Goal: Task Accomplishment & Management: Manage account settings

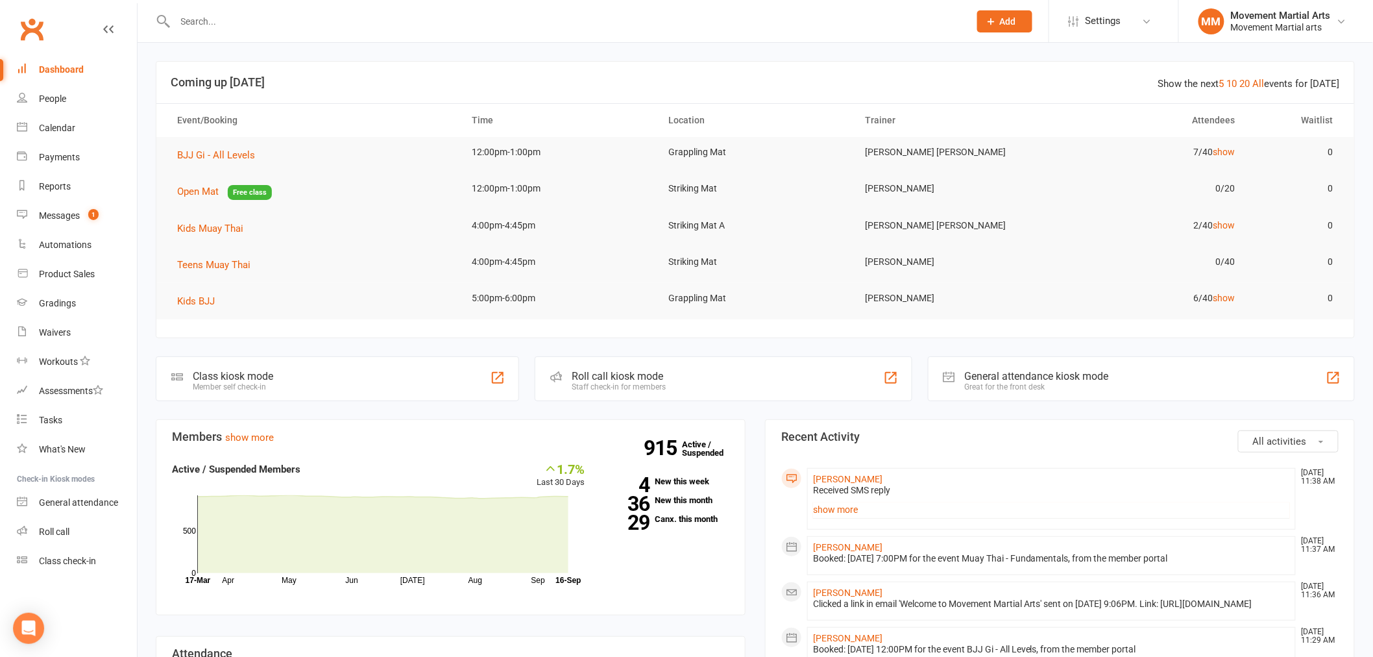
click at [236, 20] on input "text" at bounding box center [565, 21] width 789 height 18
type input "ted dow"
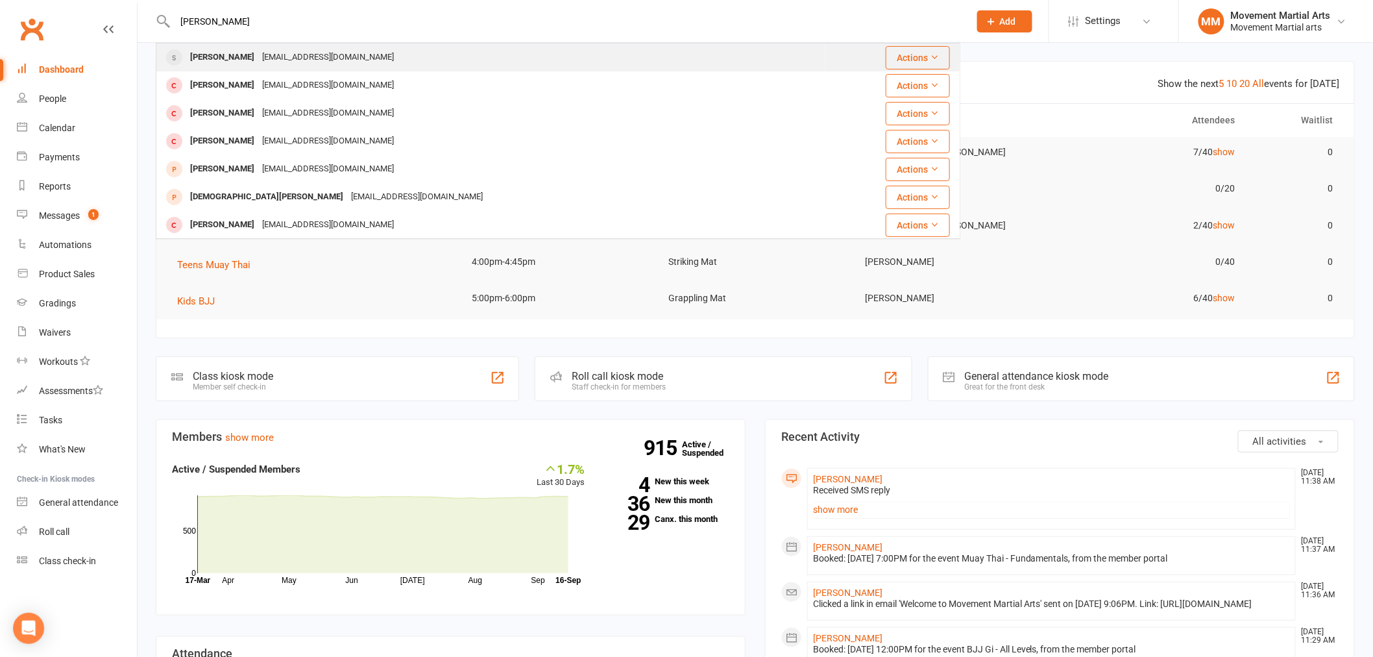
click at [258, 53] on div "dowted1966@gmail.com" at bounding box center [328, 57] width 140 height 19
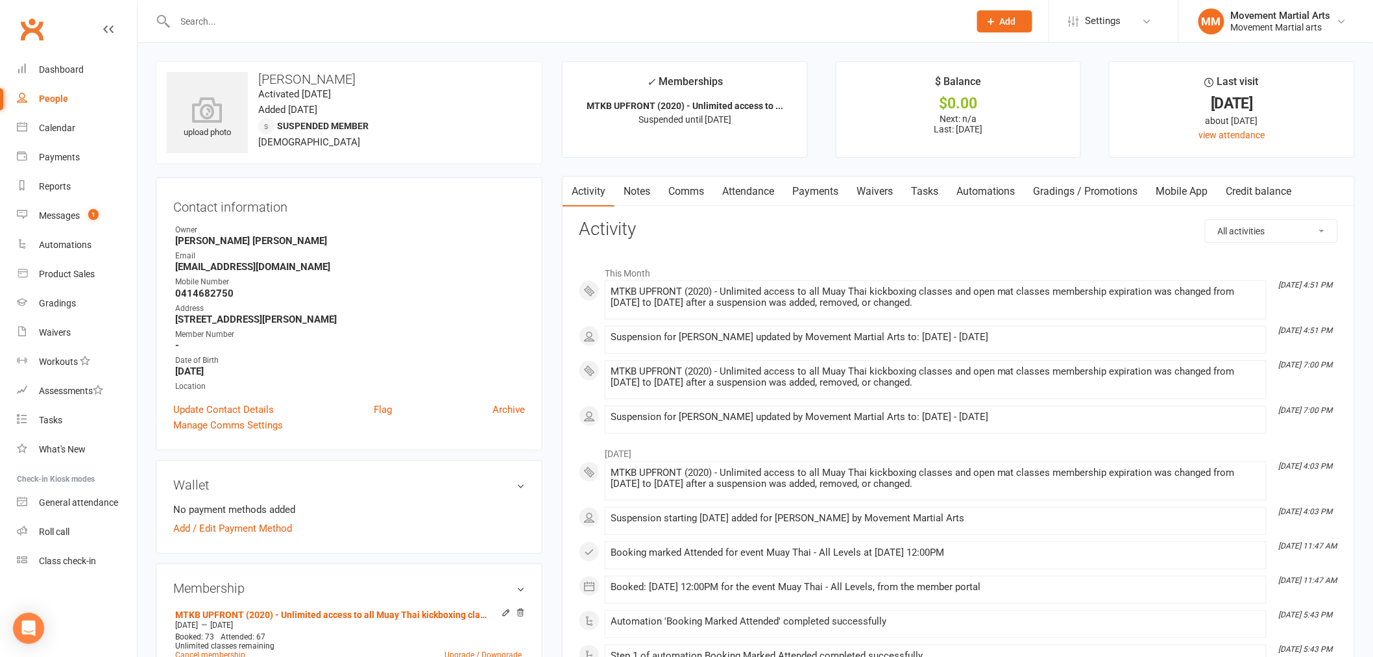
click at [665, 197] on link "Comms" at bounding box center [686, 192] width 54 height 30
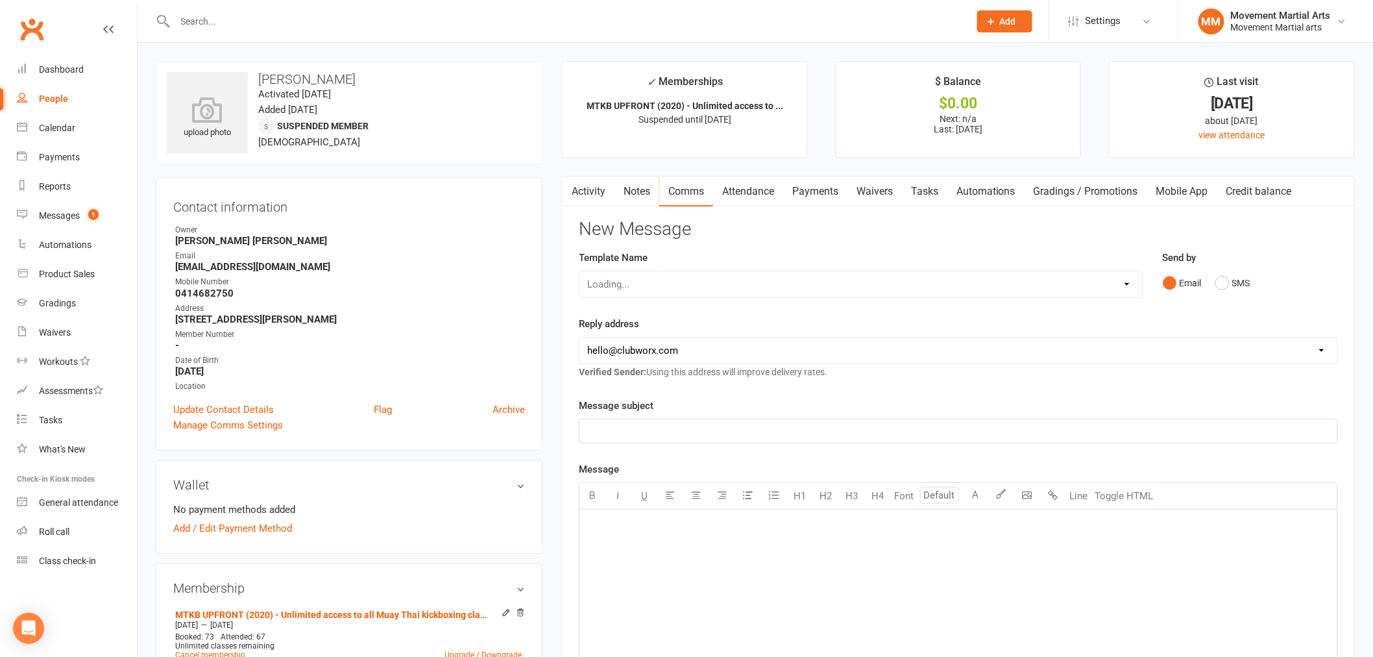
click at [646, 199] on link "Notes" at bounding box center [637, 192] width 45 height 30
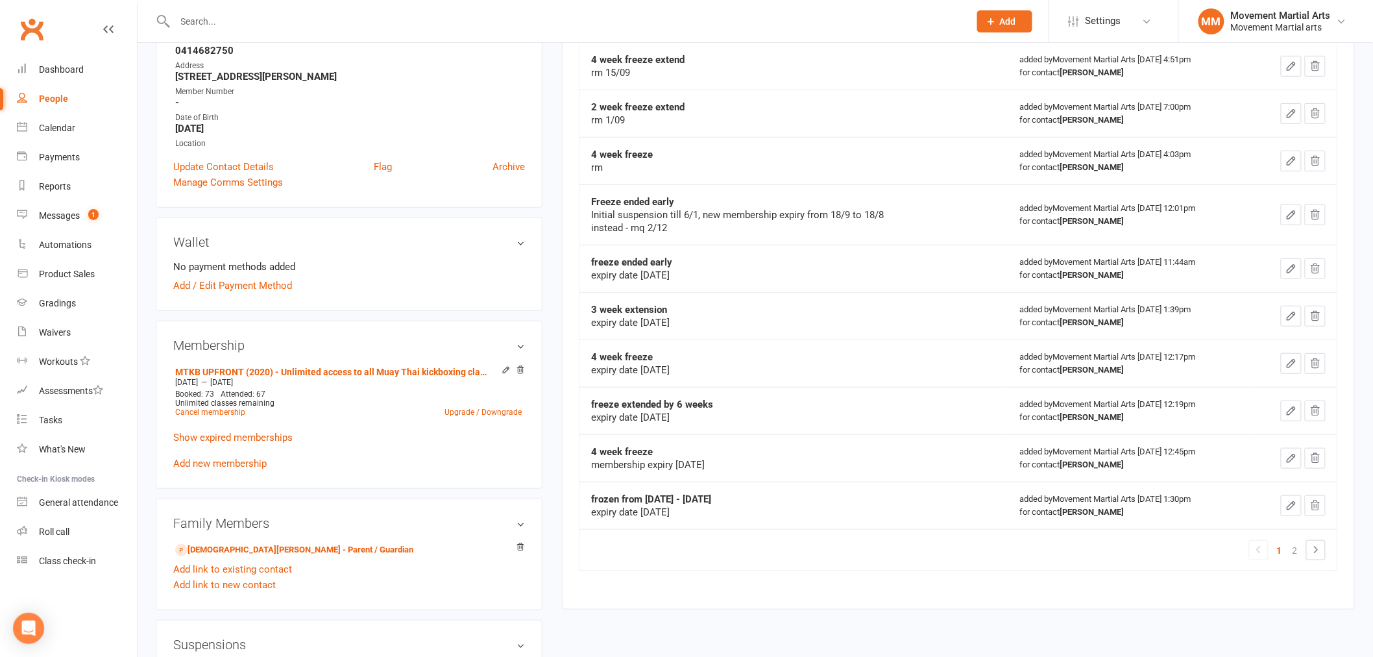
scroll to position [336, 0]
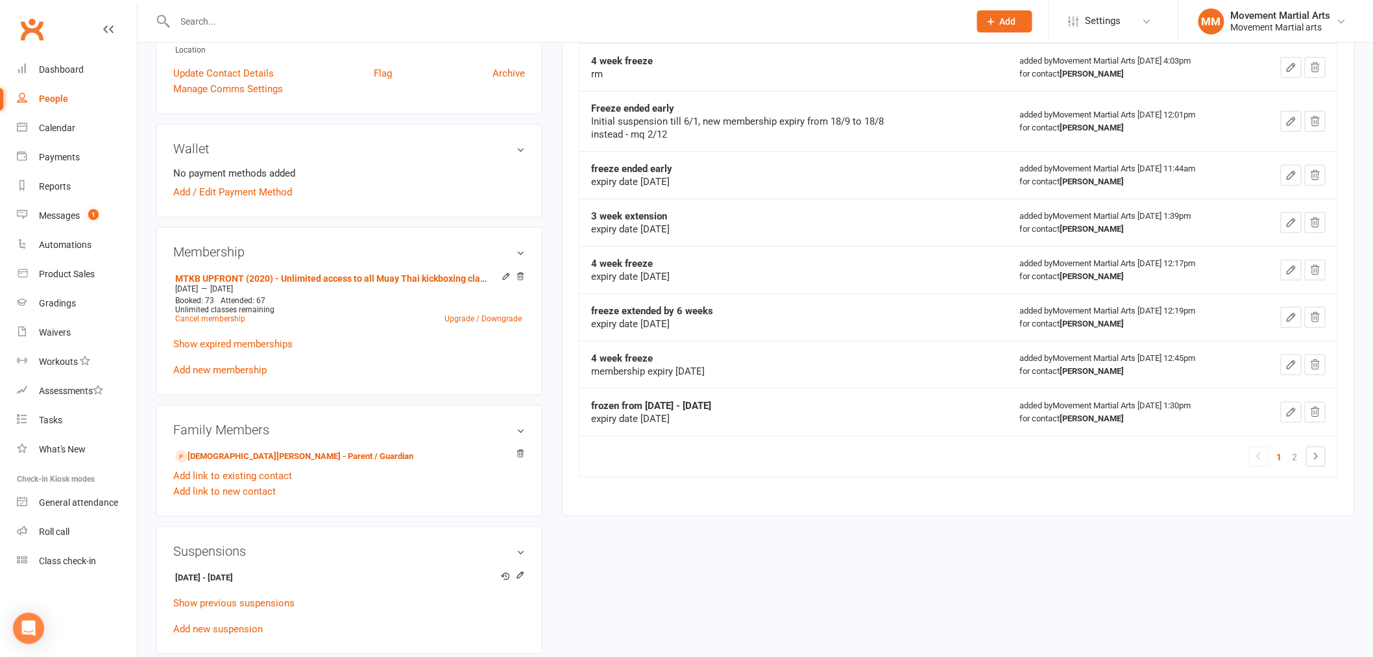
click at [212, 25] on input "text" at bounding box center [565, 21] width 789 height 18
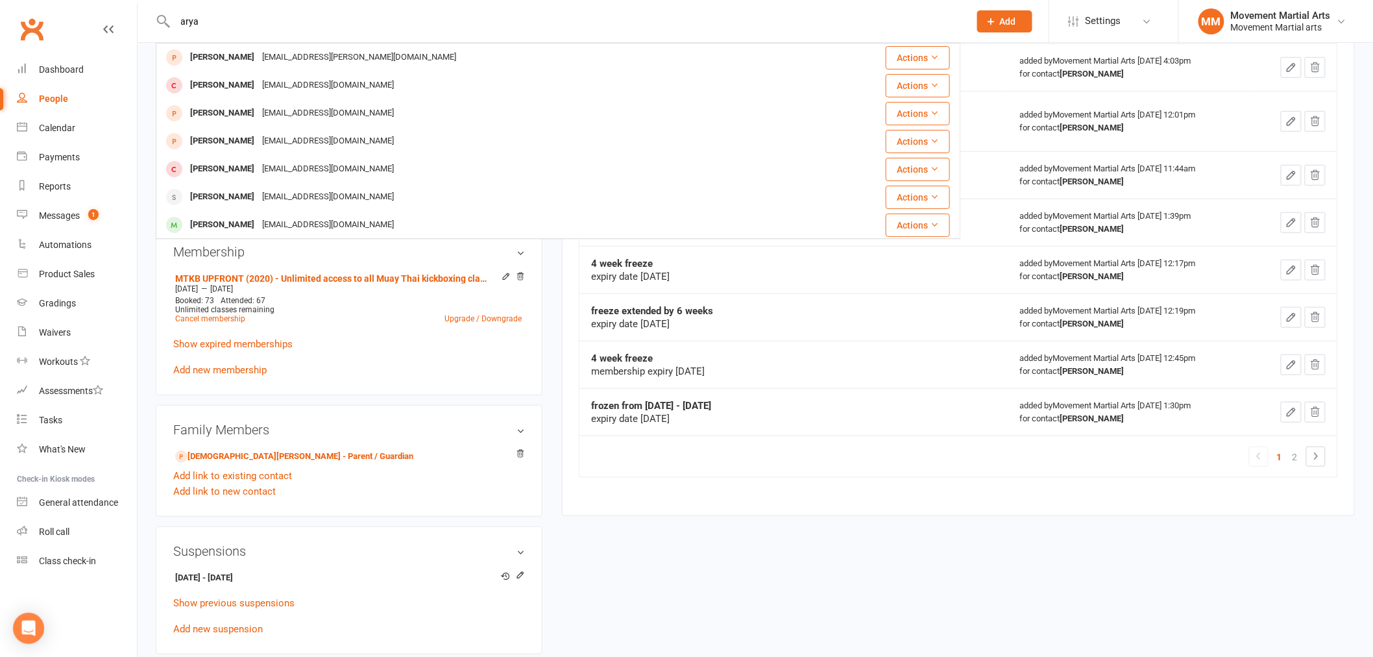
drag, startPoint x: 354, startPoint y: 26, endPoint x: 133, endPoint y: 27, distance: 221.3
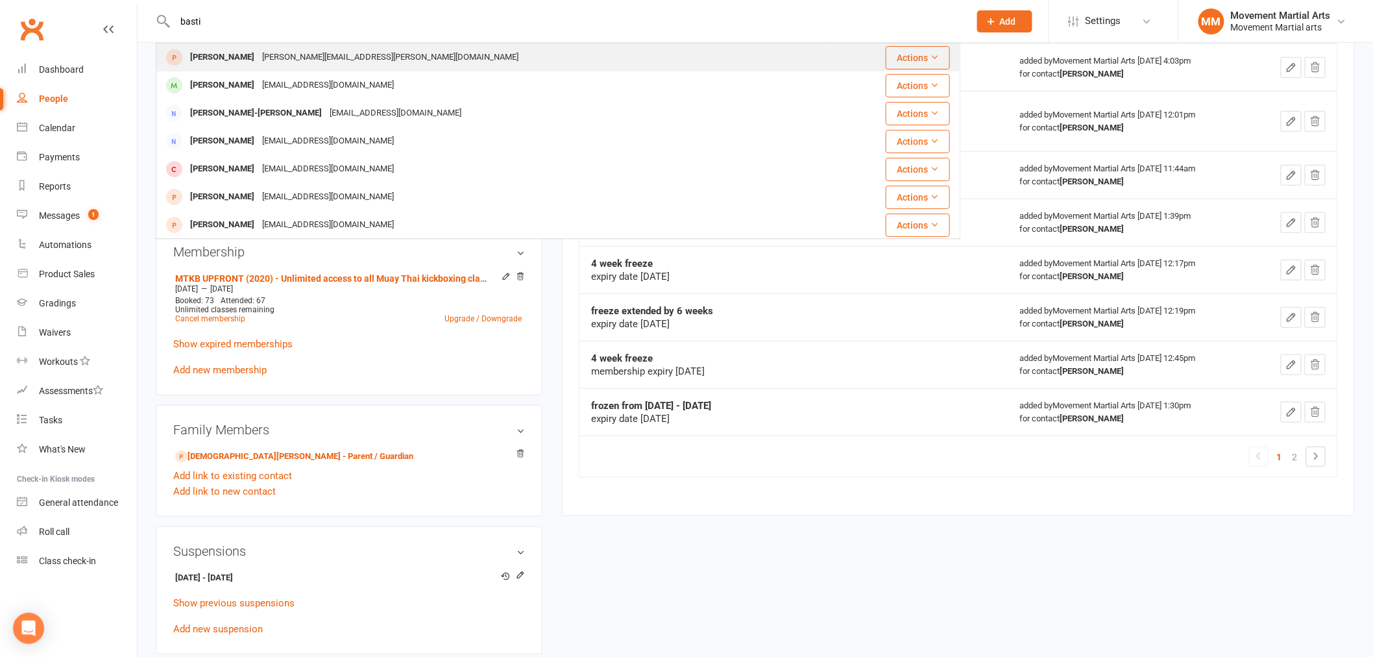
type input "basti"
click at [258, 56] on div "Joanne.meram@gmail.com" at bounding box center [390, 57] width 264 height 19
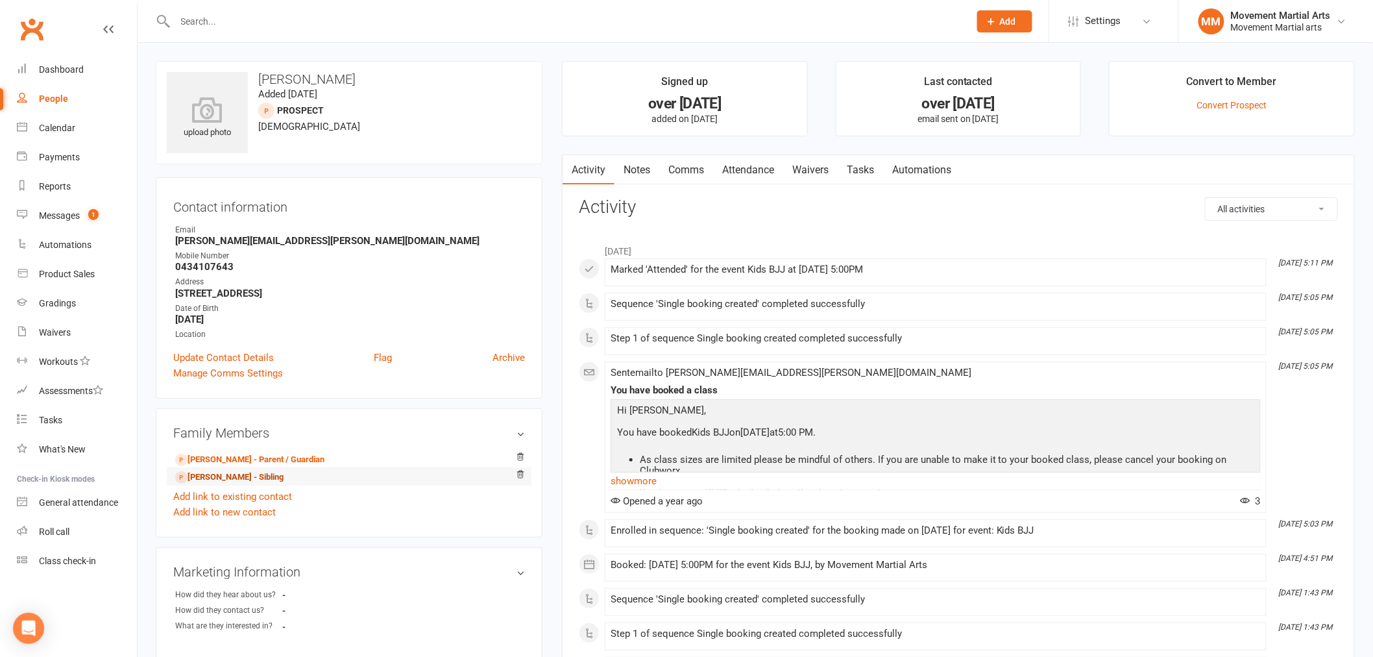
click at [230, 474] on link "Arya Noelle Meram - Sibling" at bounding box center [229, 477] width 108 height 14
click at [309, 10] on div at bounding box center [558, 21] width 805 height 42
click at [312, 17] on input "text" at bounding box center [565, 21] width 789 height 18
type input "aj prasad"
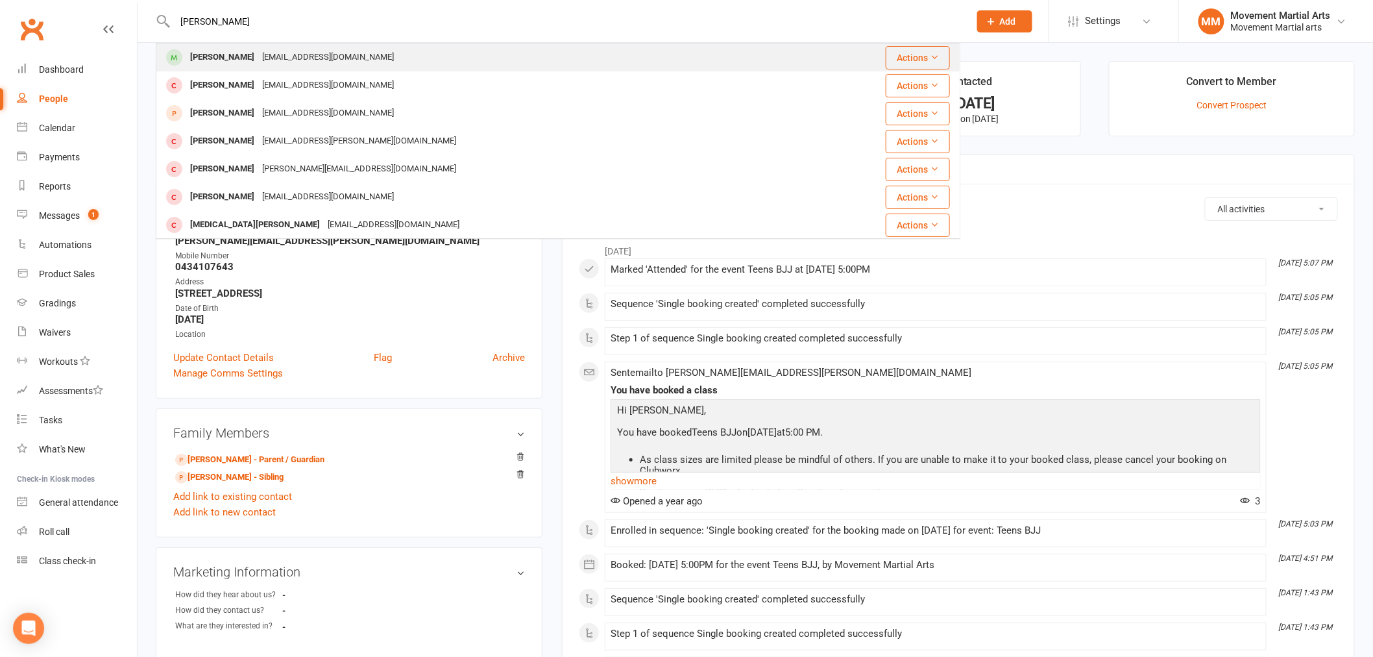
click at [302, 45] on div "Aj Prasad ajaffiliates247@gmail.com" at bounding box center [481, 57] width 648 height 27
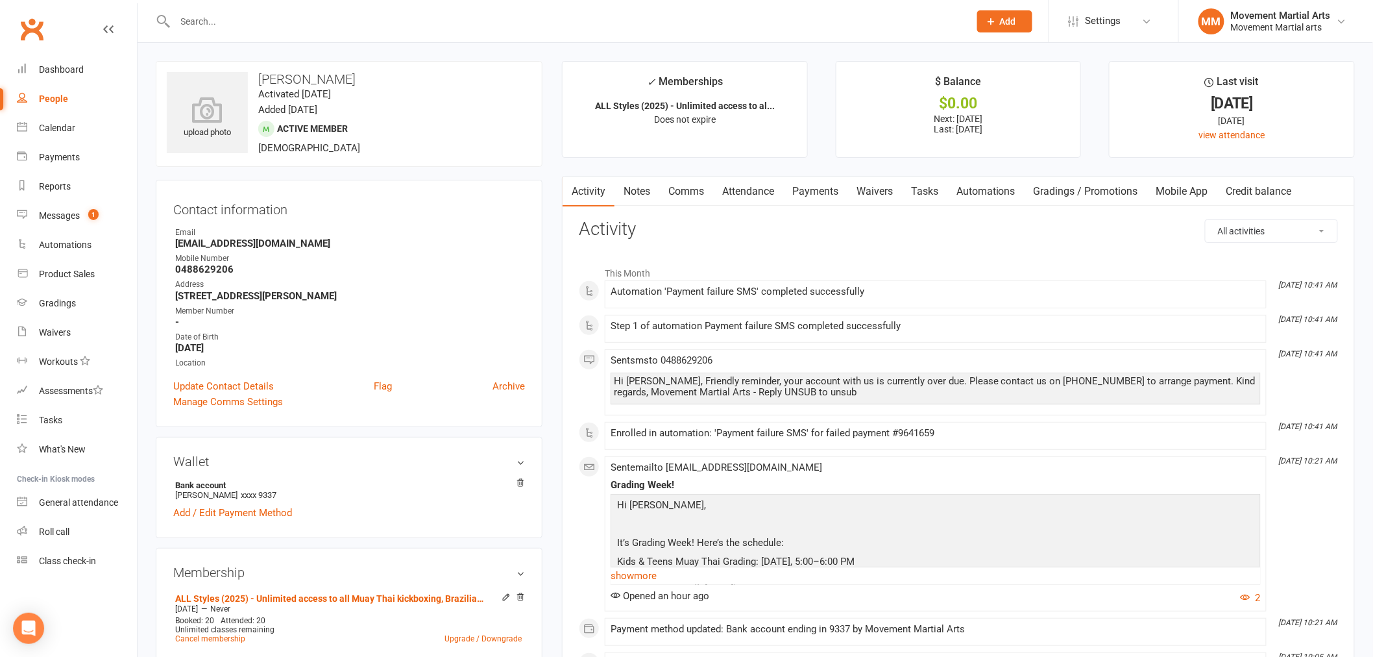
click at [824, 188] on link "Payments" at bounding box center [815, 192] width 64 height 30
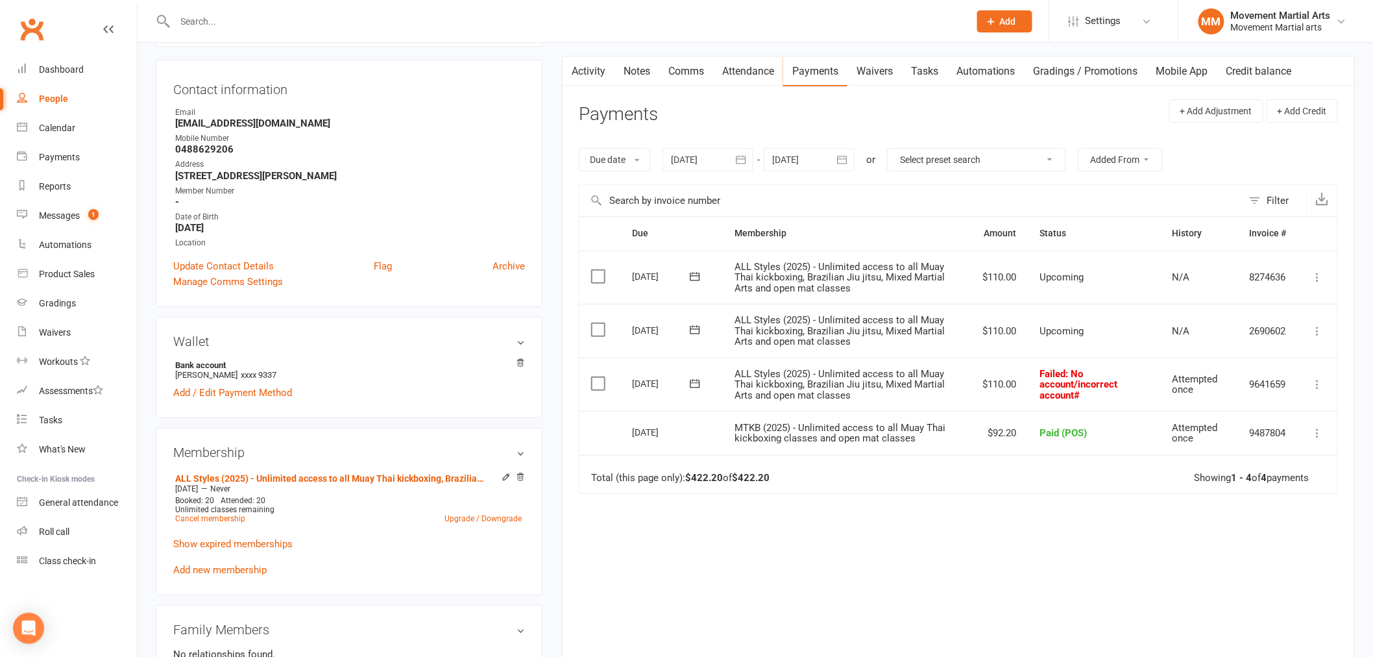
scroll to position [167, 0]
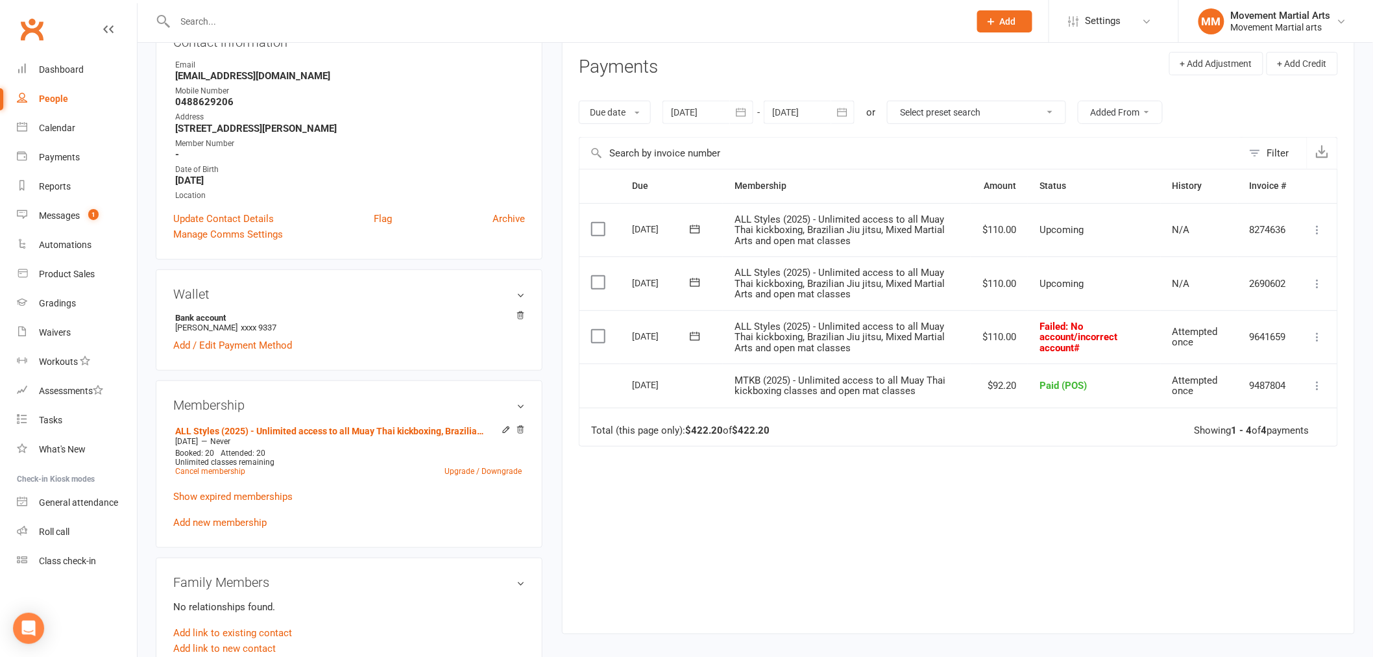
click at [1085, 339] on span ": No account/incorrect account#" at bounding box center [1079, 337] width 78 height 33
click at [1319, 343] on button at bounding box center [1318, 337] width 16 height 16
click at [961, 483] on div "Due Contact Membership Amount Status History Invoice # Select this 10 Oct 2025 …" at bounding box center [958, 391] width 759 height 445
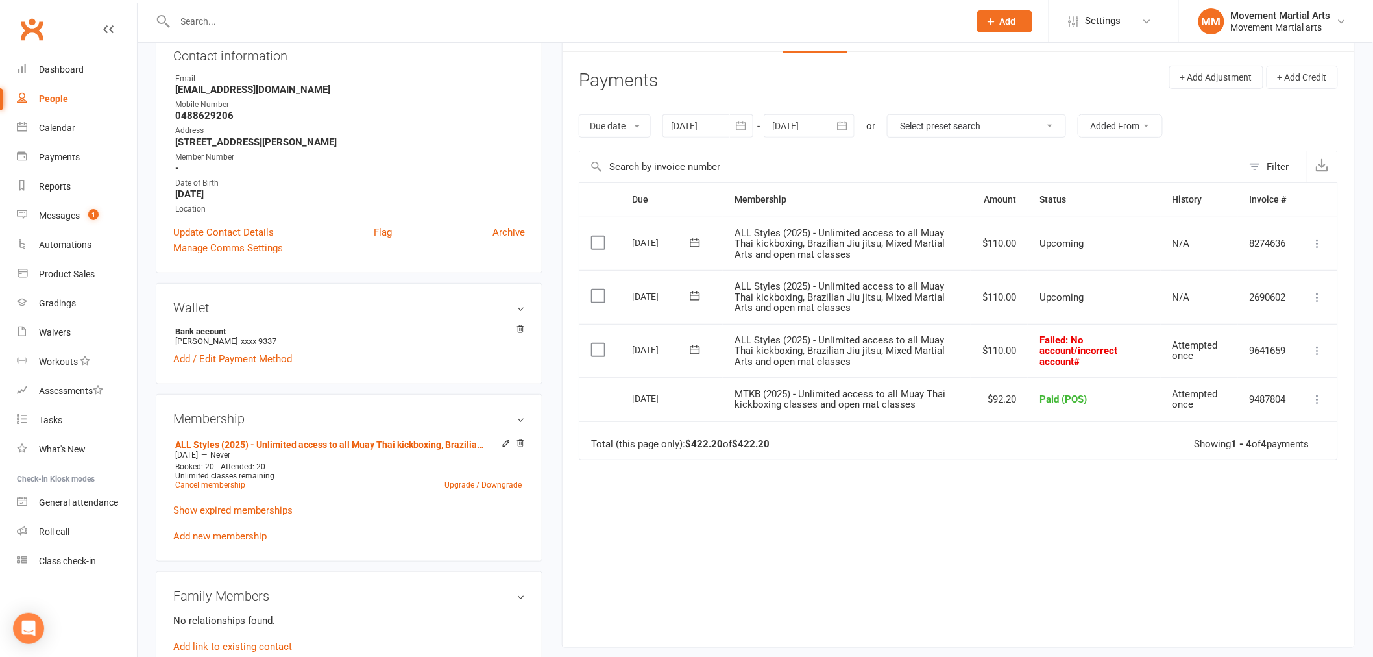
scroll to position [0, 0]
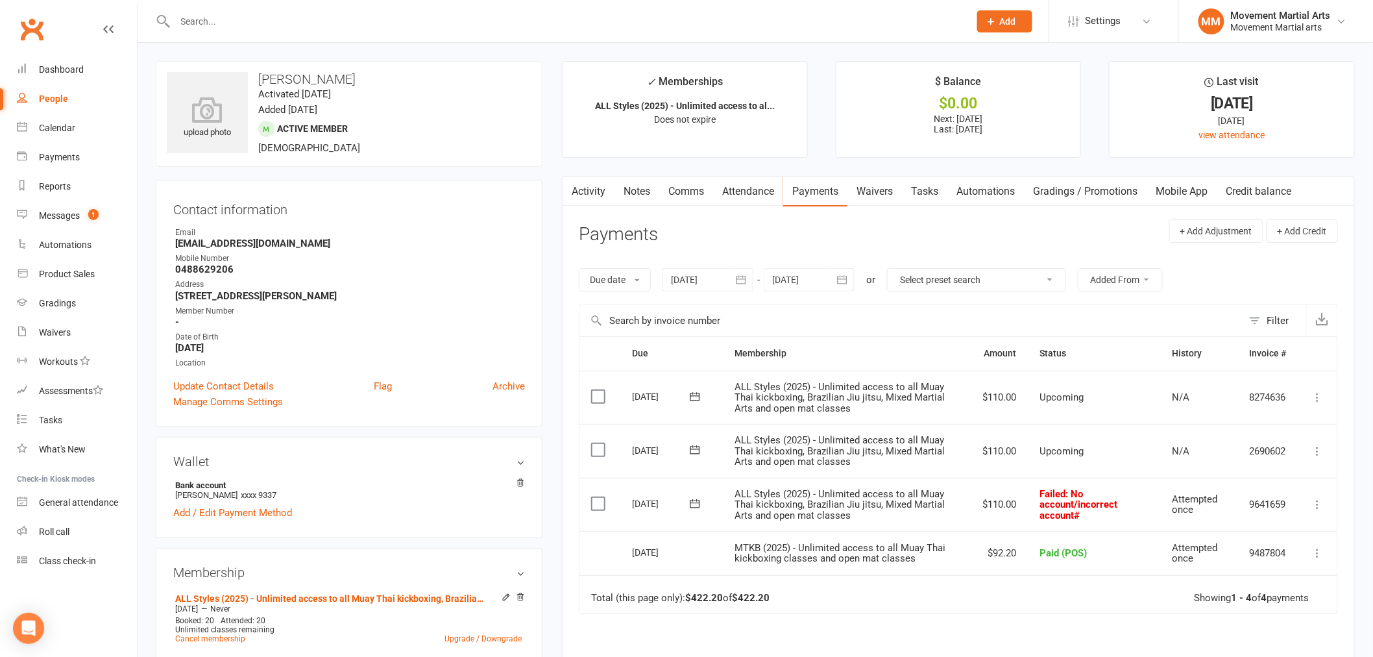
click at [1320, 502] on icon at bounding box center [1317, 504] width 13 height 13
click at [1273, 561] on link "Mark as Paid (POS)" at bounding box center [1261, 556] width 128 height 26
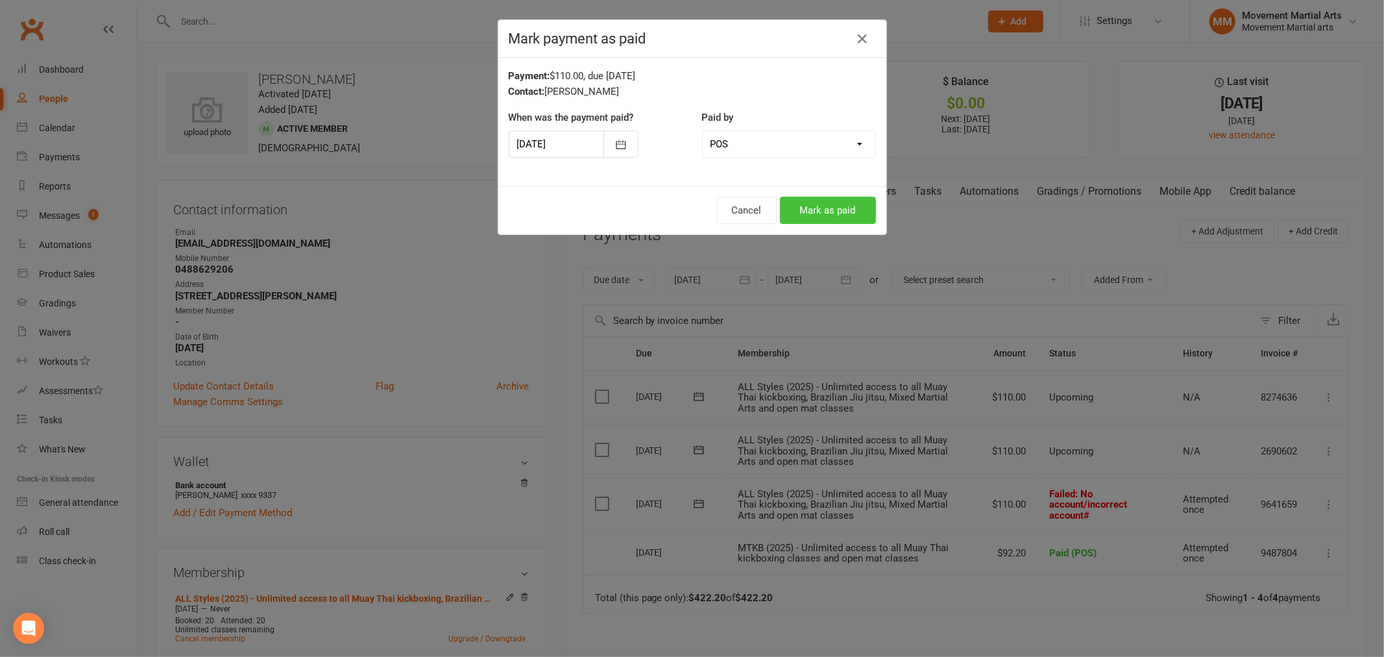
click at [847, 202] on button "Mark as paid" at bounding box center [828, 210] width 96 height 27
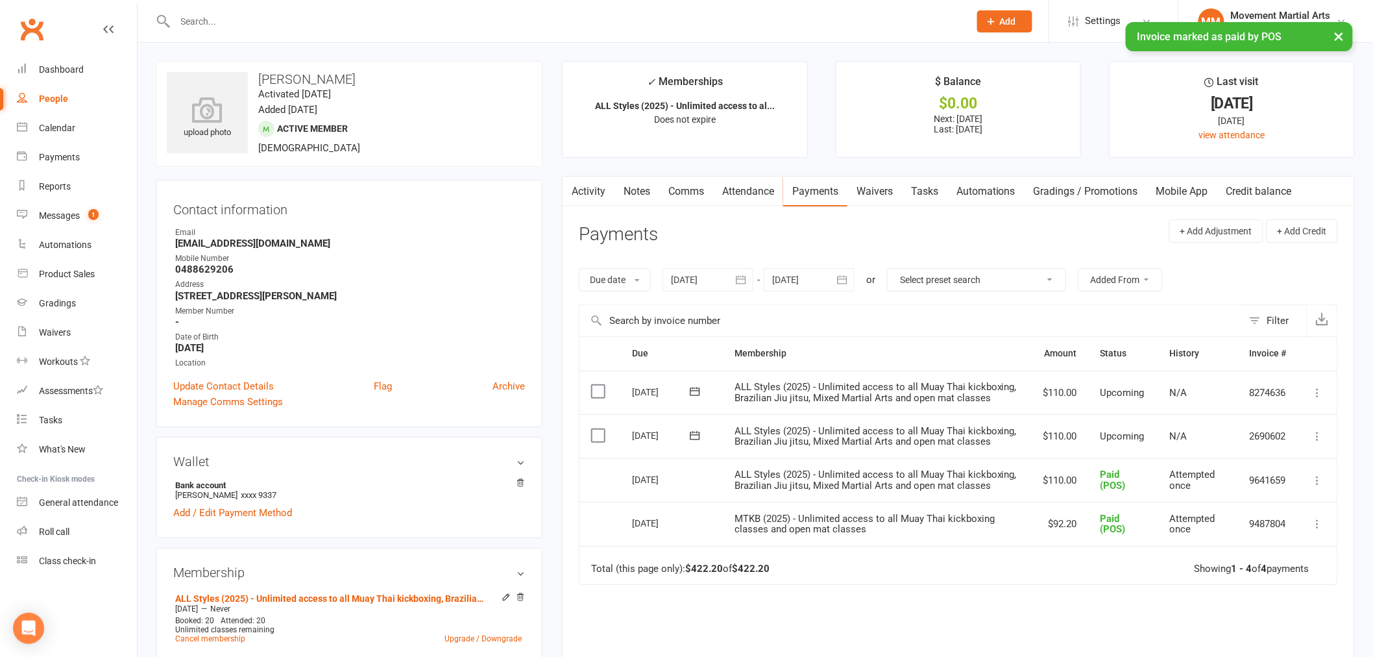
click at [33, 22] on div "× Invoice marked as paid by POS" at bounding box center [678, 22] width 1356 height 0
click at [43, 29] on link "Clubworx" at bounding box center [32, 29] width 32 height 32
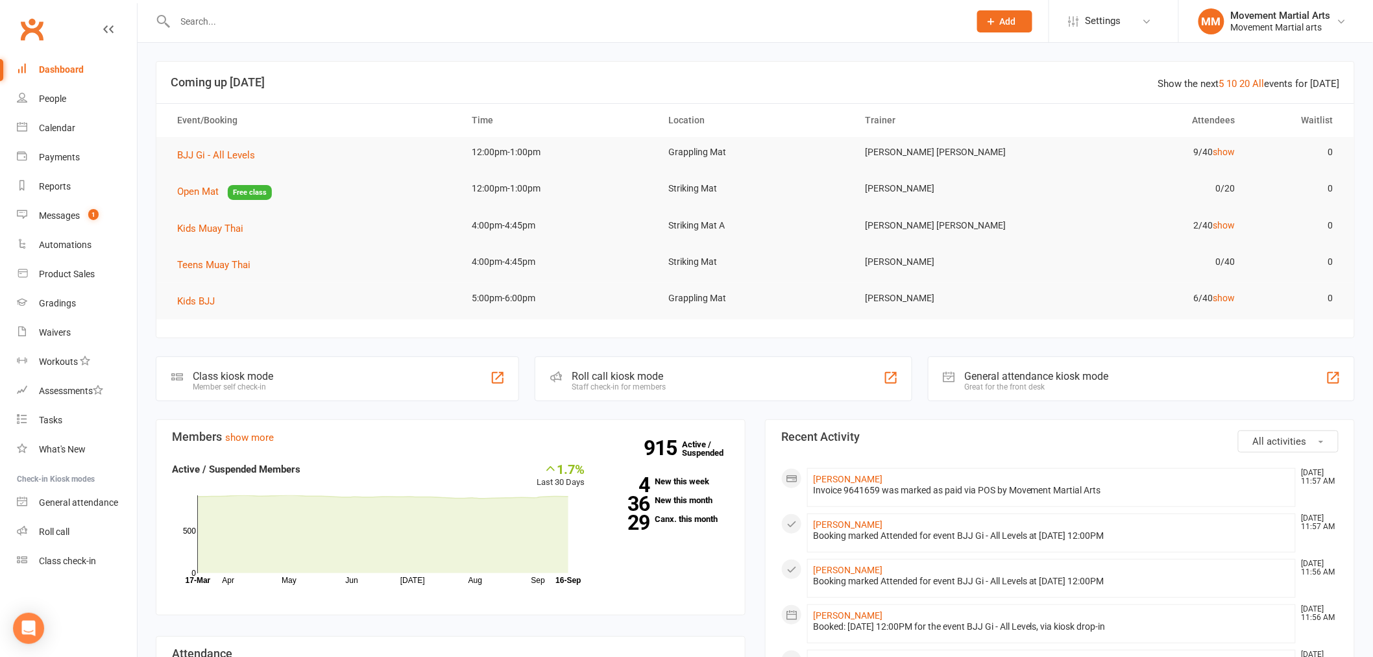
click at [262, 29] on input "text" at bounding box center [565, 21] width 789 height 18
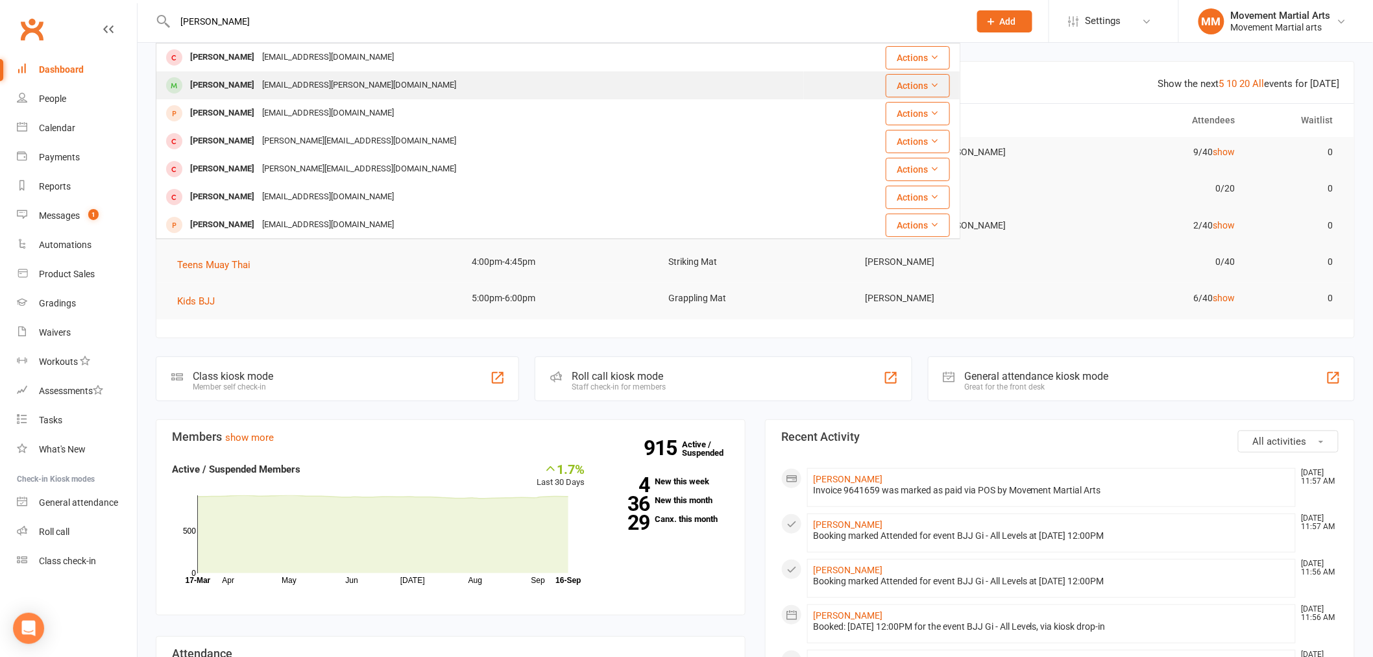
type input "kelvin"
click at [267, 79] on div "K96.medeiros@gmail.com" at bounding box center [359, 85] width 202 height 19
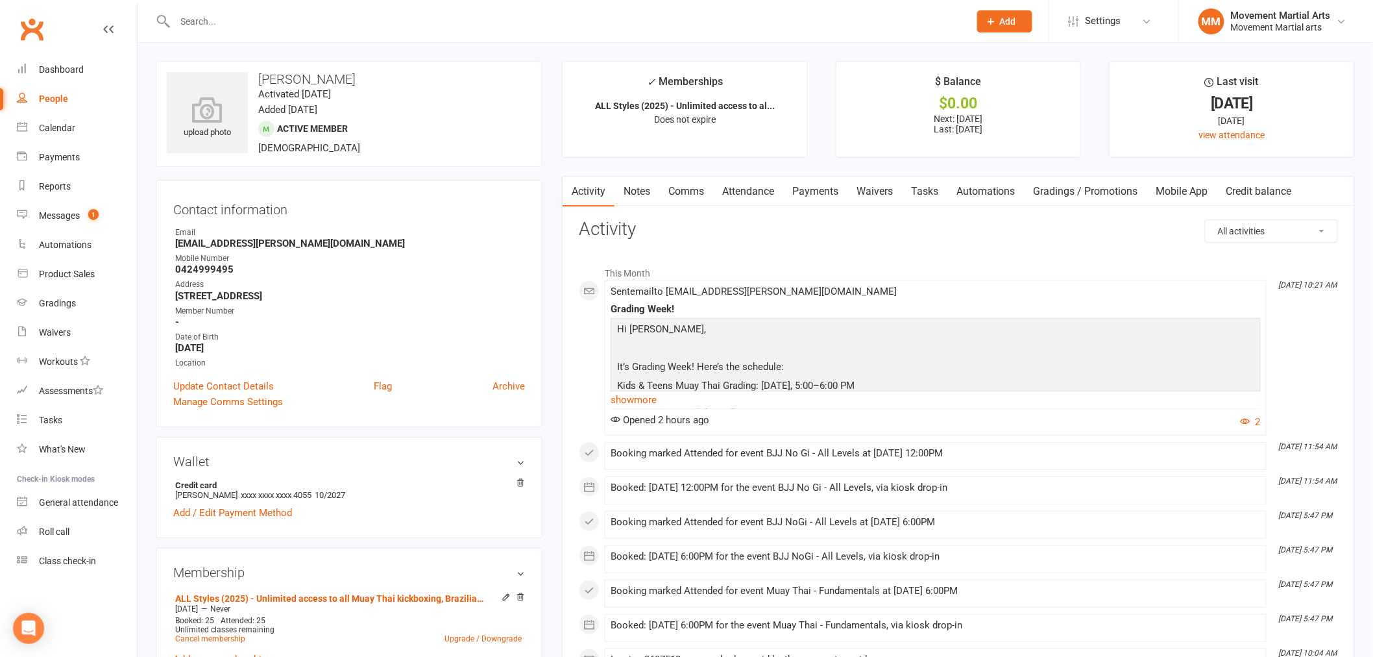
click at [256, 7] on div at bounding box center [558, 21] width 805 height 42
click at [253, 22] on input "text" at bounding box center [565, 21] width 789 height 18
type input "aj prasad"
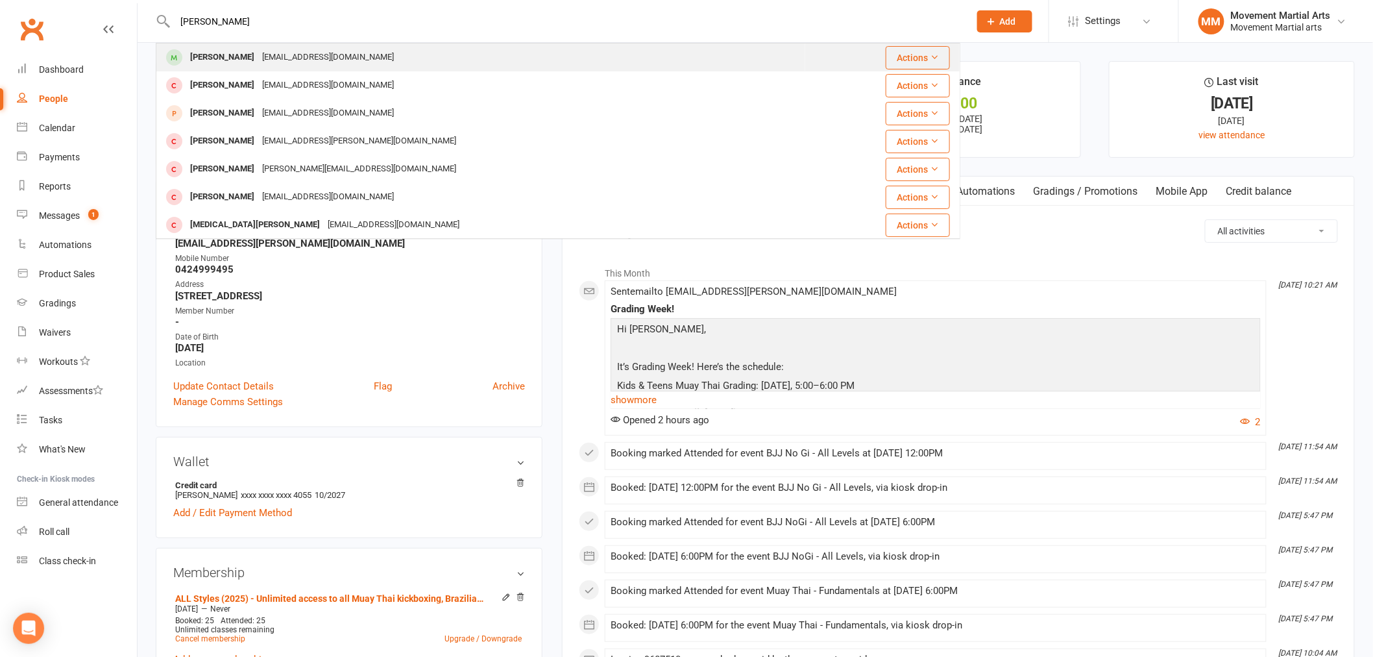
click at [258, 63] on div "ajaffiliates247@gmail.com" at bounding box center [328, 57] width 140 height 19
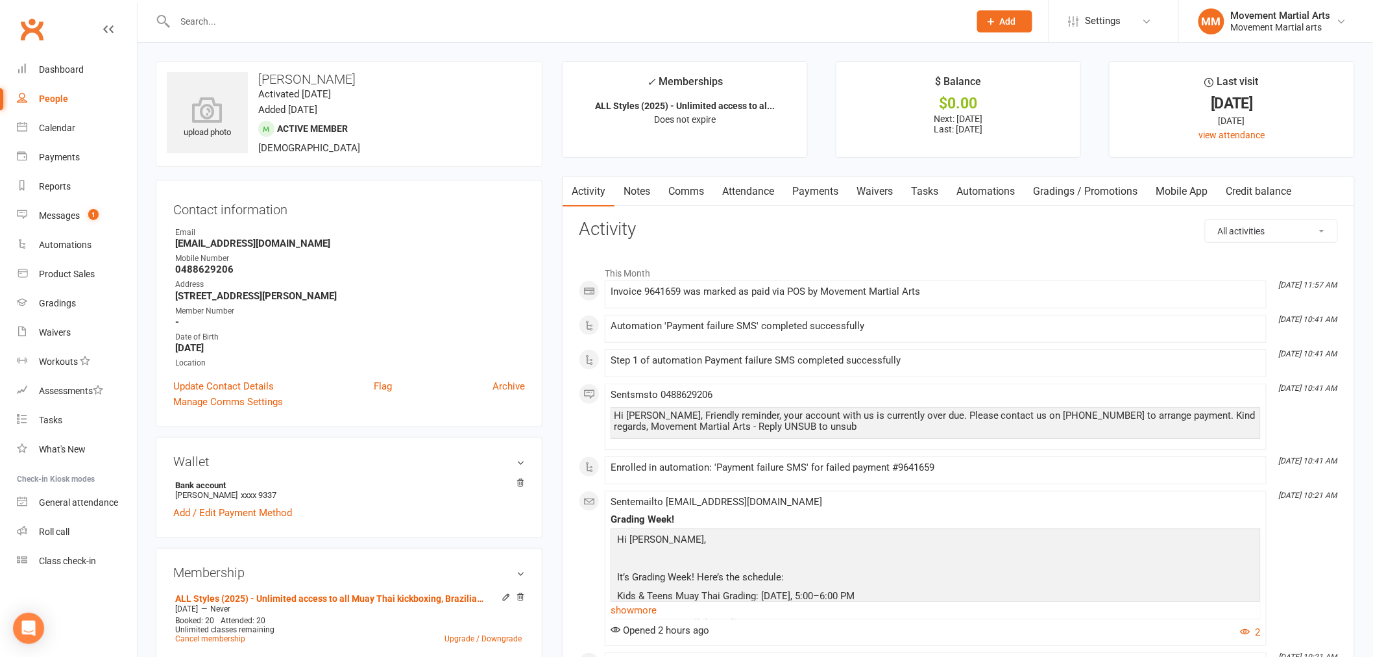
scroll to position [167, 0]
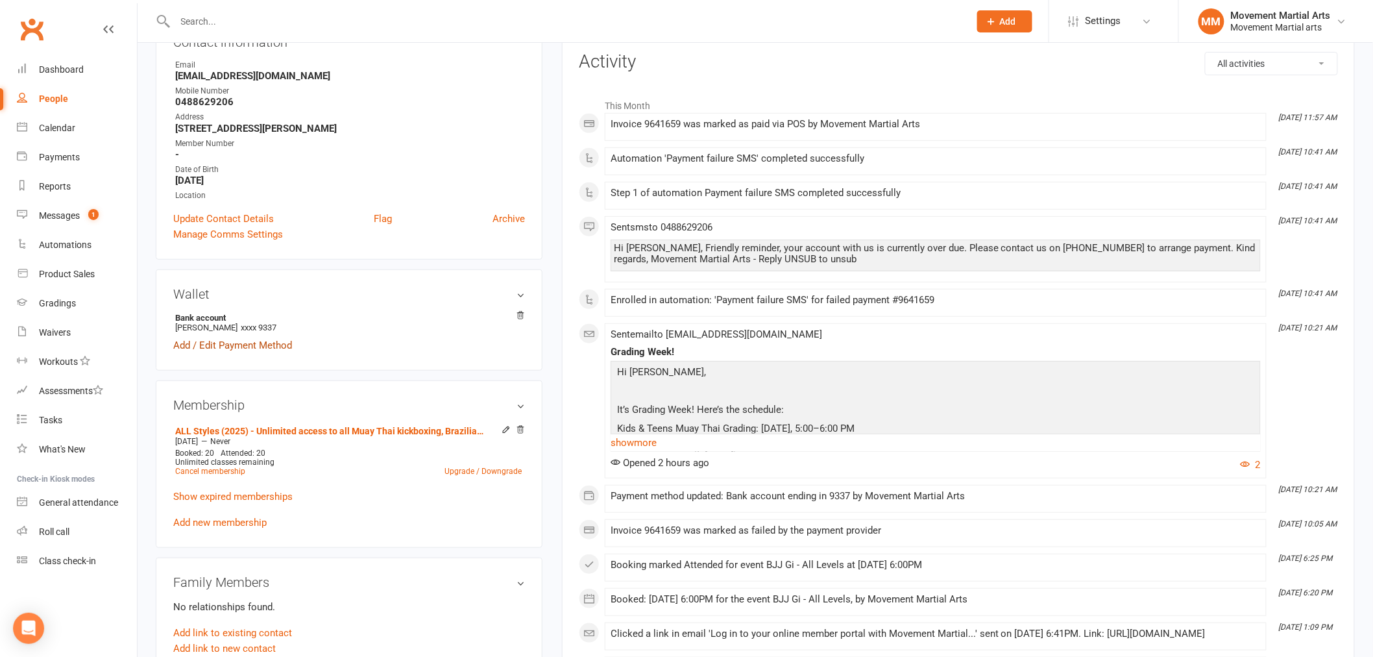
click at [241, 337] on link "Add / Edit Payment Method" at bounding box center [232, 345] width 119 height 16
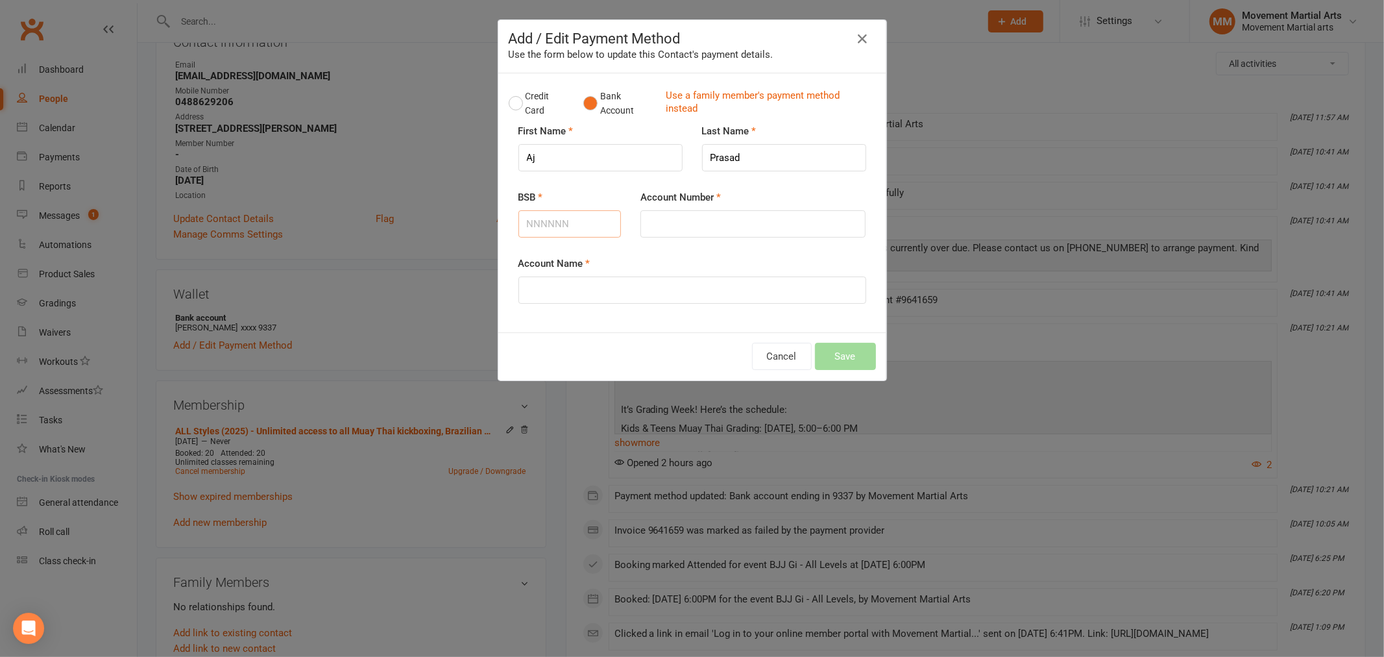
click at [561, 222] on input "BSB" at bounding box center [569, 223] width 103 height 27
type input "082133"
type input "511169537"
click at [555, 294] on input "Account Name" at bounding box center [692, 289] width 348 height 27
type input "AJ Prasad"
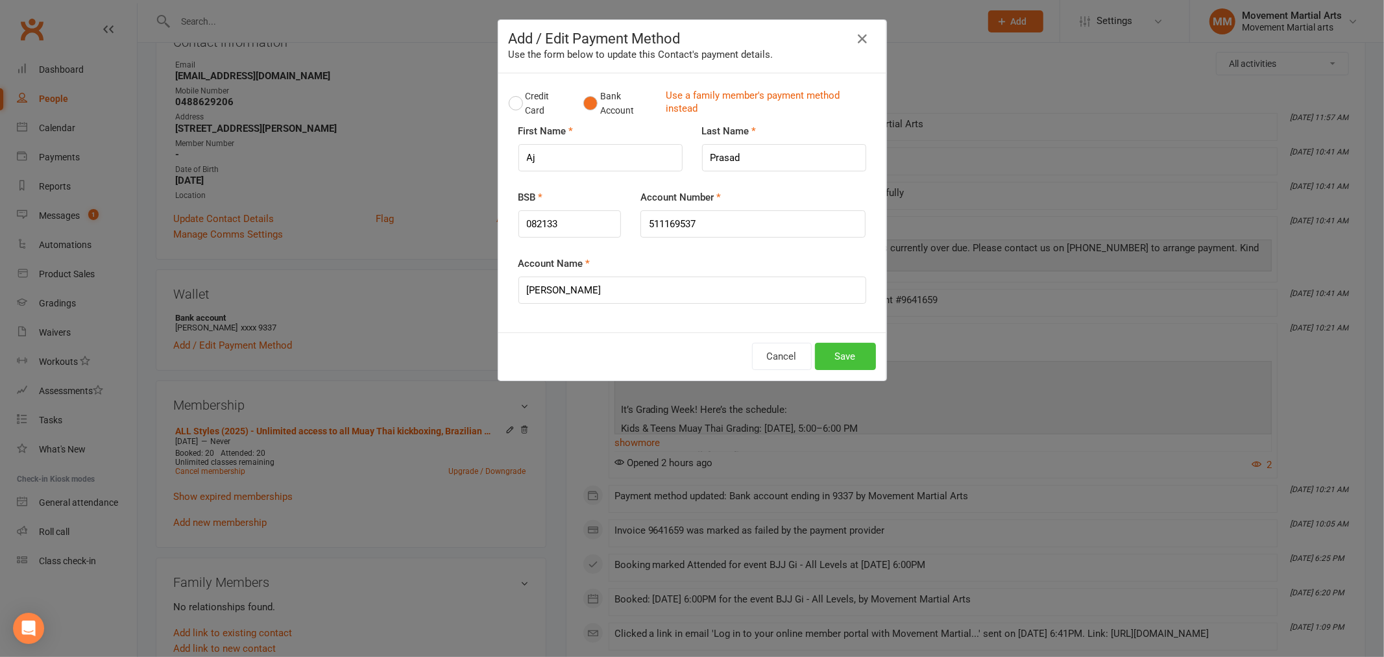
click at [849, 357] on button "Save" at bounding box center [845, 356] width 61 height 27
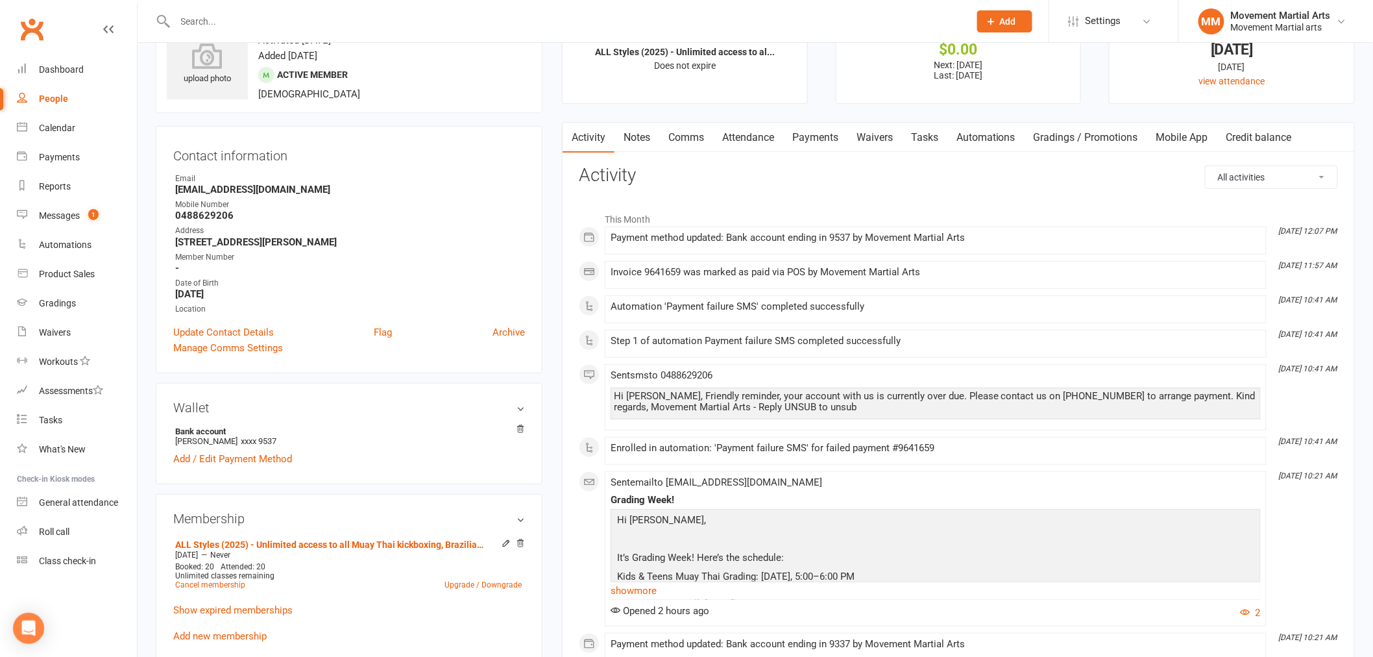
scroll to position [0, 0]
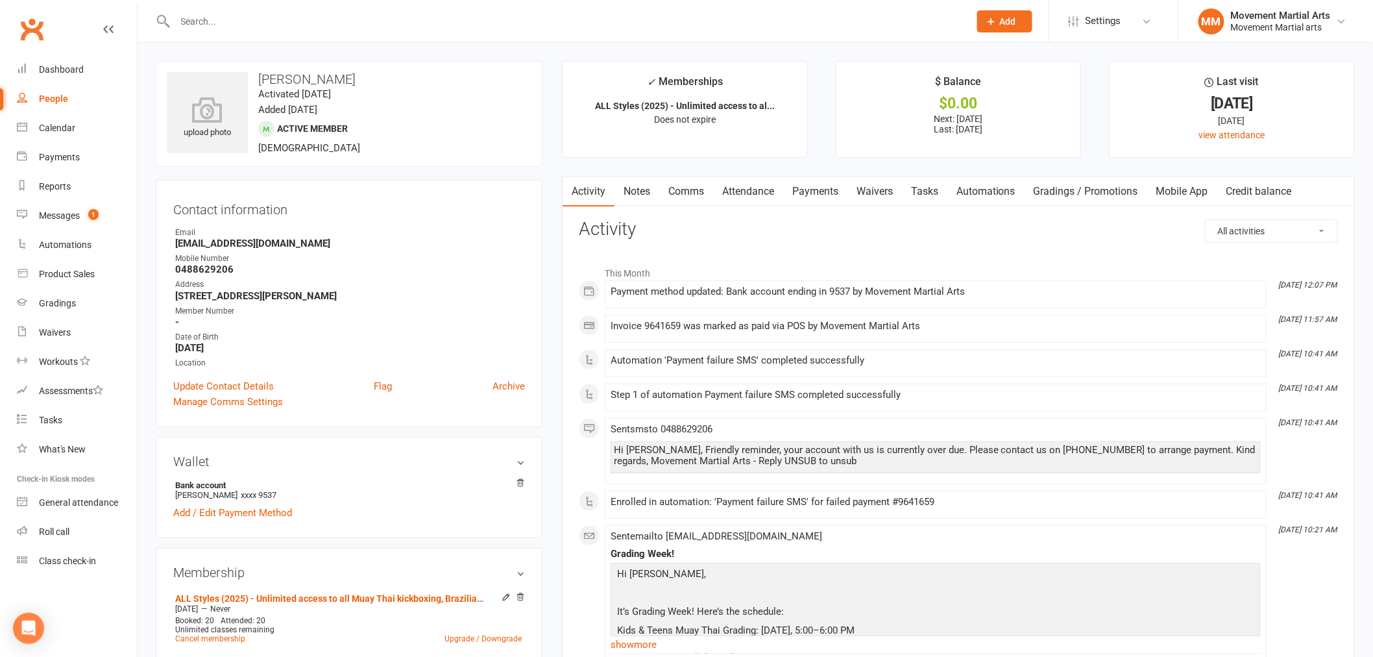
click at [836, 191] on link "Payments" at bounding box center [815, 192] width 64 height 30
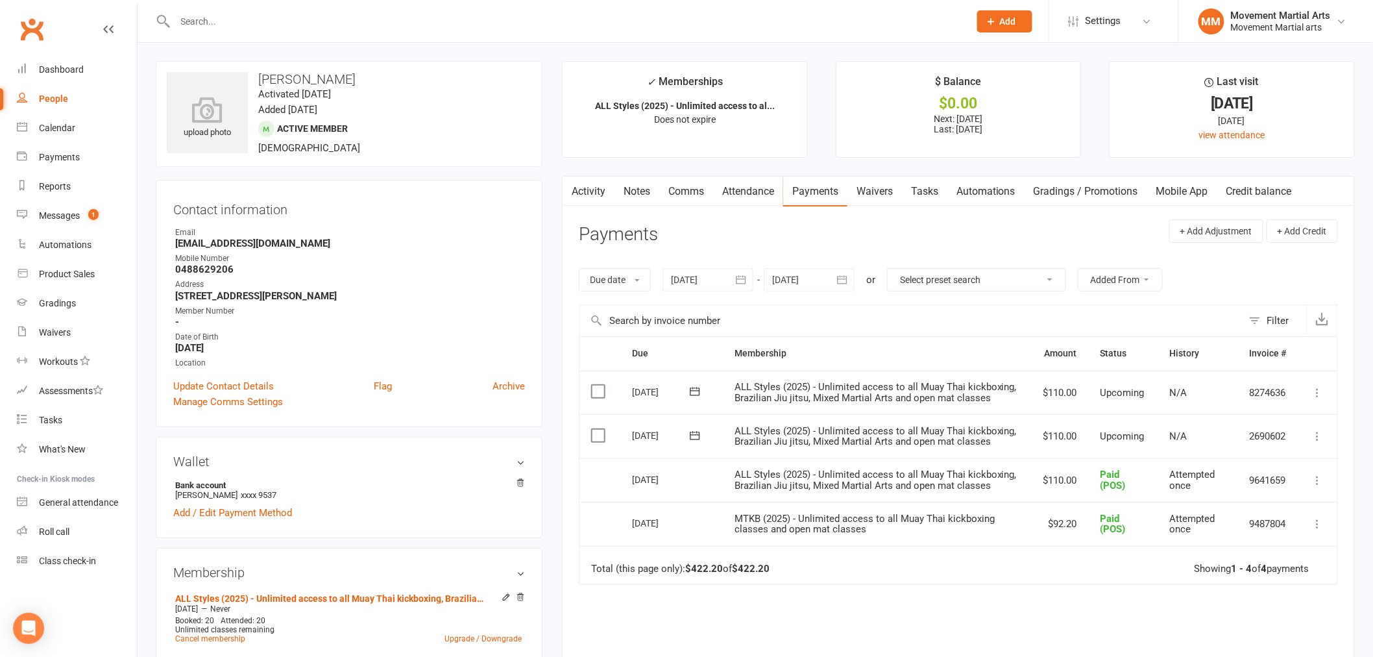
click at [600, 201] on link "Activity" at bounding box center [589, 192] width 52 height 30
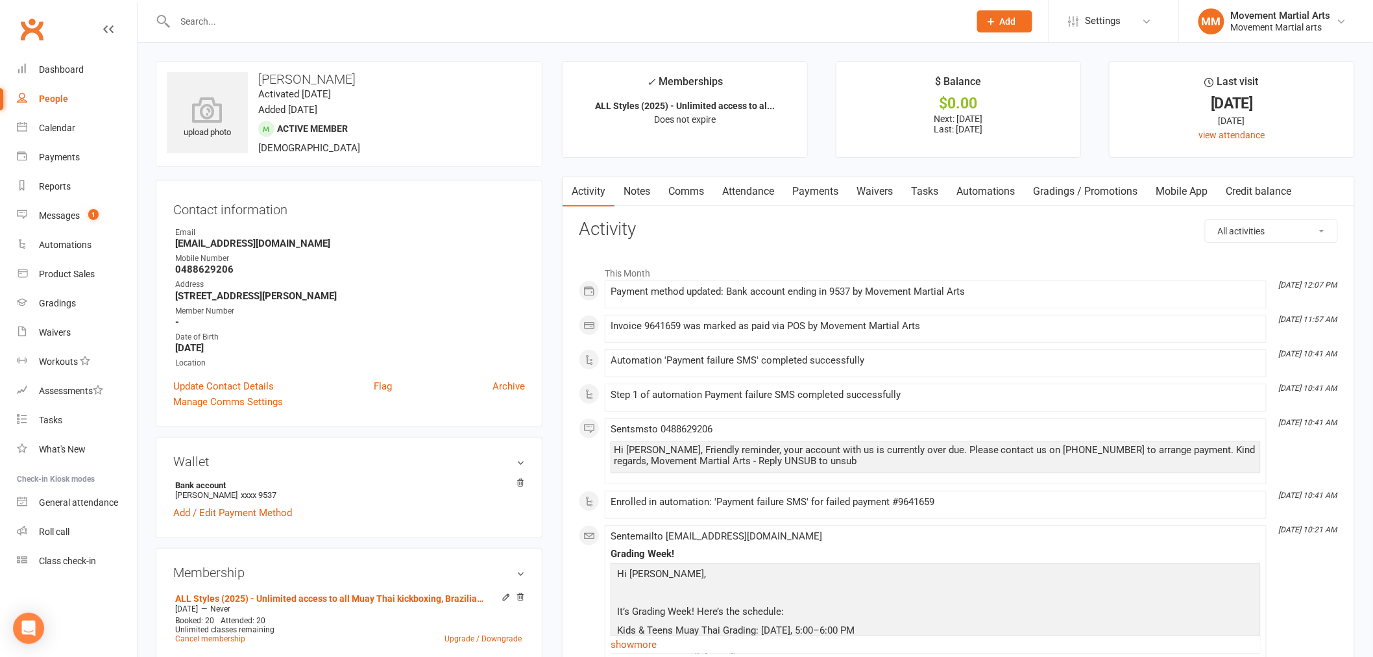
click at [619, 191] on link "Notes" at bounding box center [637, 192] width 45 height 30
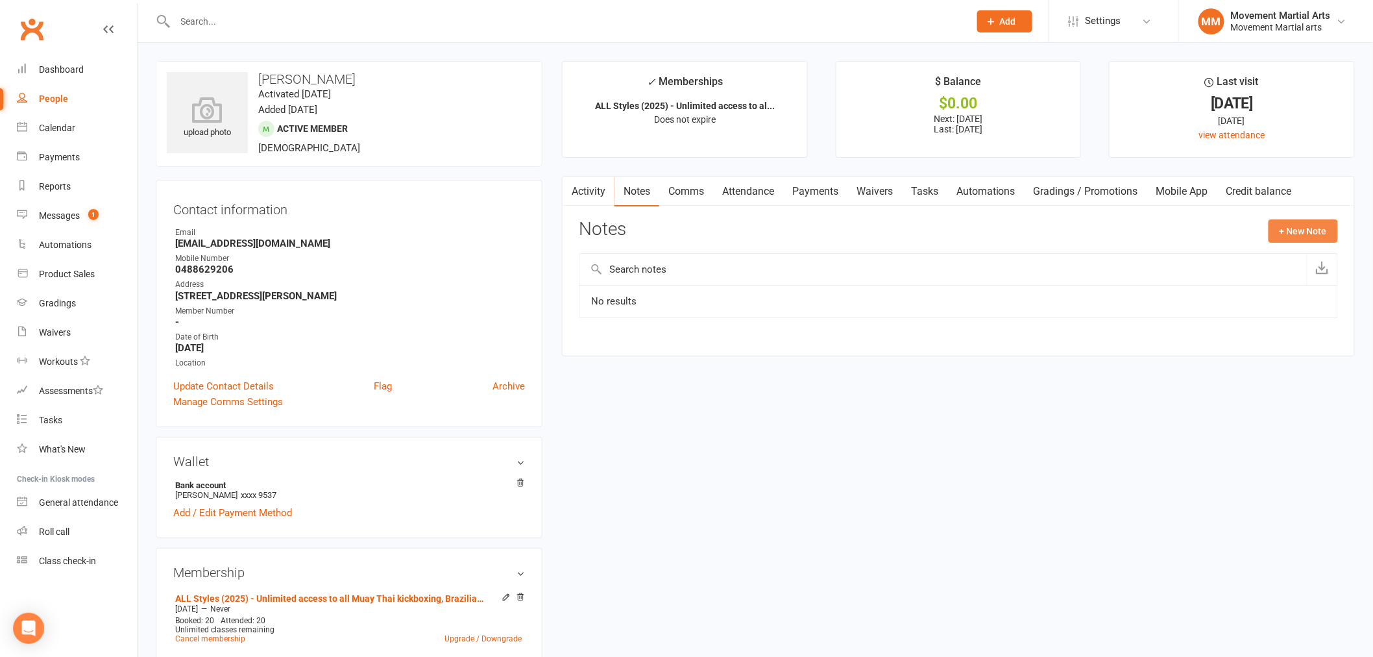
click at [1295, 227] on button "+ New Note" at bounding box center [1303, 230] width 69 height 23
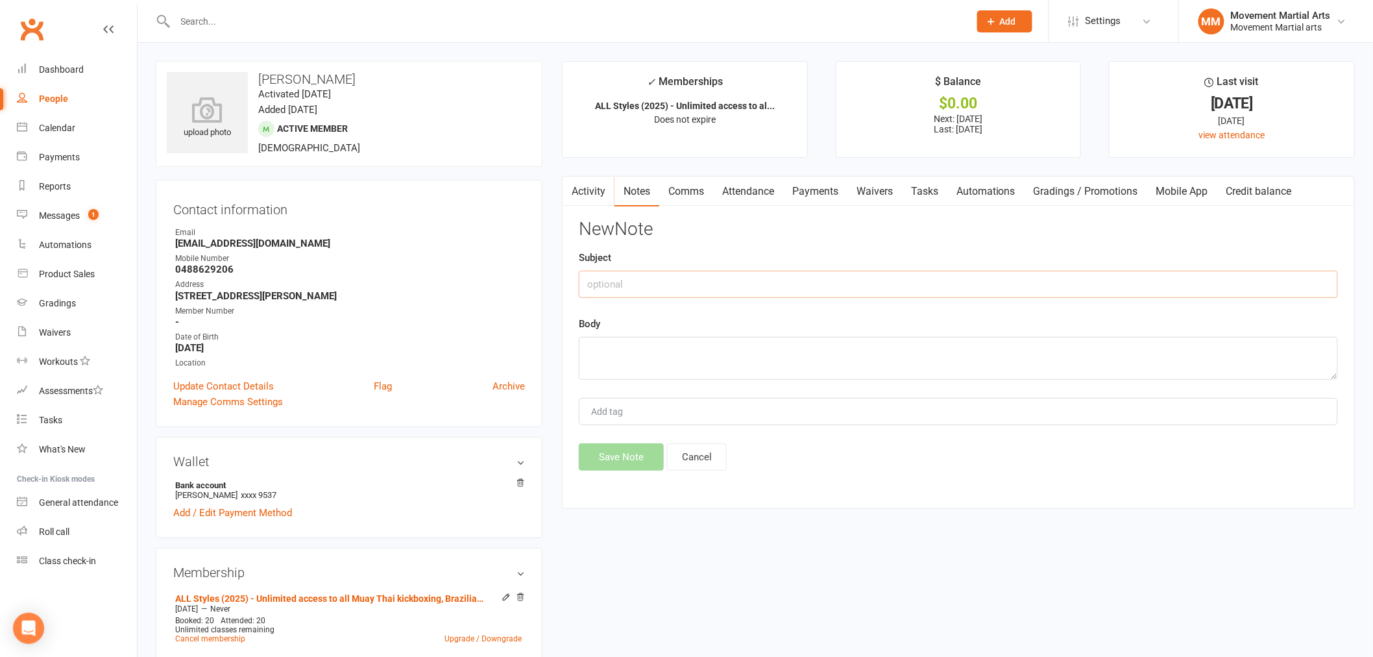
click at [1269, 284] on input "text" at bounding box center [958, 284] width 759 height 27
type input "updated ezidebit form"
click at [1091, 380] on div "New Note Subject updated ezidebit form Body Add tag Save Note Cancel" at bounding box center [958, 344] width 759 height 251
click at [1100, 361] on textarea at bounding box center [958, 358] width 759 height 43
type textarea "aw 16/9"
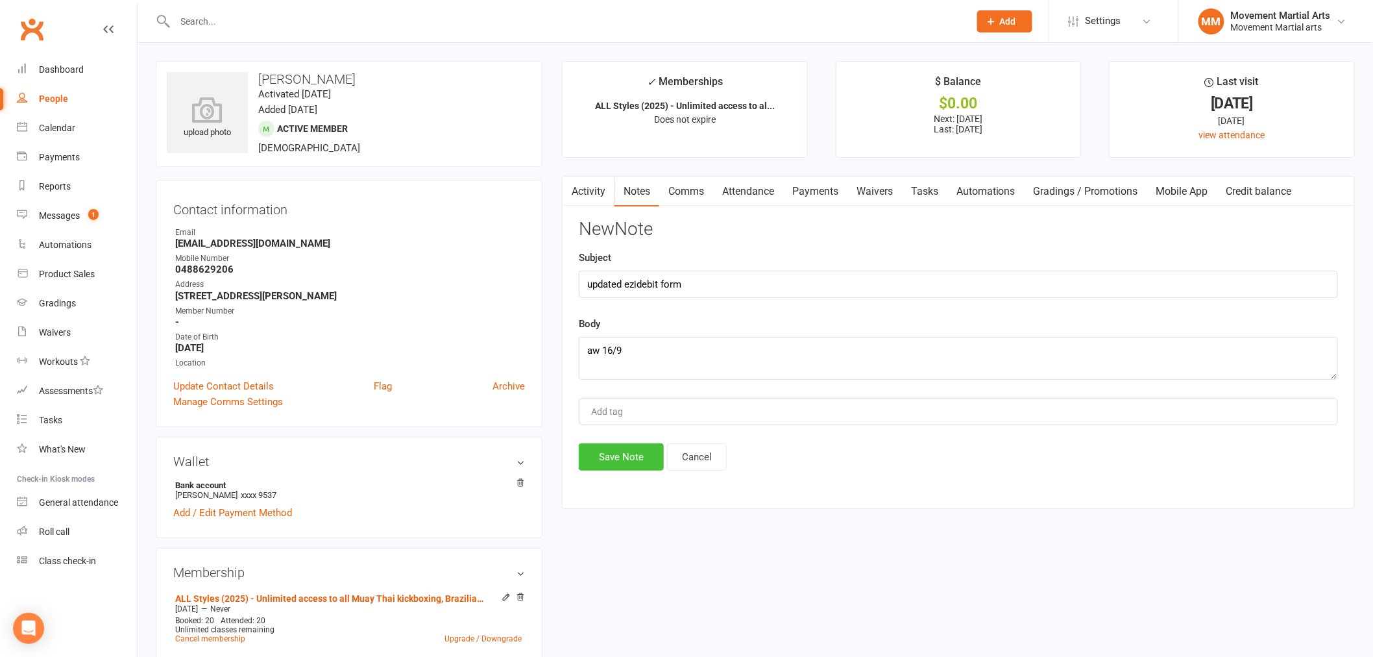
click at [631, 468] on button "Save Note" at bounding box center [621, 456] width 85 height 27
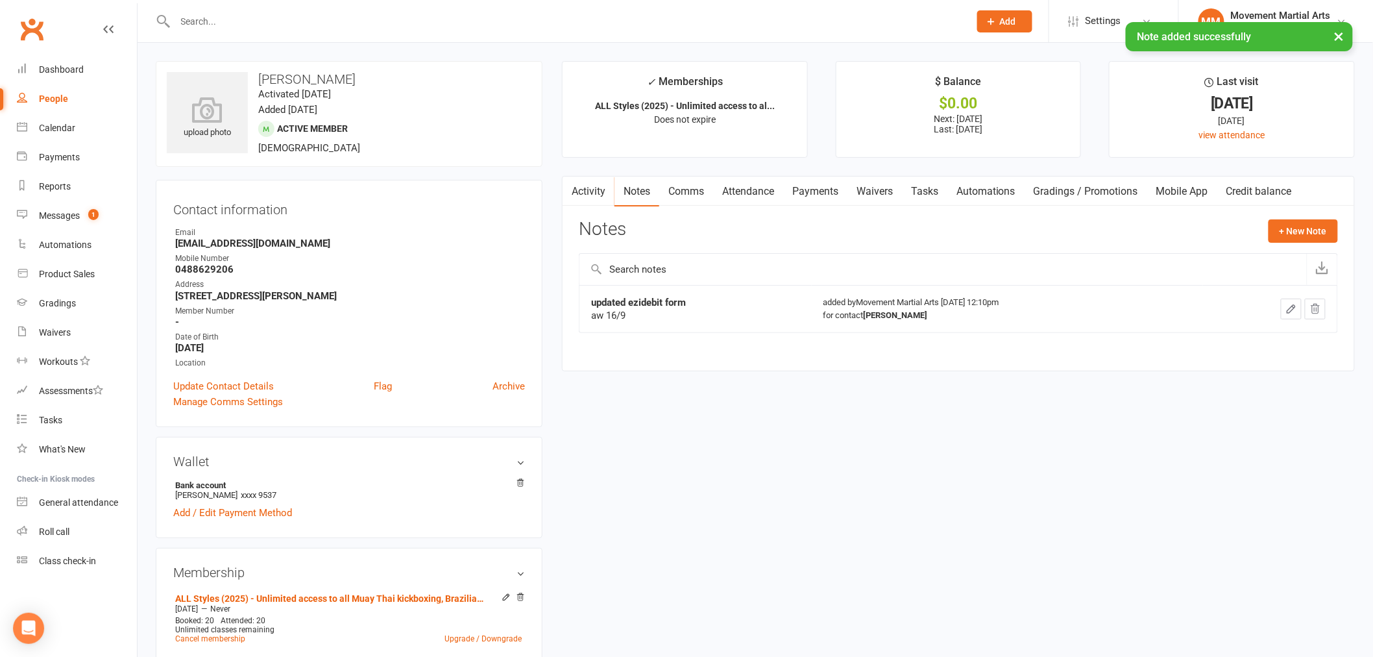
click at [592, 178] on link "Activity" at bounding box center [589, 192] width 52 height 30
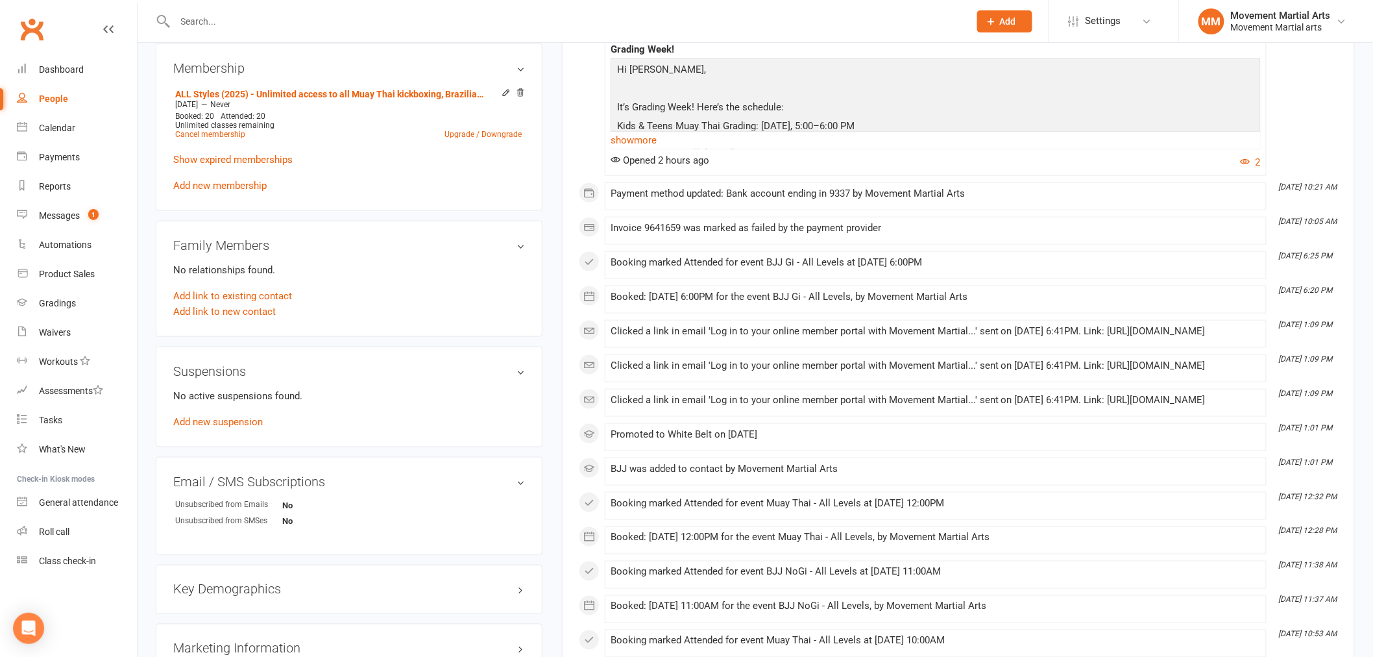
scroll to position [841, 0]
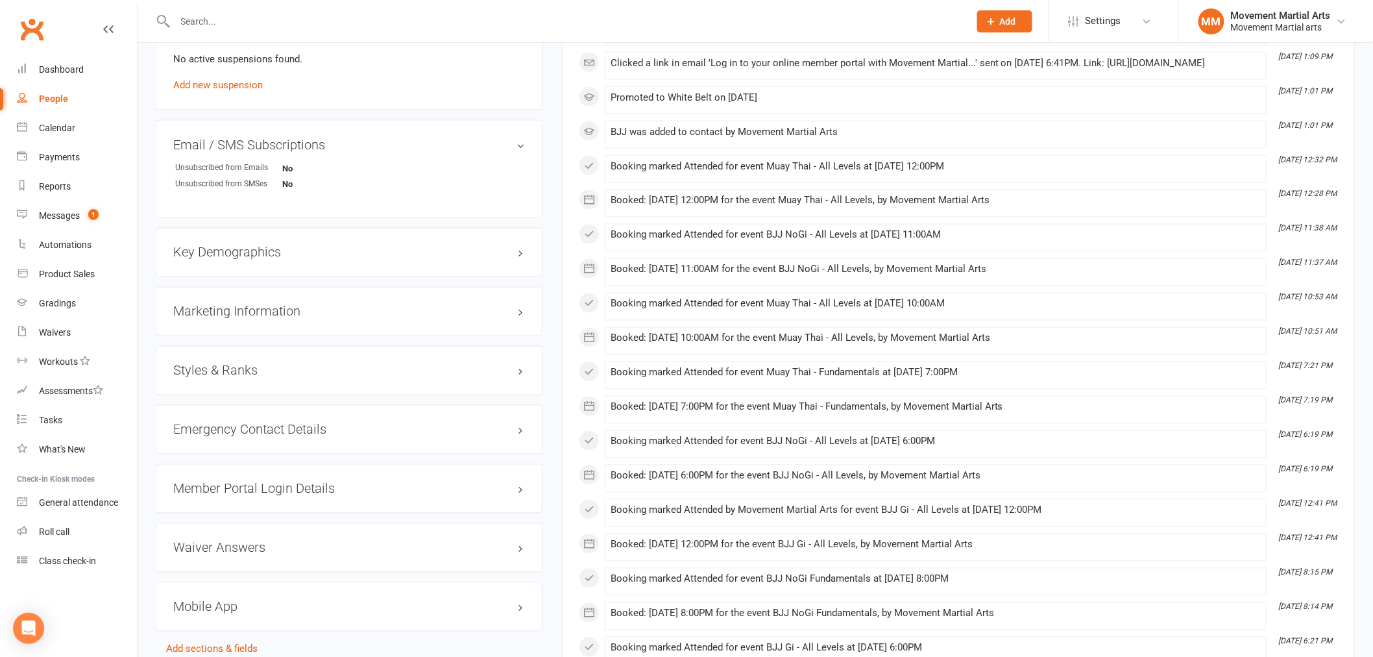
click at [504, 378] on div "Styles & Ranks" at bounding box center [349, 370] width 387 height 49
click at [503, 369] on h3 "Styles & Ranks" at bounding box center [349, 370] width 352 height 14
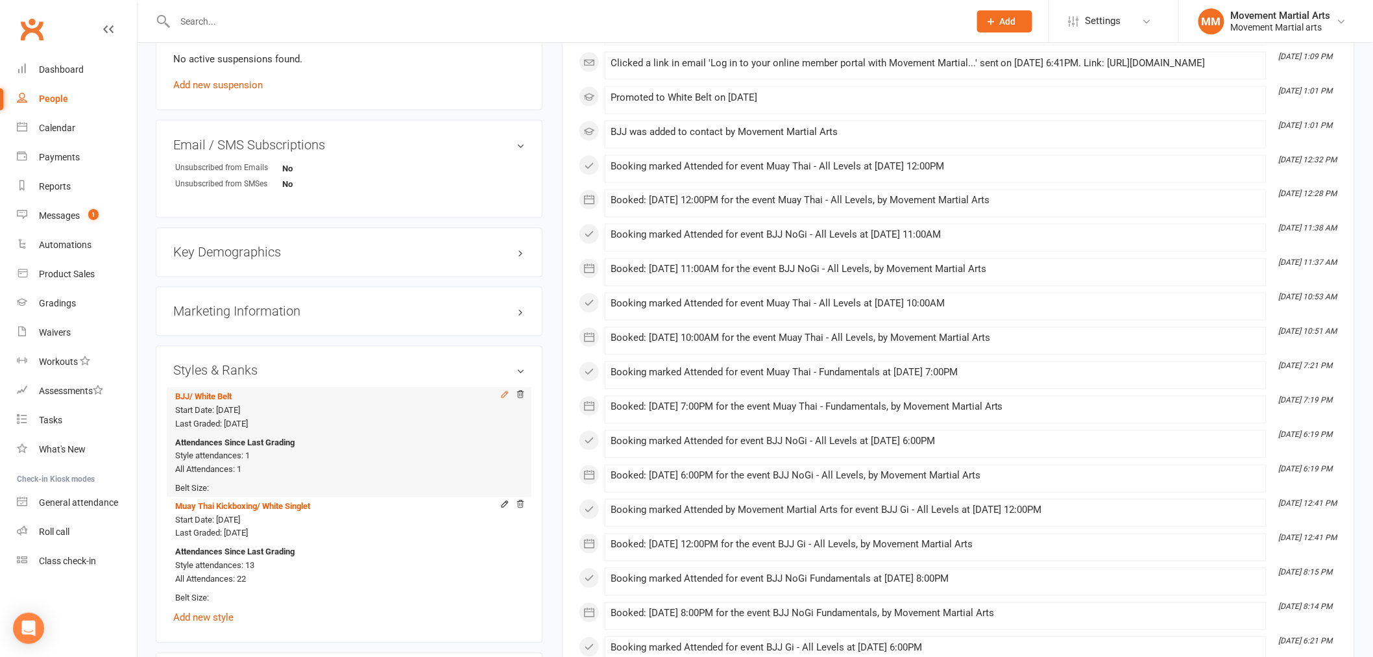
click at [506, 391] on icon at bounding box center [505, 394] width 6 height 6
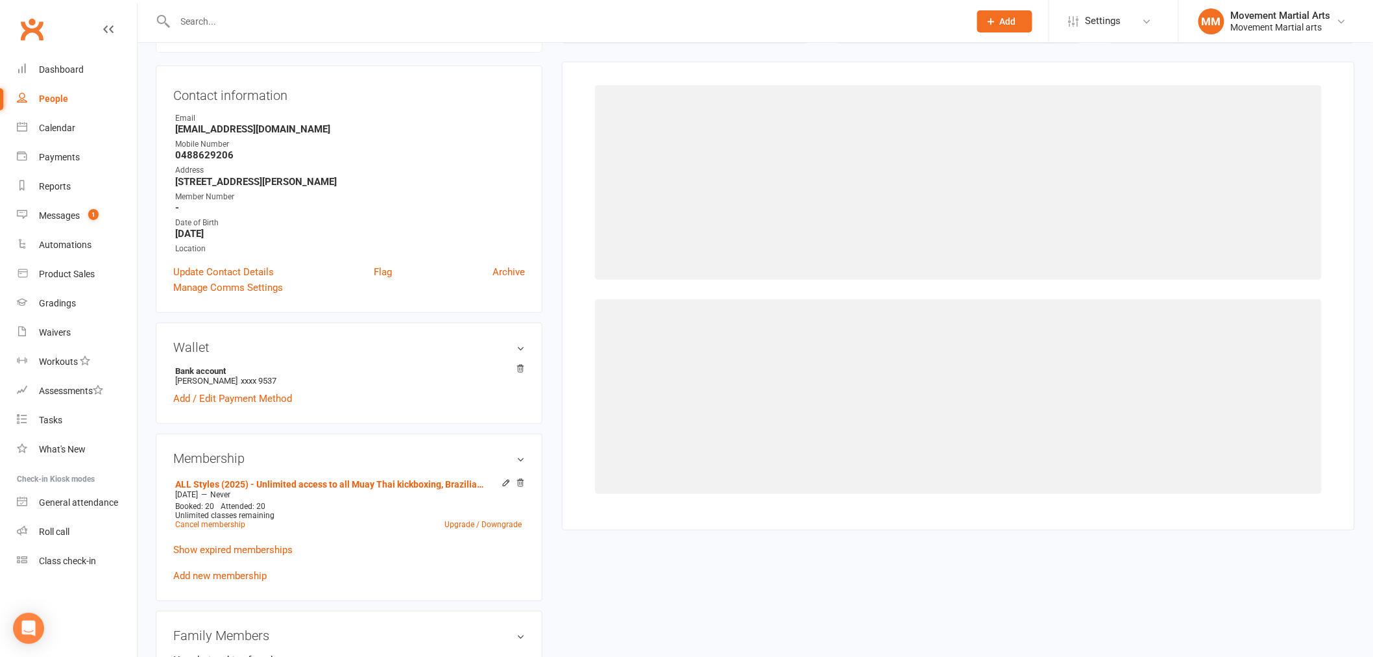
scroll to position [111, 0]
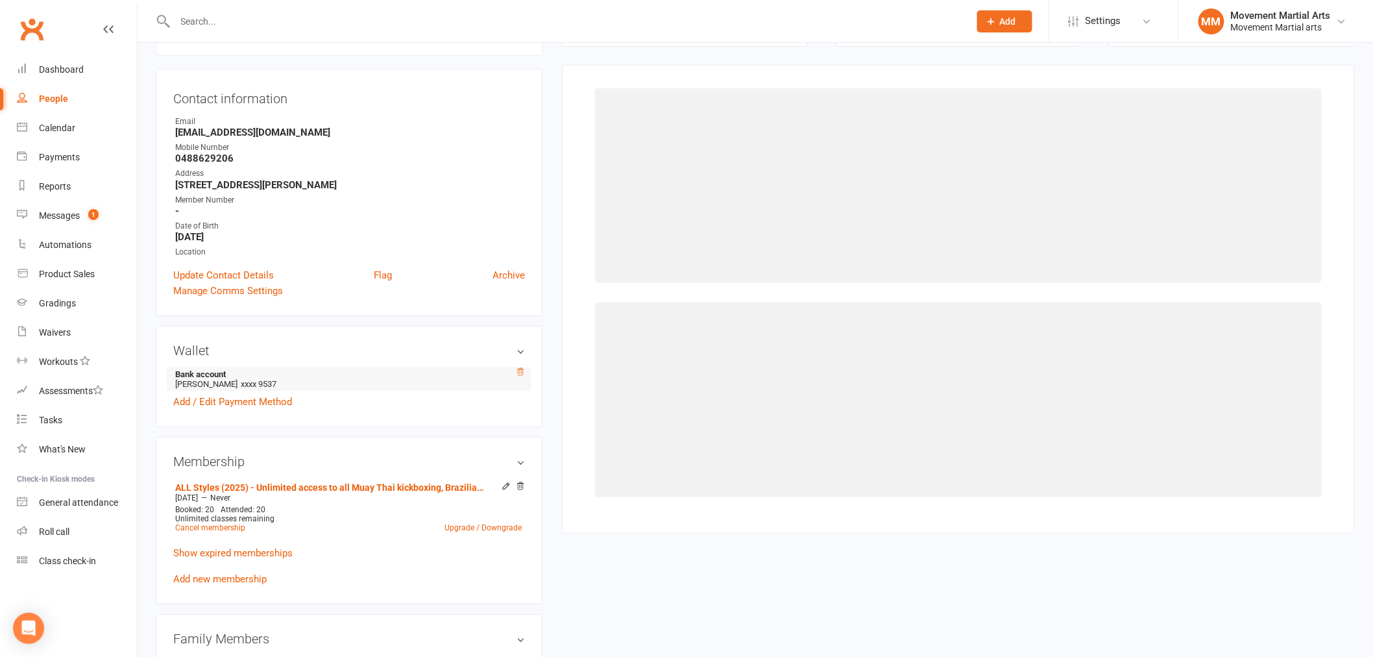
select select "1529"
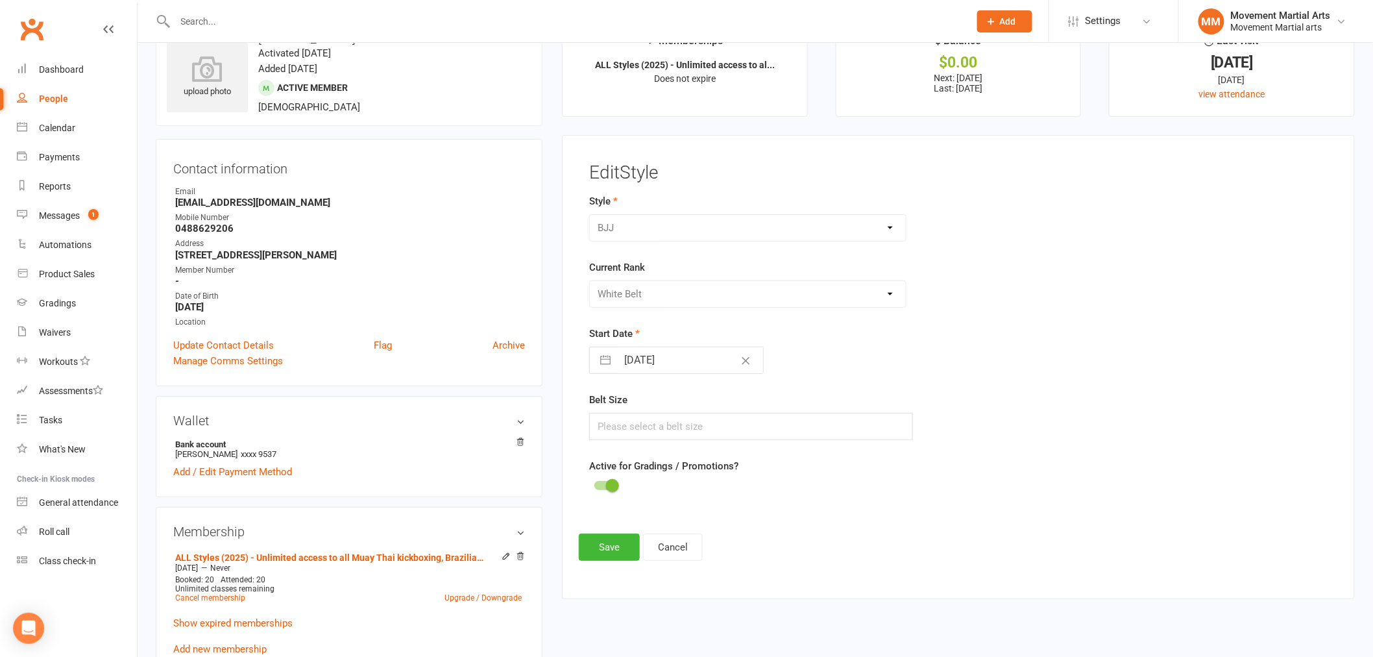
scroll to position [0, 0]
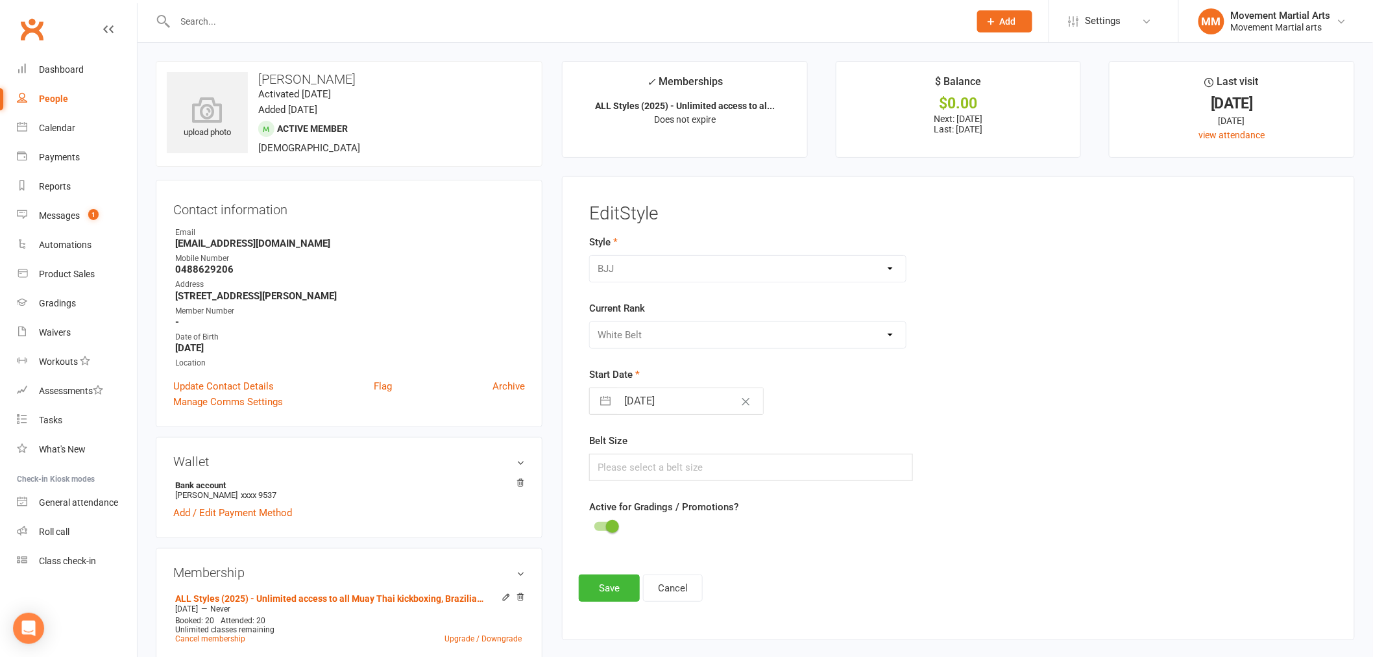
click at [677, 398] on input "[DATE]" at bounding box center [690, 401] width 146 height 26
select select "7"
select select "2025"
select select "8"
select select "2025"
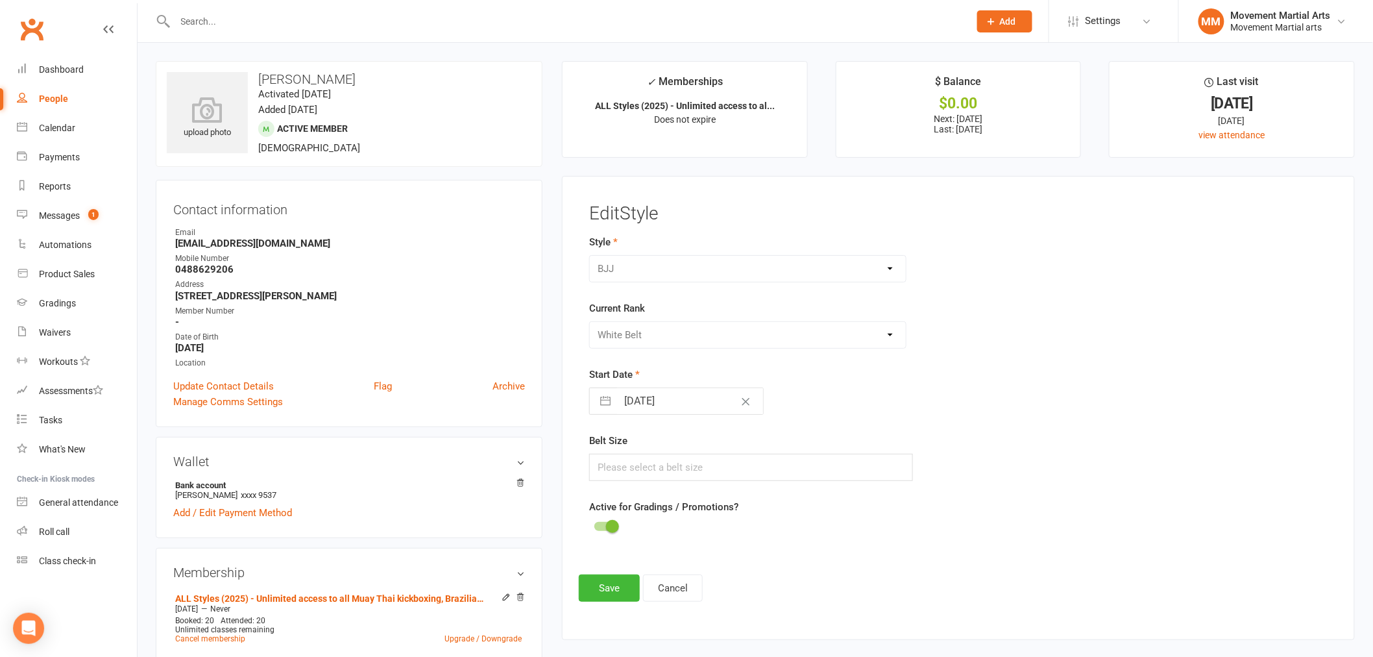
select select "9"
select select "2025"
click at [616, 455] on icon "Move backward to switch to the previous month." at bounding box center [616, 452] width 12 height 12
select select "6"
select select "2025"
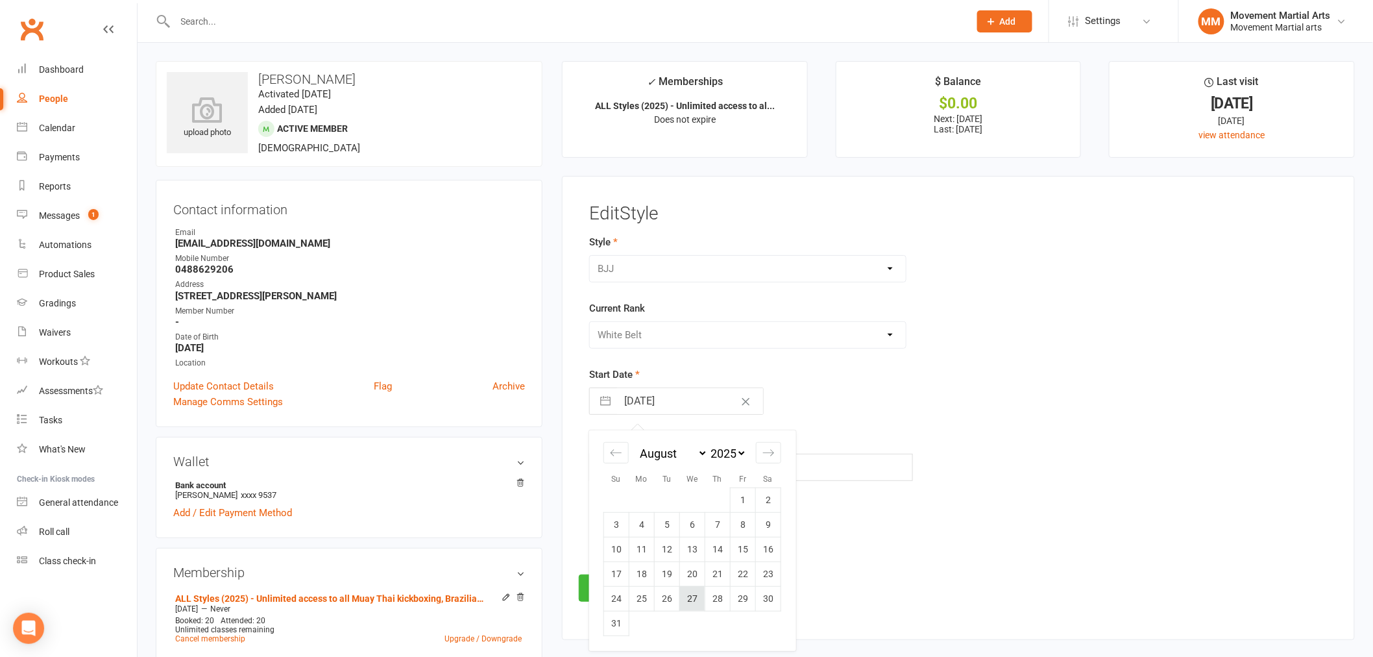
click at [696, 591] on td "27" at bounding box center [691, 598] width 25 height 25
type input "27 Aug 2025"
click at [617, 586] on button "Save" at bounding box center [609, 587] width 61 height 27
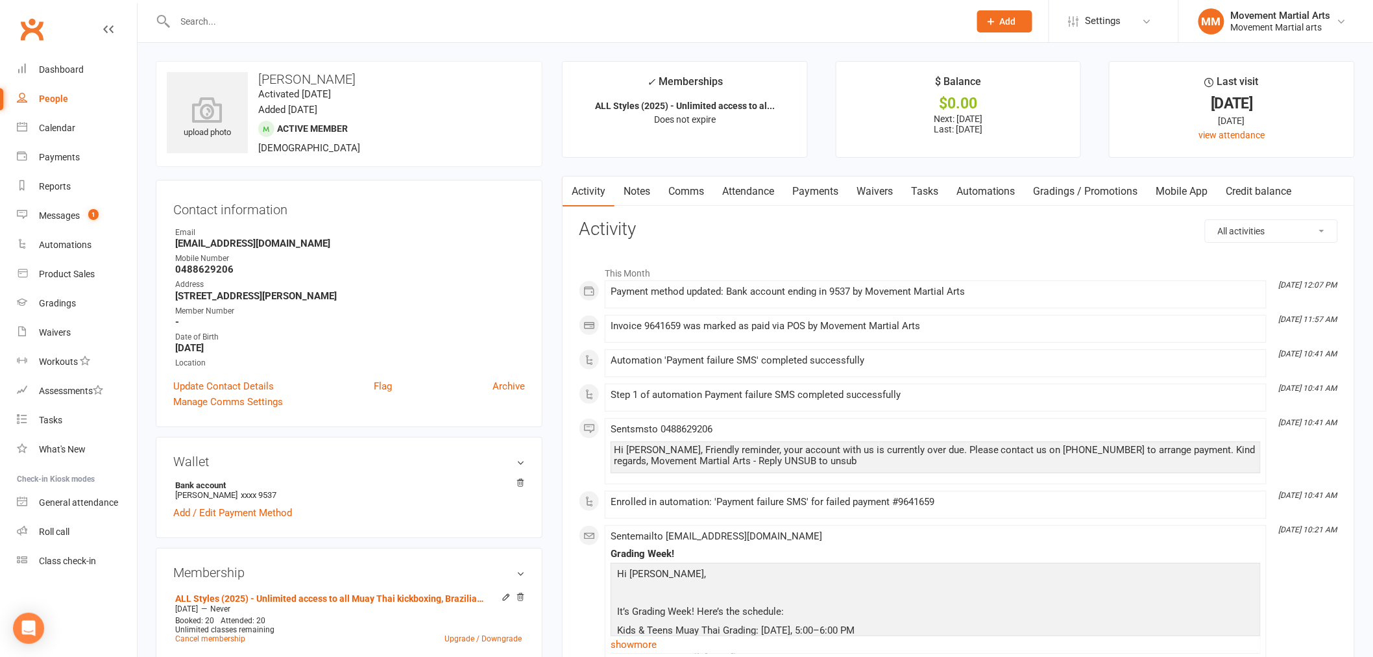
click at [21, 23] on link "Clubworx" at bounding box center [32, 29] width 32 height 32
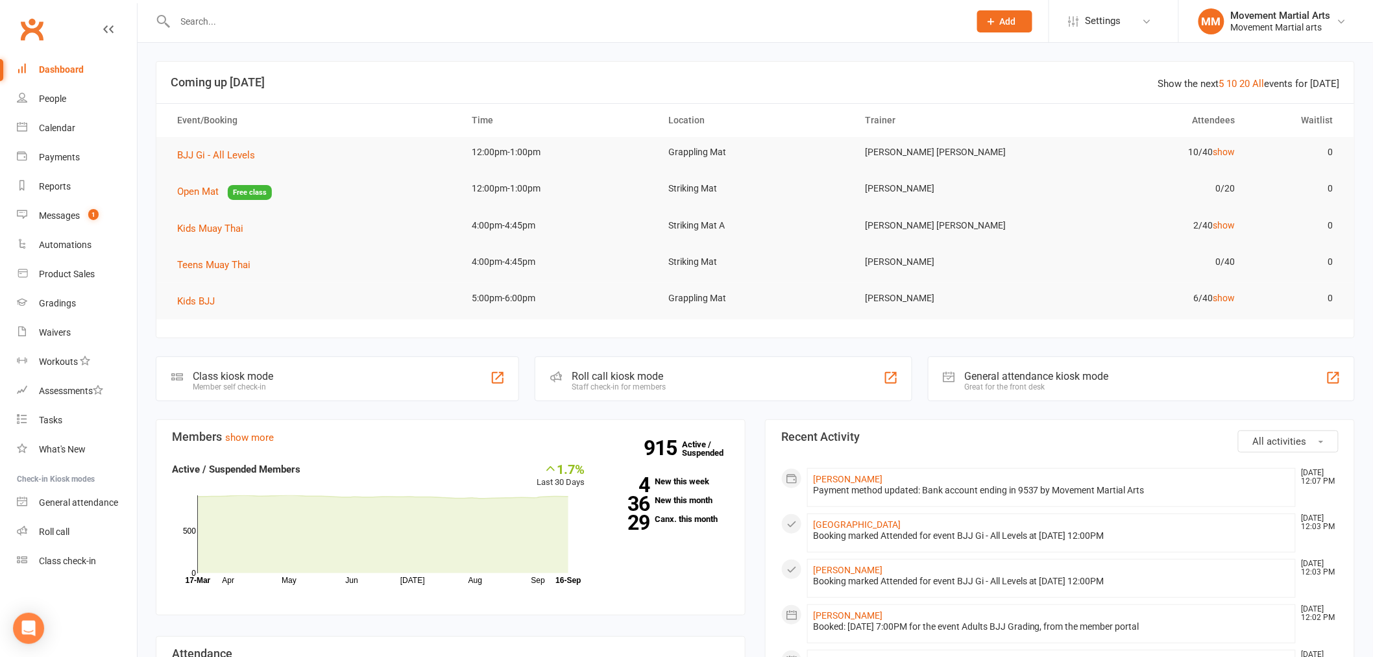
click at [299, 18] on input "text" at bounding box center [565, 21] width 789 height 18
type input "sam wilson"
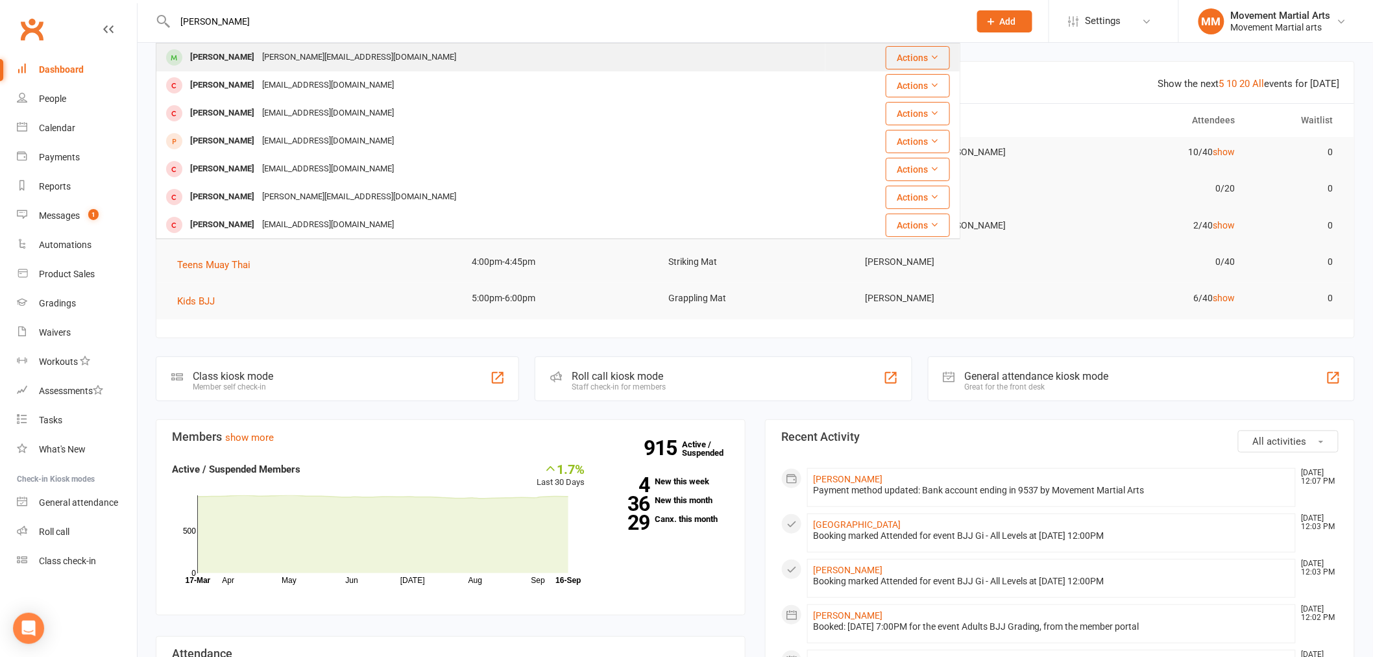
click at [348, 46] on div "Sam Wilson sam.wilson2233@gmail.com" at bounding box center [491, 57] width 668 height 27
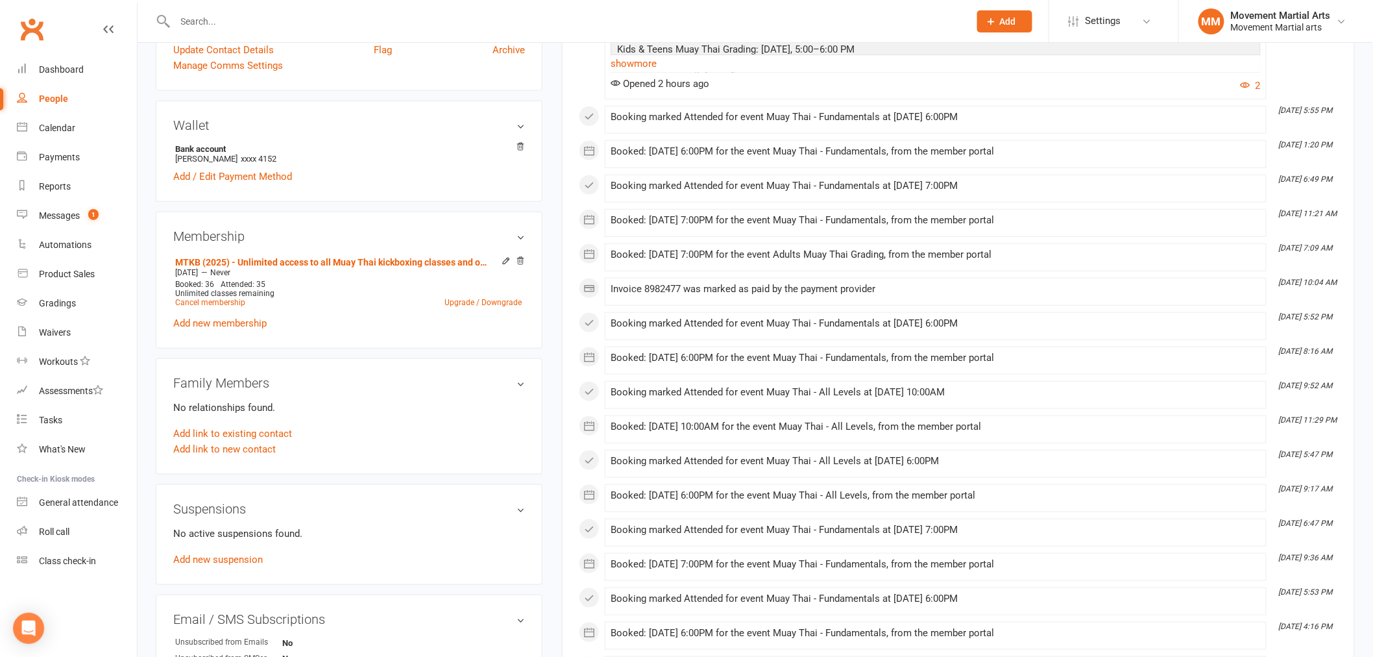
scroll to position [841, 0]
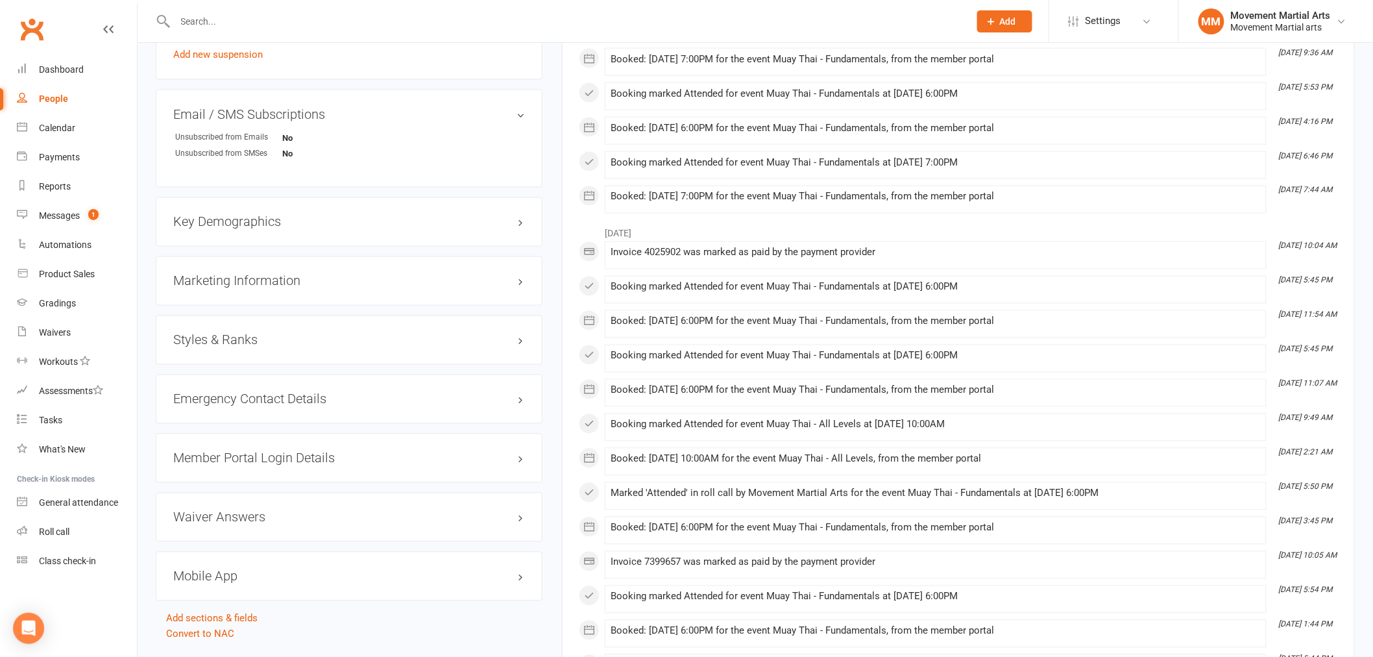
click at [393, 323] on div "Styles & Ranks" at bounding box center [349, 339] width 387 height 49
click at [400, 334] on h3 "Styles & Ranks" at bounding box center [349, 340] width 352 height 14
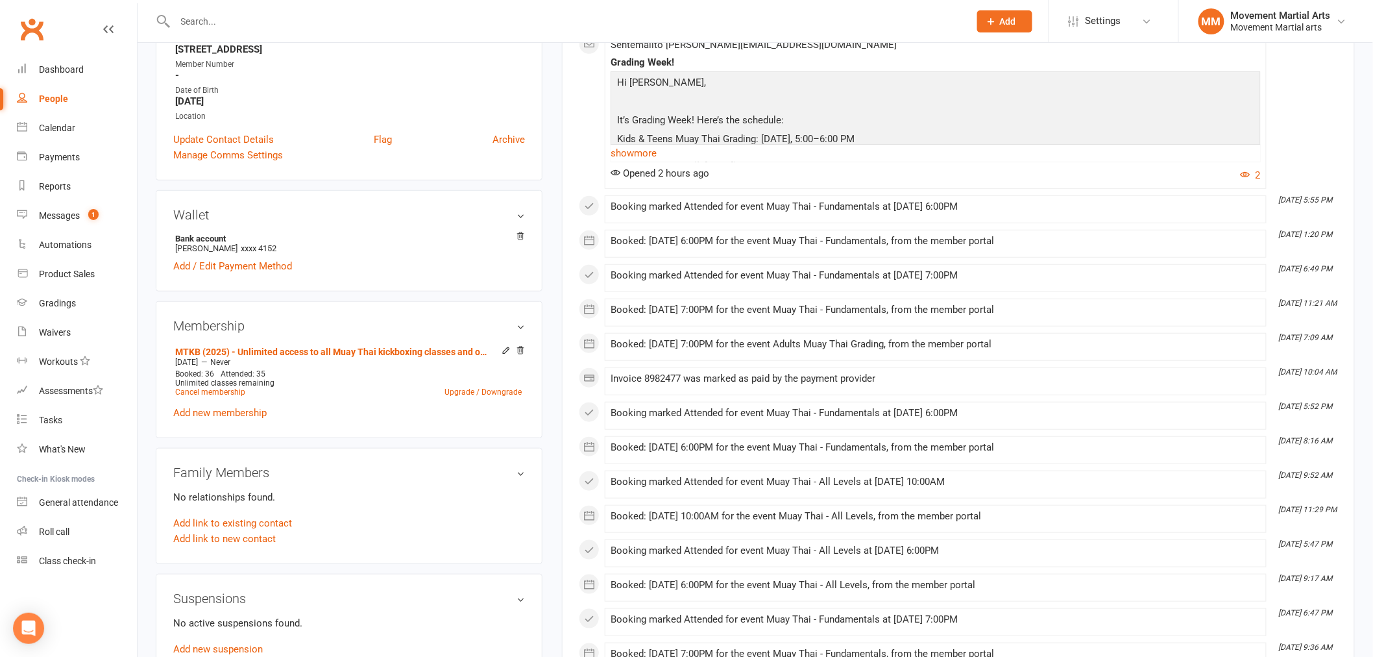
scroll to position [0, 0]
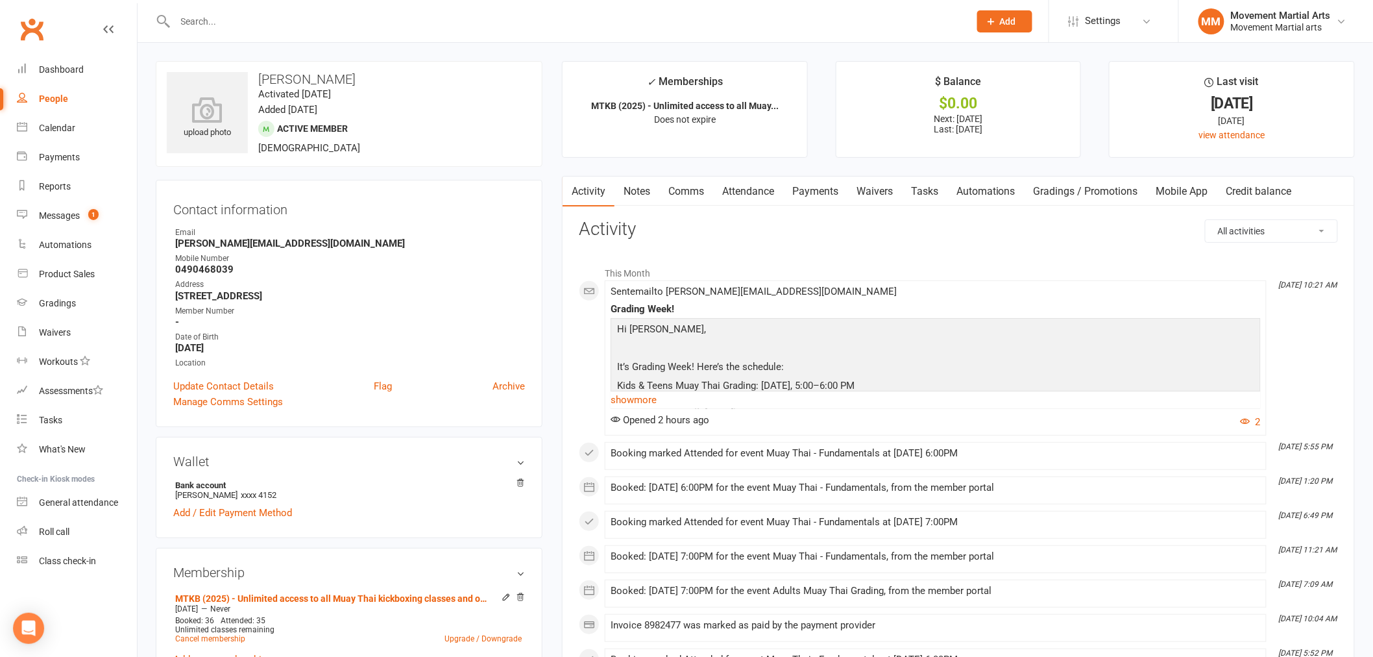
click at [359, 19] on input "text" at bounding box center [565, 21] width 789 height 18
type input "angelina hwang"
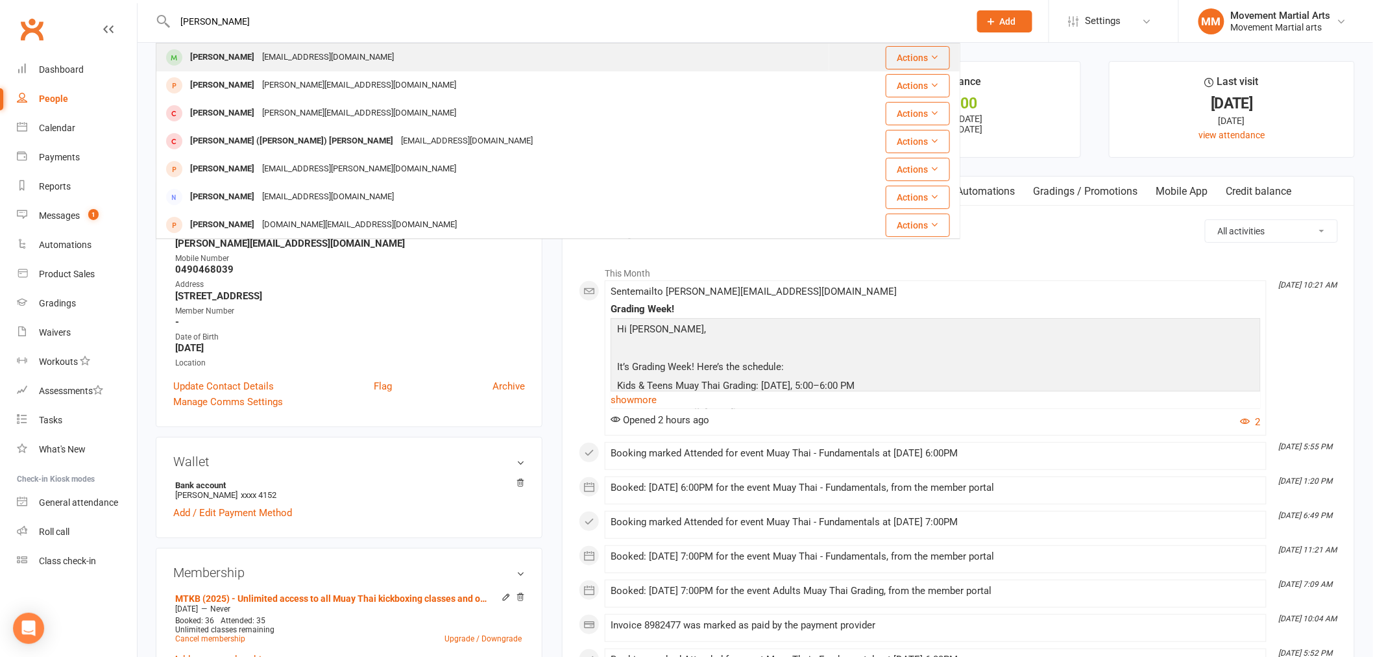
click at [346, 54] on div "angelinahwang1992@gmail.com" at bounding box center [328, 57] width 140 height 19
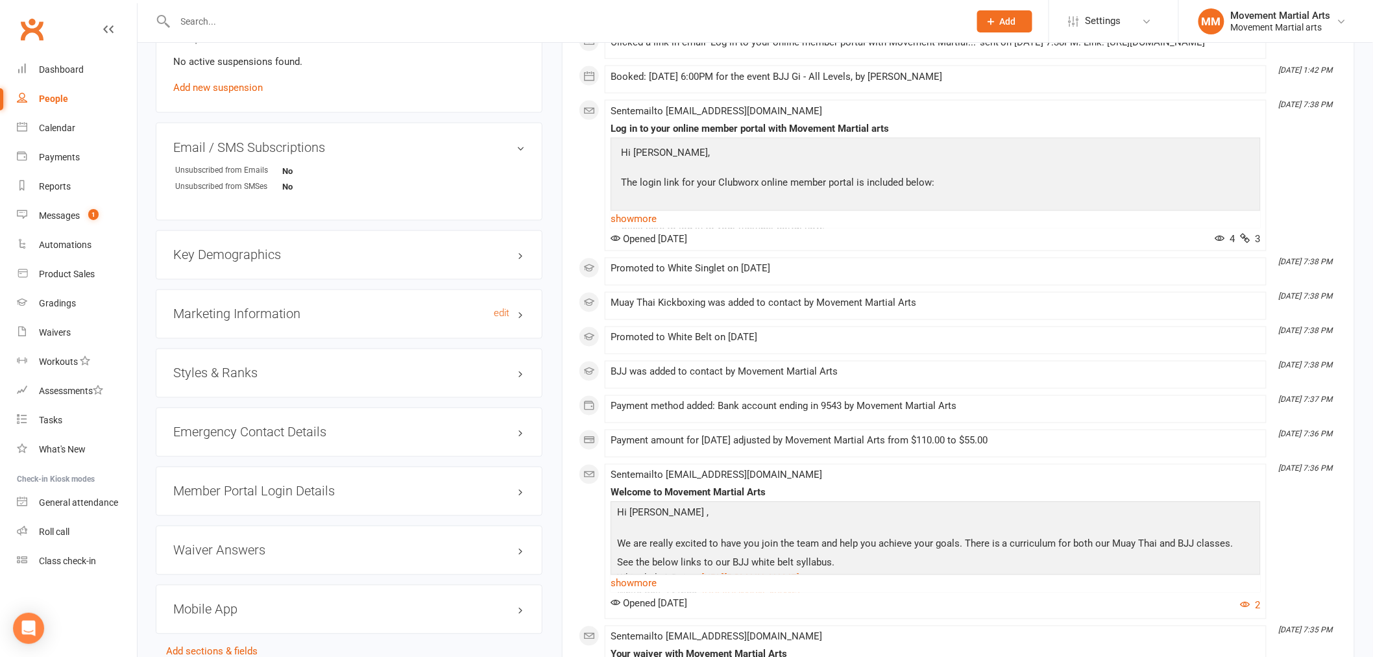
scroll to position [841, 0]
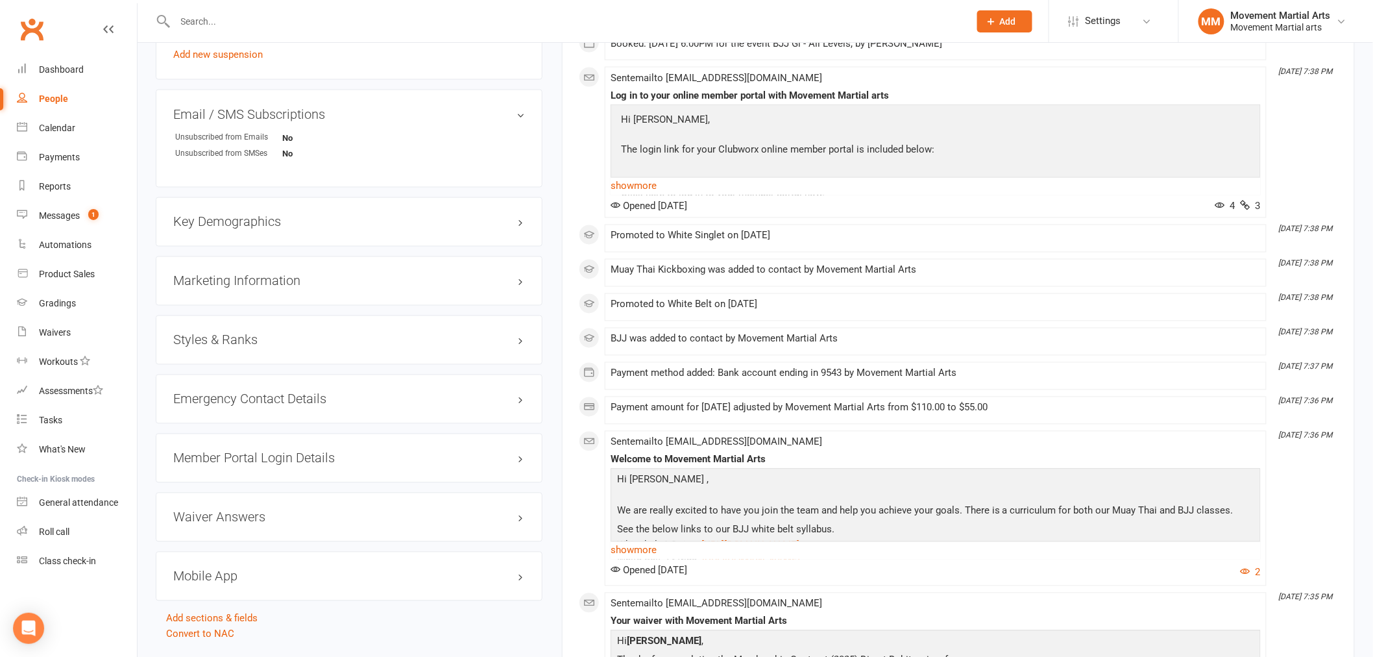
click at [289, 353] on div "Styles & Ranks" at bounding box center [349, 339] width 387 height 49
click at [297, 339] on h3 "Styles & Ranks" at bounding box center [349, 340] width 352 height 14
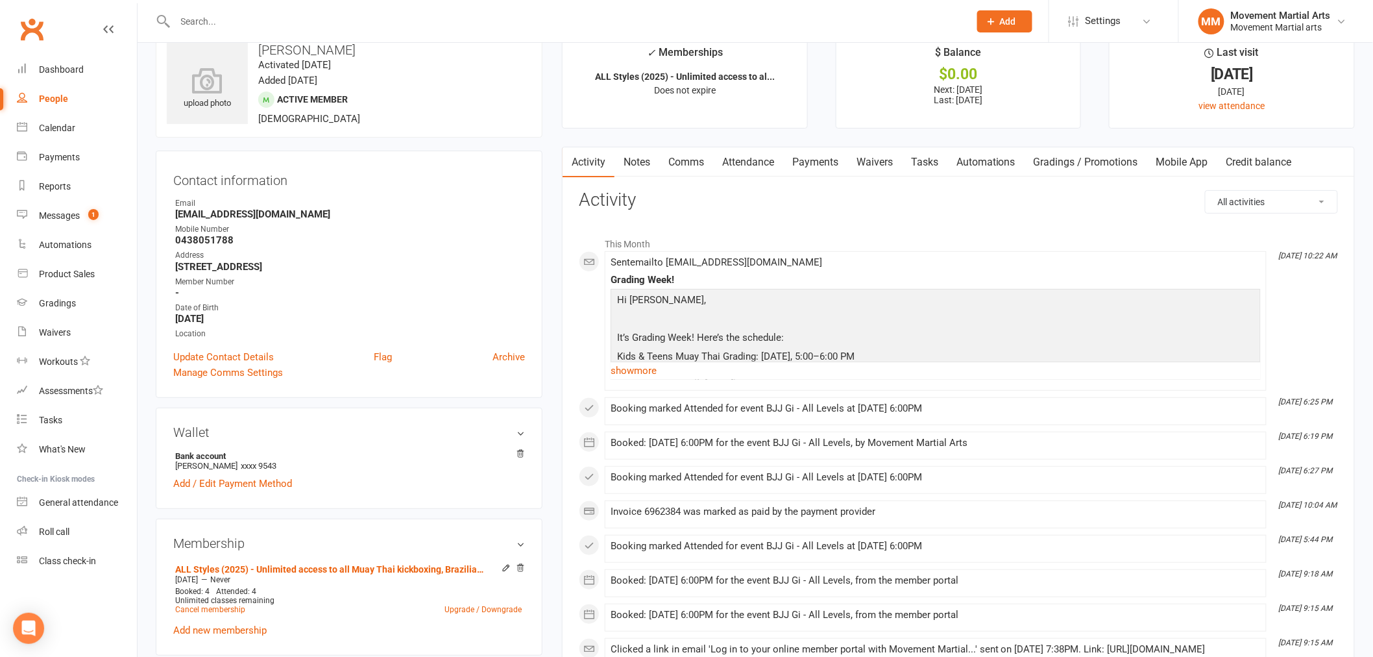
scroll to position [0, 0]
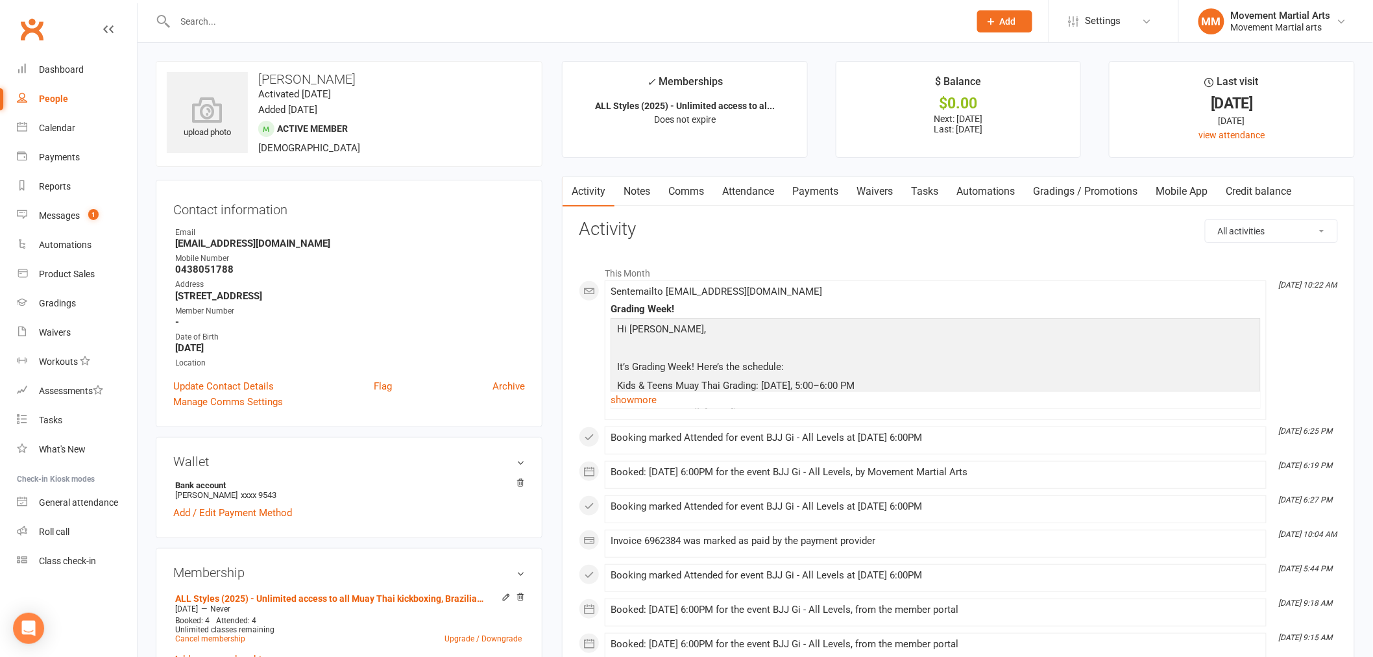
click at [345, 14] on input "text" at bounding box center [565, 21] width 789 height 18
type input "jibin park"
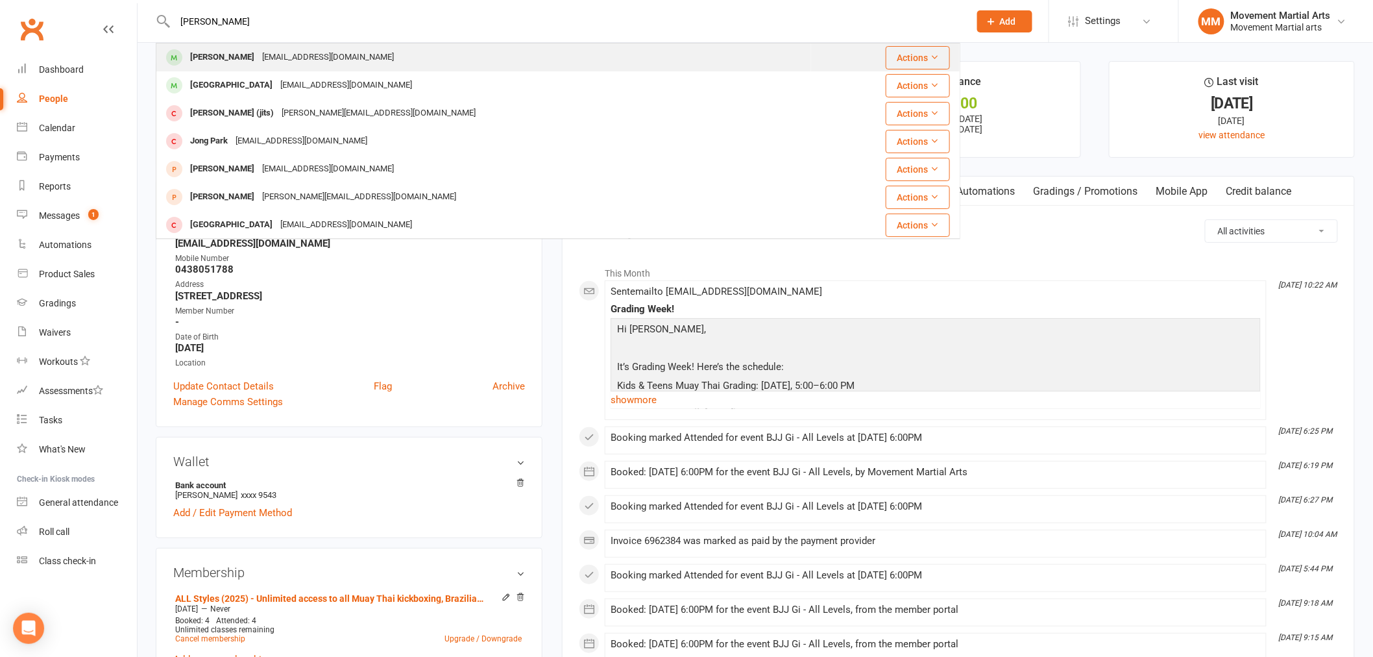
click at [325, 49] on div "Jibin Park jbyina@gmail.com" at bounding box center [483, 57] width 653 height 27
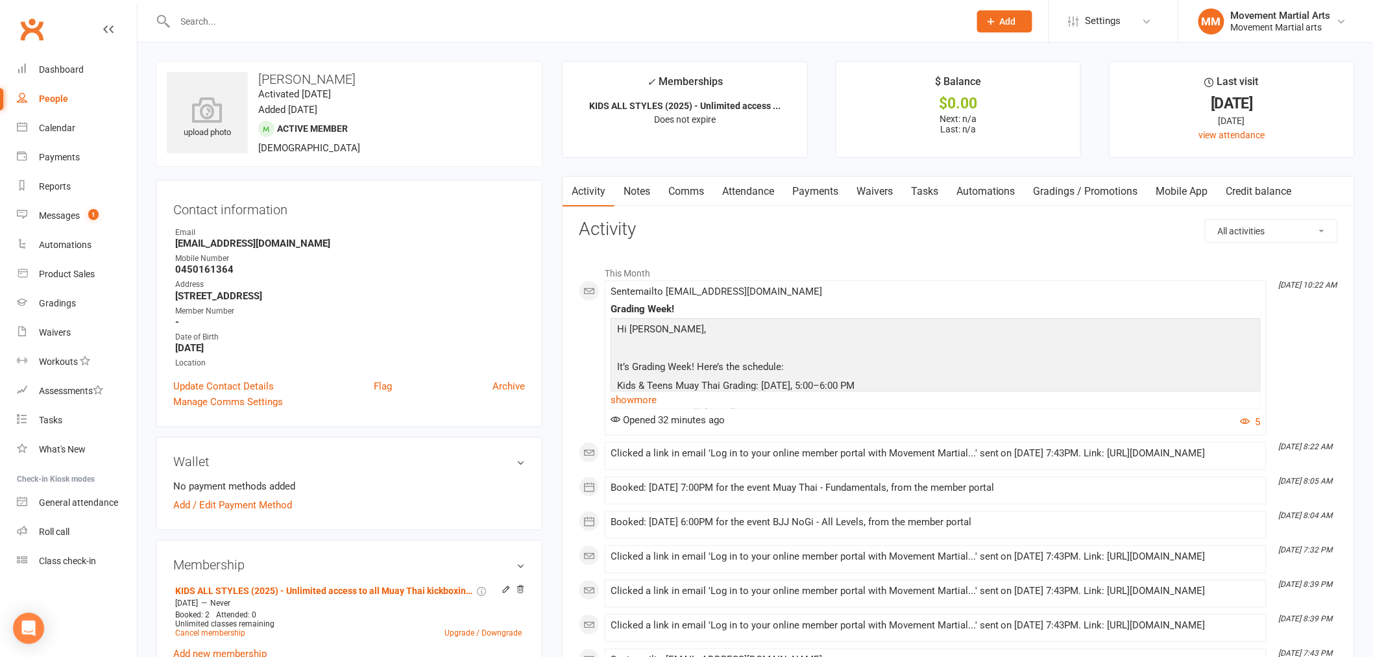
click at [616, 188] on link "Notes" at bounding box center [637, 192] width 45 height 30
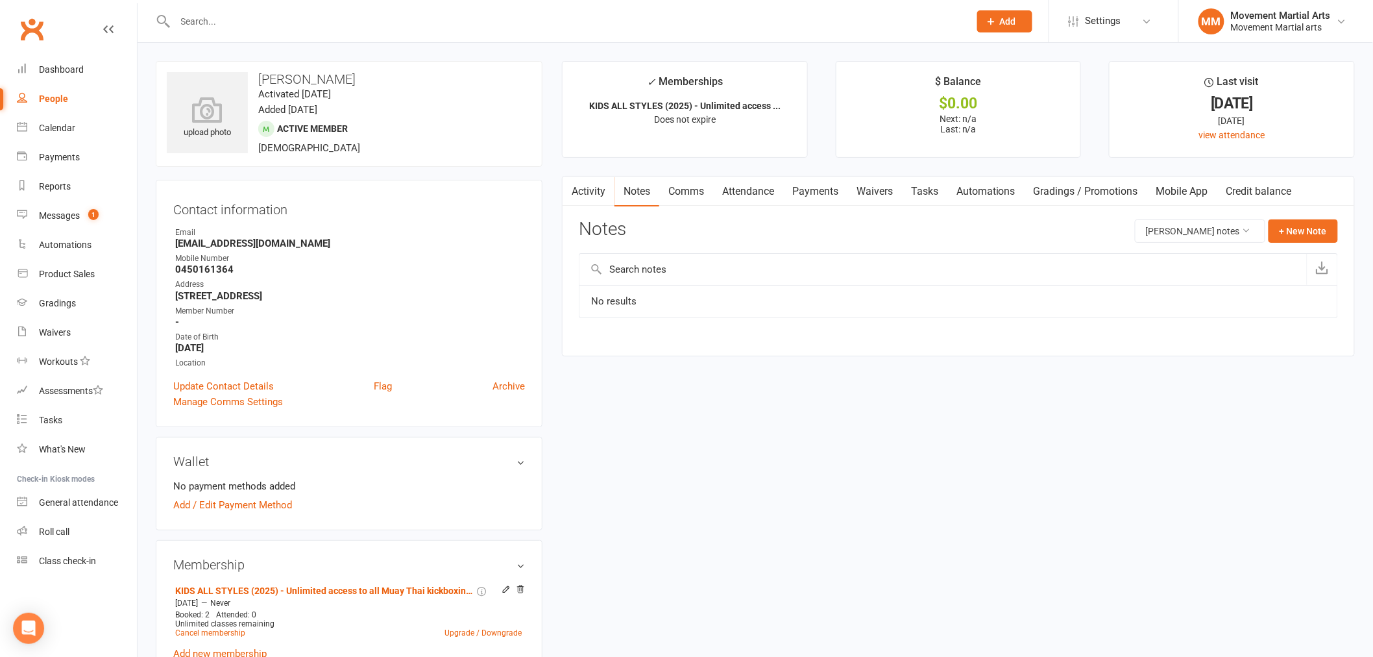
click at [625, 183] on link "Notes" at bounding box center [637, 192] width 45 height 30
click at [282, 19] on input "text" at bounding box center [565, 21] width 789 height 18
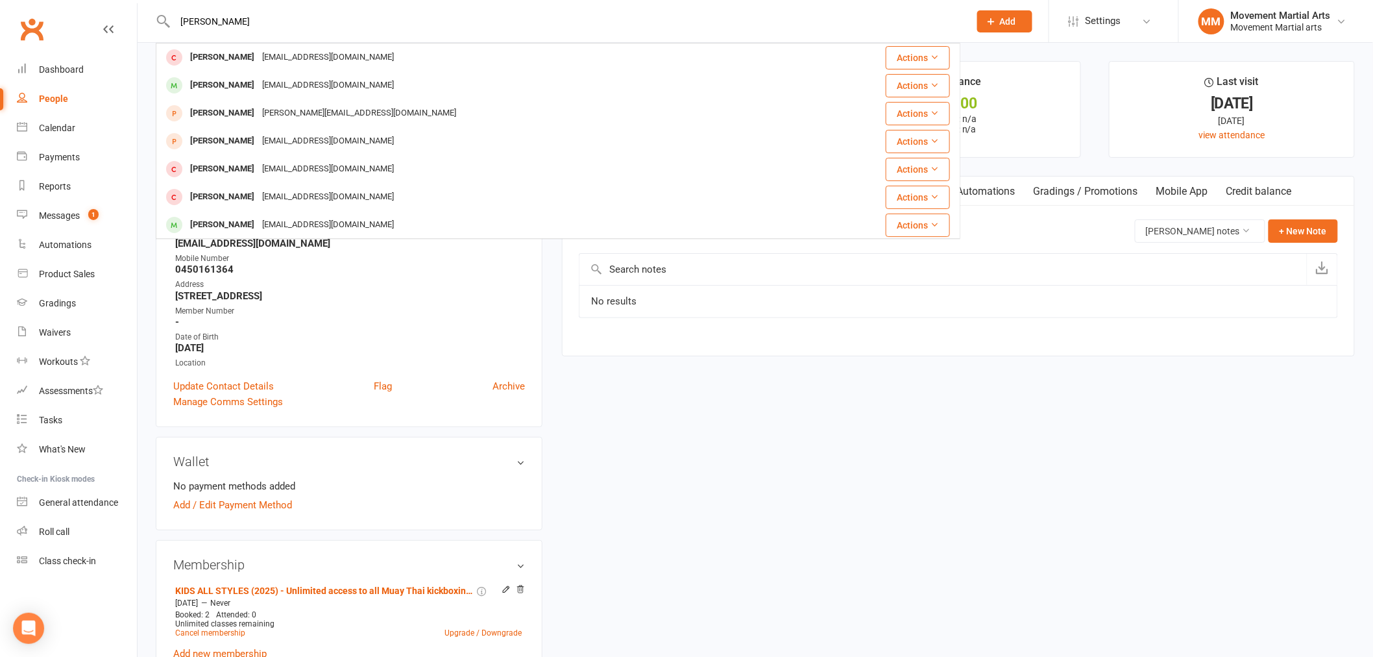
type input "aidan wong"
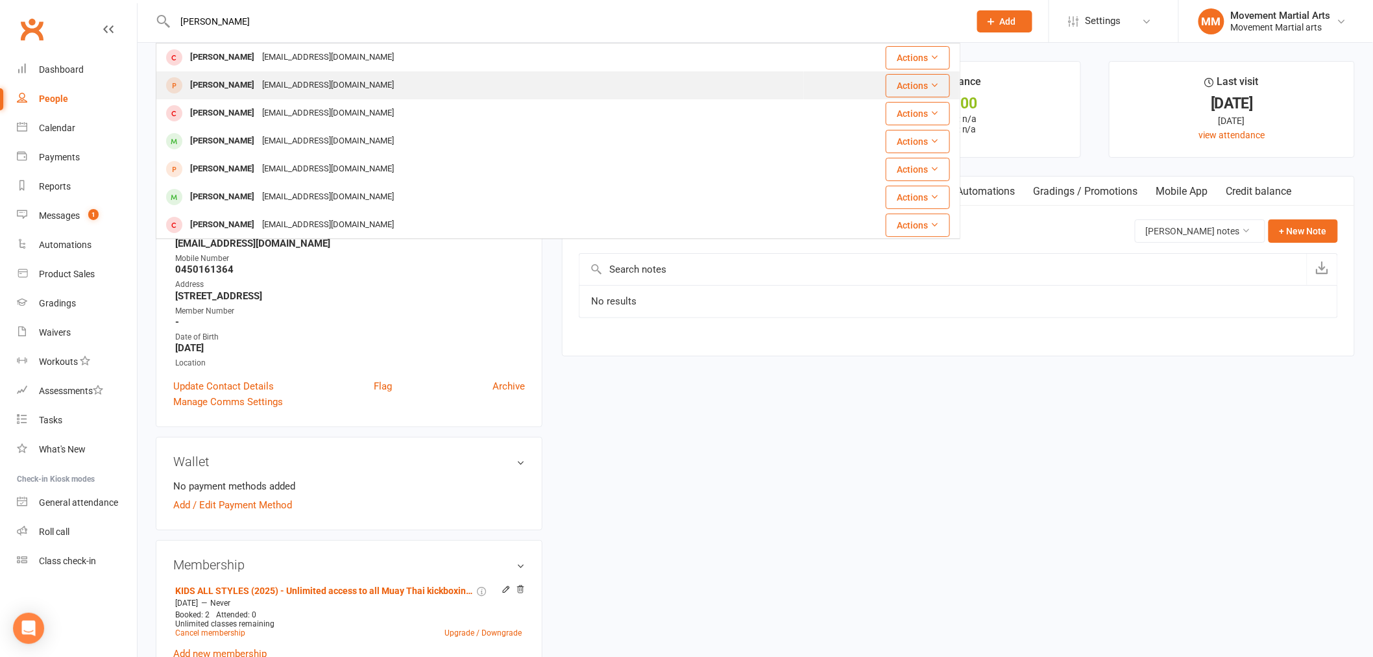
click at [289, 76] on div "Adelynyeap@hotmail.com" at bounding box center [328, 85] width 140 height 19
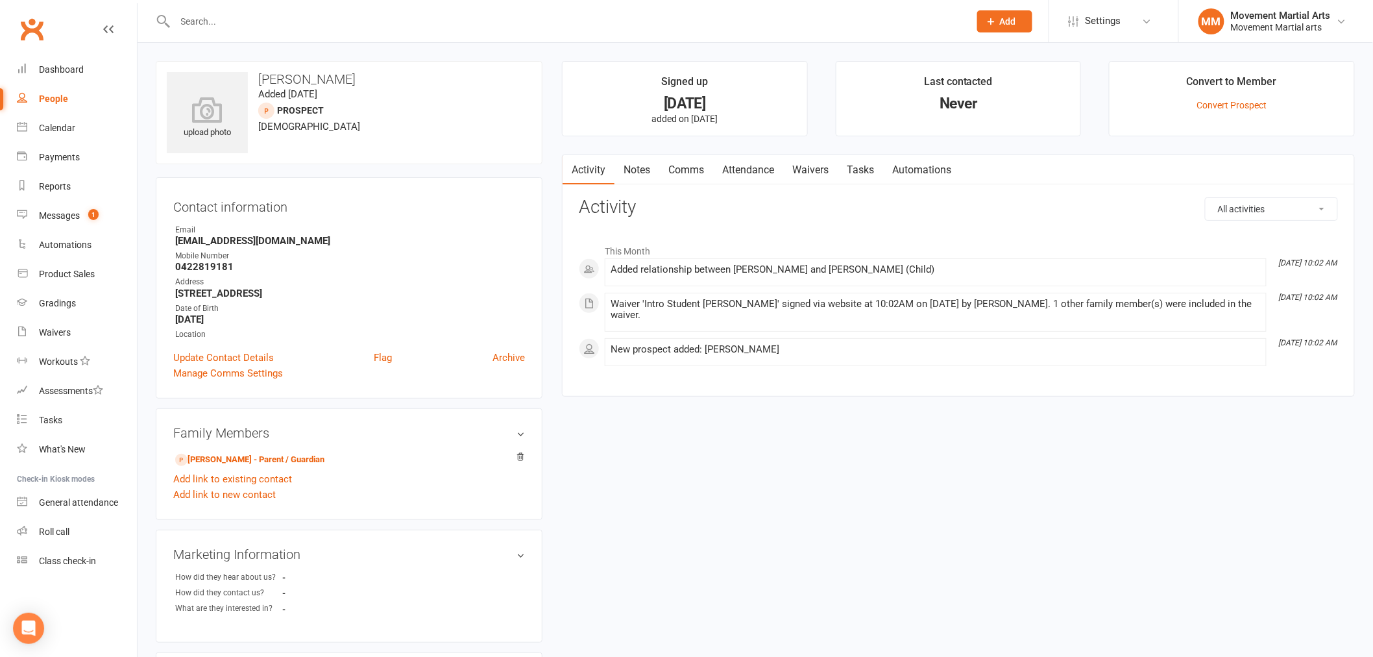
click at [34, 26] on link "Clubworx" at bounding box center [32, 29] width 32 height 32
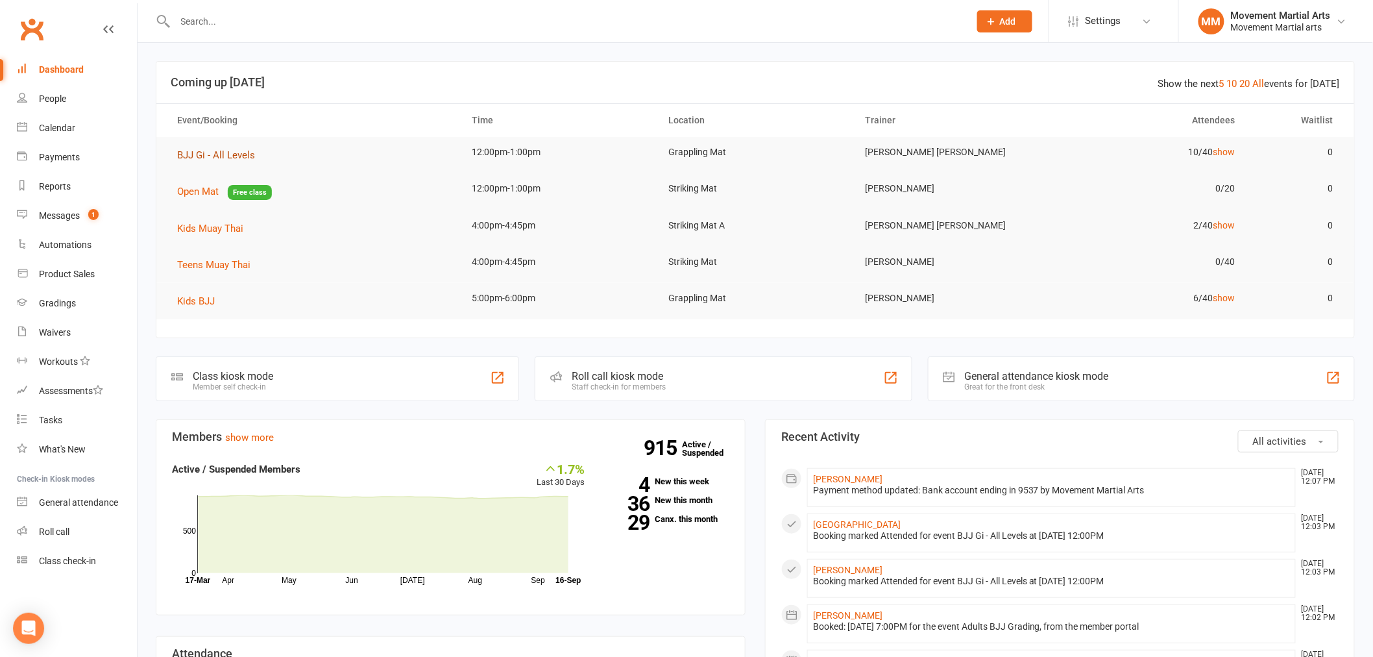
click at [204, 151] on span "BJJ Gi - All Levels" at bounding box center [216, 155] width 78 height 12
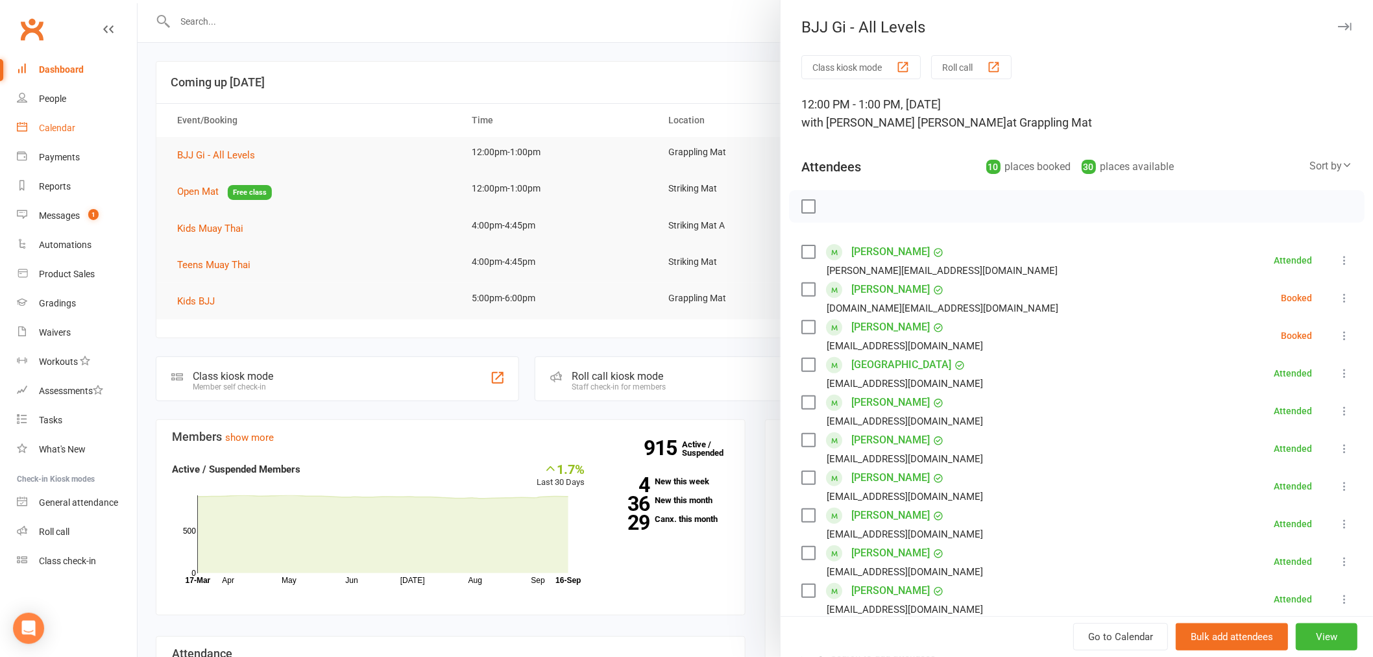
click at [74, 131] on div "Calendar" at bounding box center [57, 128] width 36 height 10
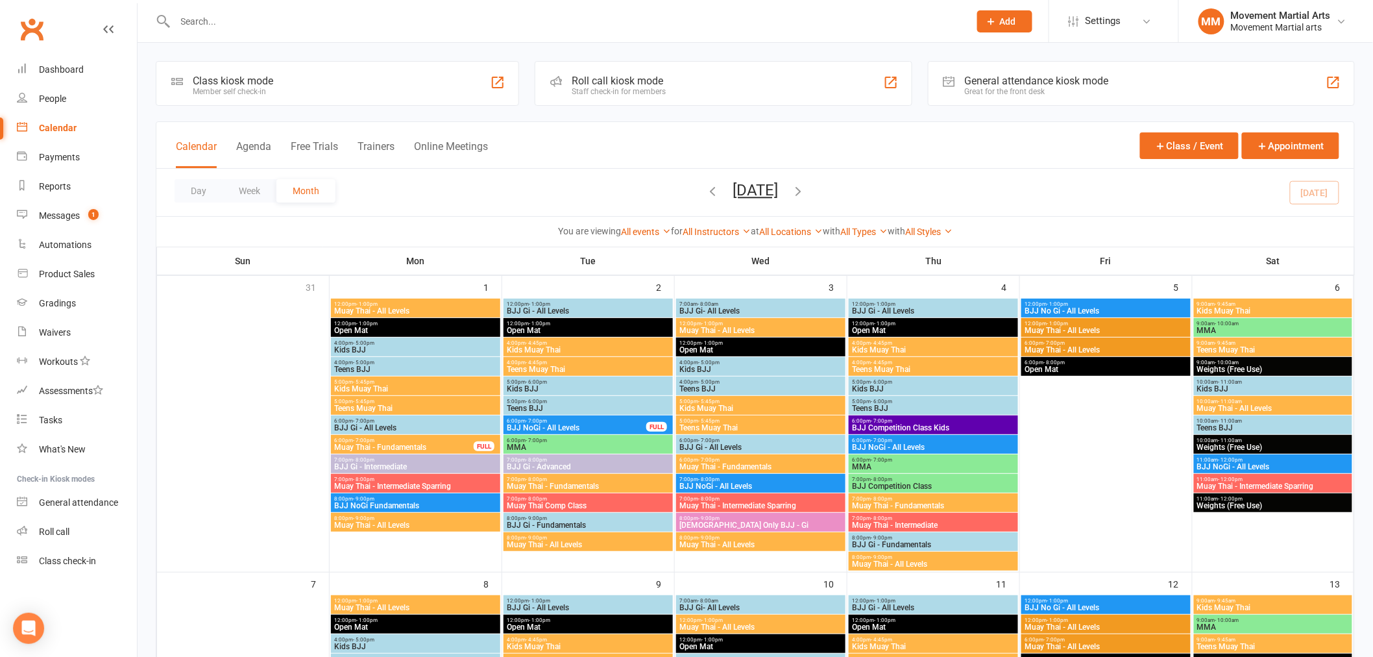
scroll to position [574, 0]
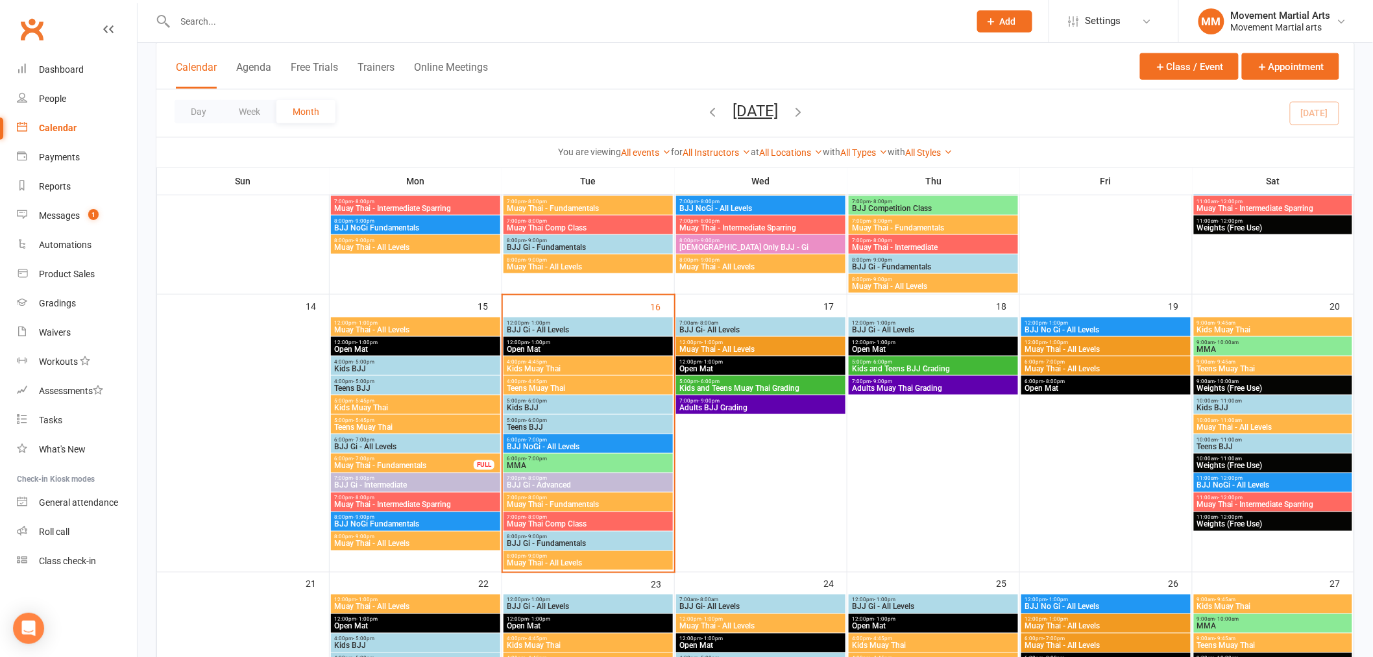
click at [279, 20] on input "text" at bounding box center [565, 21] width 789 height 18
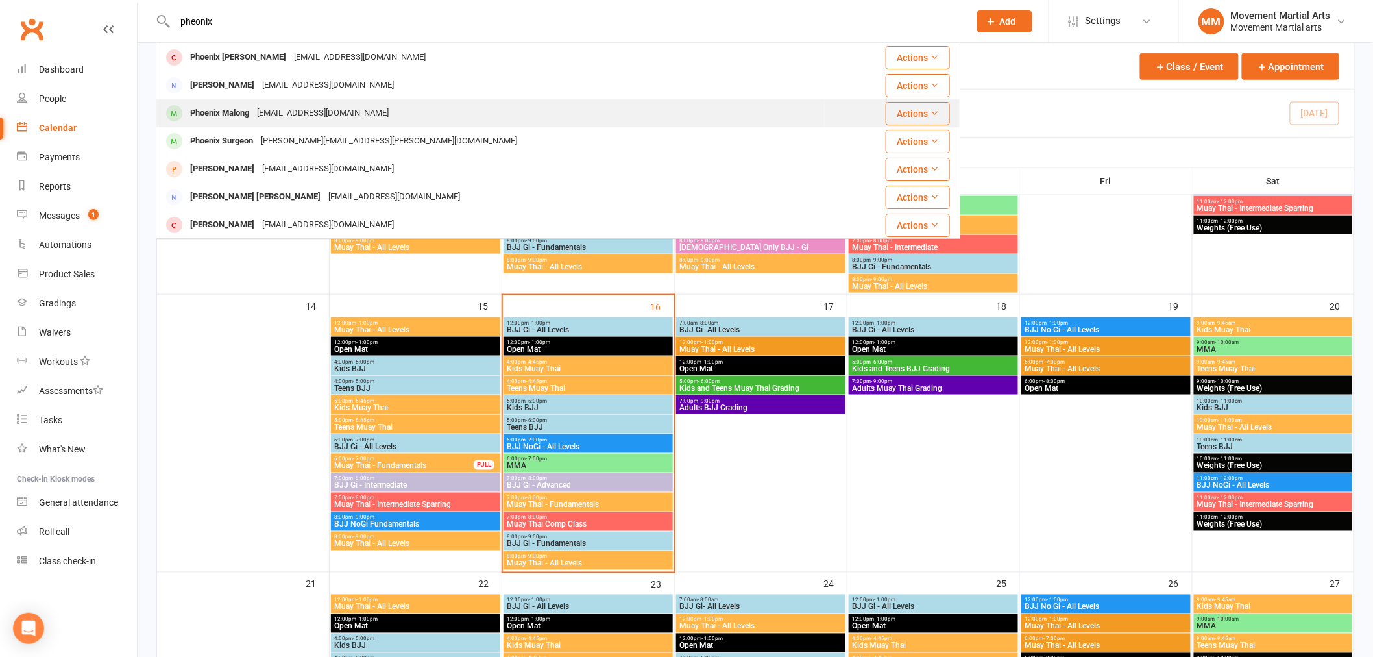
type input "pheonix"
click at [292, 118] on div "[EMAIL_ADDRESS][DOMAIN_NAME]" at bounding box center [323, 113] width 140 height 19
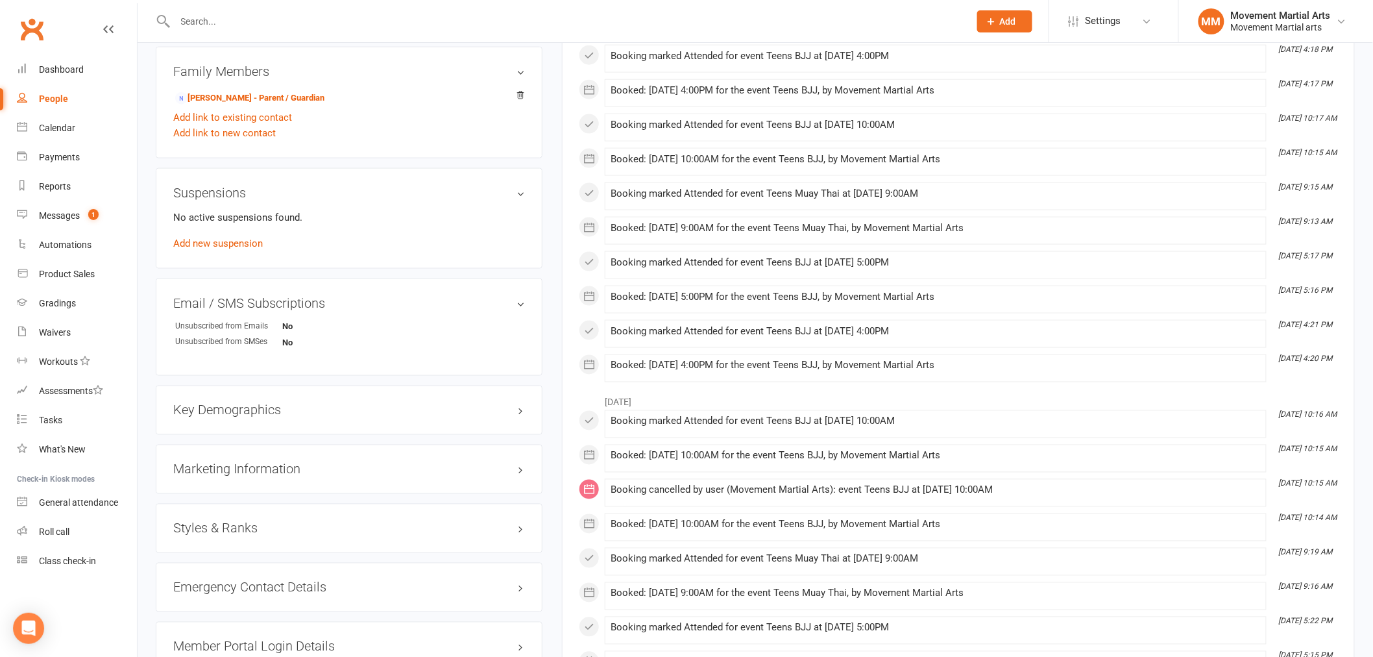
scroll to position [841, 0]
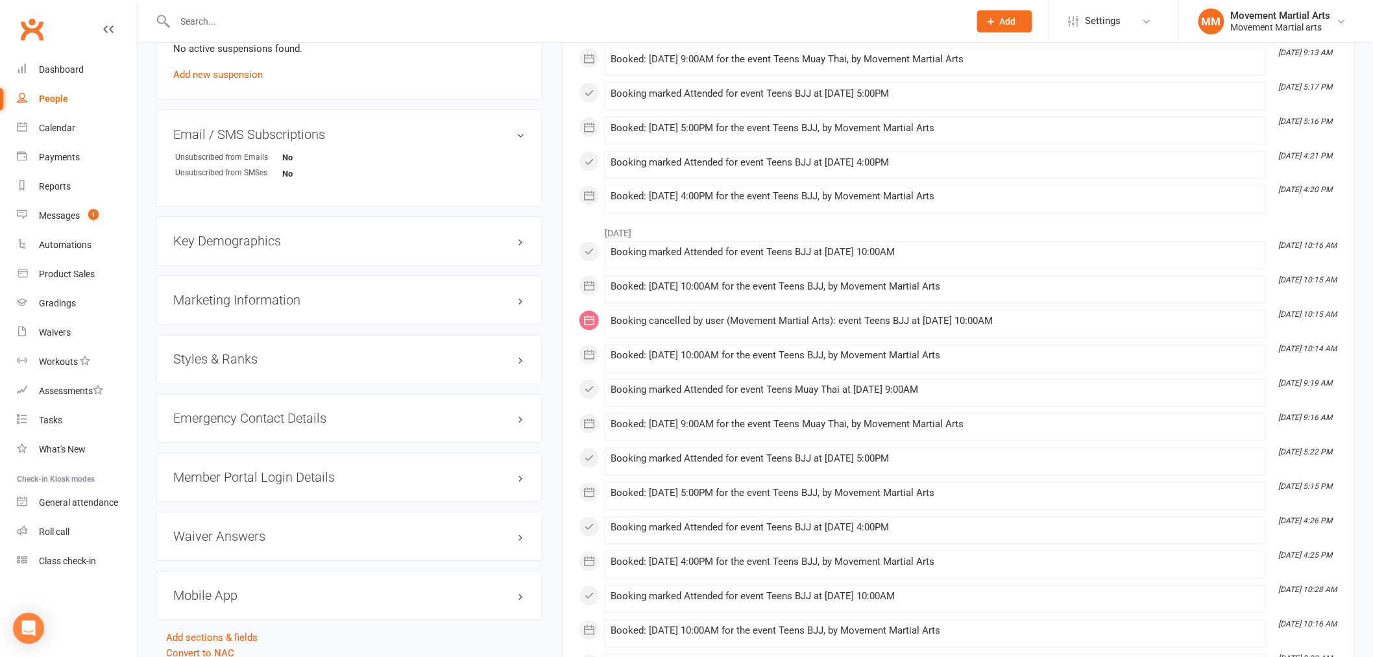
click at [273, 357] on h3 "Styles & Ranks" at bounding box center [349, 359] width 352 height 14
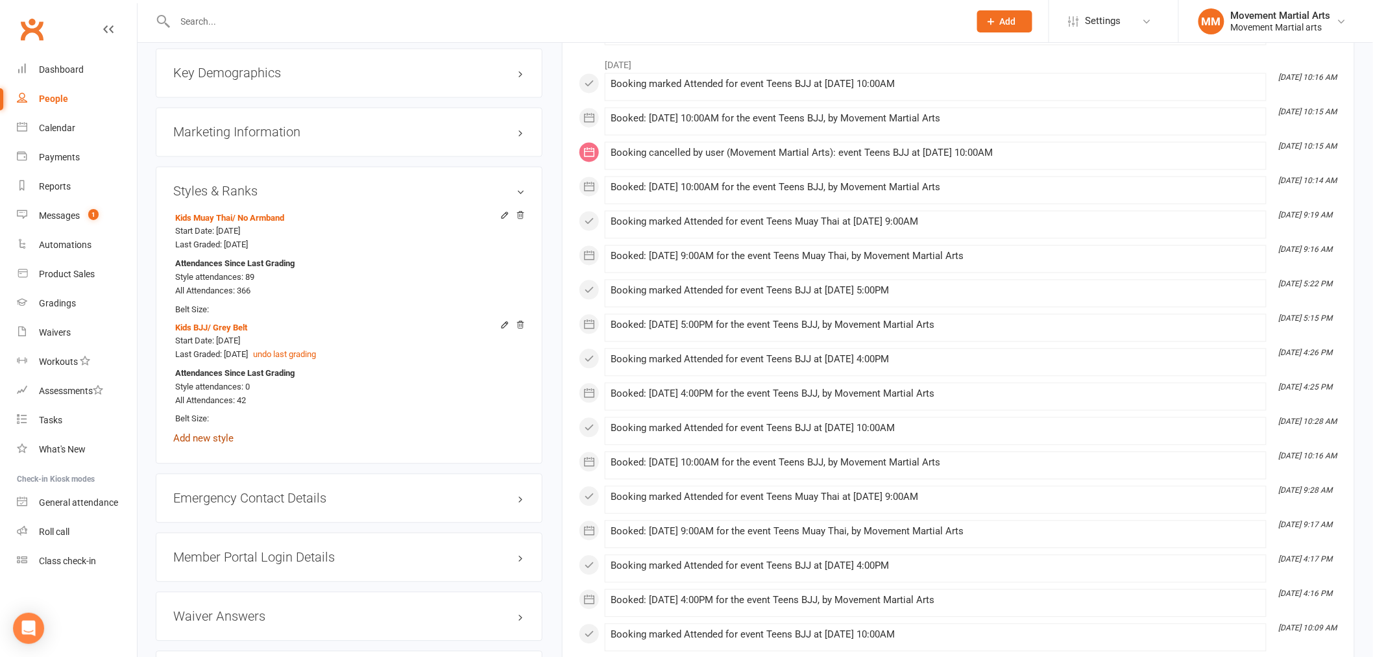
click at [197, 437] on link "Add new style" at bounding box center [203, 439] width 60 height 12
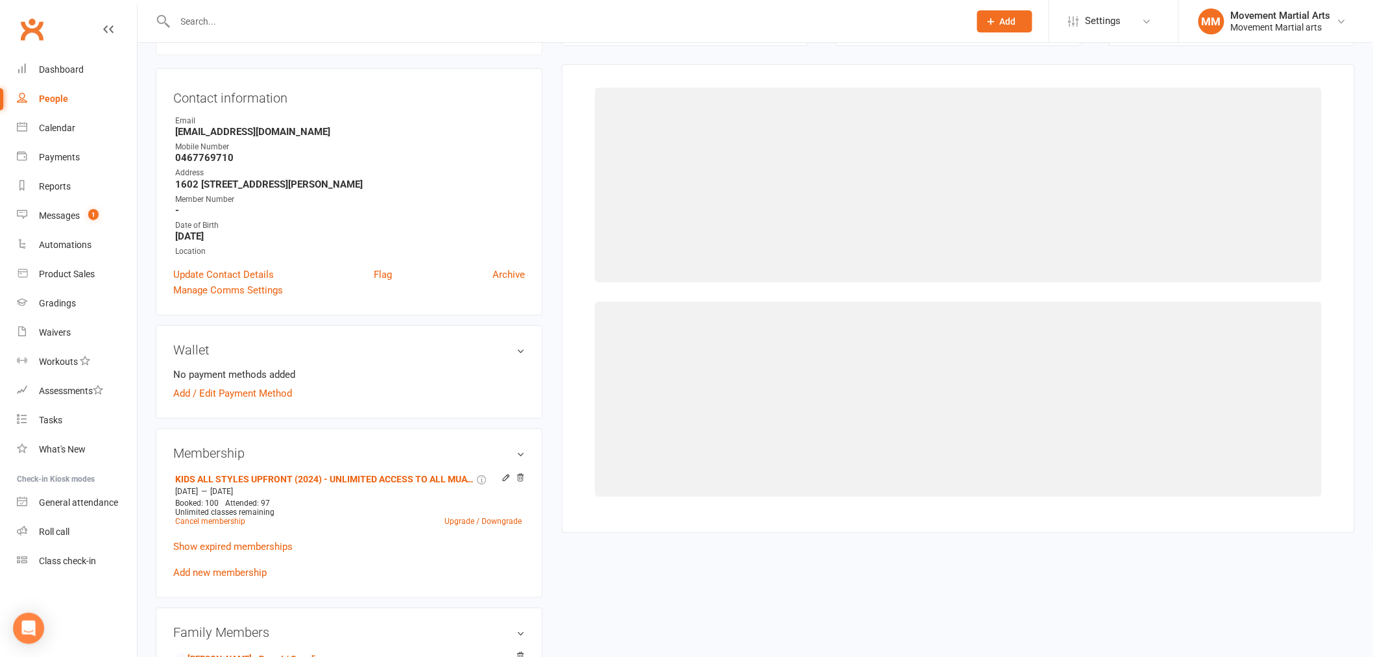
scroll to position [111, 0]
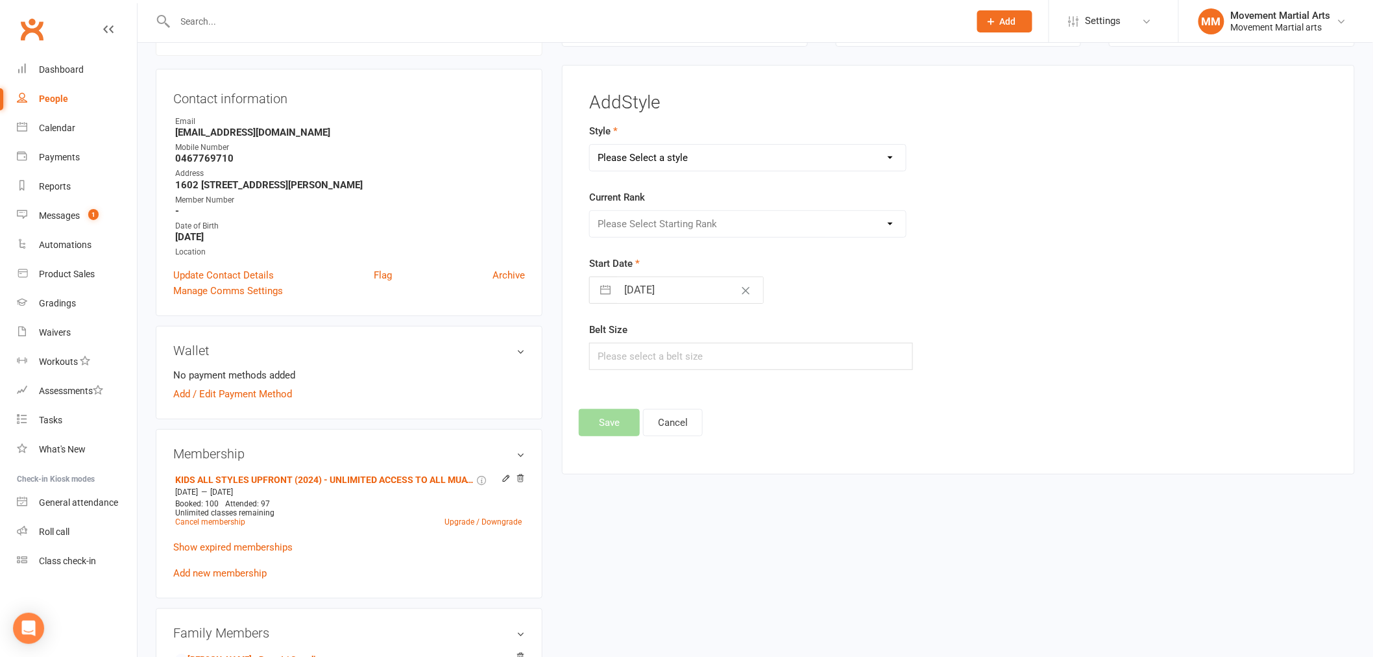
click at [737, 157] on select "Please Select a style BJJ Kids BJJ Kids Muay Thai Muay Thai Kickboxing Strength…" at bounding box center [748, 158] width 316 height 26
click at [590, 145] on select "Please Select a style BJJ Kids BJJ Kids Muay Thai Muay Thai Kickboxing Strength…" at bounding box center [748, 158] width 316 height 26
click at [718, 165] on select "BJJ Kids BJJ Kids Muay Thai Muay Thai Kickboxing Strength & Conditoning Teens B…" at bounding box center [748, 158] width 316 height 26
click at [590, 145] on select "BJJ Kids BJJ Kids Muay Thai Muay Thai Kickboxing Strength & Conditoning Teens B…" at bounding box center [748, 158] width 316 height 26
click at [672, 214] on select "Please Select Starting Rank White Belt White 1 Stripe White 2 Stripe White 3 St…" at bounding box center [748, 224] width 316 height 26
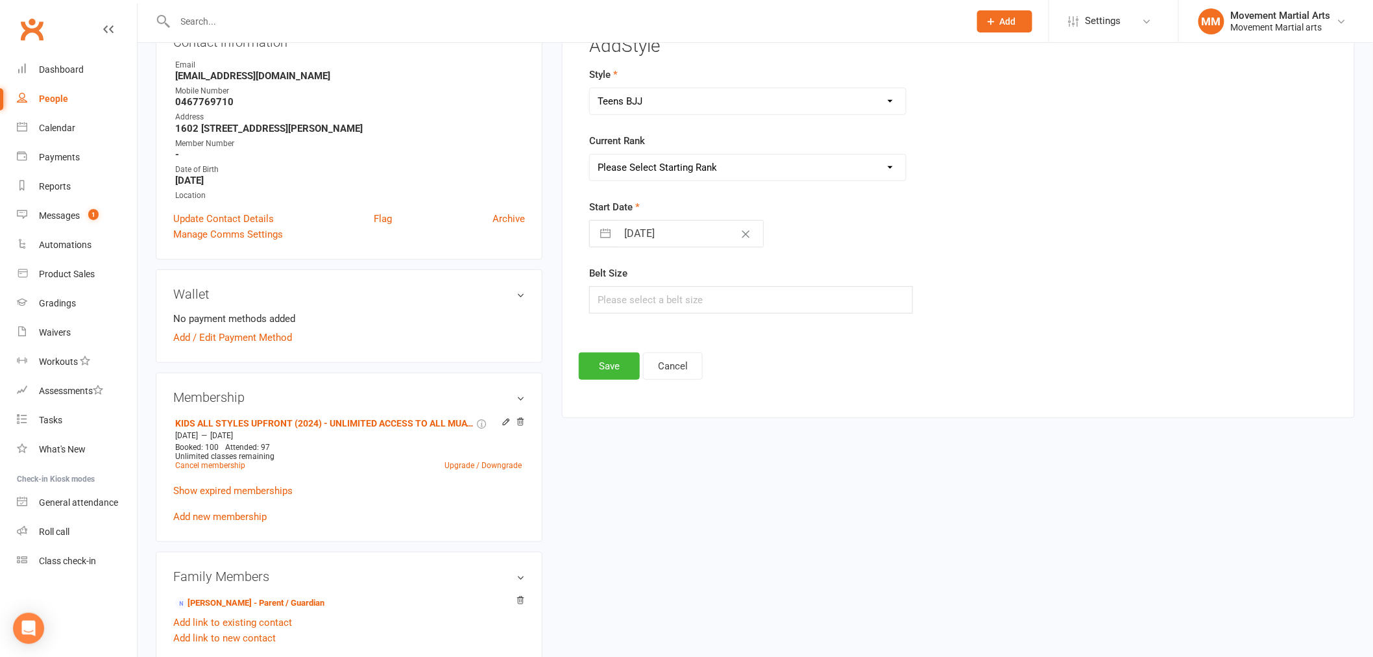
scroll to position [0, 0]
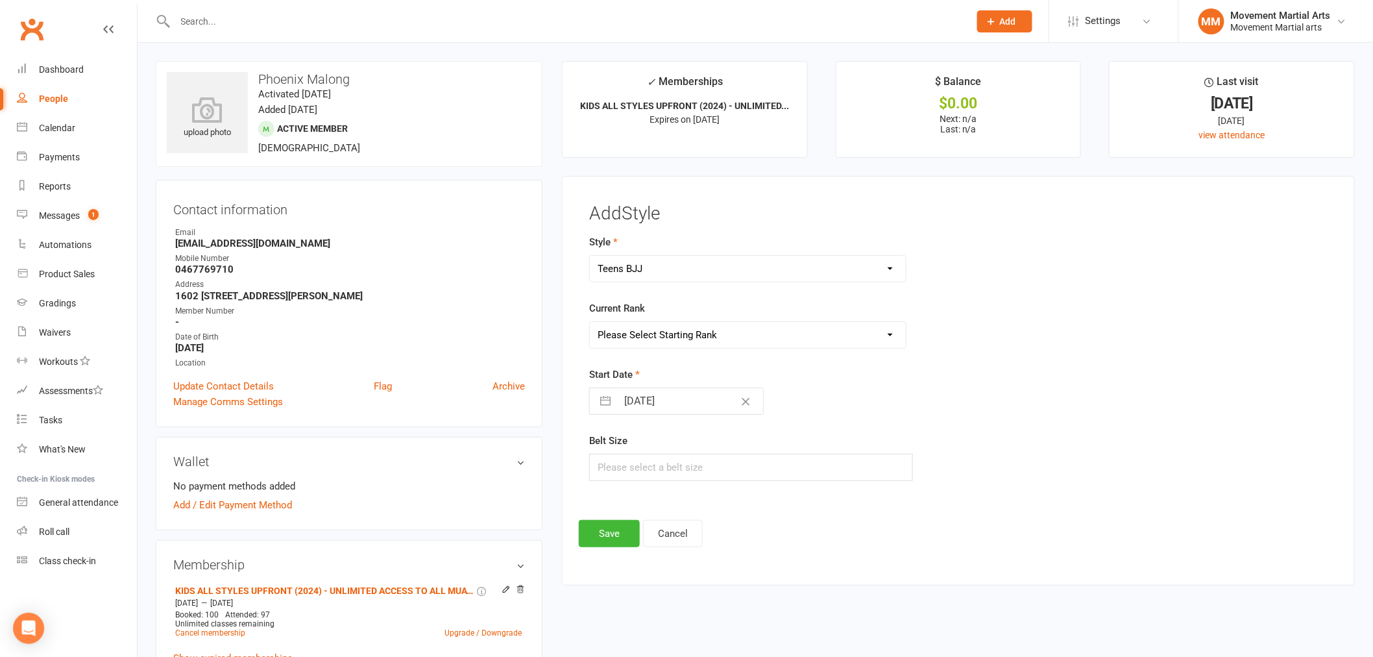
click at [640, 270] on select "BJJ Kids BJJ Kids Muay Thai Muay Thai Kickboxing Strength & Conditoning Teens B…" at bounding box center [748, 269] width 316 height 26
select select "259"
click at [590, 256] on select "BJJ Kids BJJ Kids Muay Thai Muay Thai Kickboxing Strength & Conditoning Teens B…" at bounding box center [748, 269] width 316 height 26
click at [669, 335] on select "Please Select Starting Rank White Belt White Belt 1 Stripe White Belt 2 Stripe …" at bounding box center [748, 335] width 316 height 26
click at [1085, 231] on main "Add Style Style BJJ Kids BJJ Kids Muay Thai Muay Thai Kickboxing Strength & Con…" at bounding box center [958, 351] width 759 height 295
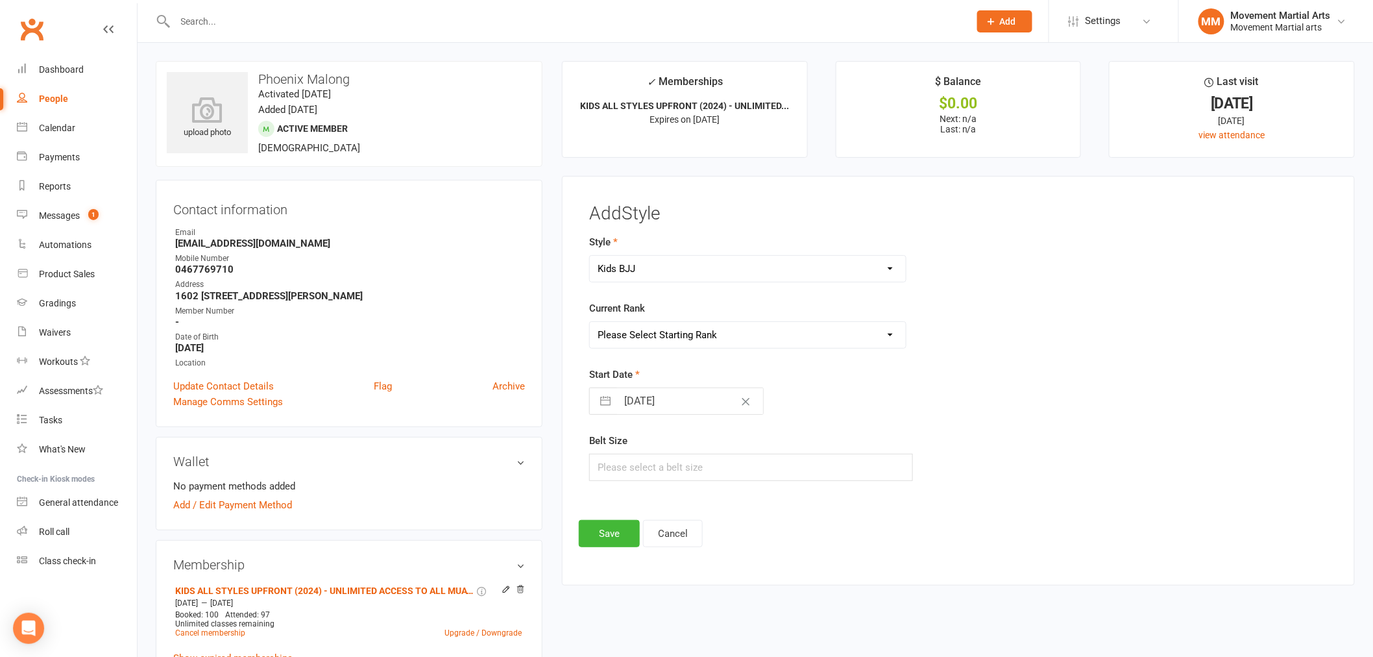
click at [319, 27] on input "text" at bounding box center [565, 21] width 789 height 18
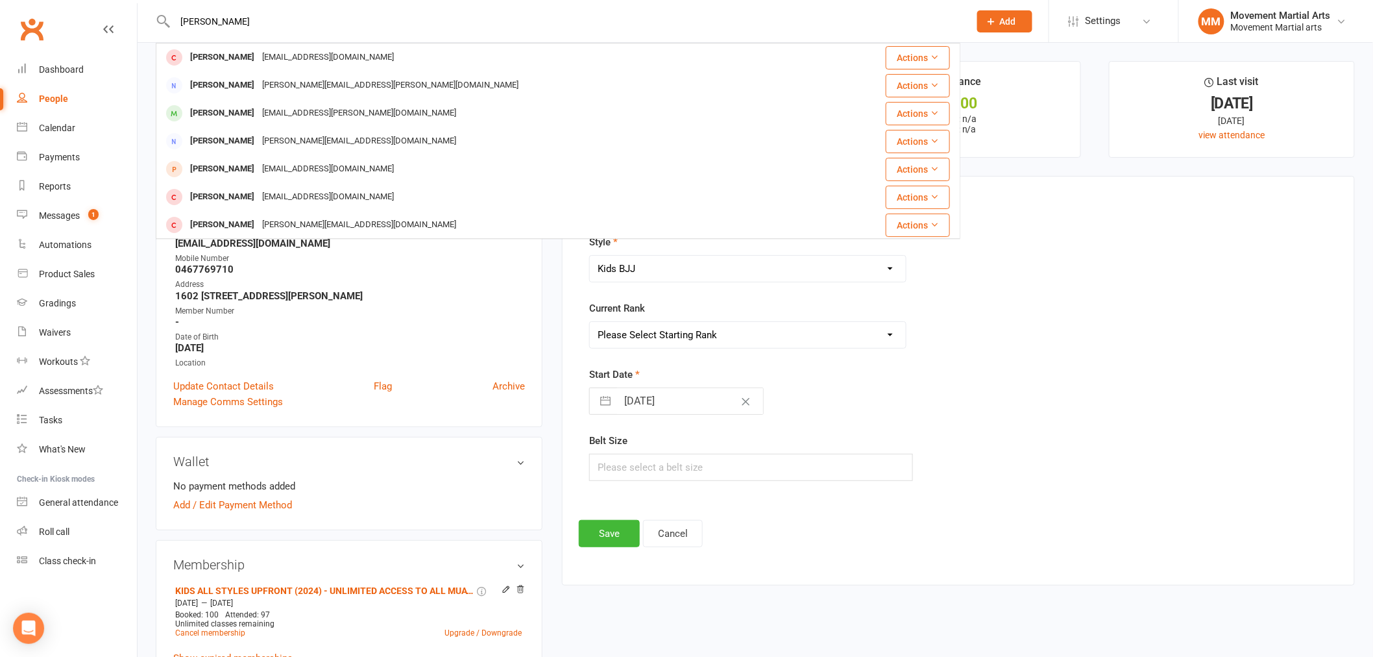
type input "[PERSON_NAME]"
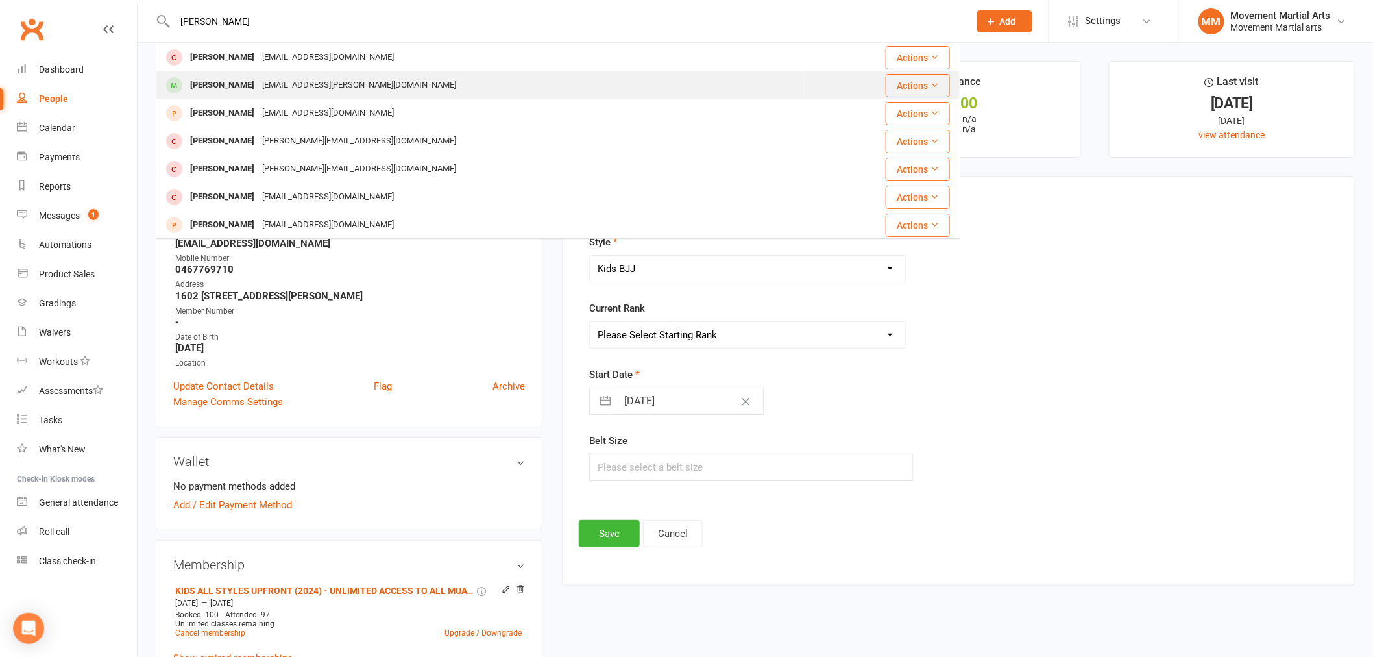
click at [293, 87] on div "[EMAIL_ADDRESS][PERSON_NAME][DOMAIN_NAME]" at bounding box center [359, 85] width 202 height 19
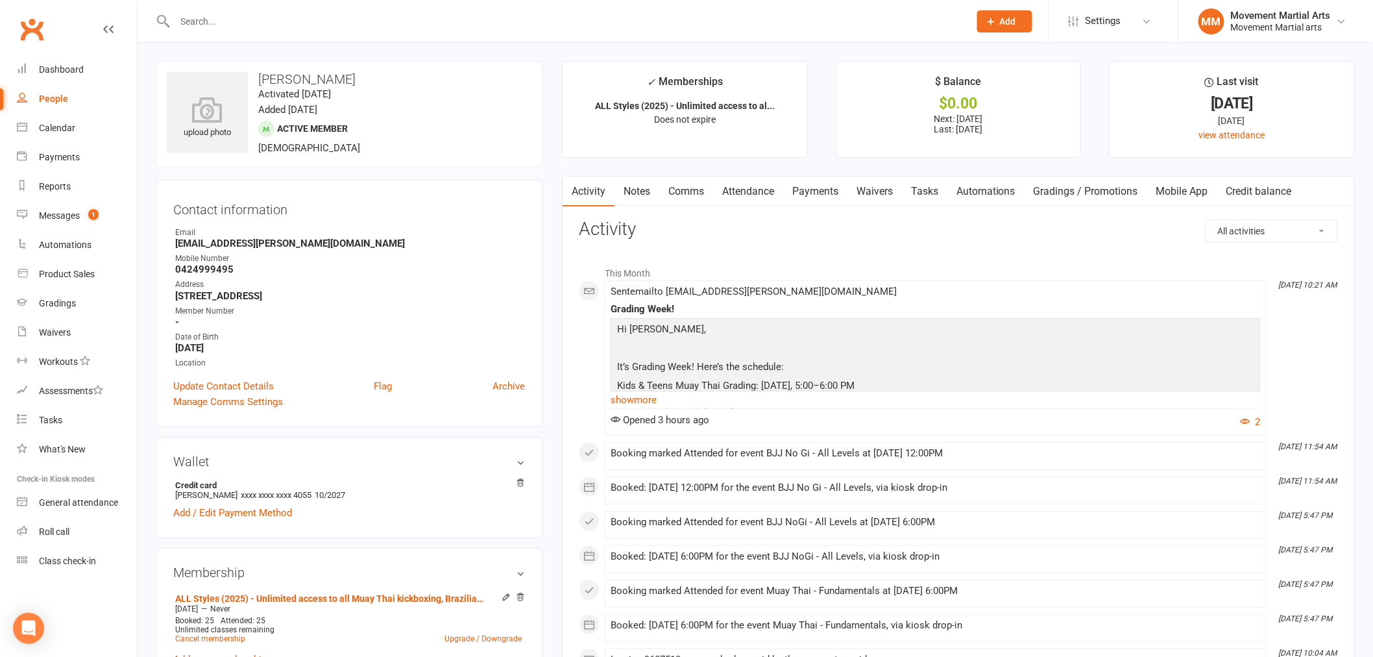
click at [650, 184] on link "Notes" at bounding box center [637, 192] width 45 height 30
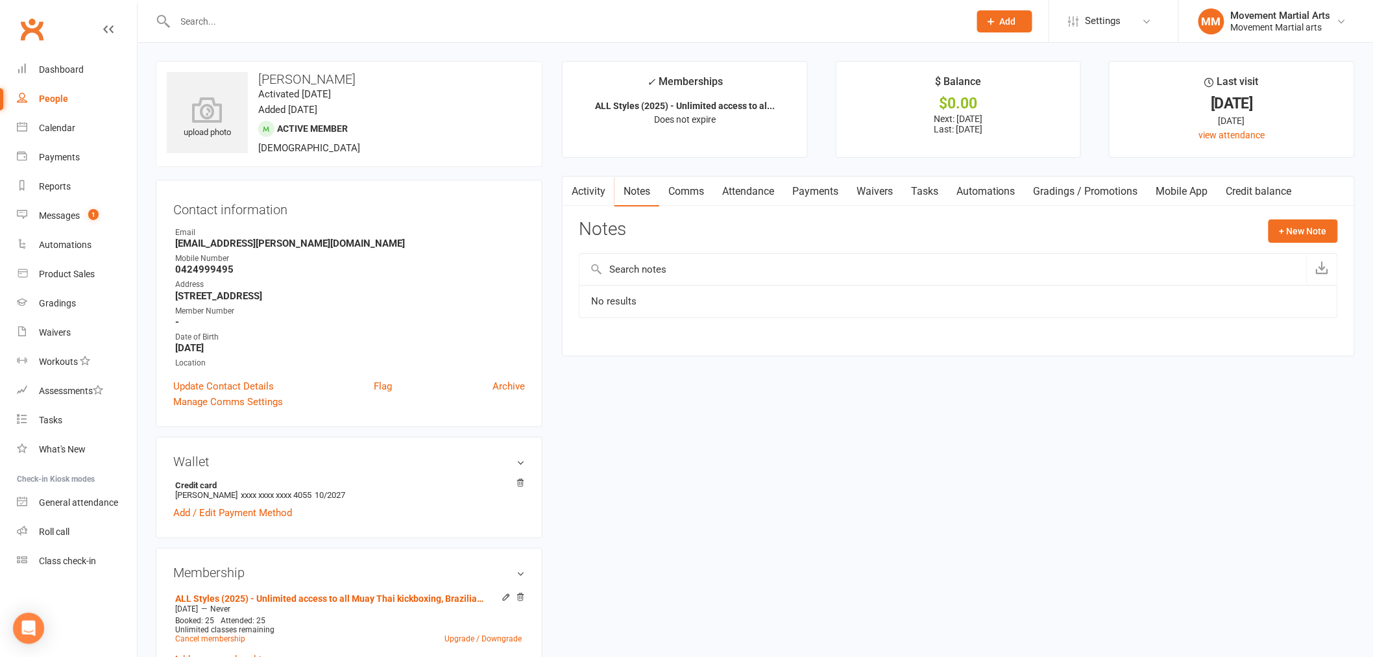
click at [818, 189] on link "Payments" at bounding box center [815, 192] width 64 height 30
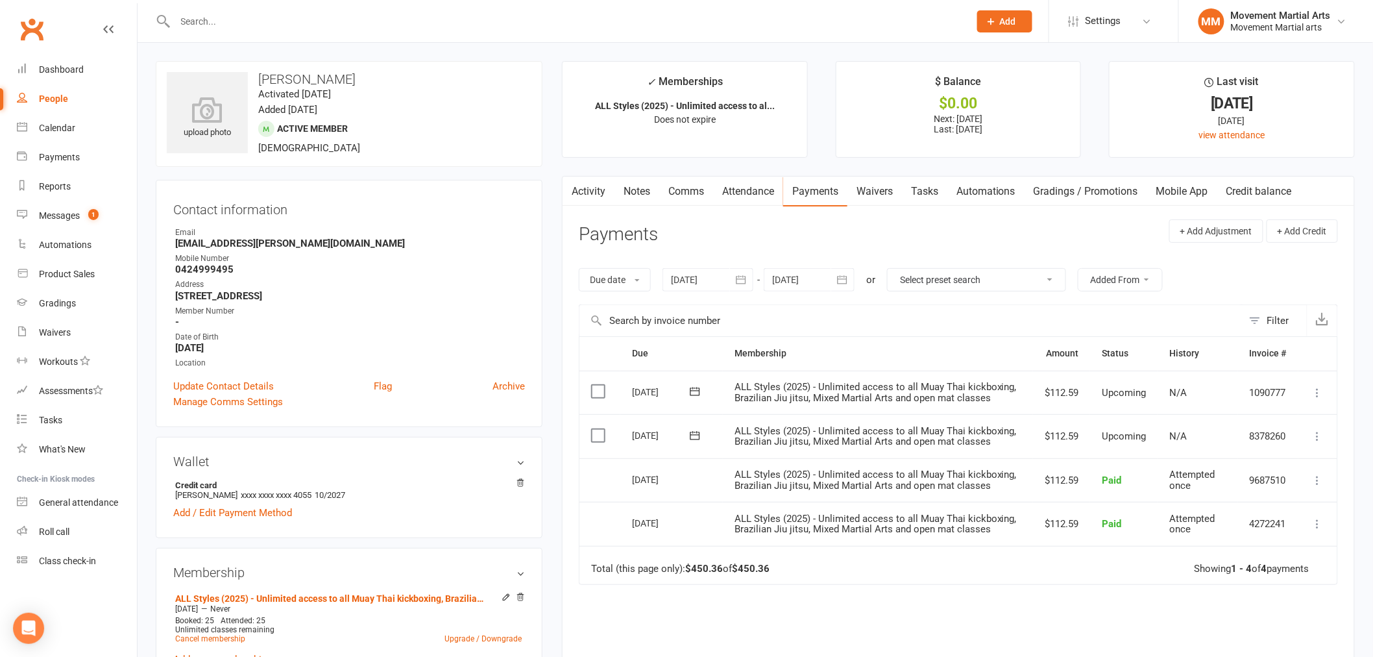
scroll to position [336, 0]
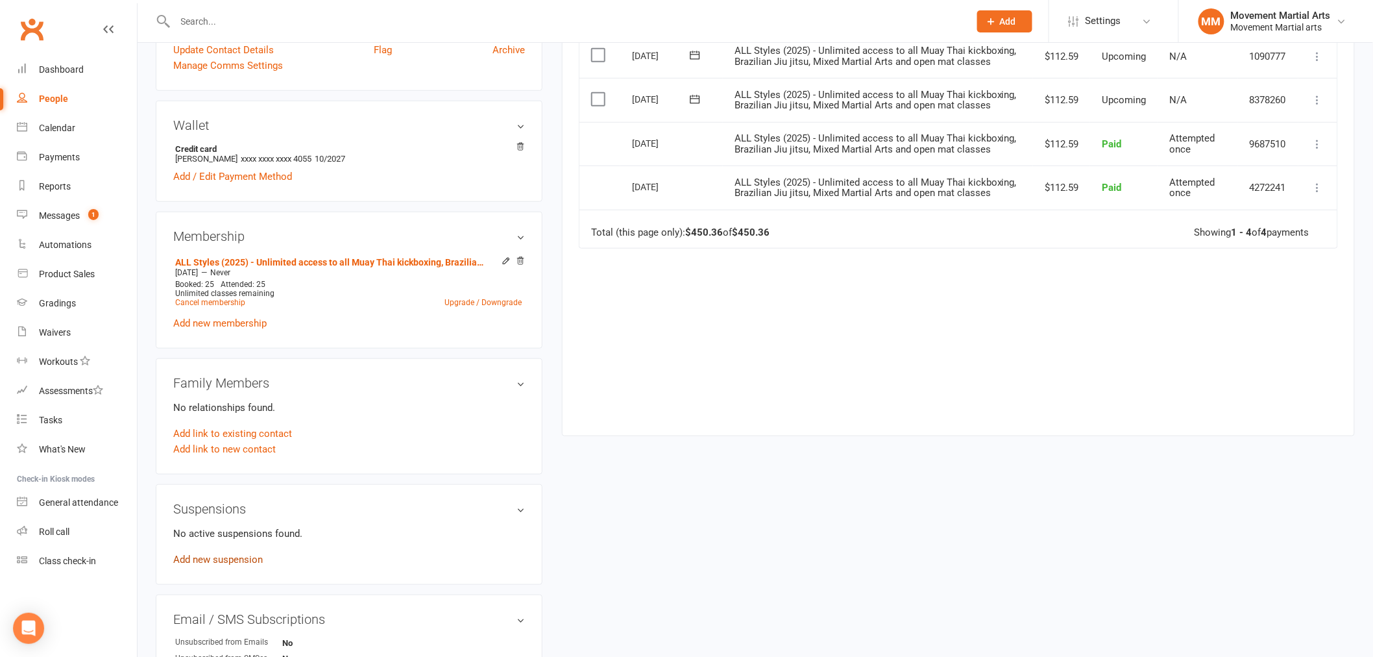
click at [239, 555] on link "Add new suspension" at bounding box center [218, 560] width 90 height 12
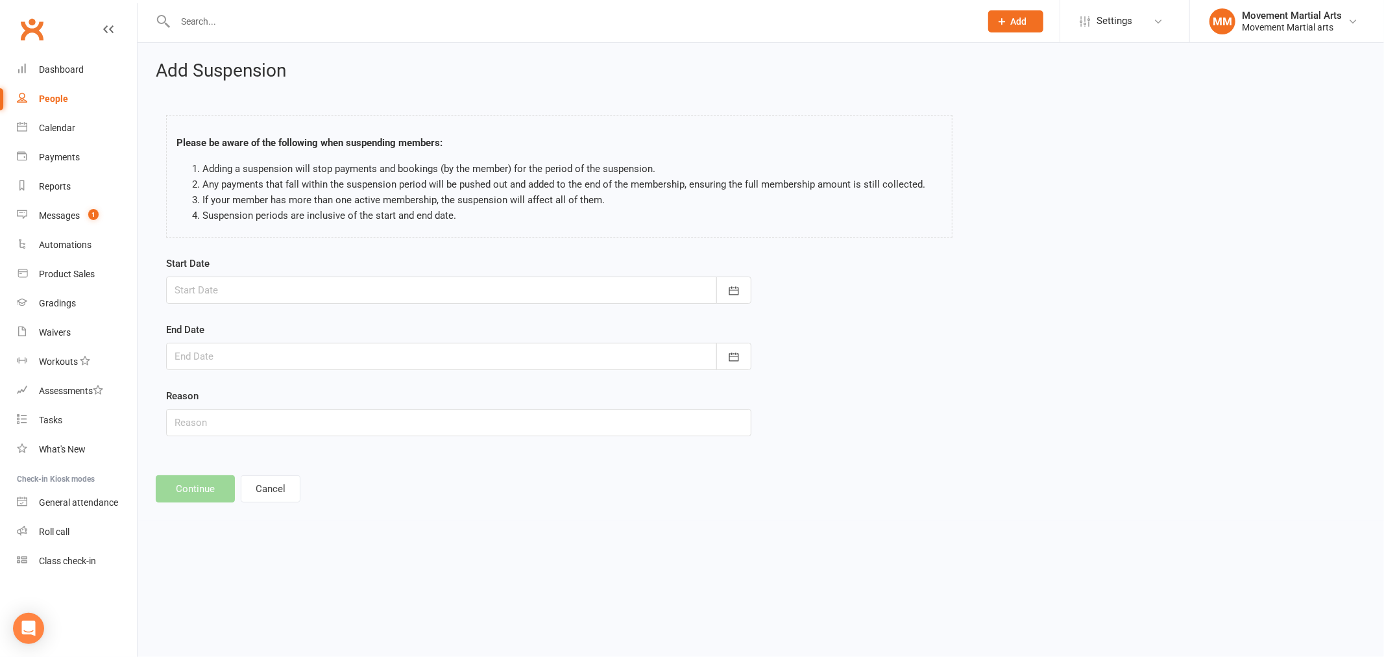
click at [276, 284] on div at bounding box center [458, 289] width 585 height 27
click at [283, 424] on button "16" at bounding box center [275, 421] width 27 height 23
type input "16 Sep 2025"
click at [269, 358] on div at bounding box center [458, 356] width 585 height 27
click at [337, 489] on button "18" at bounding box center [332, 487] width 27 height 23
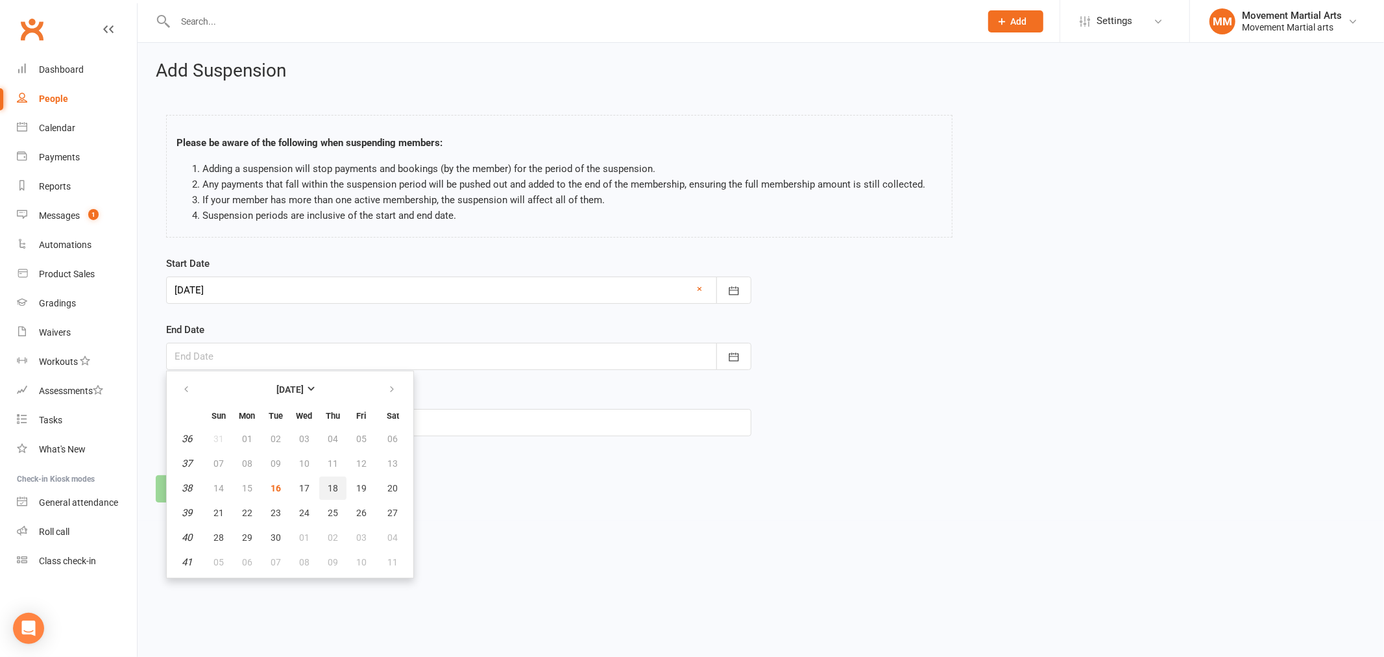
type input "18 Sep 2025"
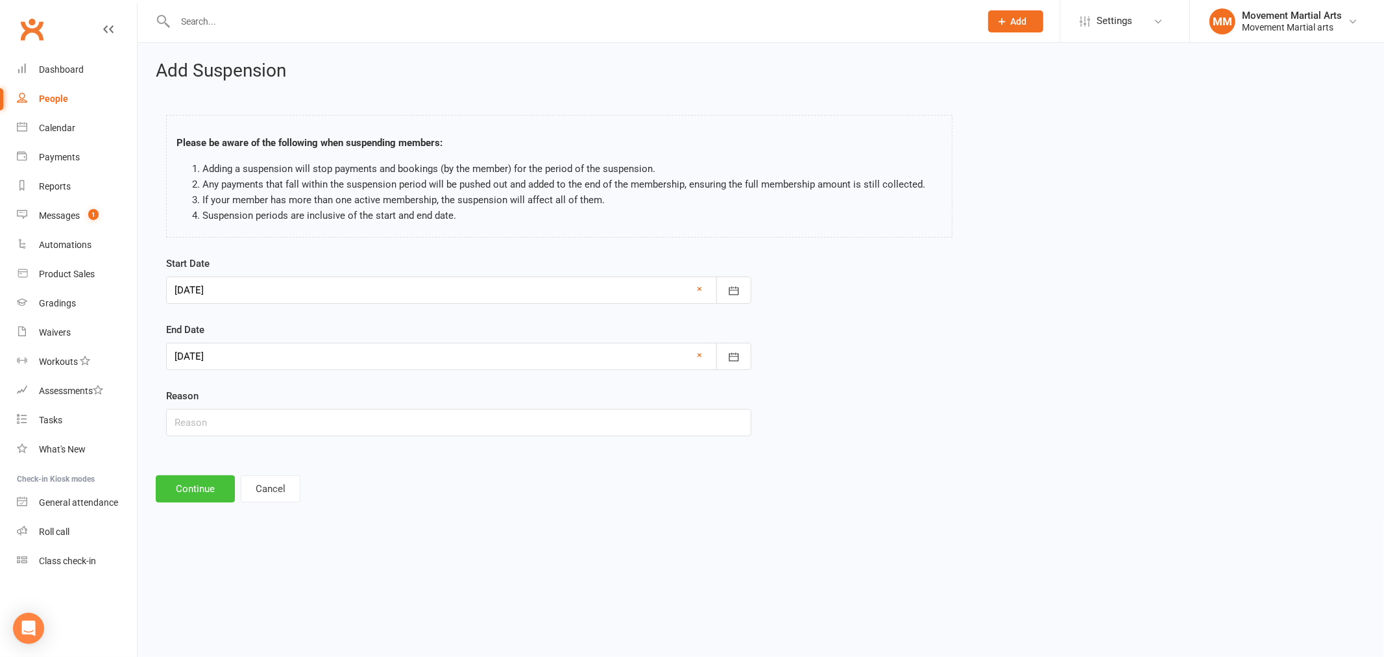
click at [198, 478] on button "Continue" at bounding box center [195, 488] width 79 height 27
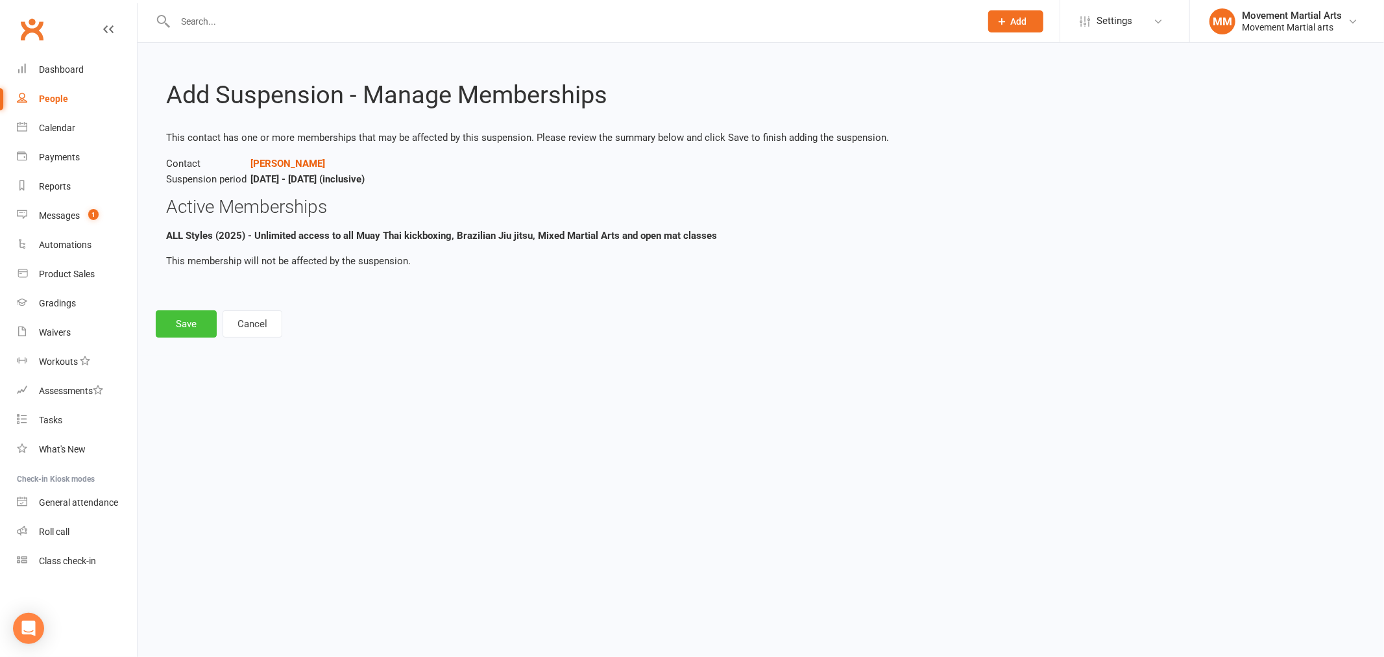
click at [204, 327] on button "Save" at bounding box center [186, 323] width 61 height 27
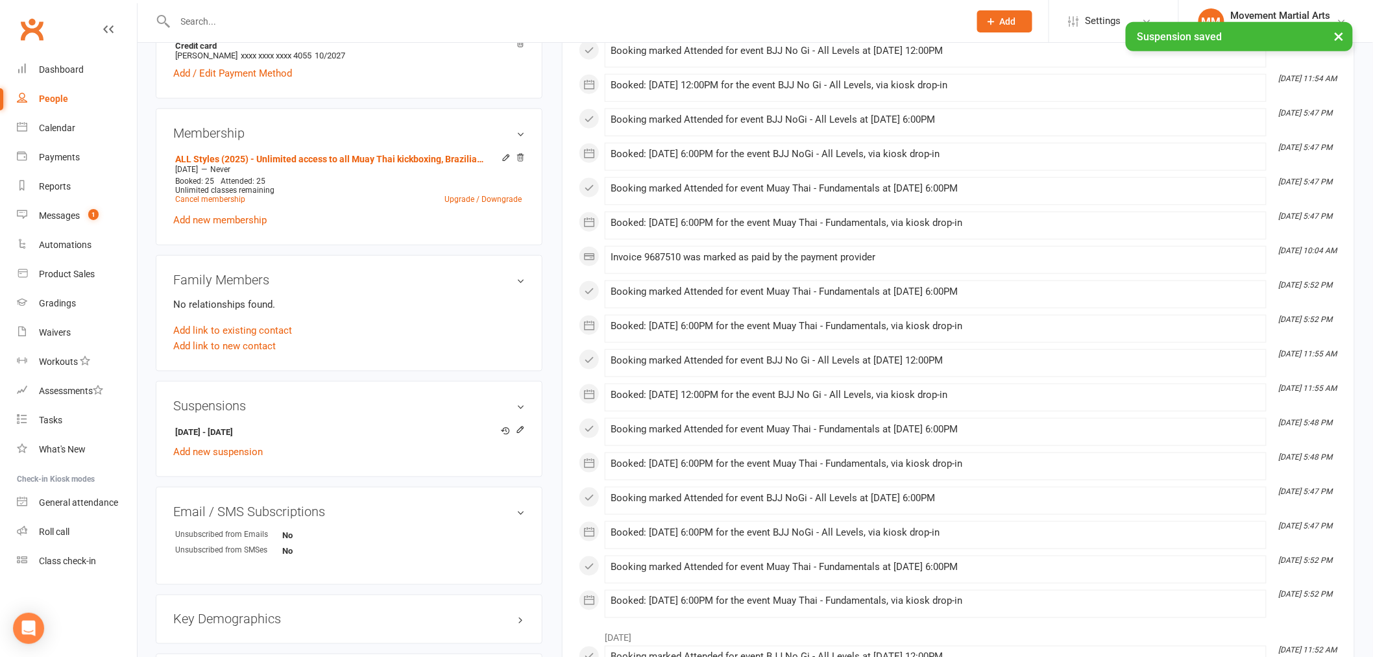
scroll to position [504, 0]
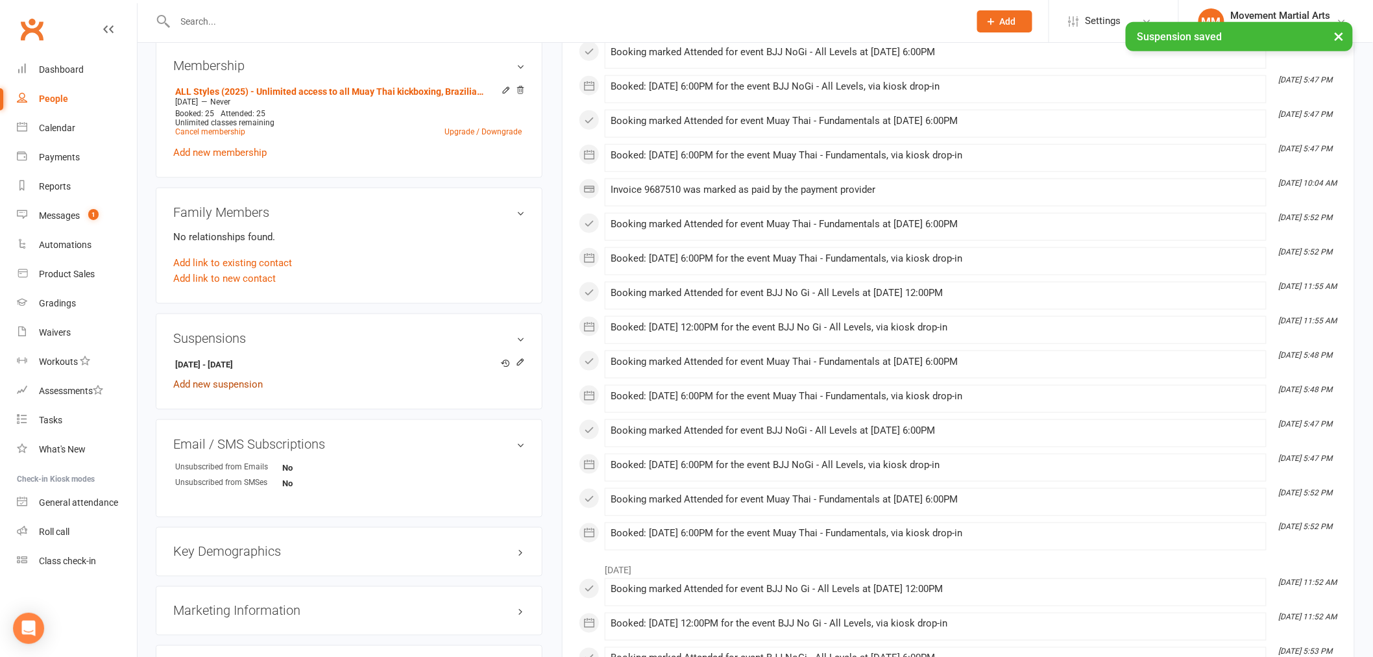
click at [236, 388] on link "Add new suspension" at bounding box center [218, 384] width 90 height 12
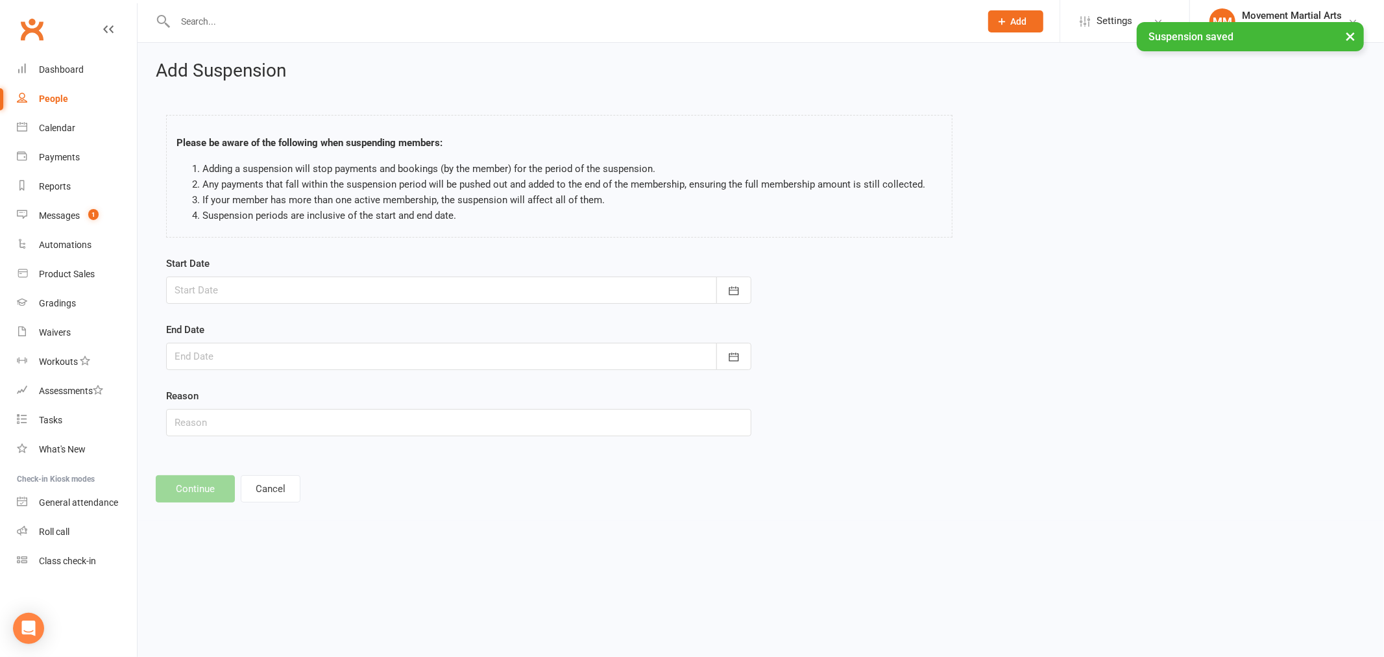
click at [273, 303] on div at bounding box center [458, 289] width 585 height 27
click at [276, 289] on div at bounding box center [458, 289] width 585 height 27
click at [276, 293] on div at bounding box center [458, 289] width 585 height 27
click at [388, 417] on span "20" at bounding box center [393, 422] width 10 height 10
type input "20 Sep 2025"
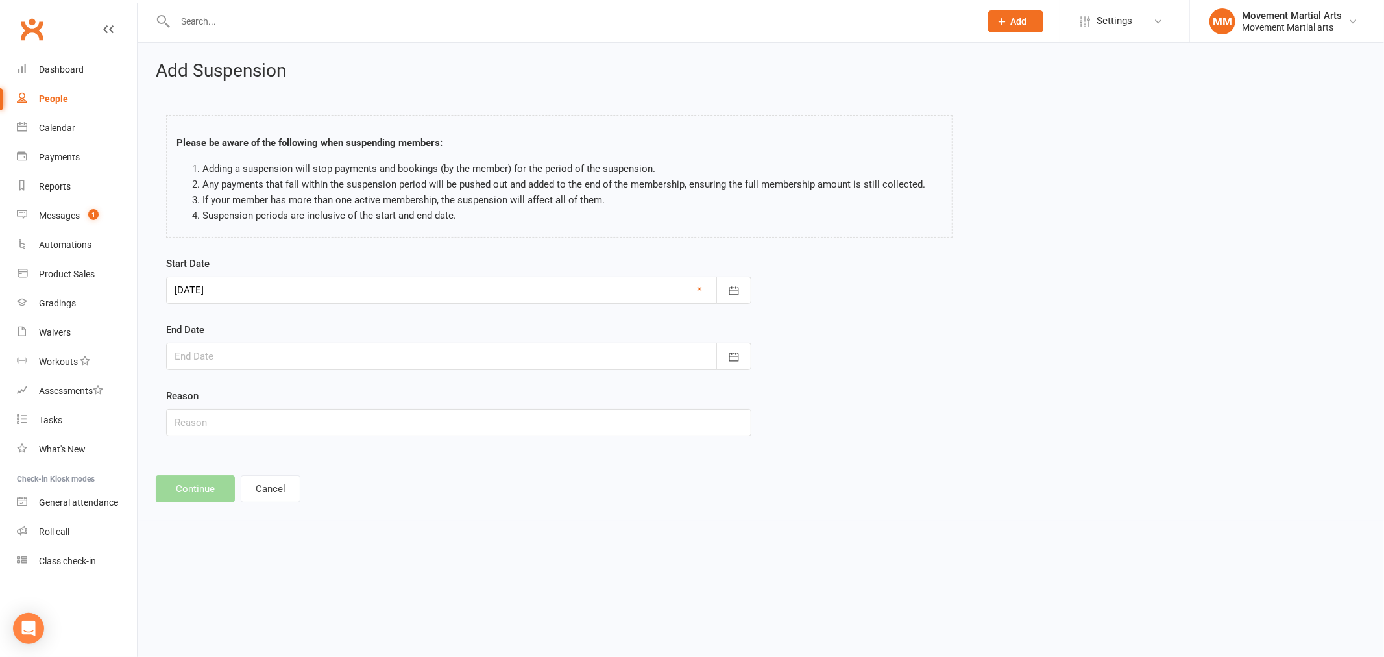
click at [216, 360] on div at bounding box center [458, 356] width 585 height 27
click at [394, 394] on button "button" at bounding box center [393, 389] width 28 height 23
click at [387, 385] on icon "button" at bounding box center [391, 389] width 9 height 10
click at [247, 485] on span "10" at bounding box center [247, 488] width 10 height 10
type input "10 Nov 2025"
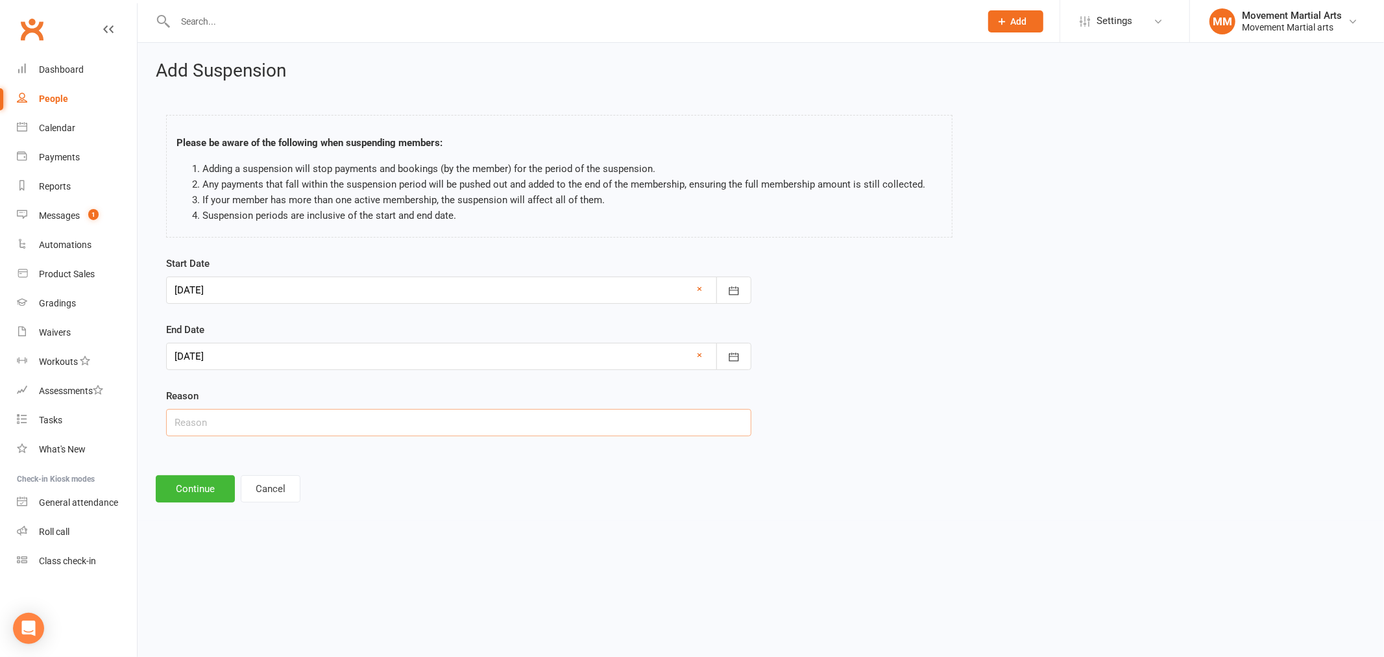
click at [231, 433] on input "text" at bounding box center [458, 422] width 585 height 27
type input "injury"
click at [177, 484] on button "Continue" at bounding box center [195, 488] width 79 height 27
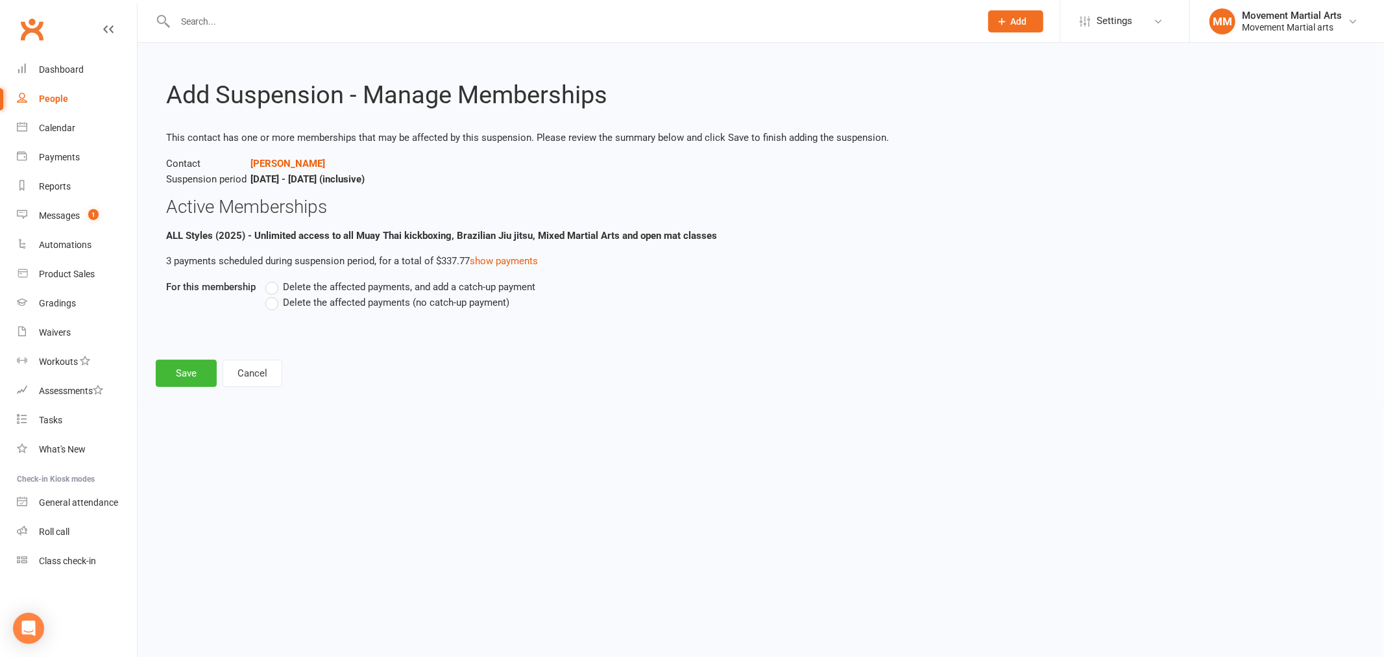
click at [302, 303] on span "Delete the affected payments (no catch-up payment)" at bounding box center [396, 302] width 226 height 14
click at [274, 295] on input "Delete the affected payments (no catch-up payment)" at bounding box center [269, 295] width 8 height 0
click at [197, 371] on button "Save" at bounding box center [186, 373] width 61 height 27
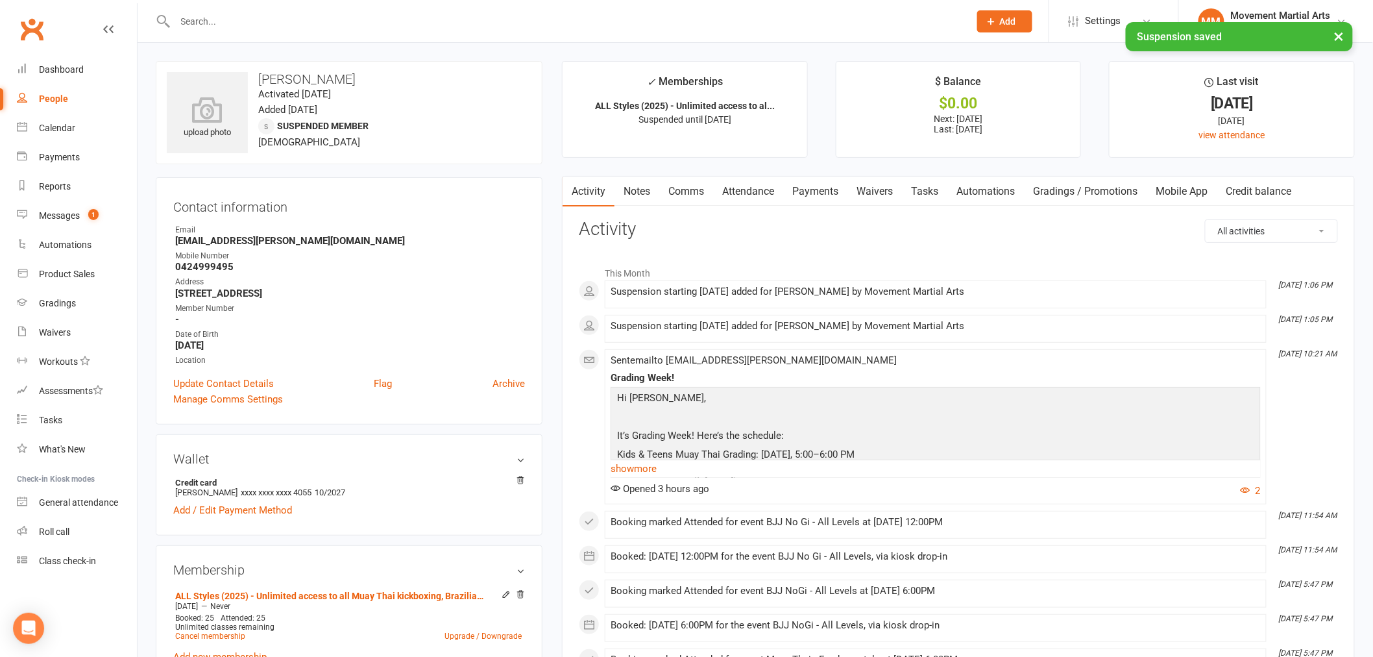
click at [837, 189] on link "Payments" at bounding box center [815, 192] width 64 height 30
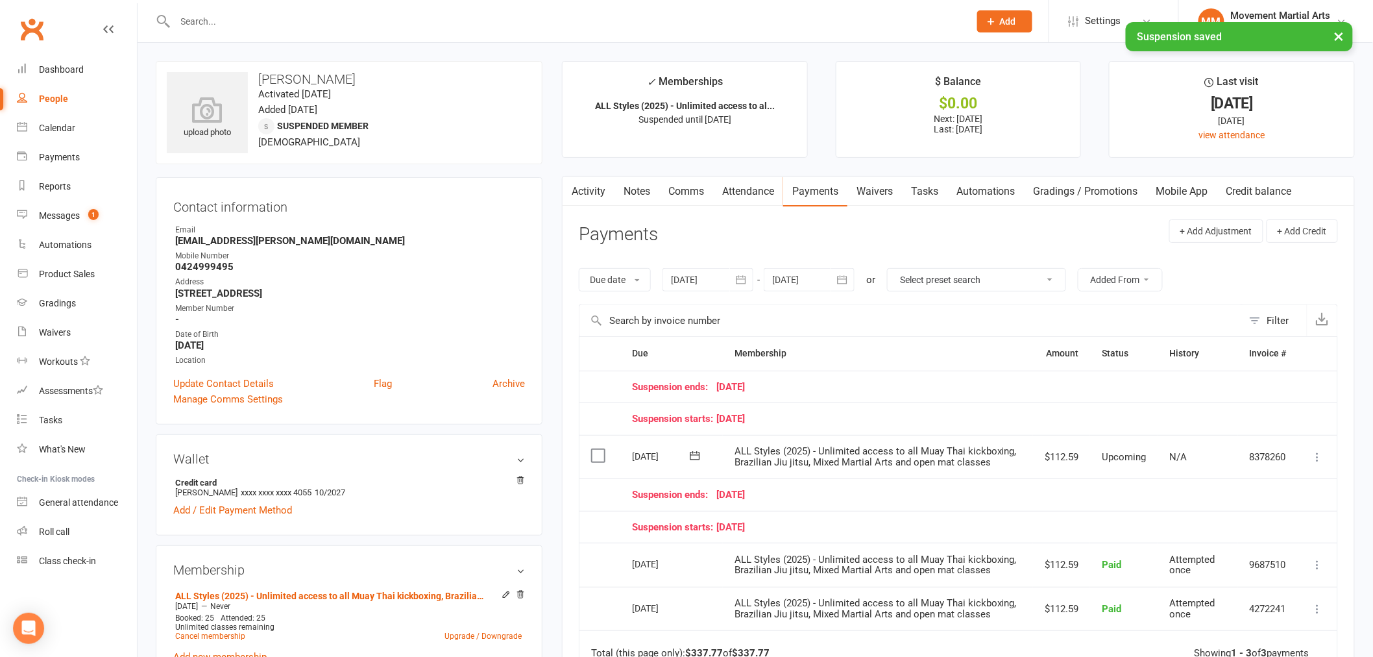
click at [1319, 464] on button at bounding box center [1318, 457] width 16 height 16
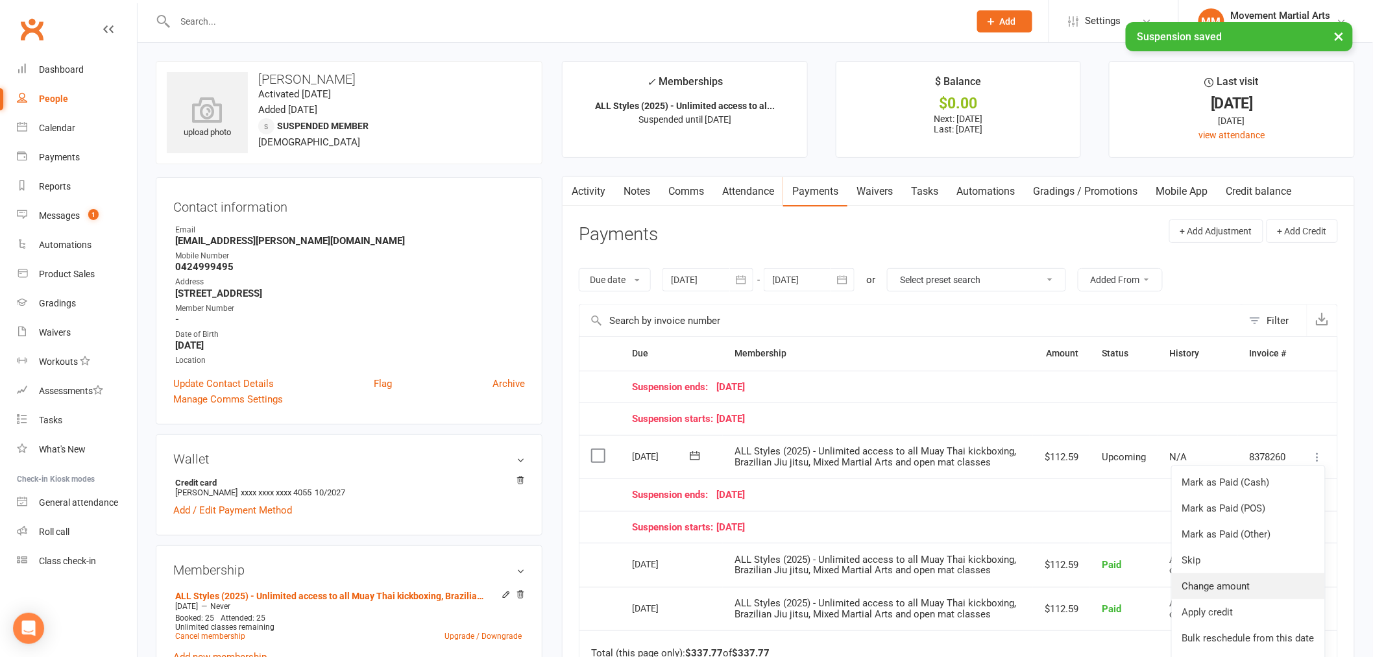
click at [1234, 595] on link "Change amount" at bounding box center [1248, 586] width 153 height 26
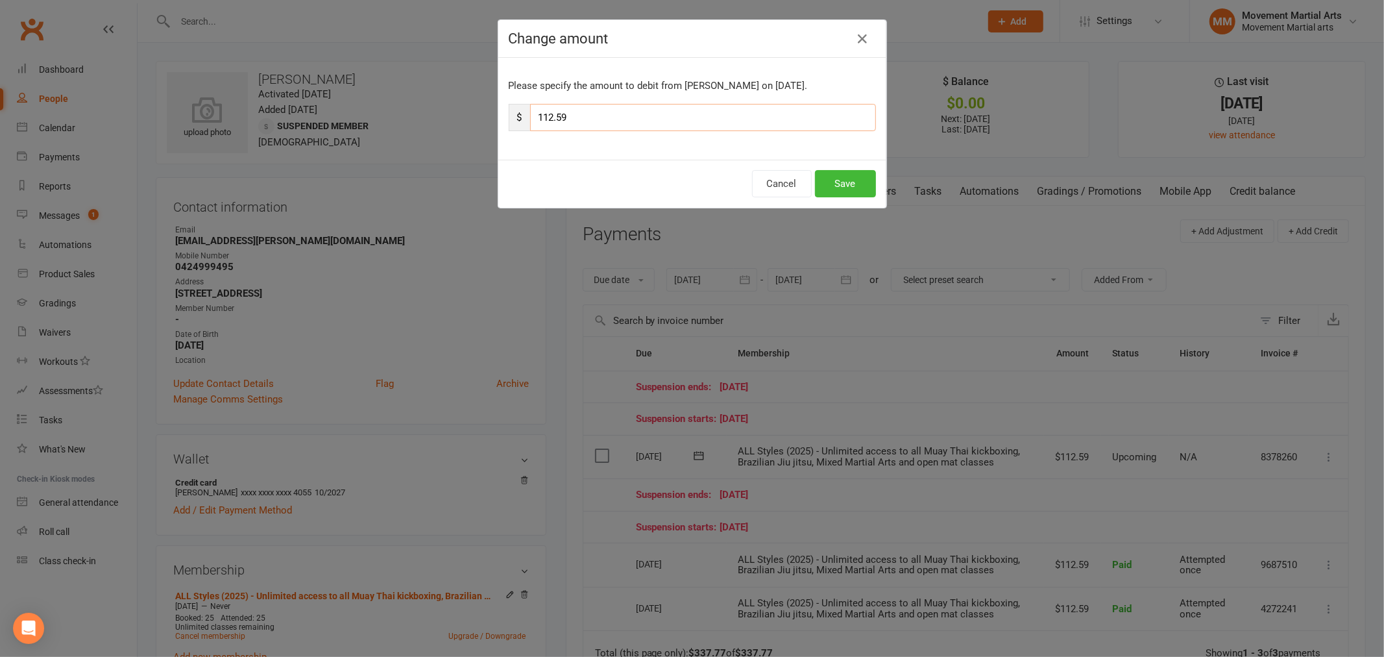
drag, startPoint x: 581, startPoint y: 119, endPoint x: 500, endPoint y: 126, distance: 82.0
click at [500, 126] on div "Please specify the amount to debit from Kelvin Medeiros on Sep 19, 2025. $ 112.…" at bounding box center [692, 109] width 388 height 102
type input "10"
click at [829, 182] on button "Save" at bounding box center [845, 183] width 61 height 27
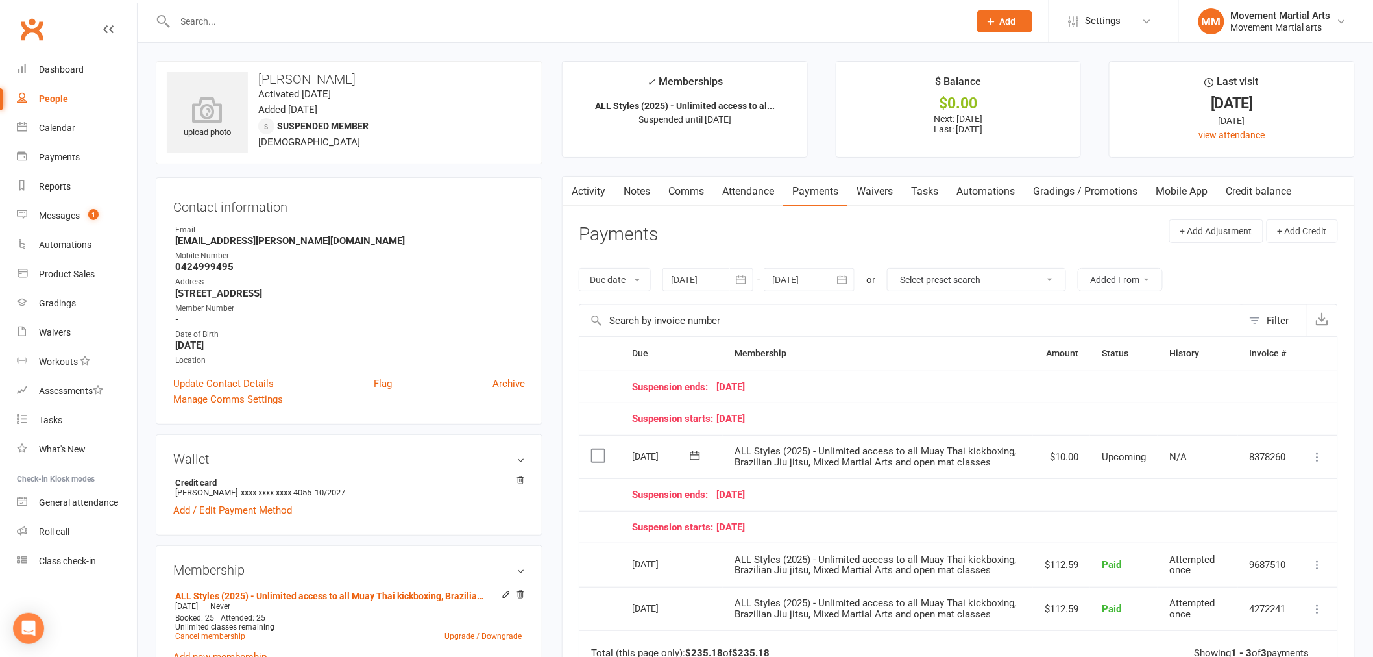
click at [810, 271] on div at bounding box center [809, 279] width 91 height 23
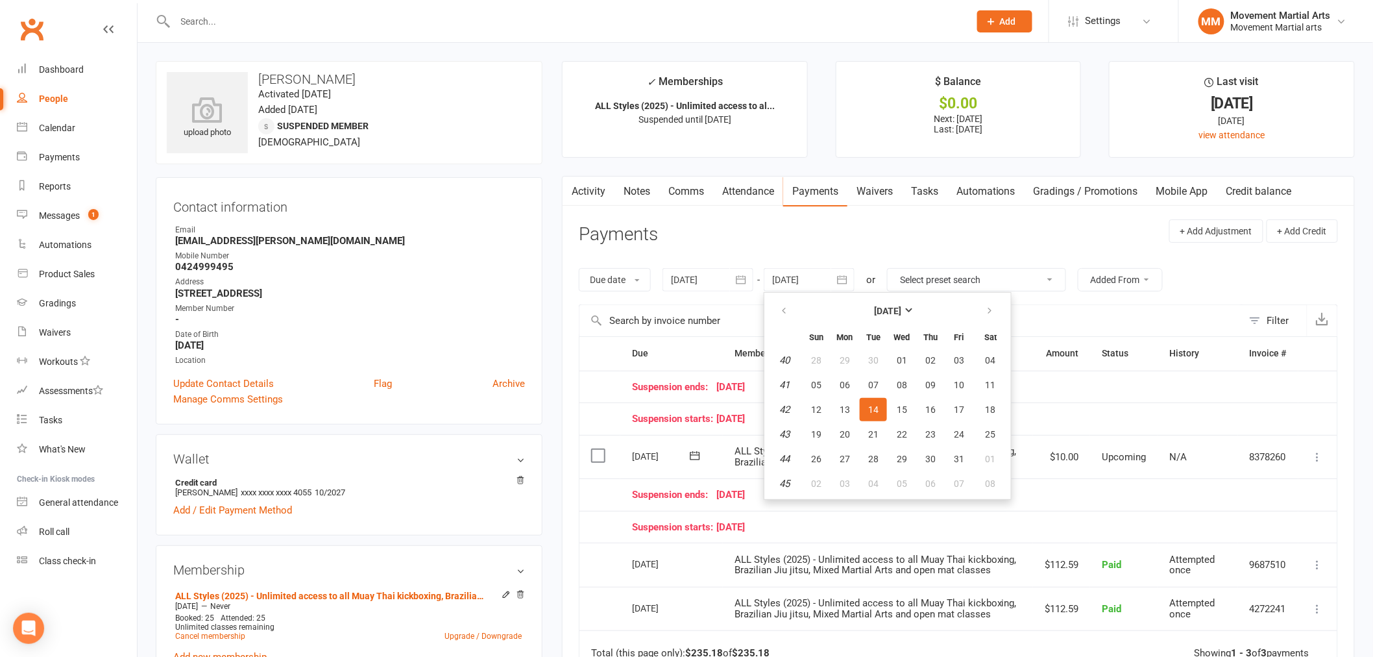
click at [1006, 221] on header "Payments + Add Adjustment + Add Credit" at bounding box center [958, 237] width 759 height 36
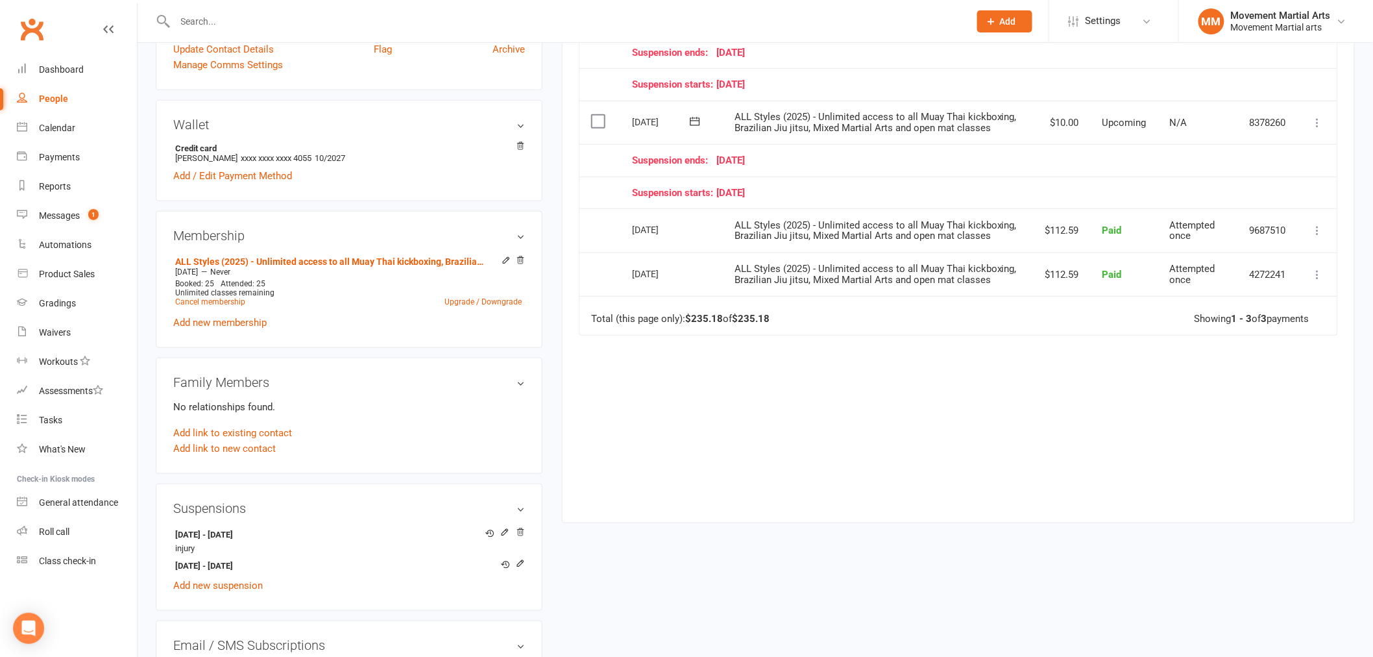
scroll to position [336, 0]
click at [45, 31] on link "Clubworx" at bounding box center [32, 29] width 32 height 32
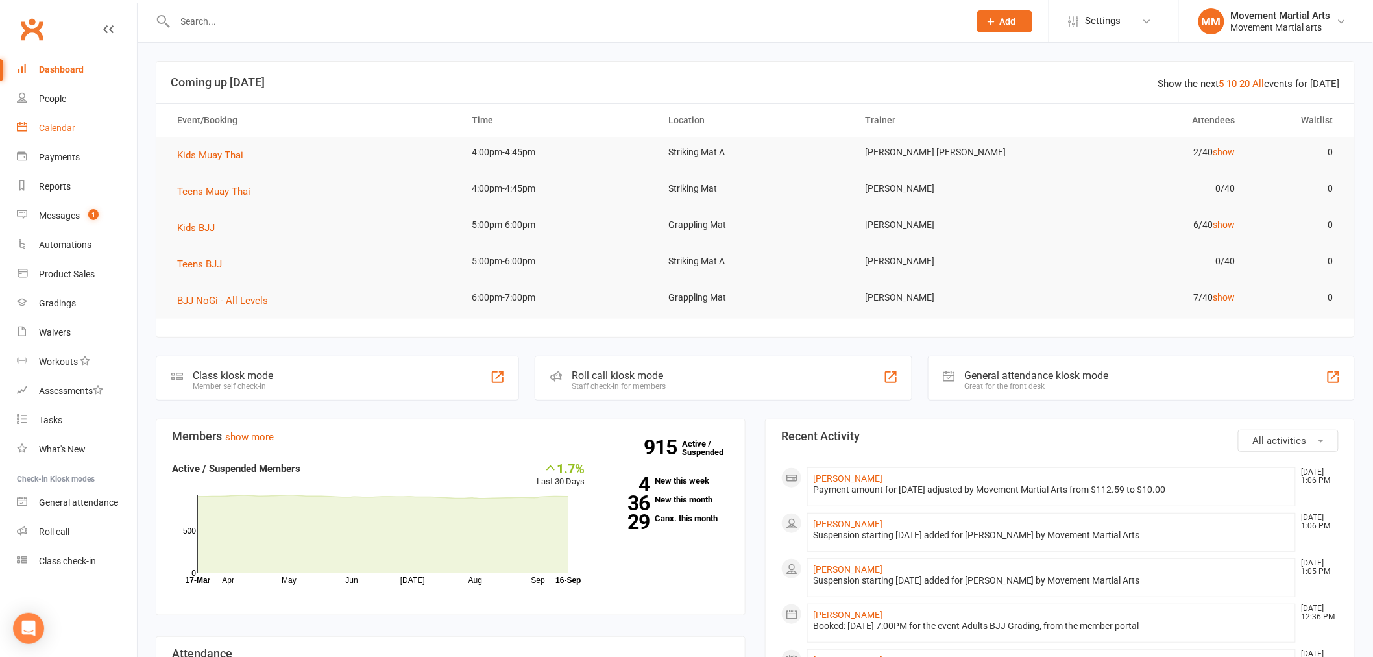
click at [57, 125] on div "Calendar" at bounding box center [57, 128] width 36 height 10
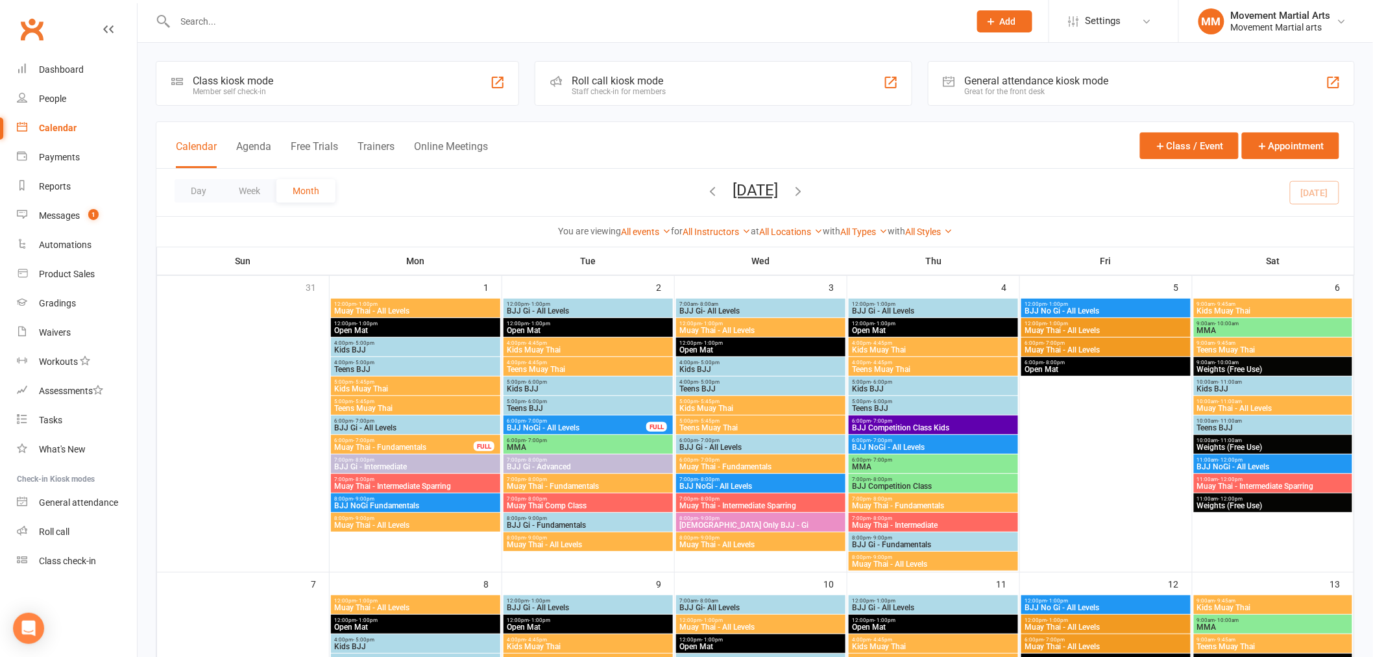
scroll to position [336, 0]
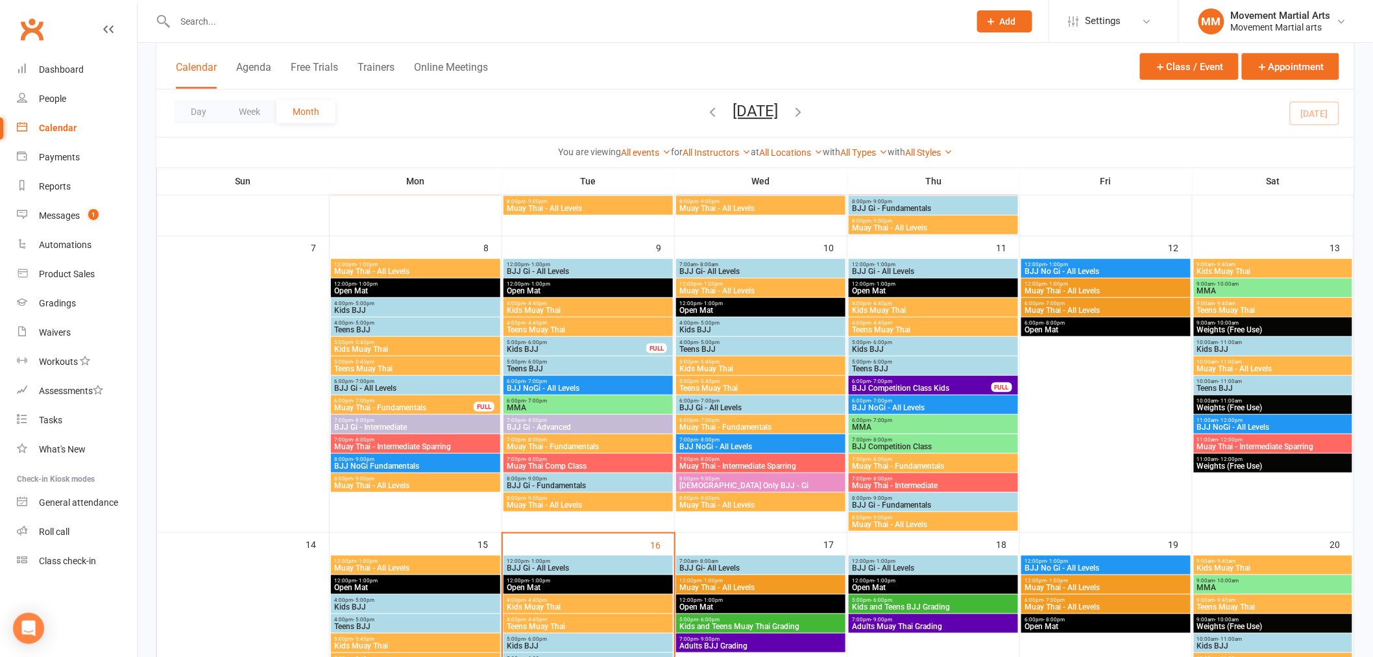
click at [900, 405] on span "BJJ NoGi - All Levels" at bounding box center [933, 408] width 164 height 8
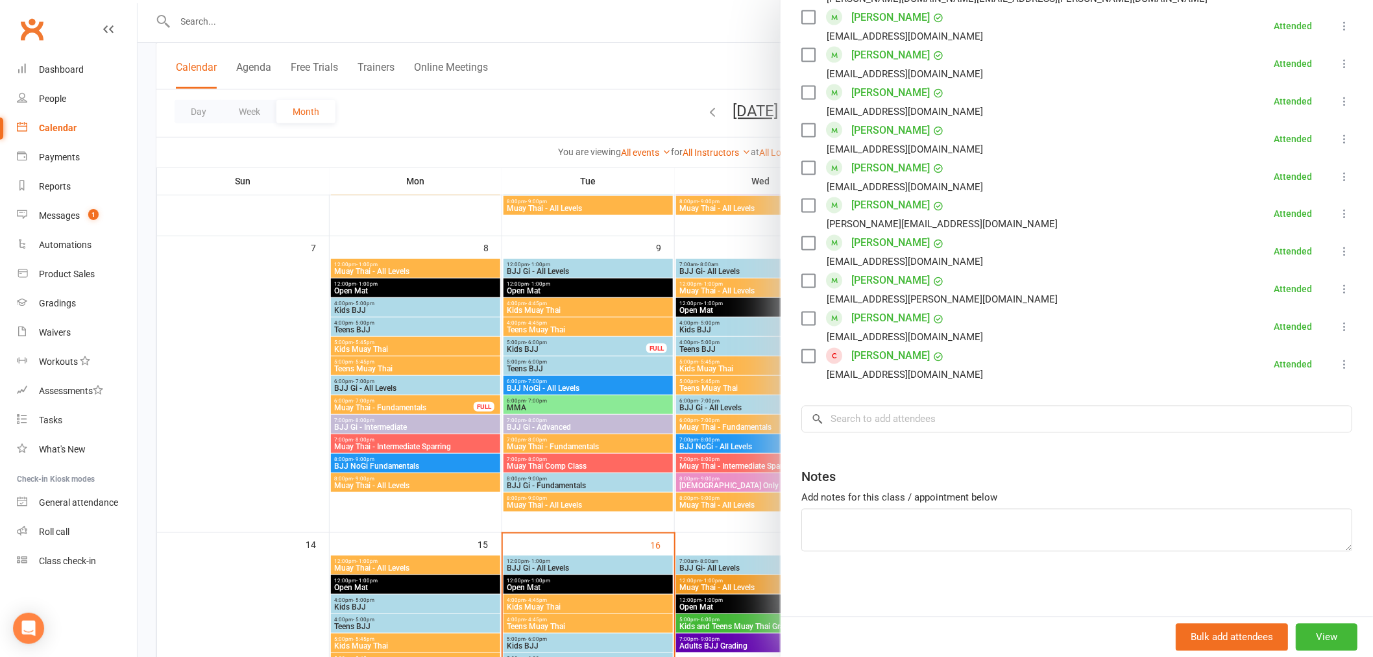
scroll to position [838, 0]
click at [754, 426] on div at bounding box center [756, 328] width 1236 height 657
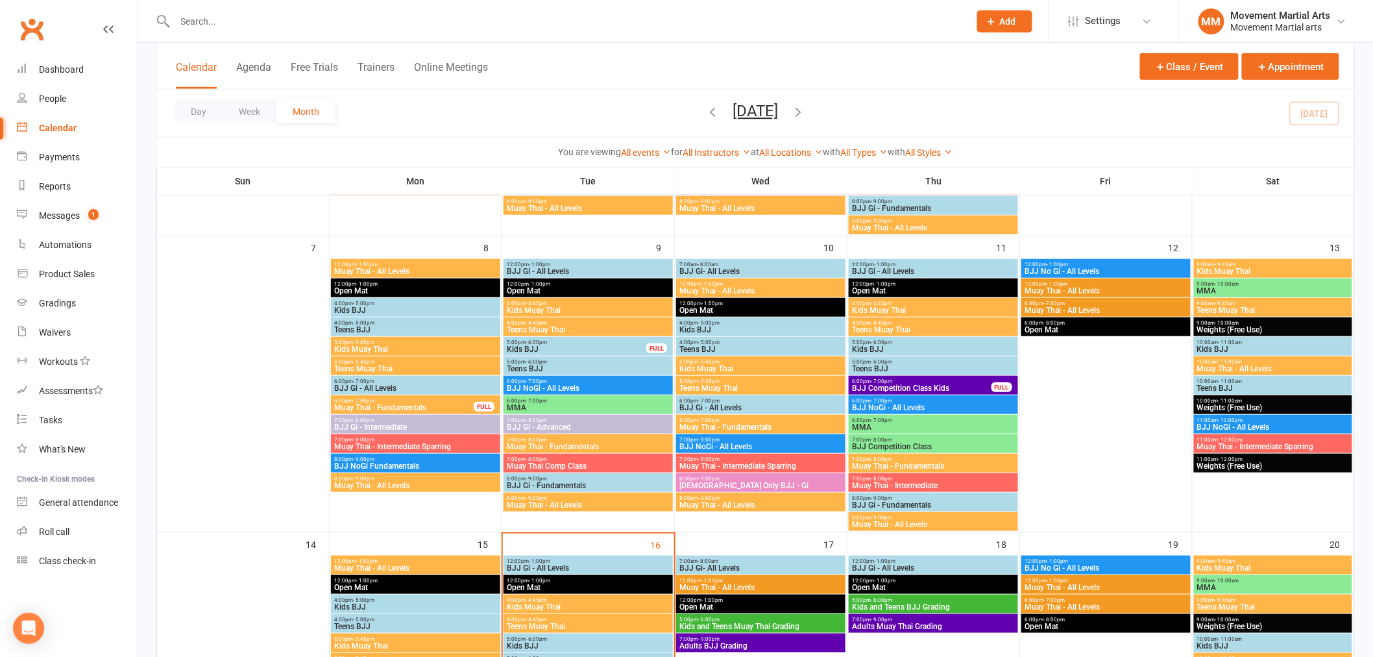
click at [961, 426] on span "MMA" at bounding box center [933, 427] width 164 height 8
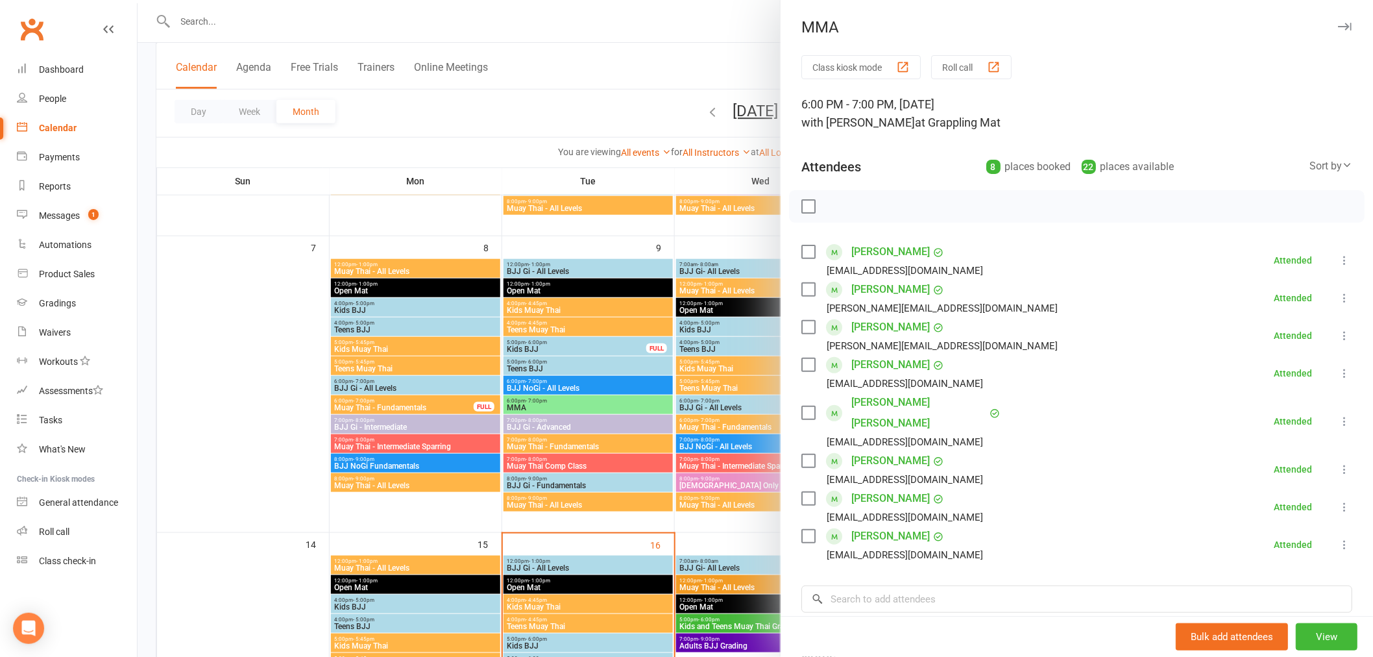
click at [711, 392] on div at bounding box center [756, 328] width 1236 height 657
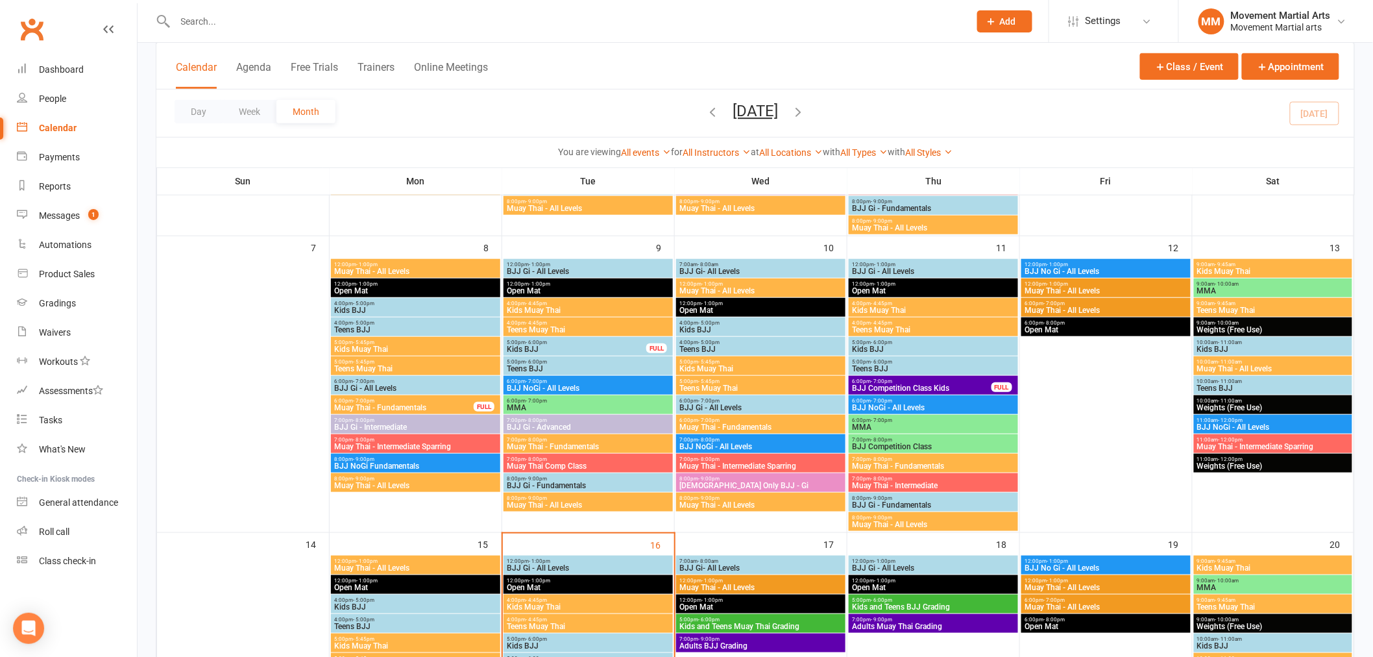
click at [920, 445] on span "BJJ Competition Class" at bounding box center [933, 447] width 164 height 8
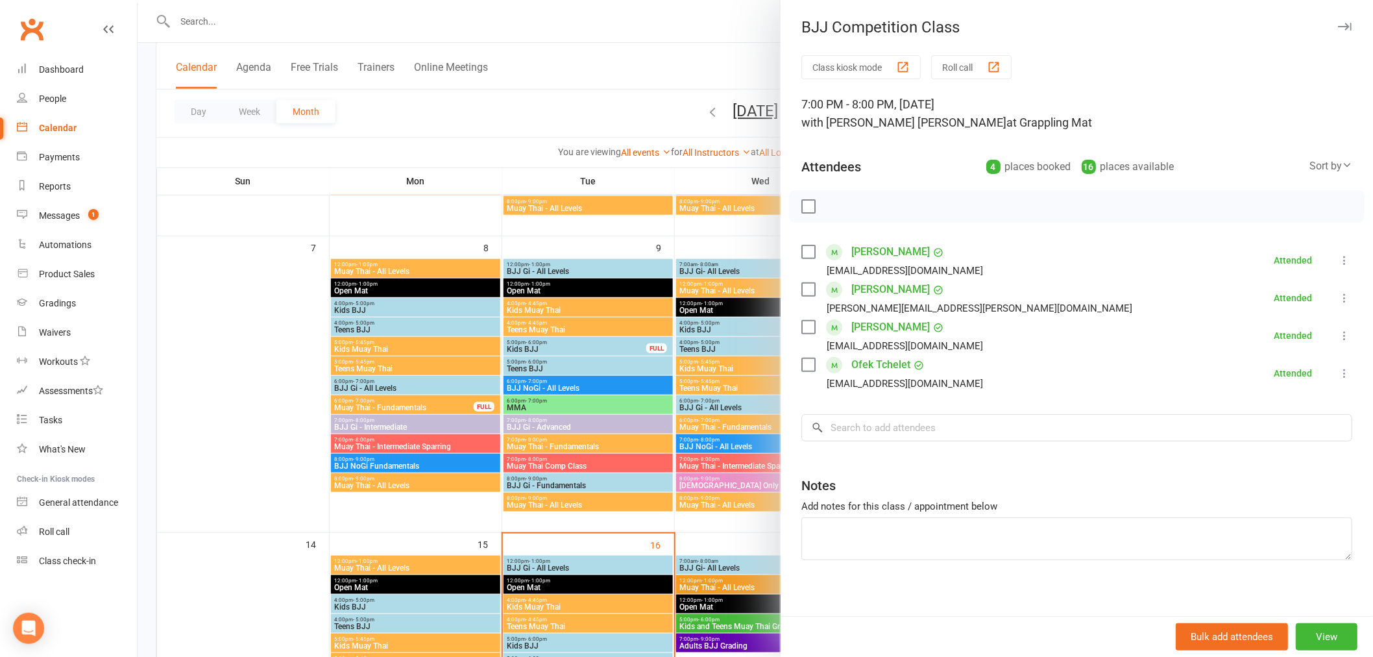
click at [733, 415] on div at bounding box center [756, 328] width 1236 height 657
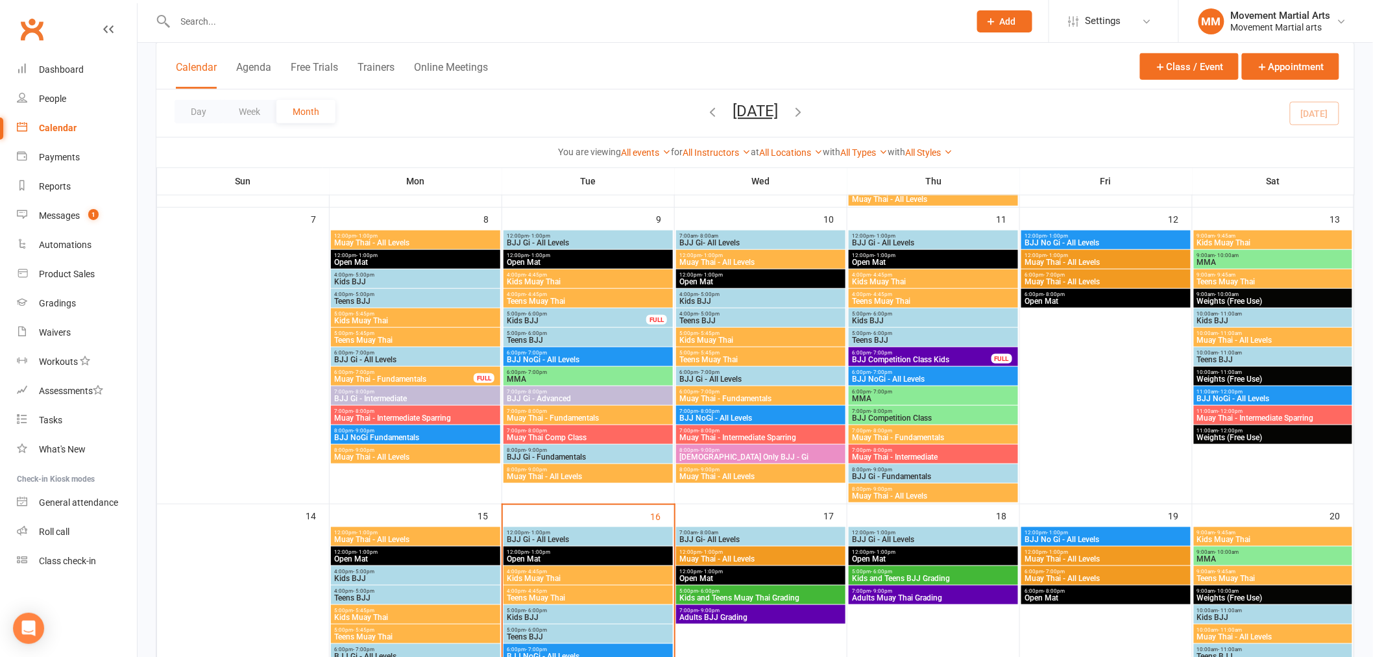
scroll to position [336, 0]
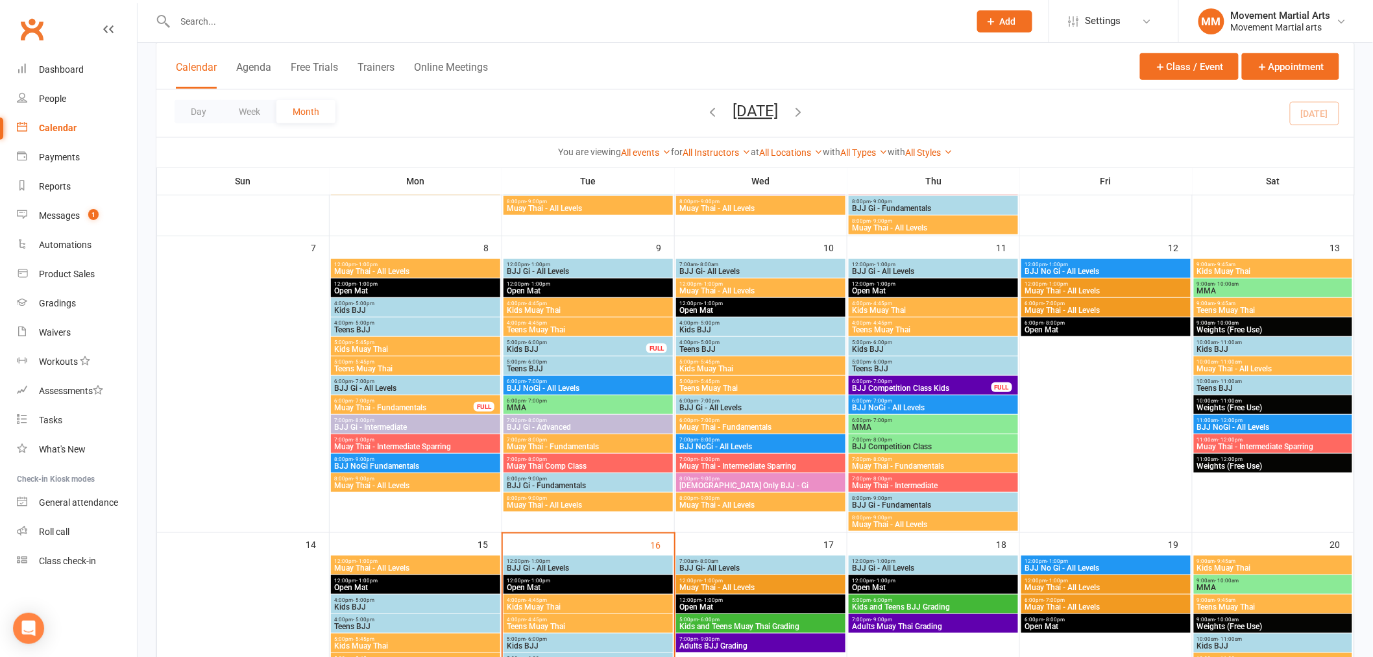
click at [942, 483] on span "Muay Thai - Intermediate" at bounding box center [933, 486] width 164 height 8
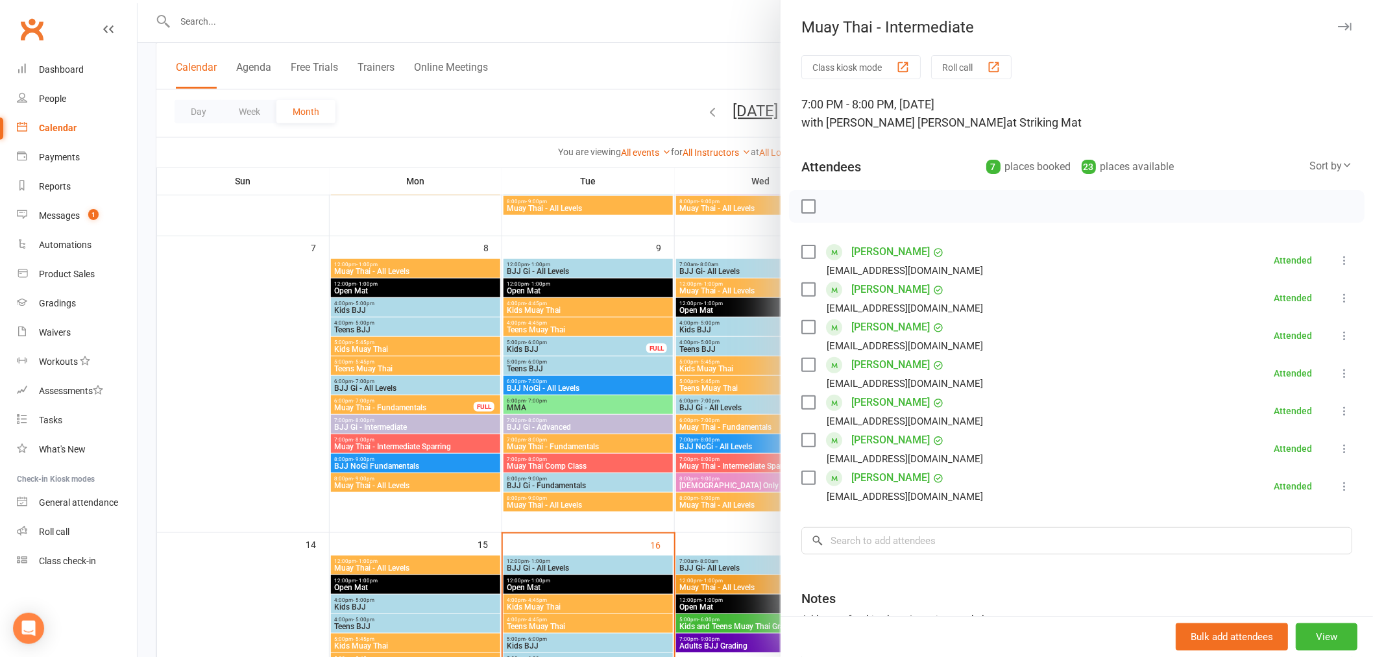
click at [706, 482] on div at bounding box center [756, 328] width 1236 height 657
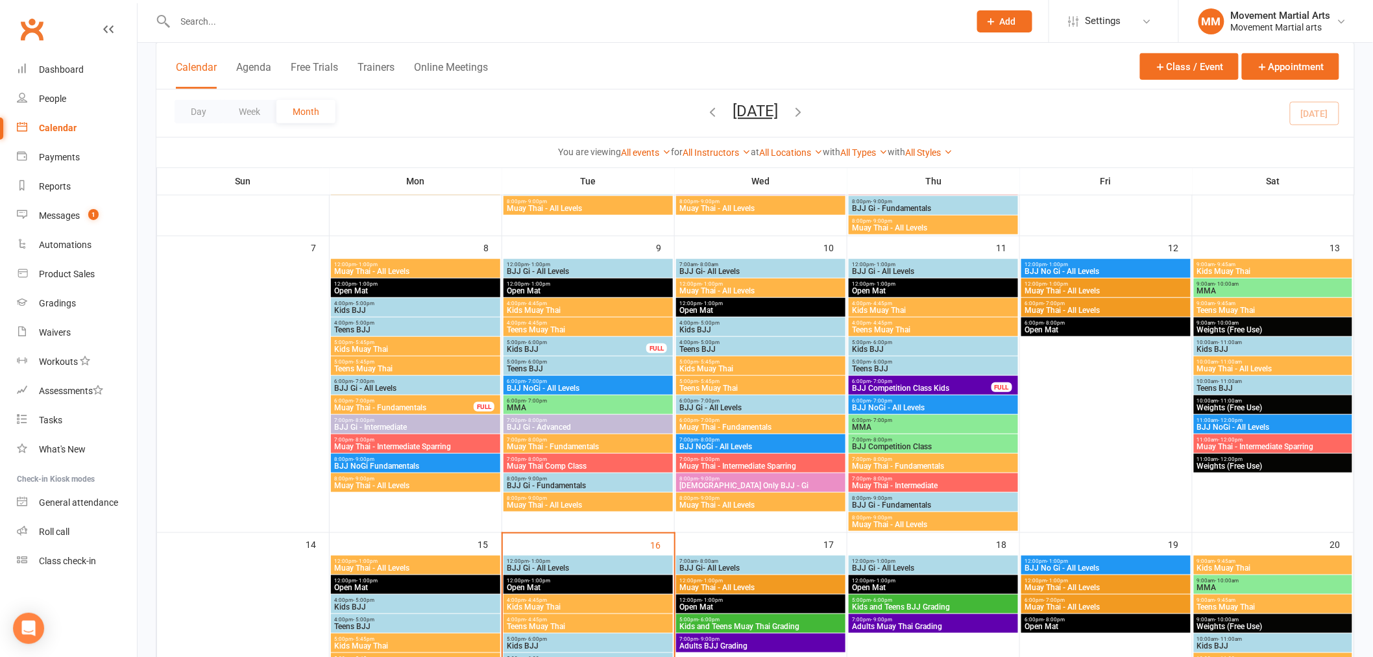
click at [911, 501] on span "BJJ Gi - Fundamentals" at bounding box center [933, 505] width 164 height 8
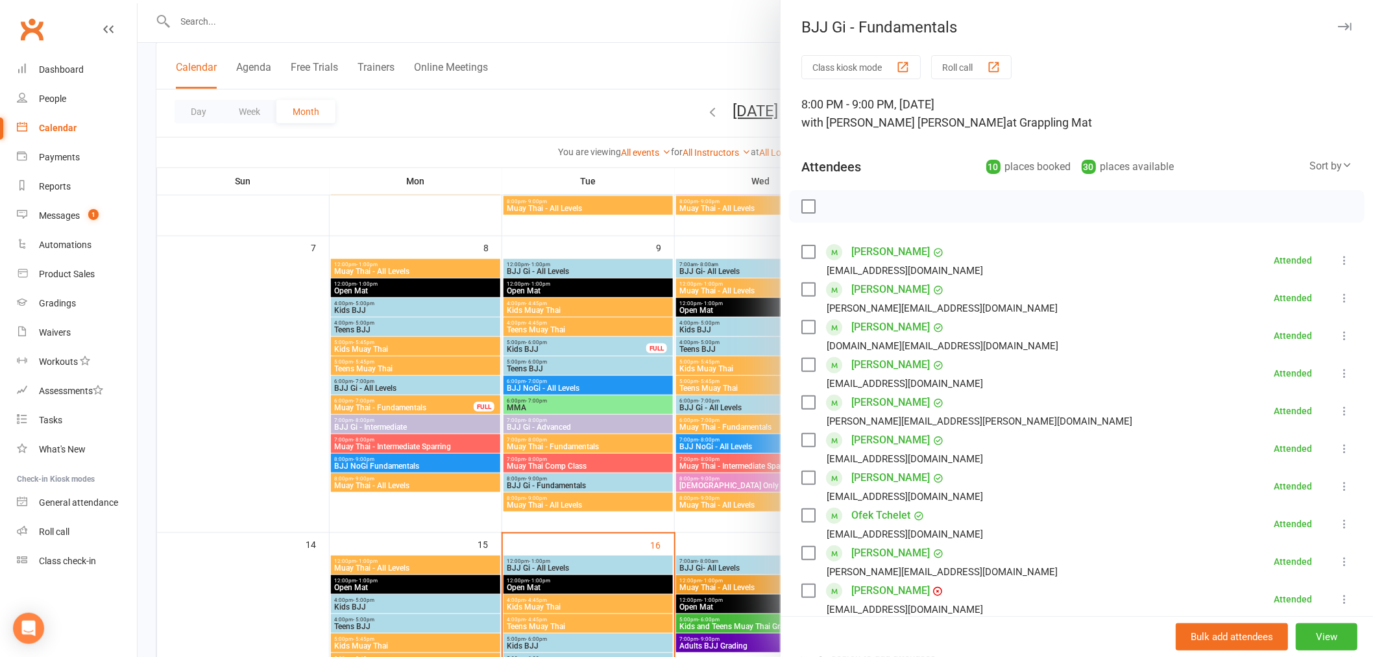
scroll to position [167, 0]
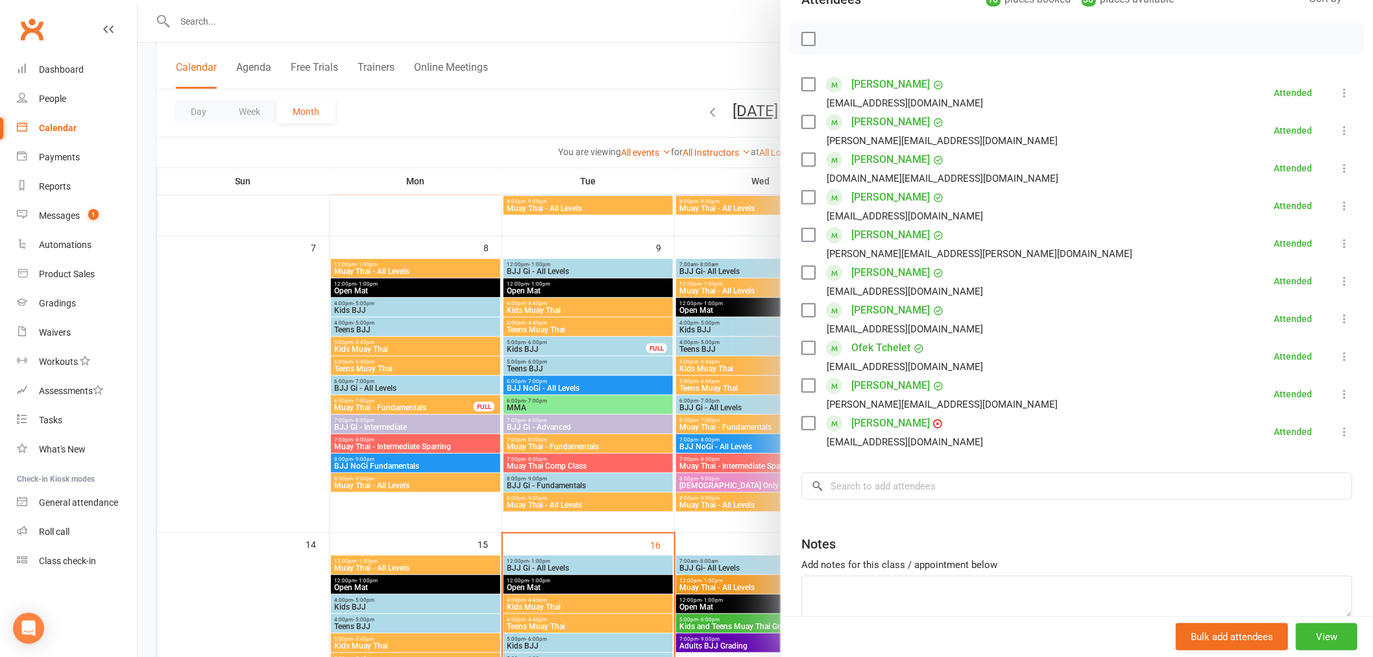
click at [770, 395] on div at bounding box center [756, 328] width 1236 height 657
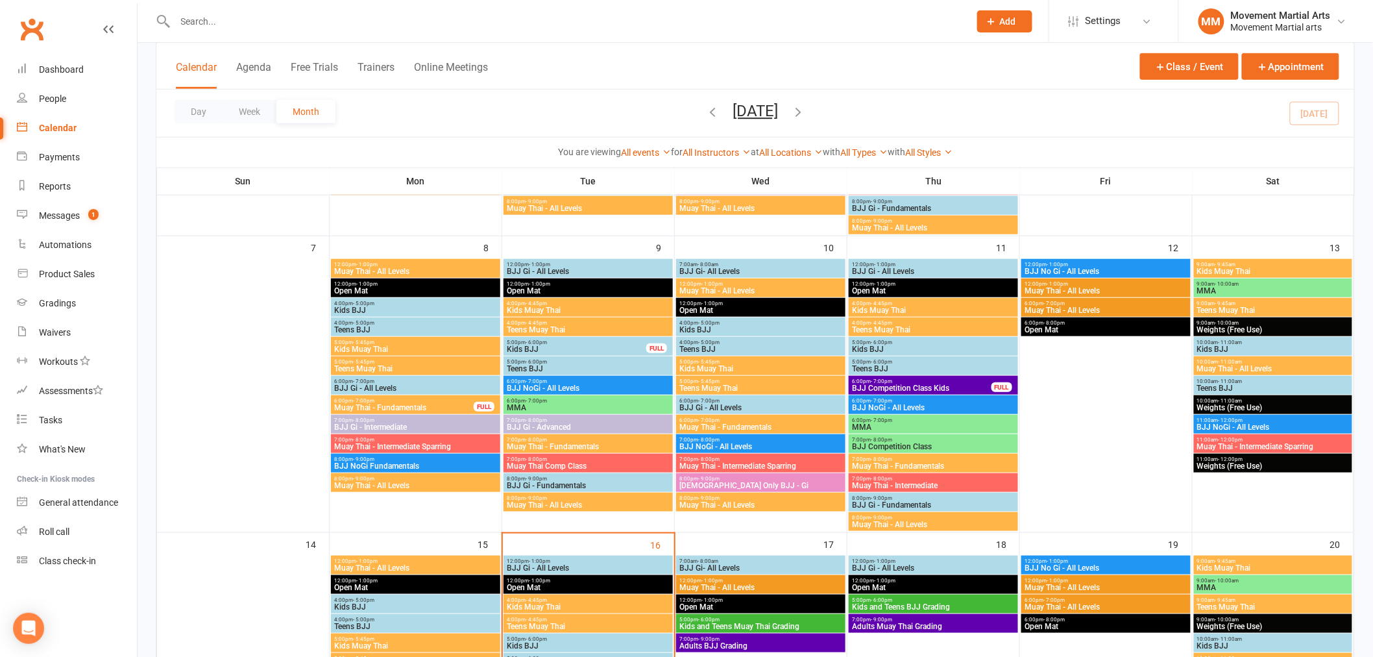
click at [907, 523] on span "Muay Thai - All Levels" at bounding box center [933, 524] width 164 height 8
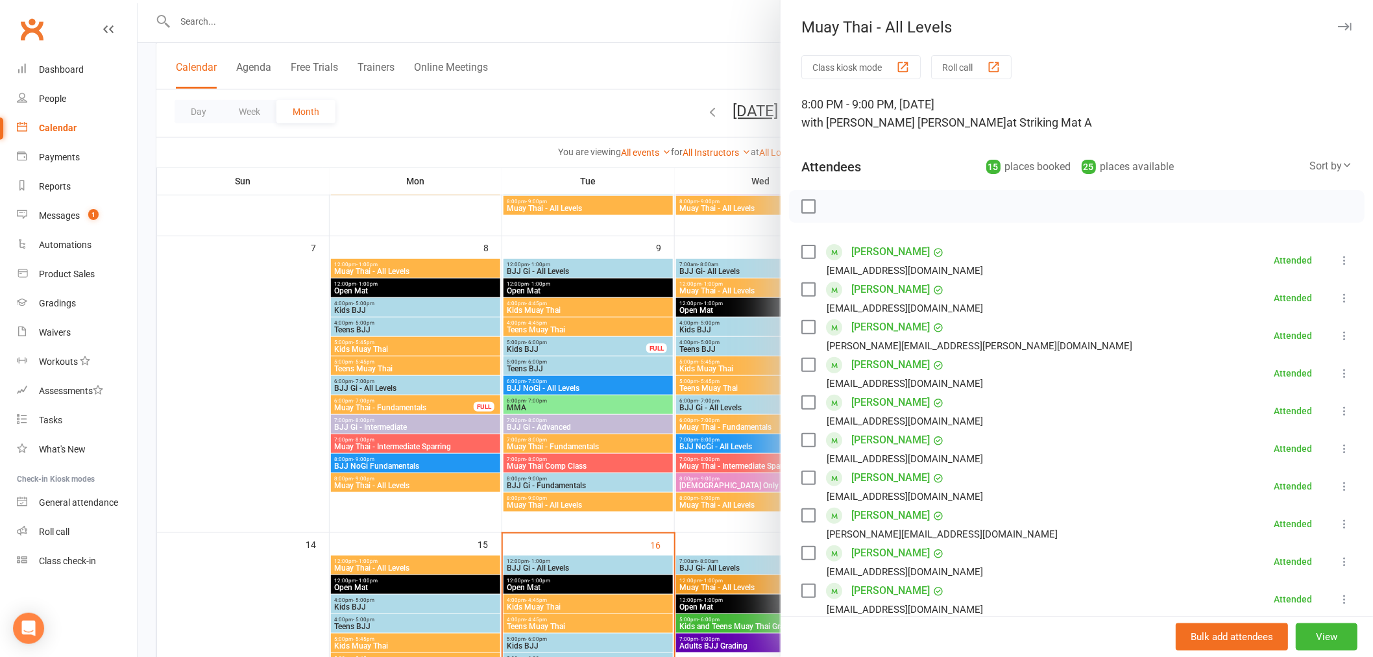
click at [705, 449] on div at bounding box center [756, 328] width 1236 height 657
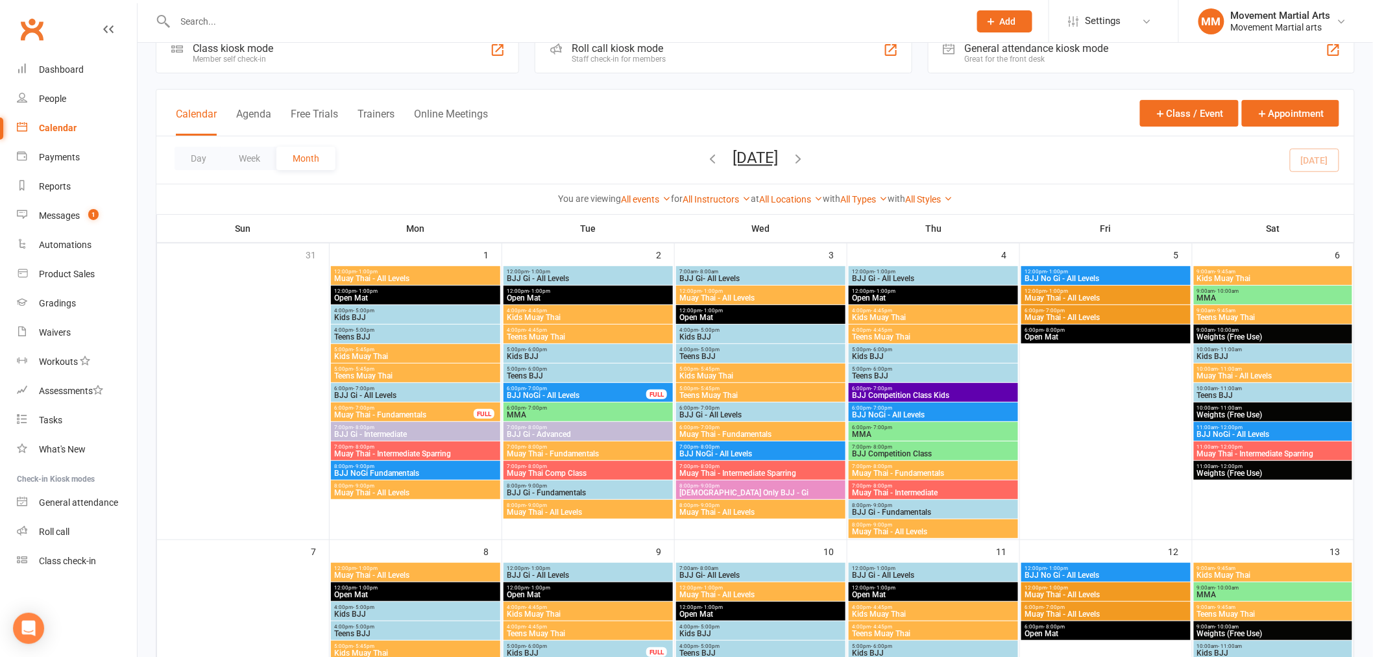
scroll to position [0, 0]
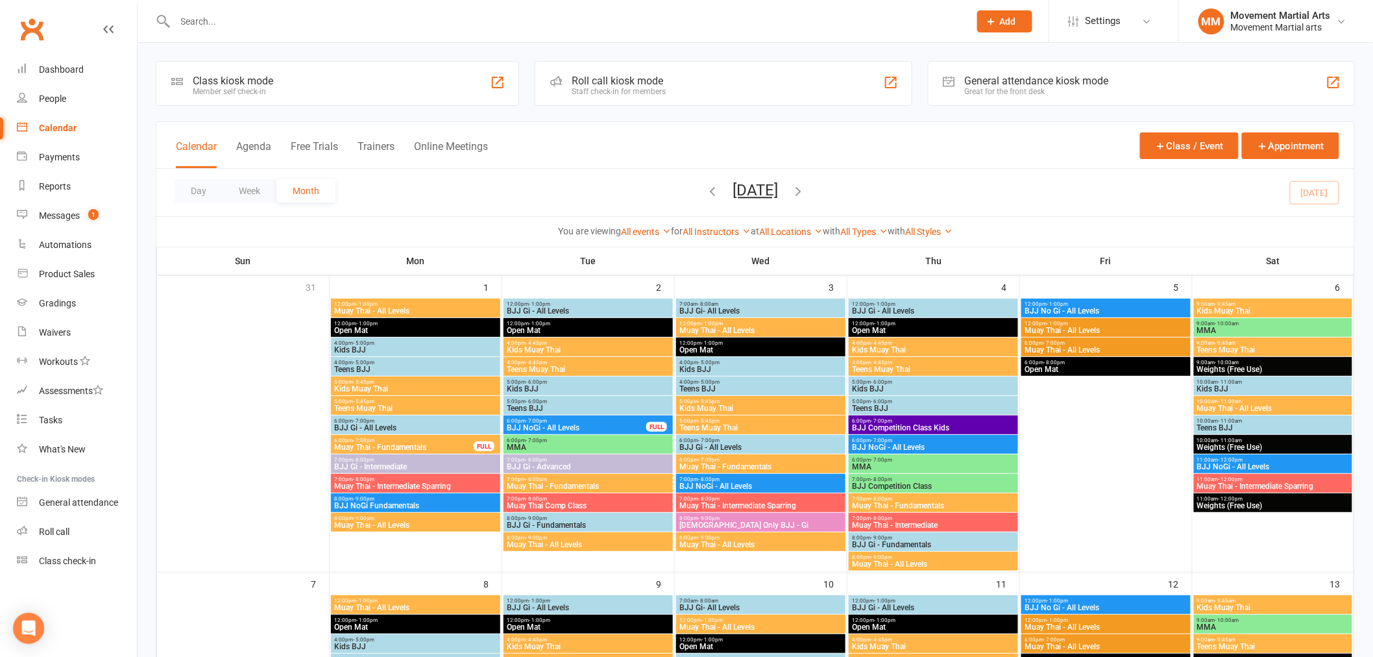
click at [916, 426] on span "BJJ Competition Class Kids" at bounding box center [933, 428] width 164 height 8
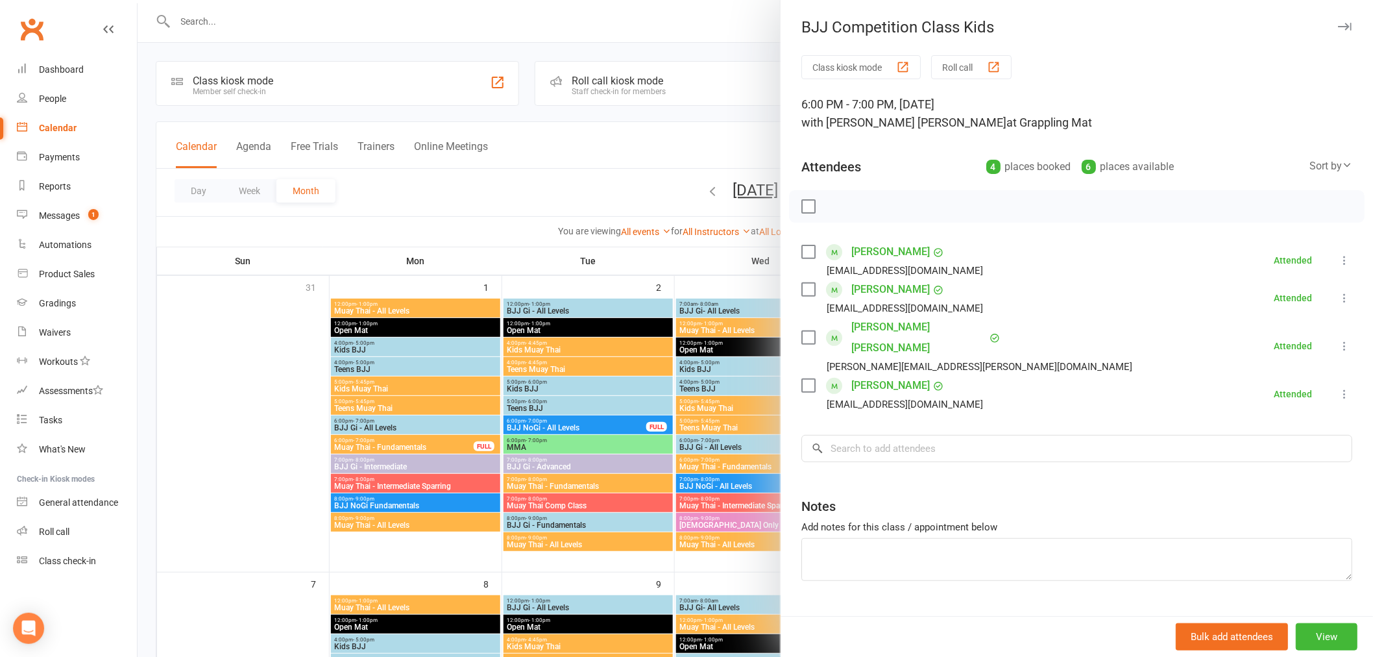
click at [738, 433] on div at bounding box center [756, 328] width 1236 height 657
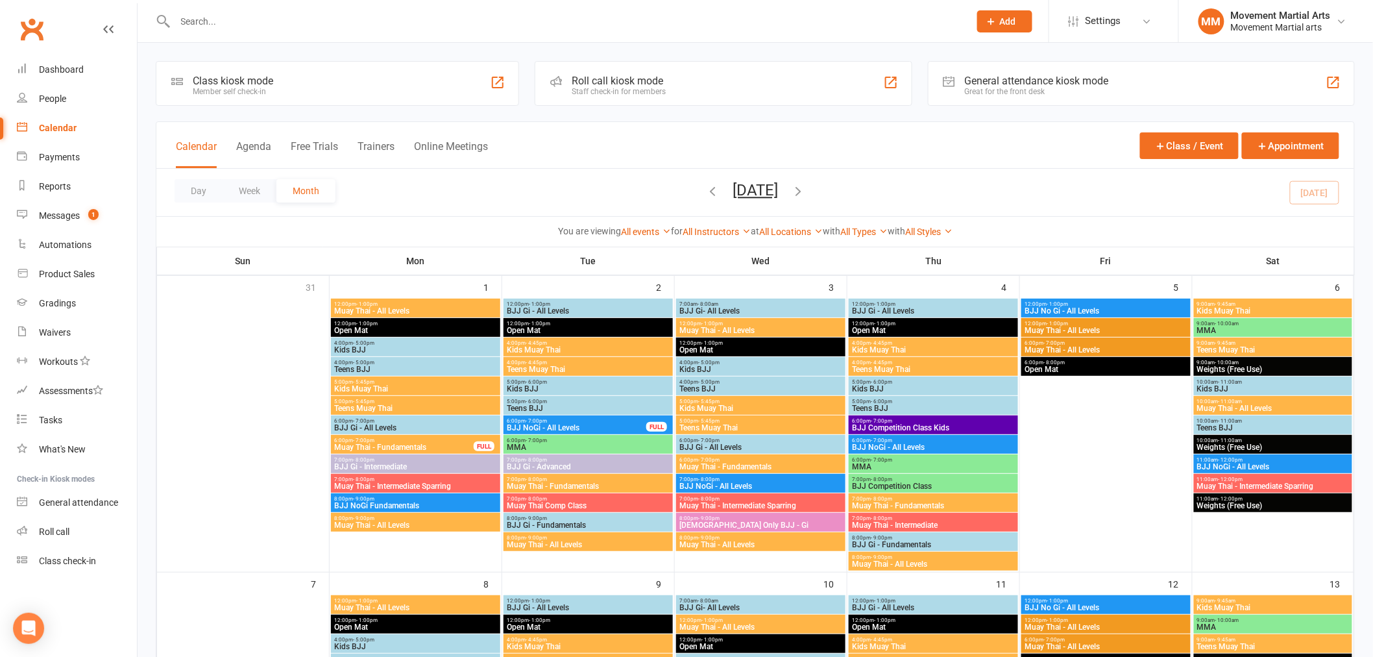
click at [868, 440] on span "6:00pm - 7:00pm" at bounding box center [933, 440] width 164 height 6
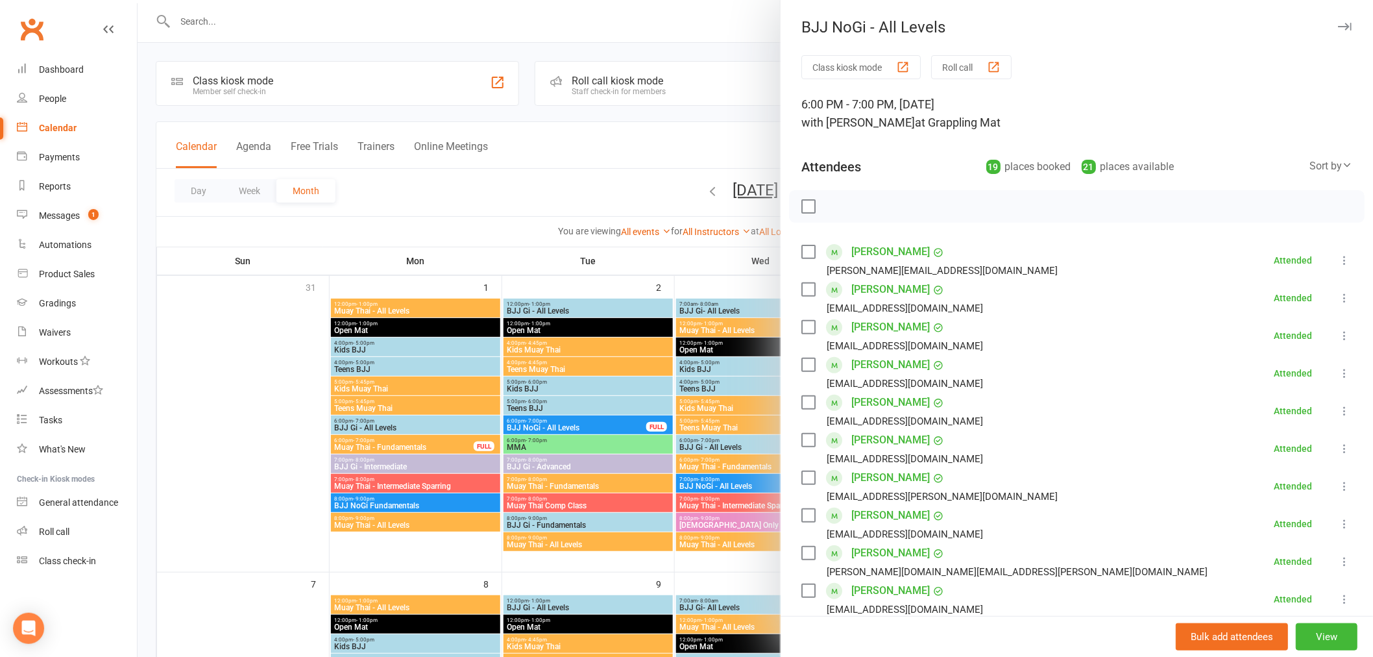
click at [1275, 156] on div "Attendees 19 places booked 21 places available Sort by Last name First name Boo…" at bounding box center [1076, 164] width 551 height 32
click at [1310, 161] on div "Sort by" at bounding box center [1331, 166] width 43 height 17
click at [1274, 221] on link "First name" at bounding box center [1287, 219] width 128 height 26
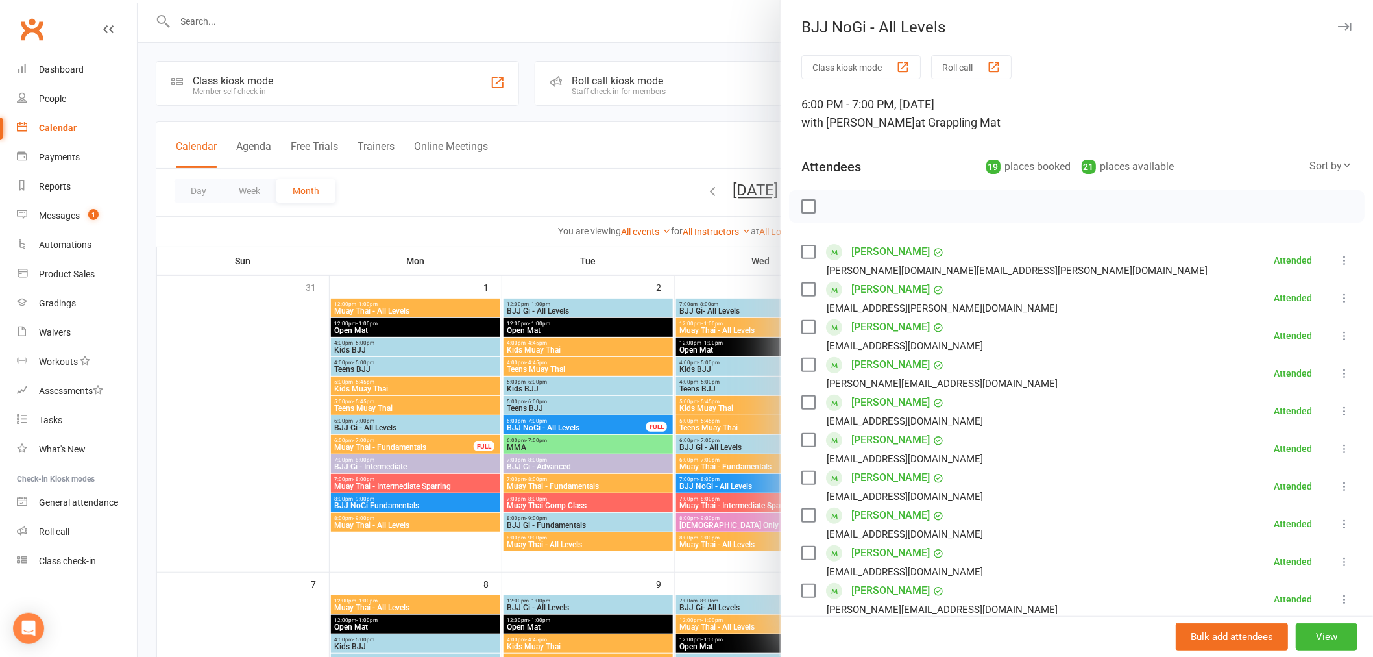
click at [750, 436] on div at bounding box center [756, 328] width 1236 height 657
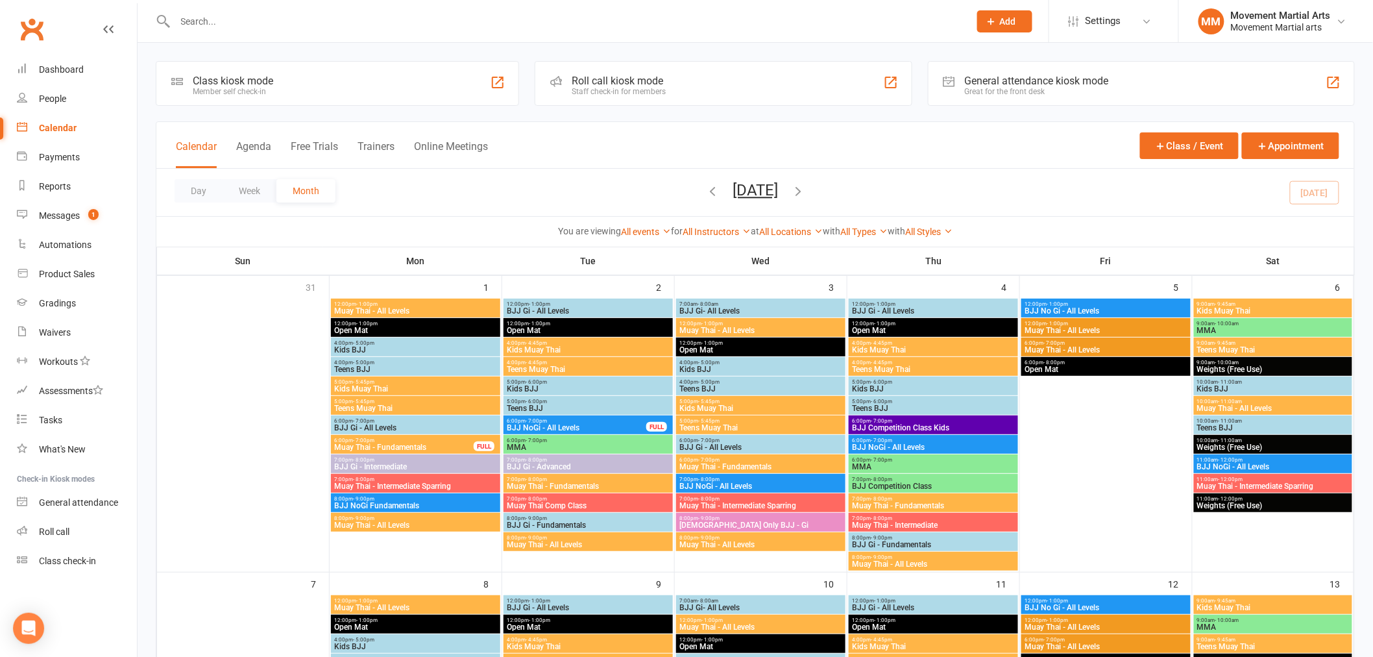
click at [924, 467] on span "MMA" at bounding box center [933, 467] width 164 height 8
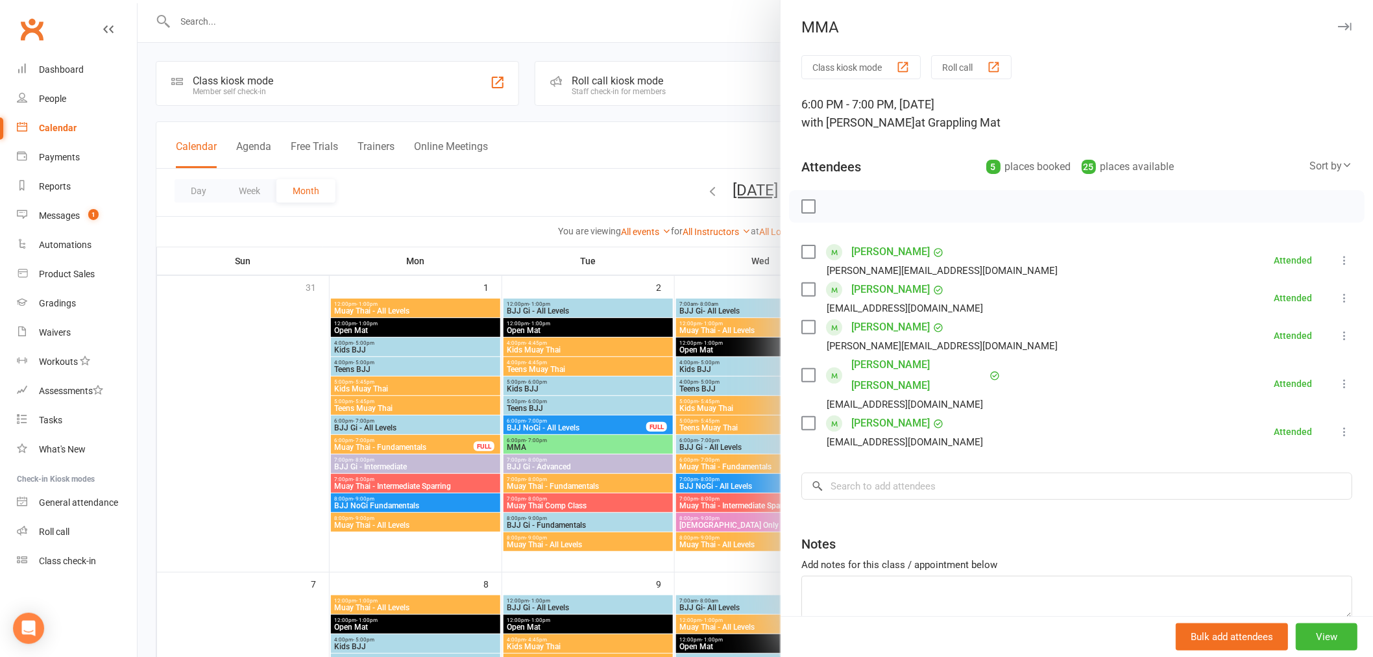
click at [766, 470] on div at bounding box center [756, 328] width 1236 height 657
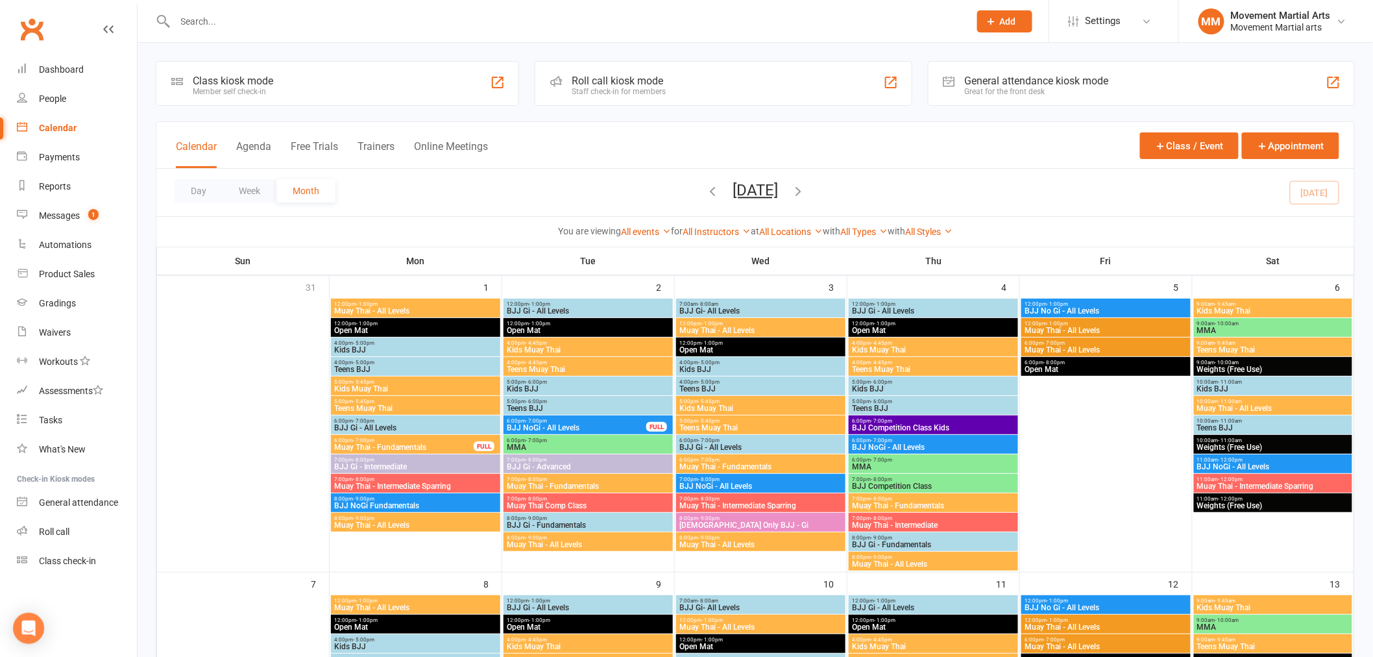
click at [916, 504] on span "Muay Thai - Fundamentals" at bounding box center [933, 506] width 164 height 8
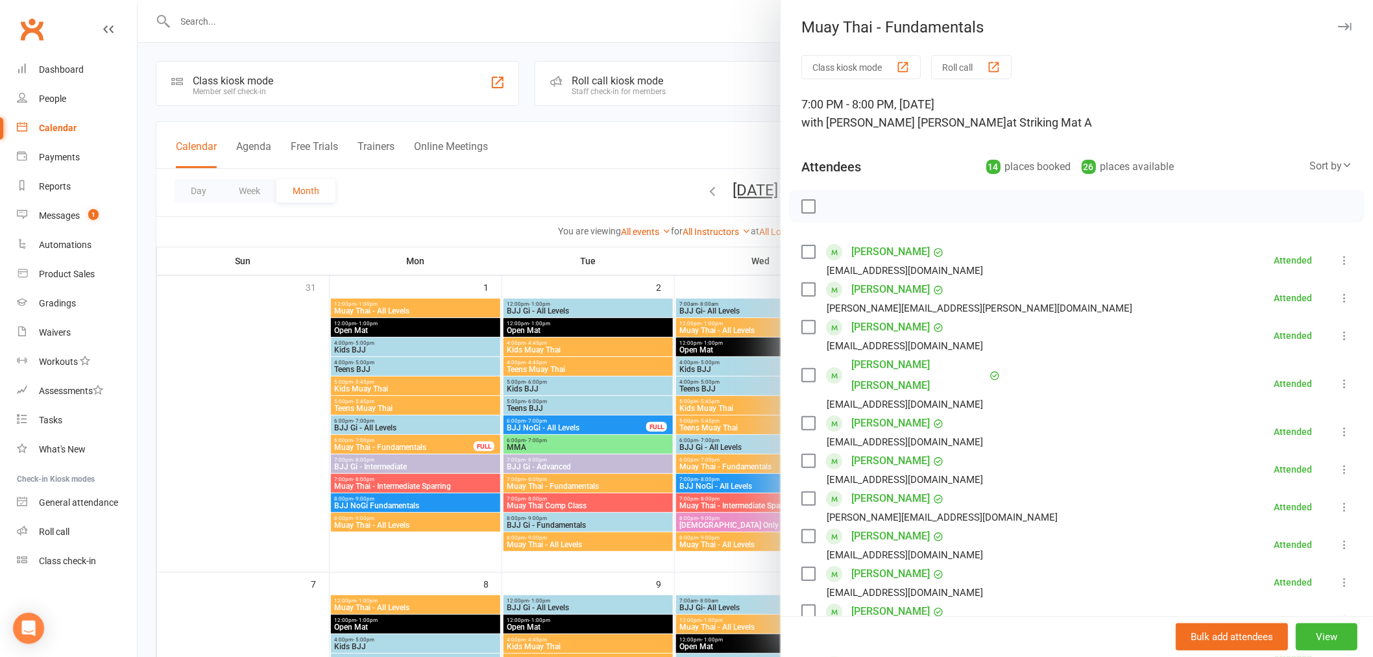
click at [715, 420] on div at bounding box center [756, 328] width 1236 height 657
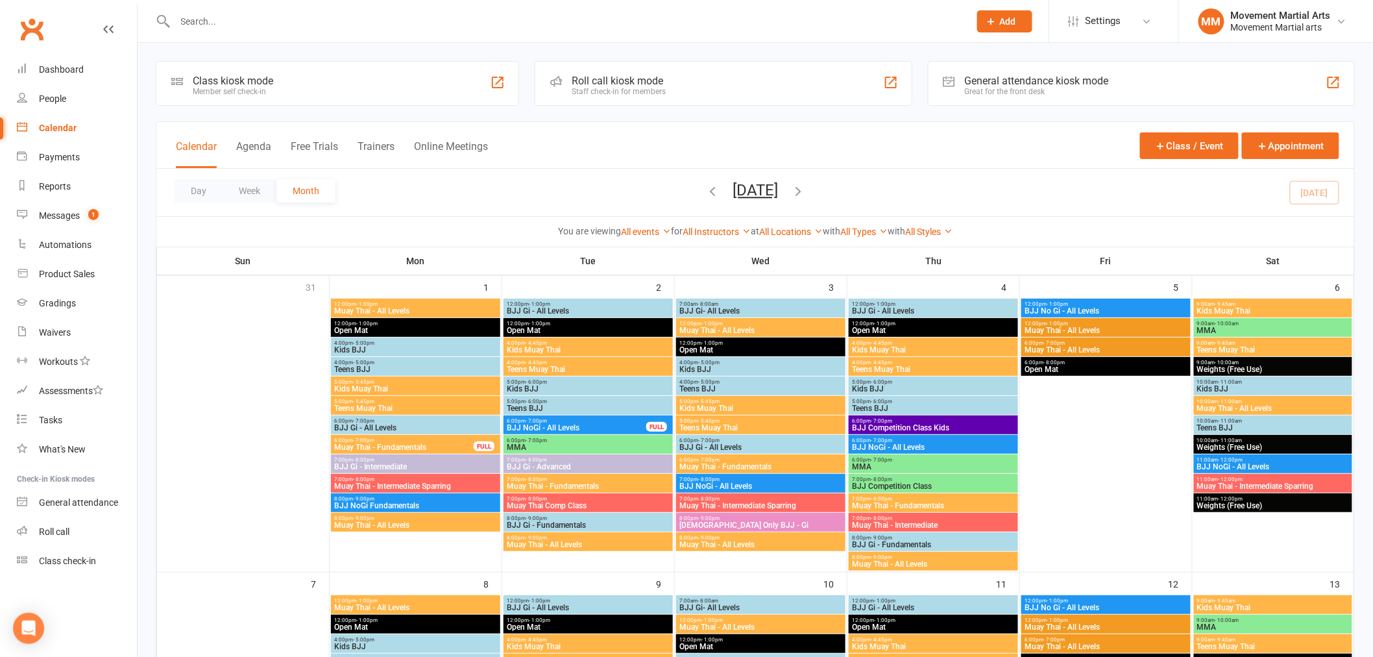
click at [964, 517] on span "7:00pm - 8:00pm" at bounding box center [933, 518] width 164 height 6
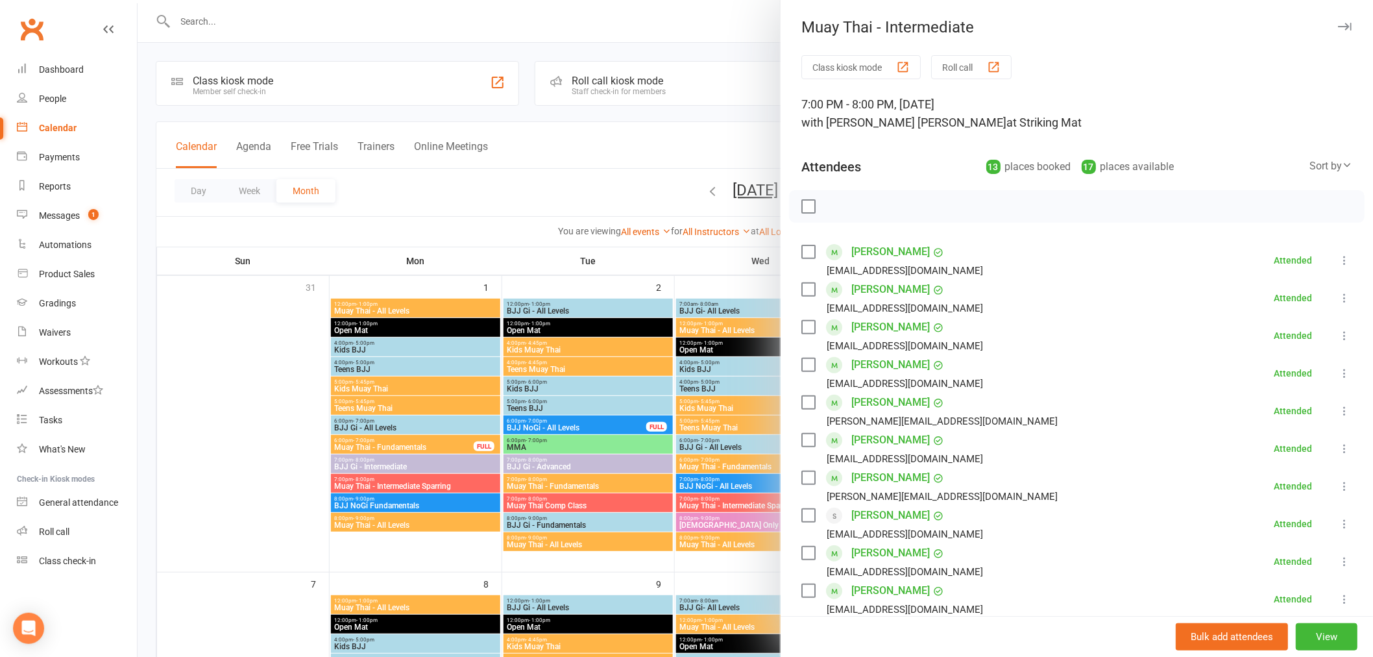
click at [723, 451] on div at bounding box center [756, 328] width 1236 height 657
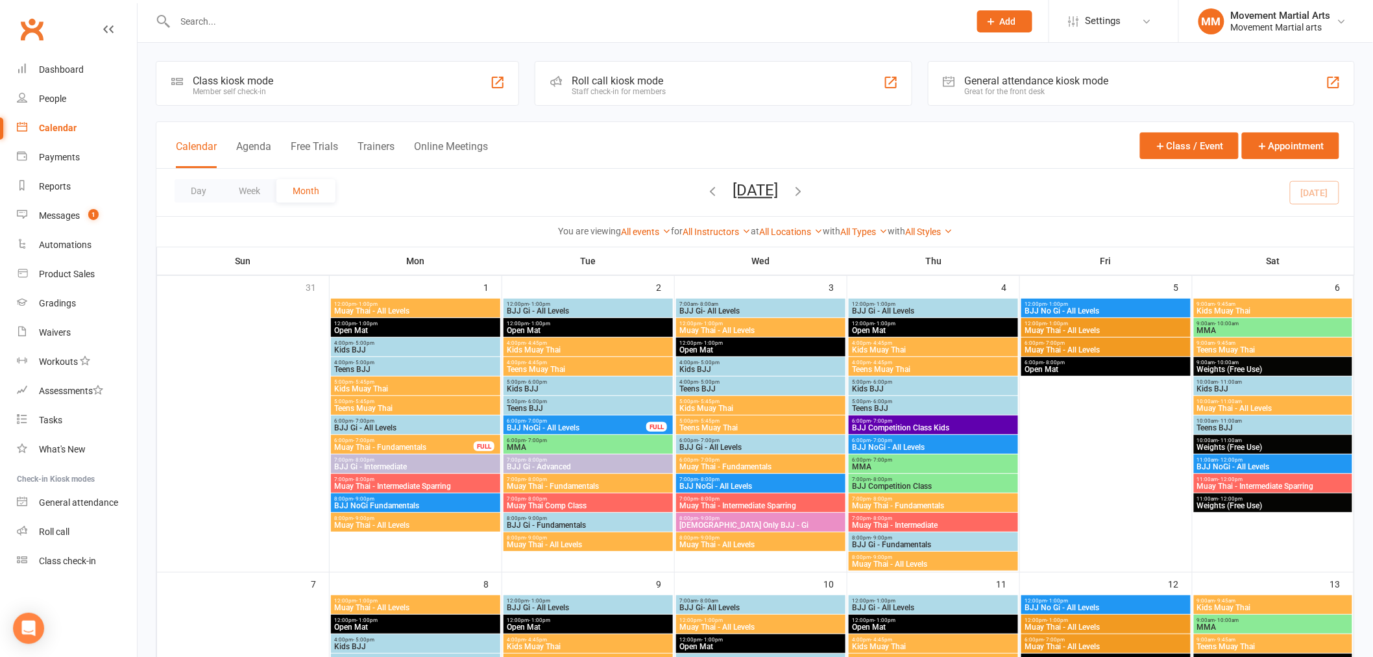
click at [907, 537] on span "8:00pm - 9:00pm" at bounding box center [933, 538] width 164 height 6
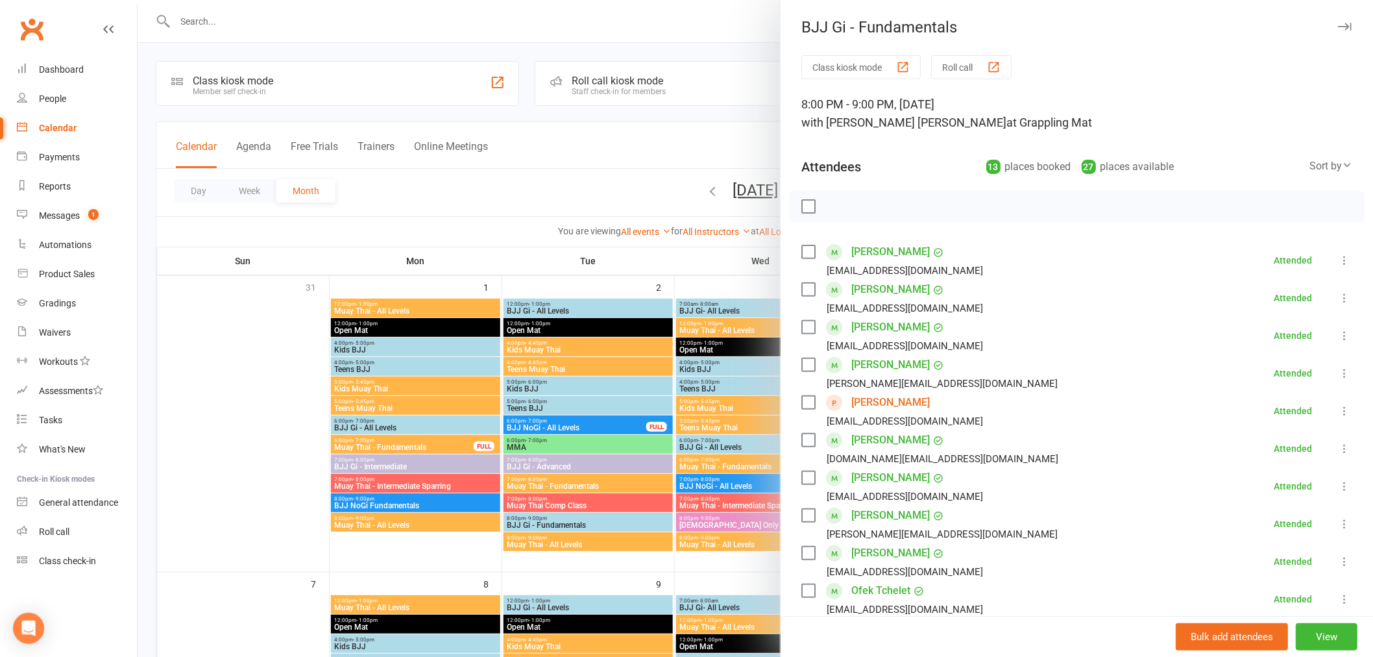
click at [742, 456] on div at bounding box center [756, 328] width 1236 height 657
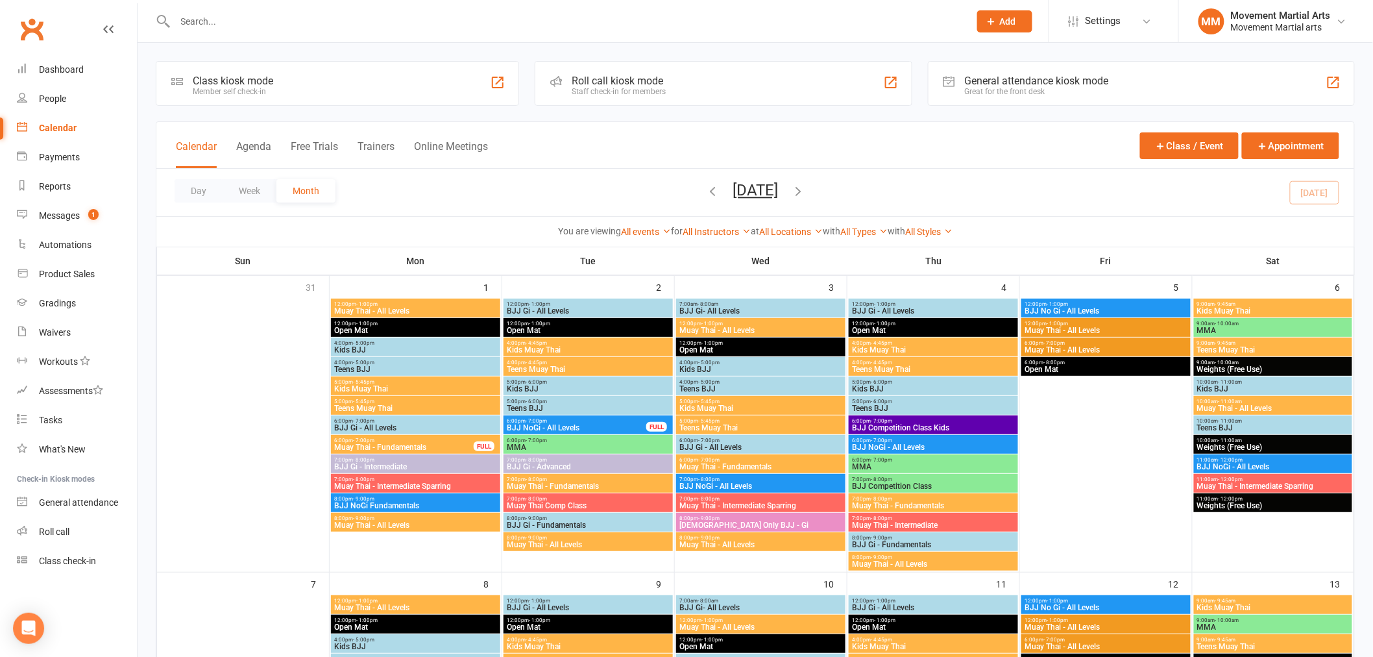
click at [928, 567] on span "Muay Thai - All Levels" at bounding box center [933, 564] width 164 height 8
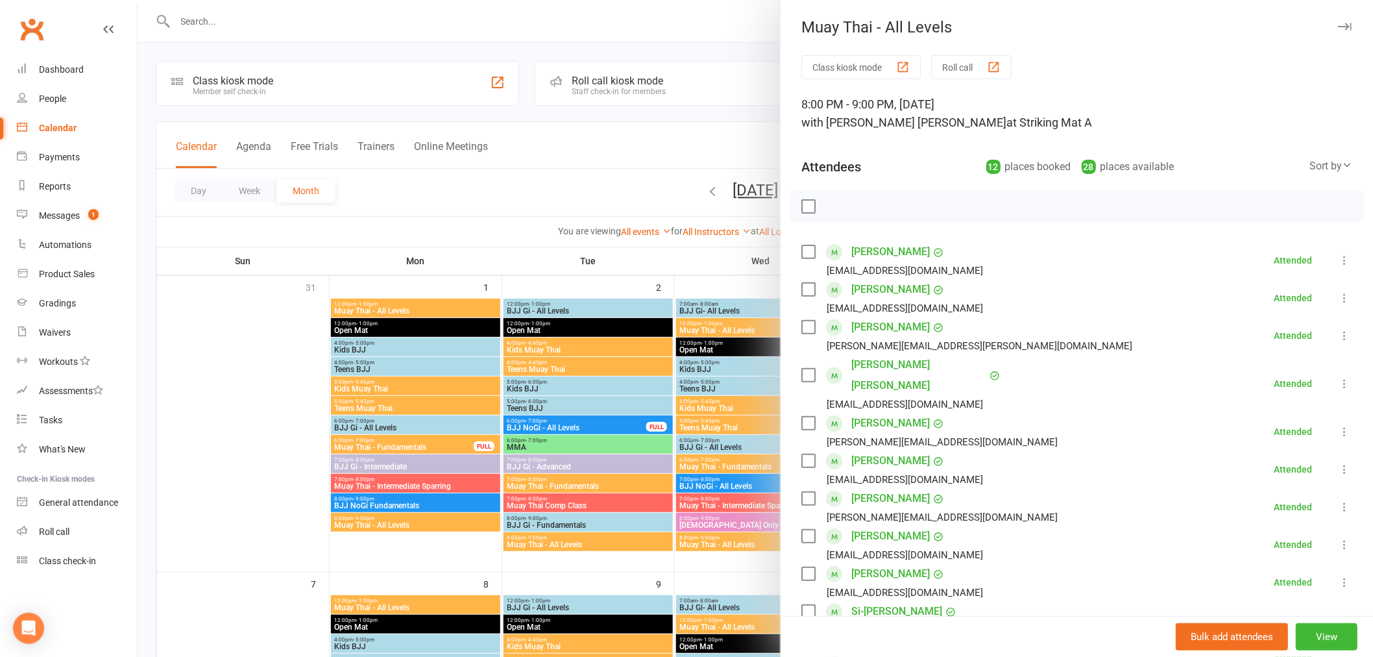
click at [761, 493] on div at bounding box center [756, 328] width 1236 height 657
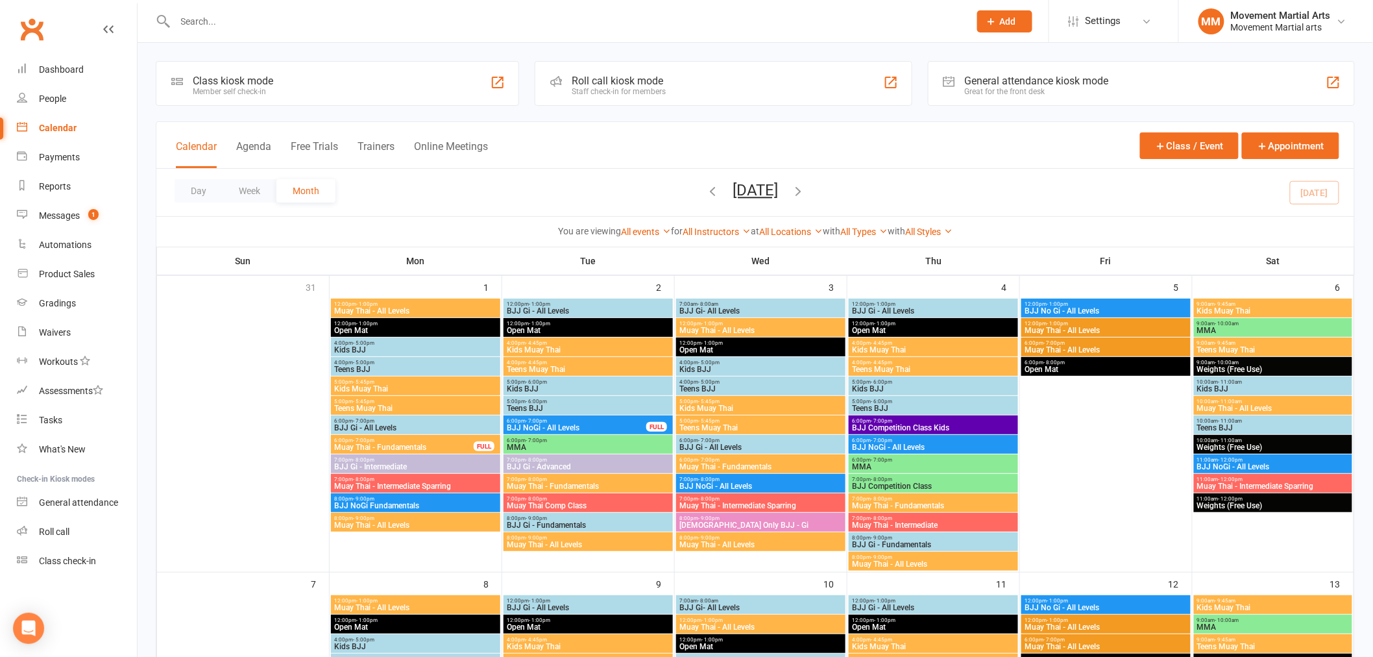
click at [705, 188] on icon "button" at bounding box center [712, 191] width 14 height 14
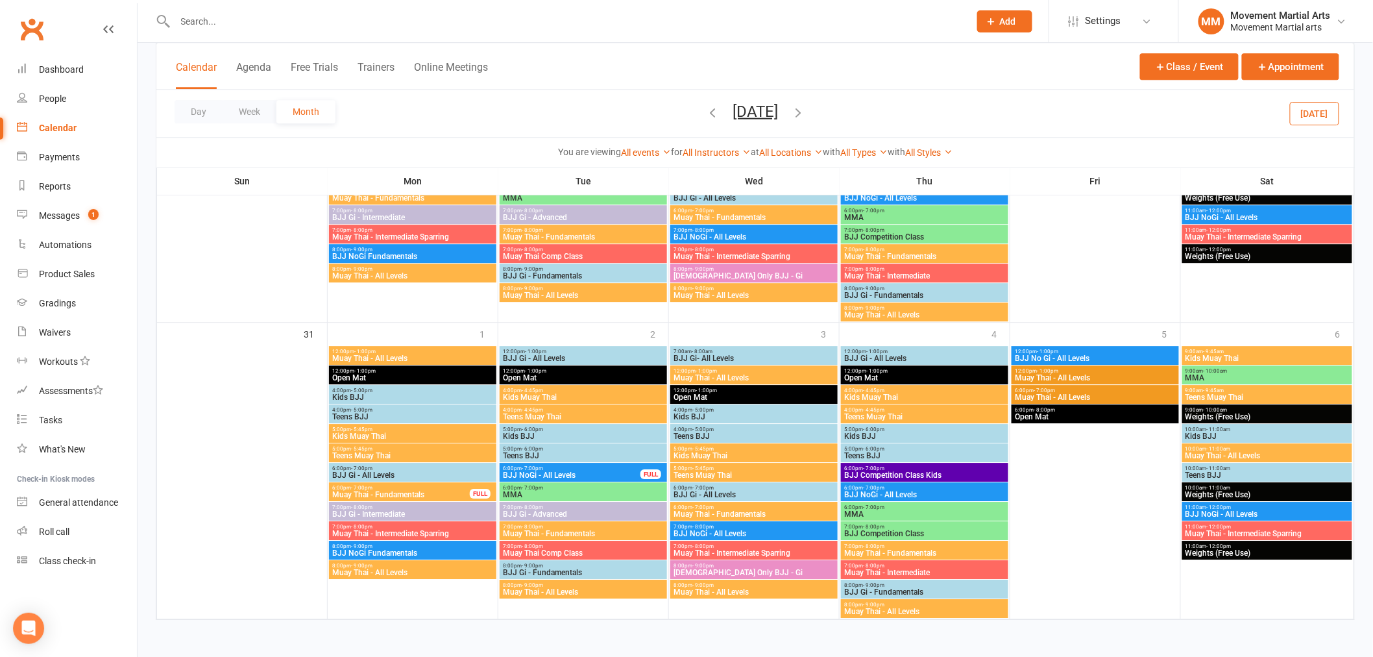
scroll to position [1099, 0]
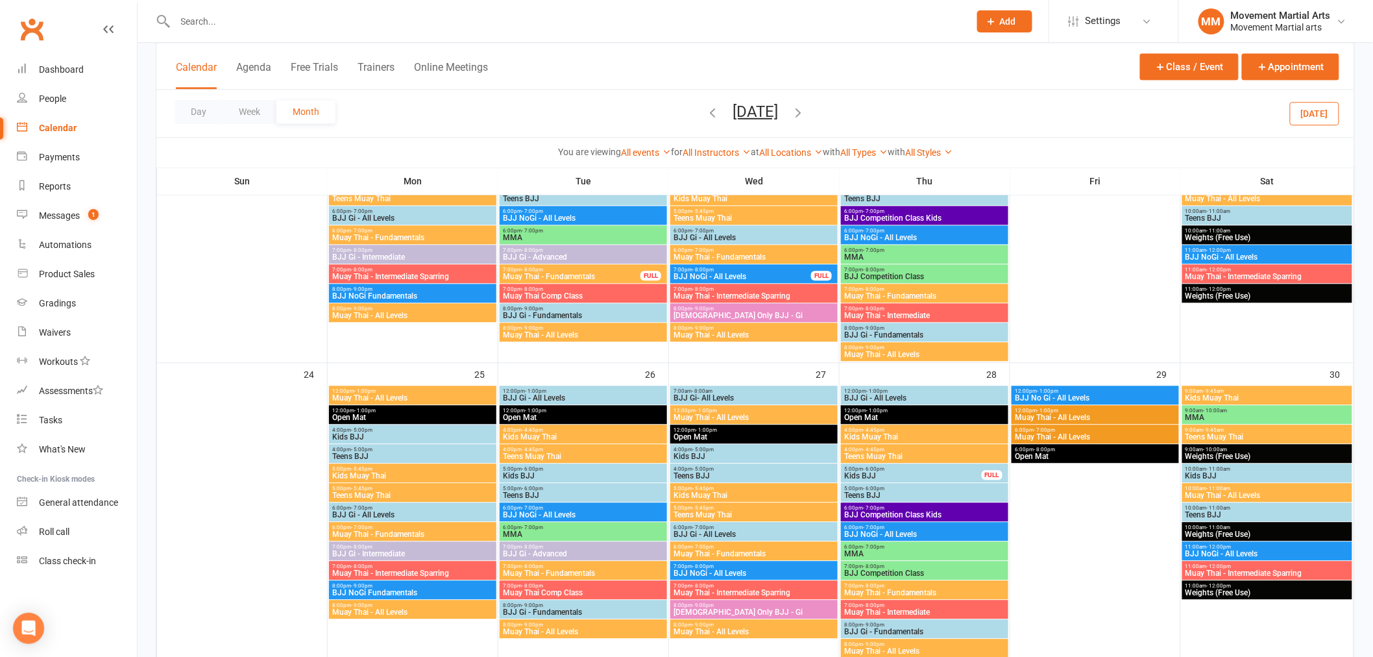
click at [916, 530] on span "BJJ NoGi - All Levels" at bounding box center [925, 534] width 162 height 8
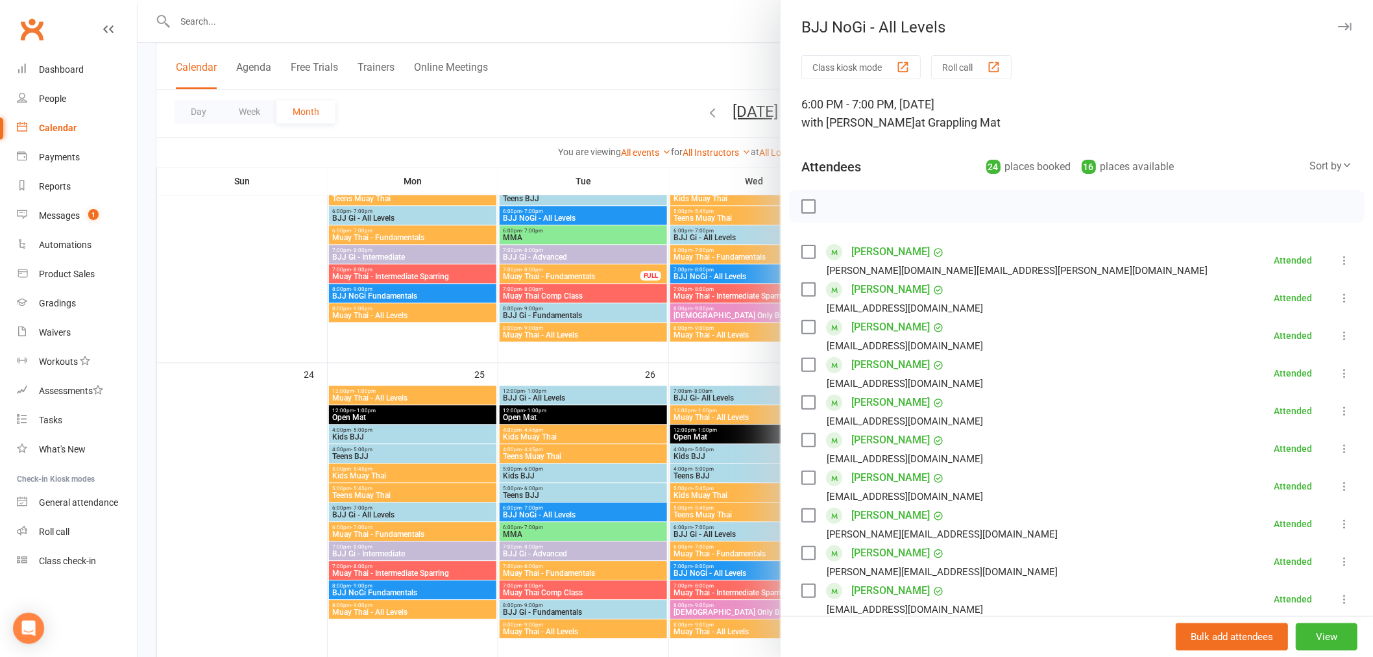
click at [751, 409] on div at bounding box center [756, 328] width 1236 height 657
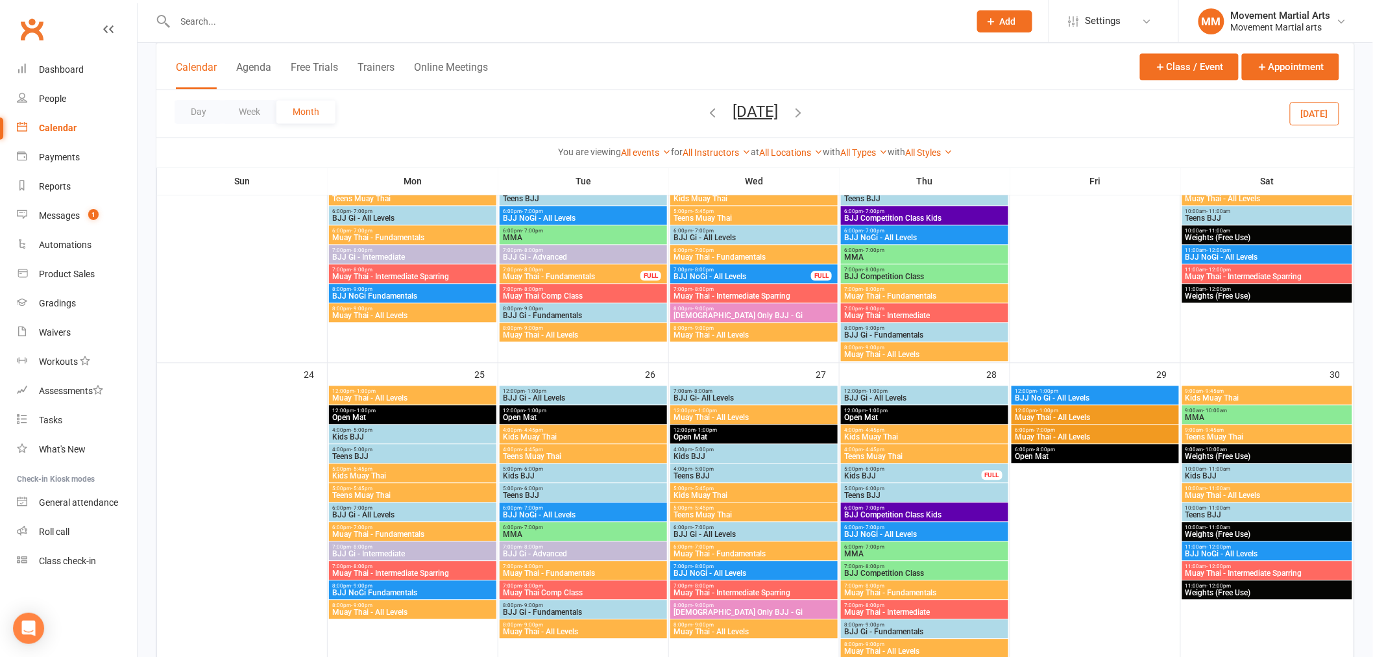
scroll to position [1268, 0]
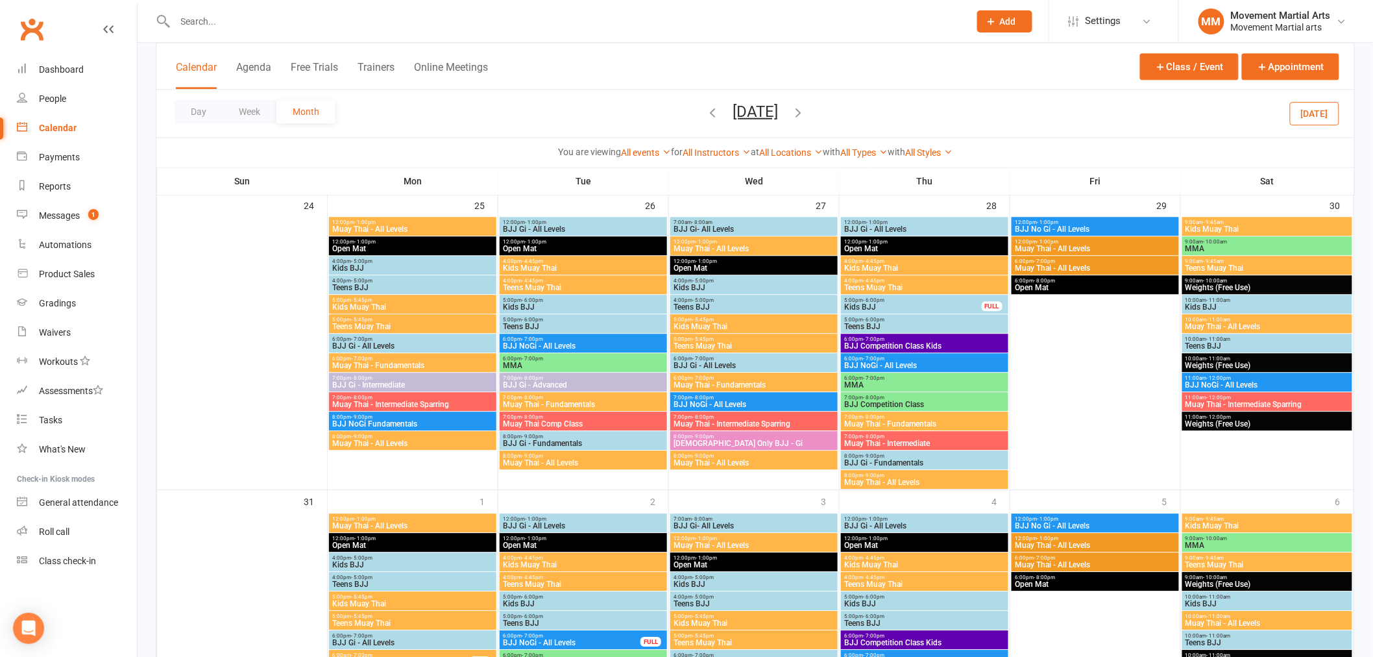
click at [936, 383] on span "MMA" at bounding box center [925, 385] width 162 height 8
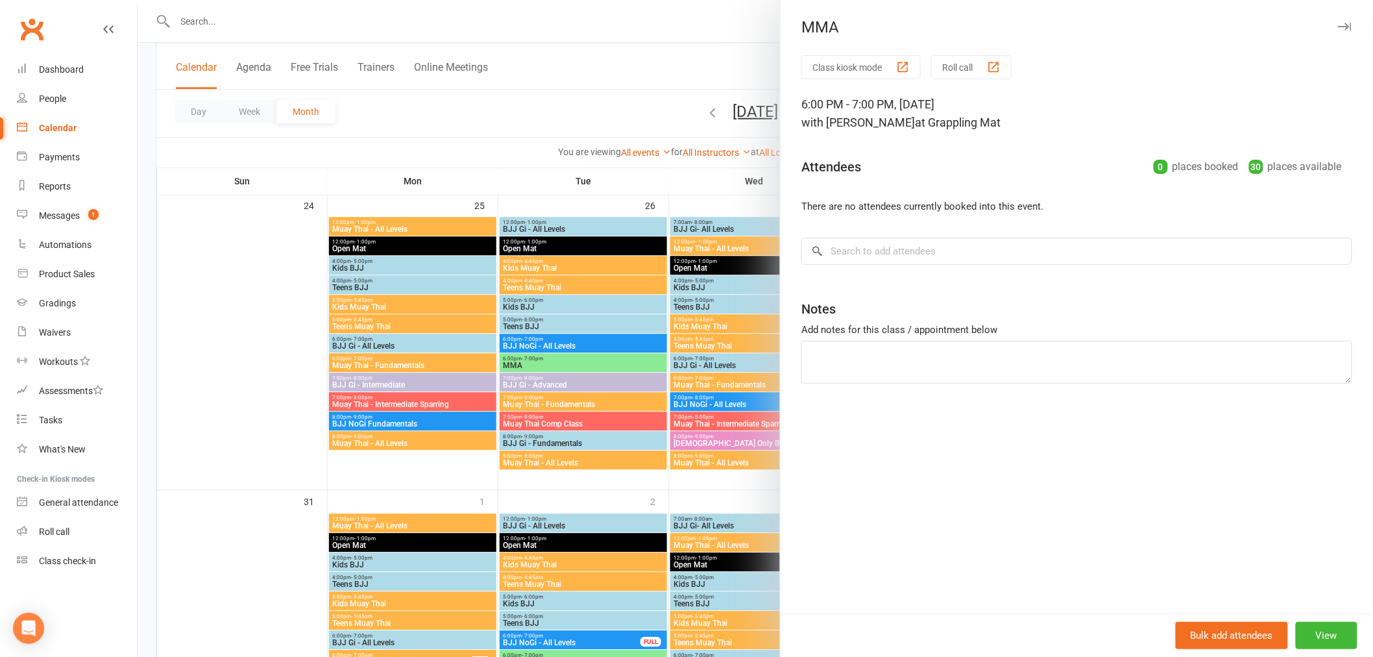
click at [735, 388] on div at bounding box center [756, 328] width 1236 height 657
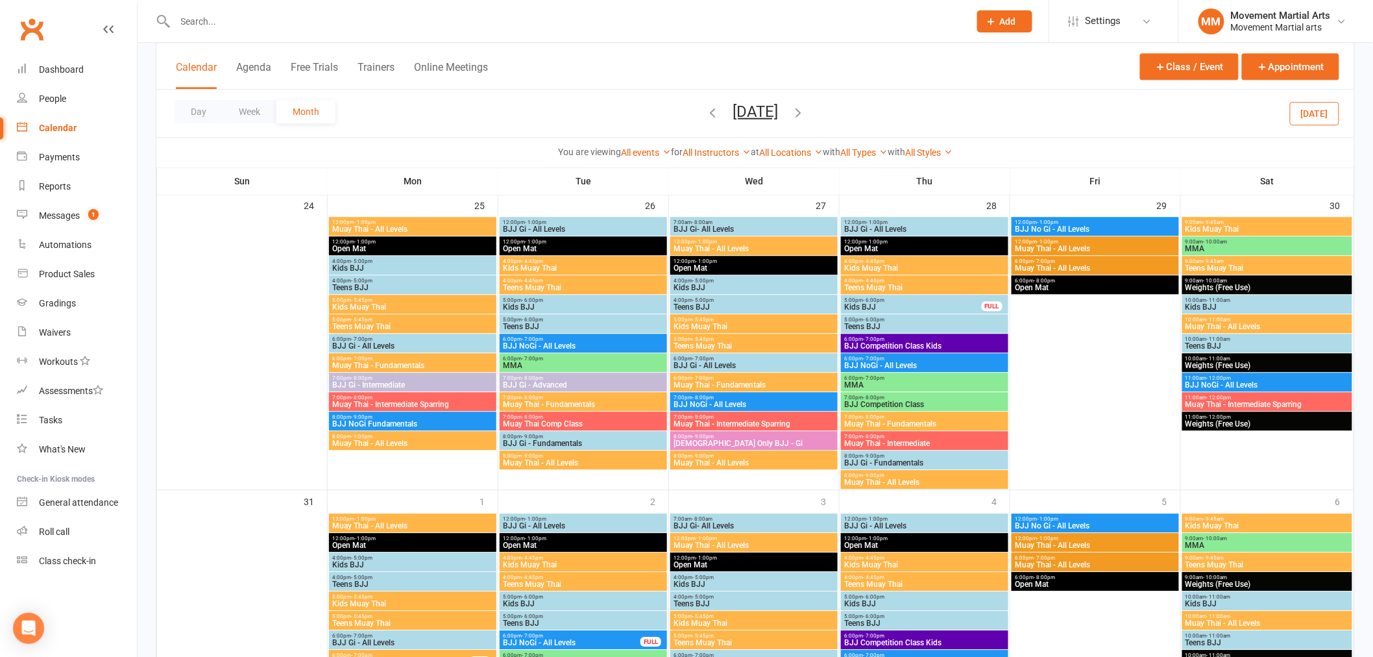
click at [897, 400] on span "BJJ Competition Class" at bounding box center [925, 404] width 162 height 8
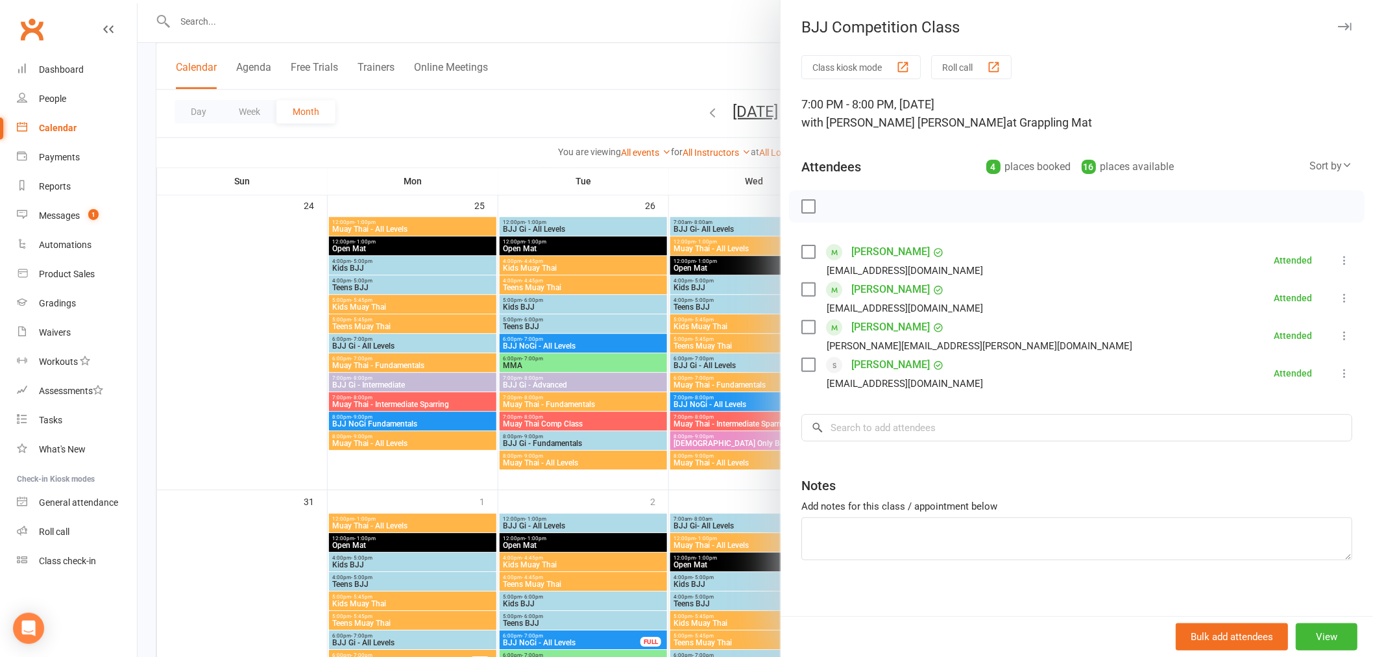
click at [713, 375] on div at bounding box center [756, 328] width 1236 height 657
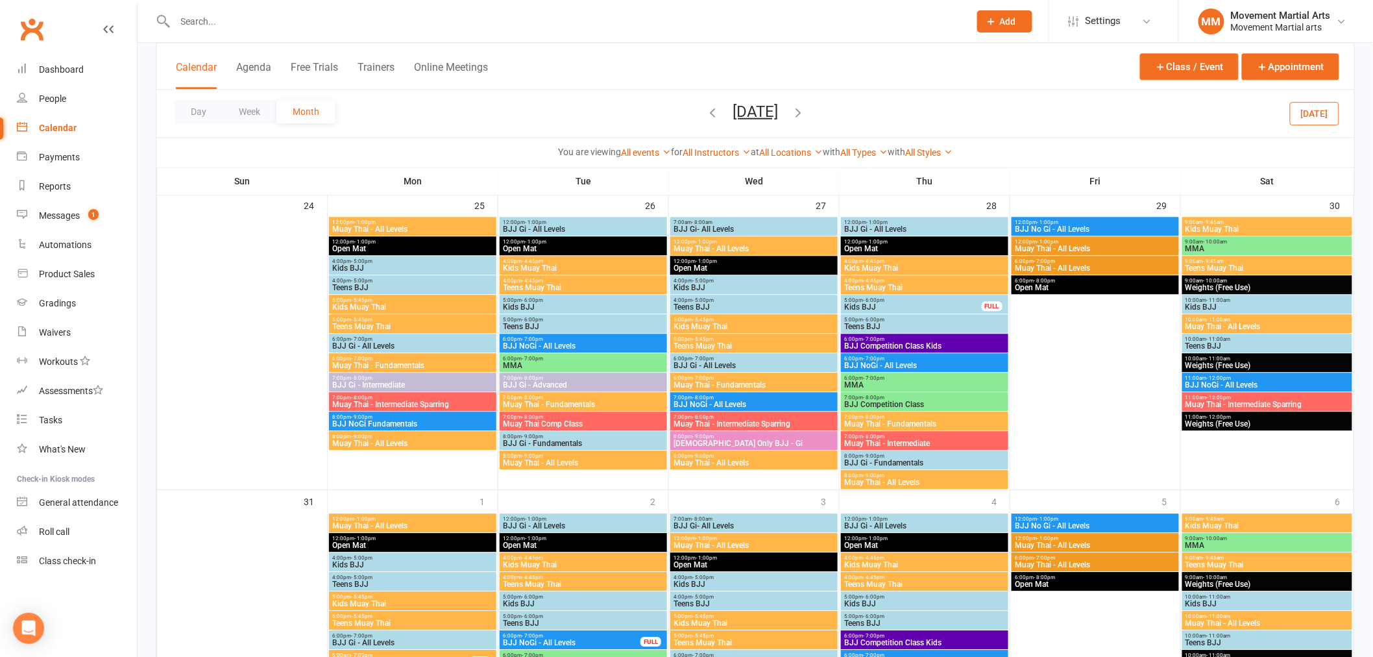
click at [907, 384] on span "MMA" at bounding box center [925, 385] width 162 height 8
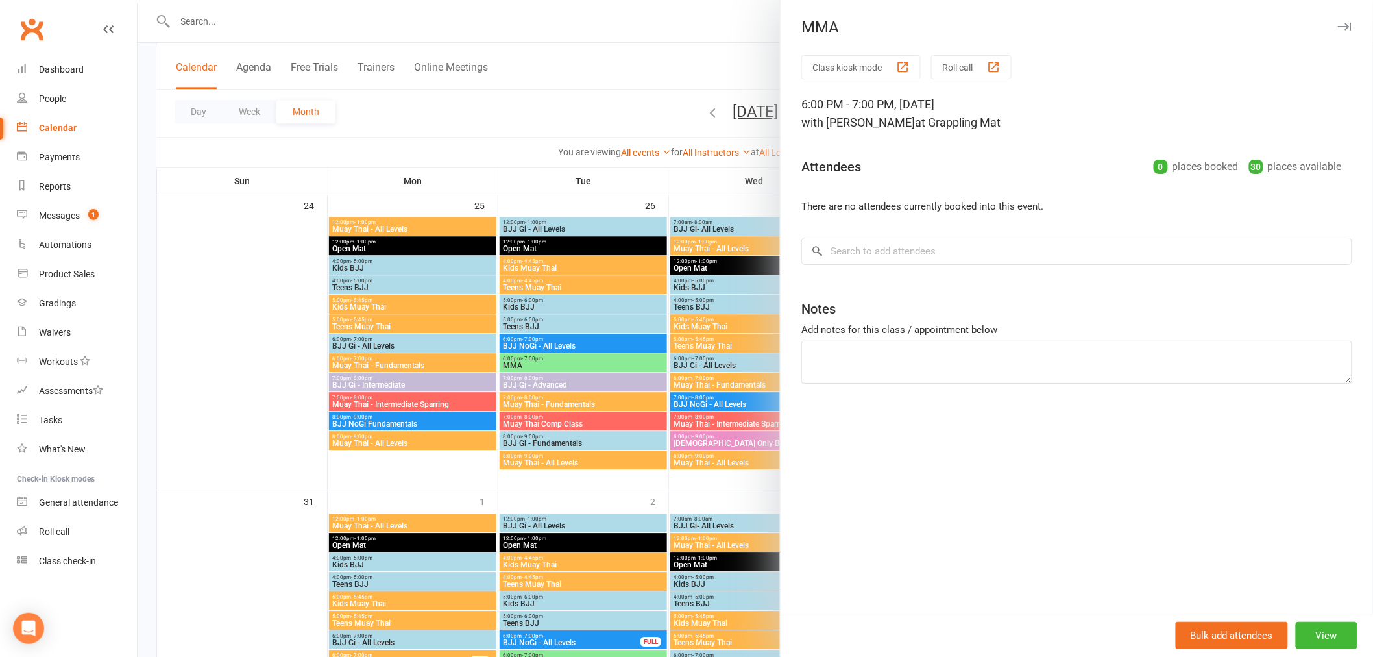
click at [750, 378] on div at bounding box center [756, 328] width 1236 height 657
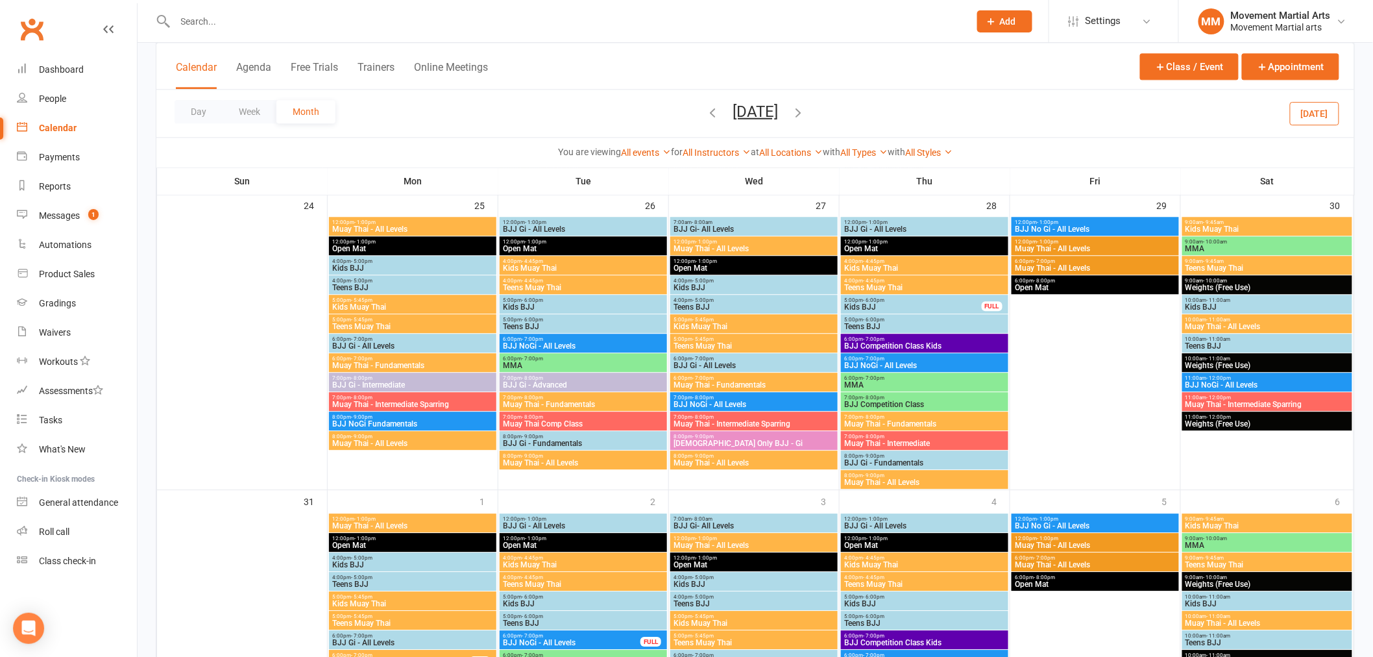
click at [890, 420] on span "Muay Thai - Fundamentals" at bounding box center [925, 424] width 162 height 8
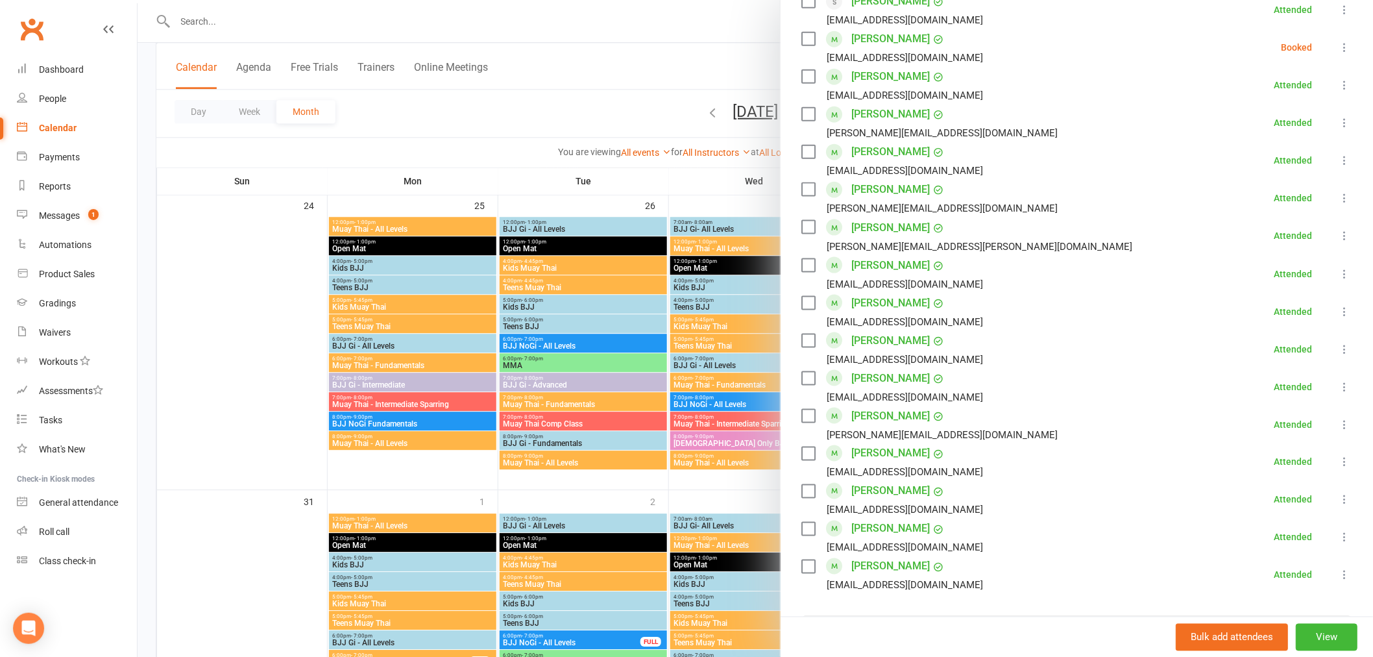
scroll to position [672, 0]
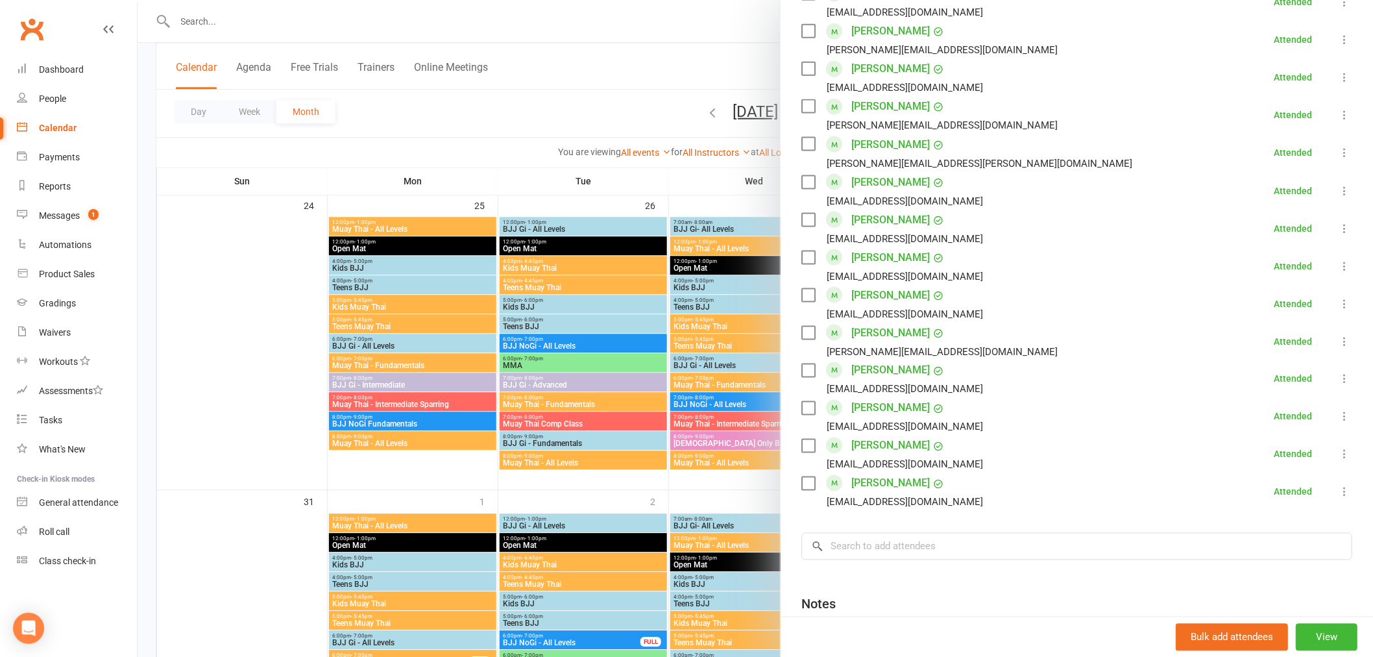
click at [693, 371] on div at bounding box center [756, 328] width 1236 height 657
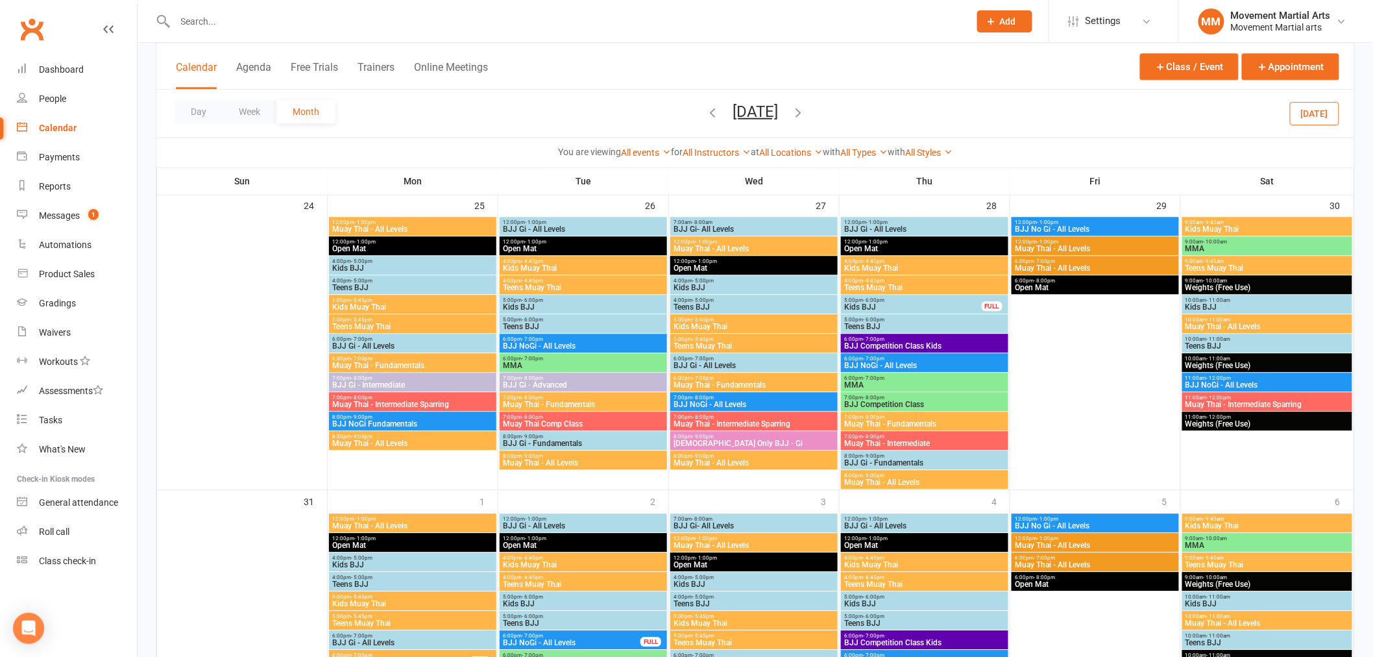
click at [936, 445] on span "Muay Thai - Intermediate" at bounding box center [925, 443] width 162 height 8
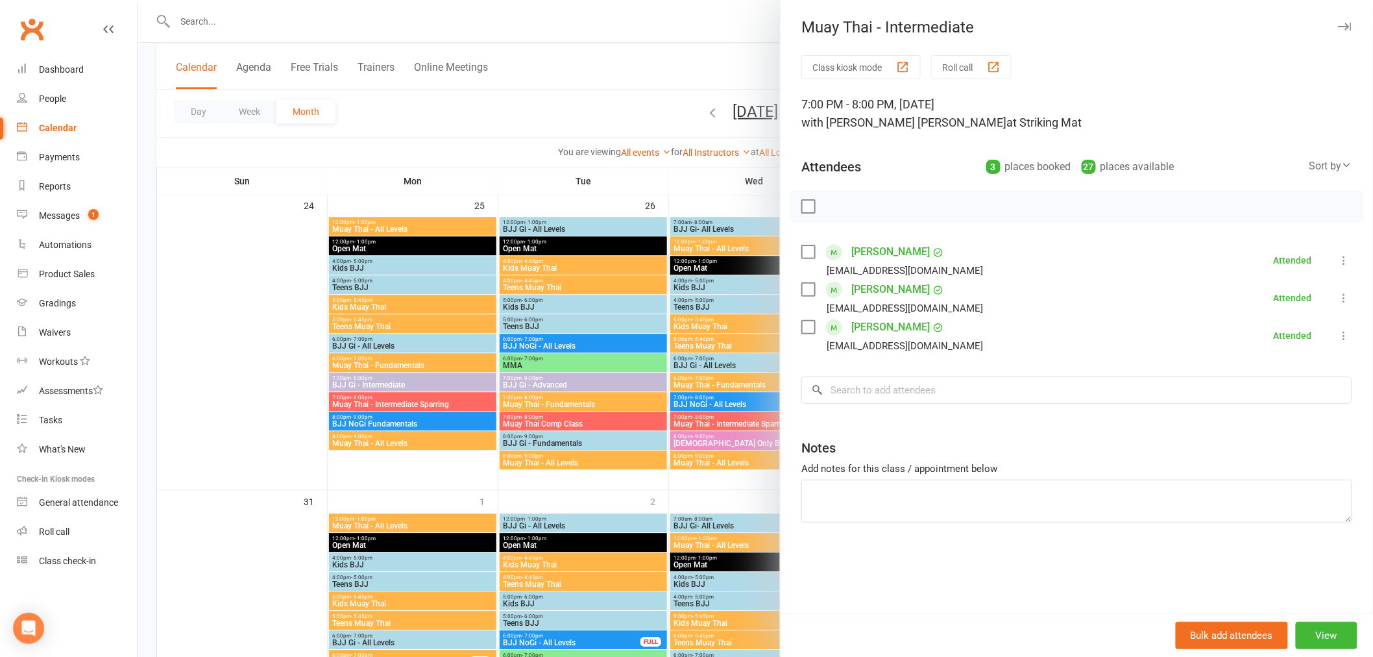
click at [696, 413] on div at bounding box center [756, 328] width 1236 height 657
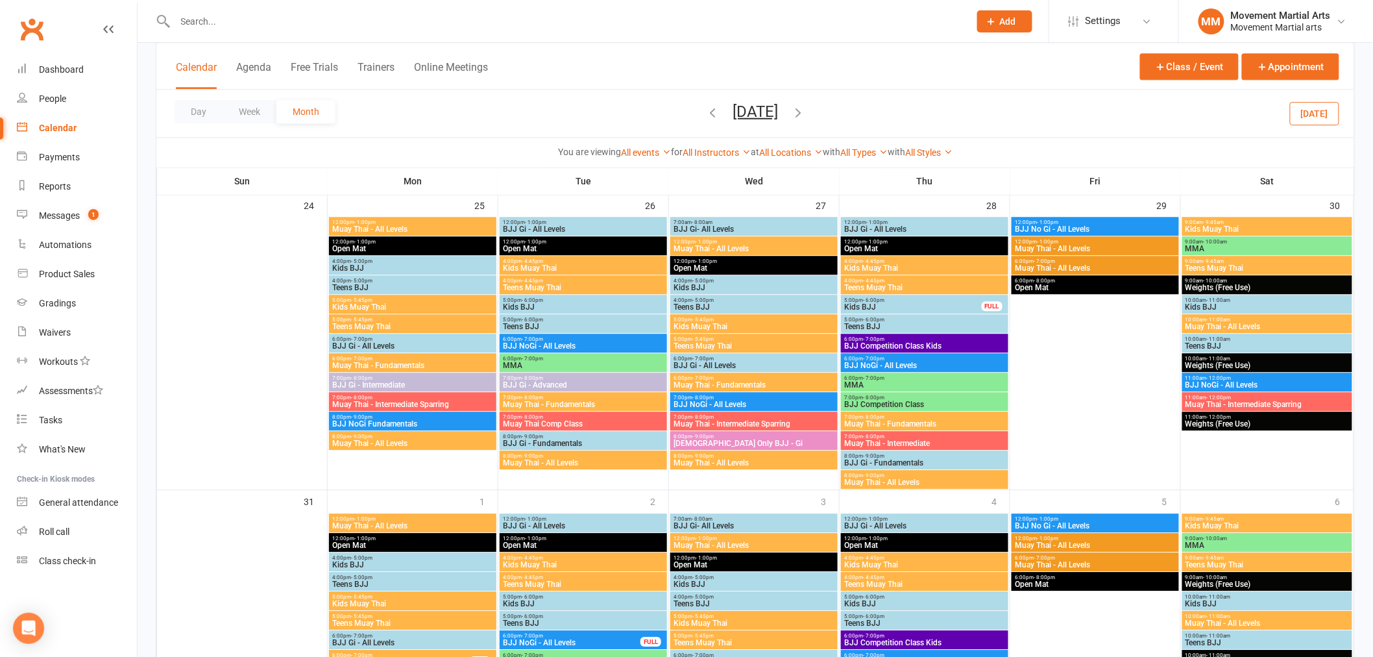
click at [925, 457] on span "8:00pm - 9:00pm" at bounding box center [925, 456] width 162 height 6
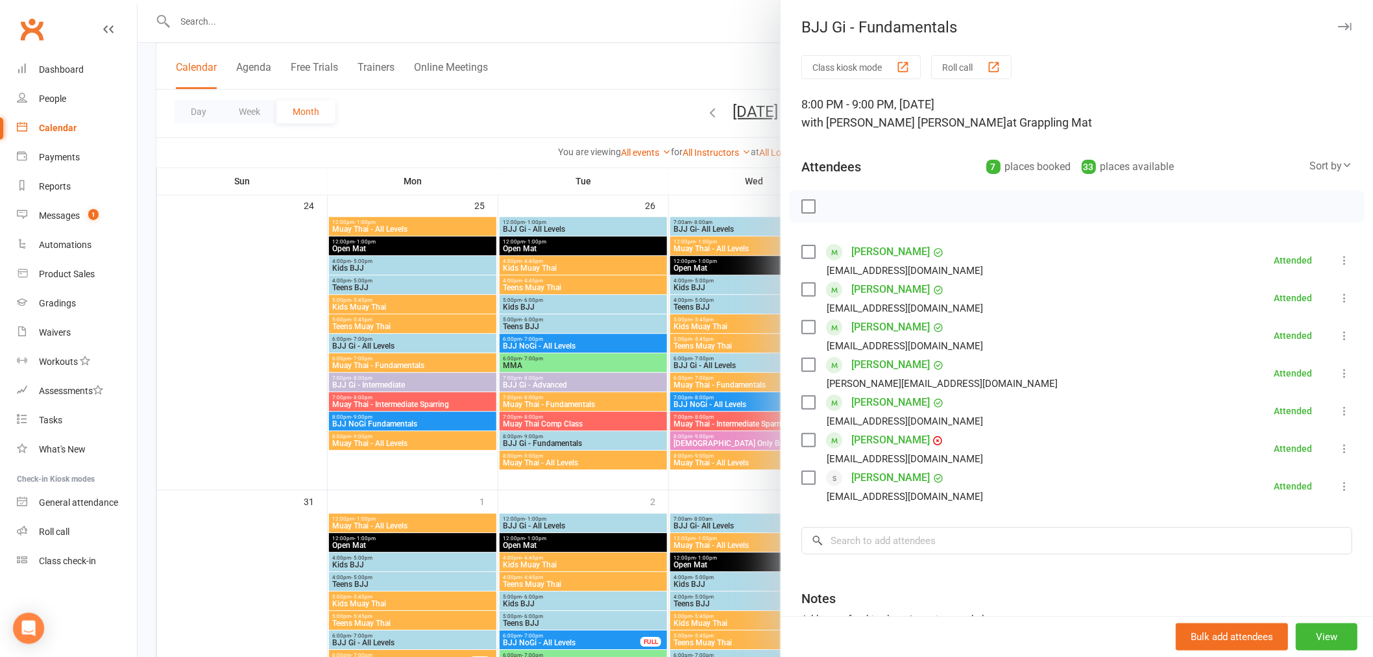
click at [748, 390] on div at bounding box center [756, 328] width 1236 height 657
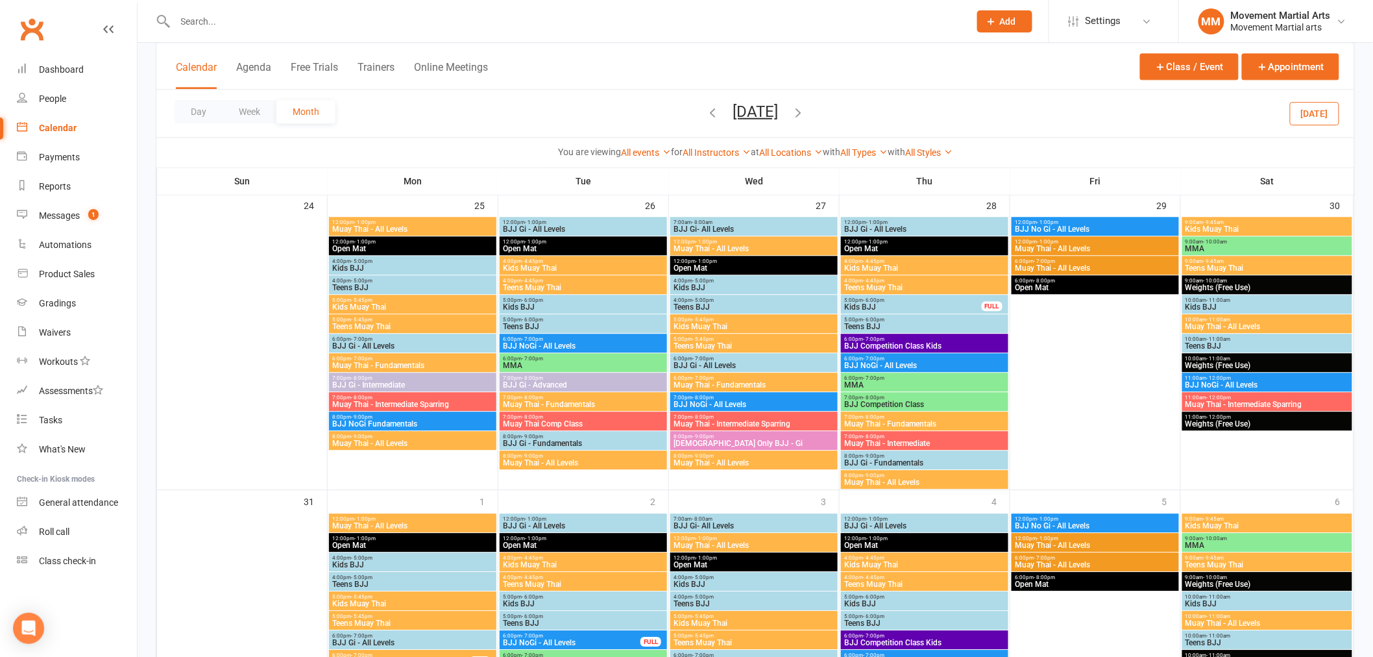
click at [942, 482] on span "Muay Thai - All Levels" at bounding box center [925, 482] width 162 height 8
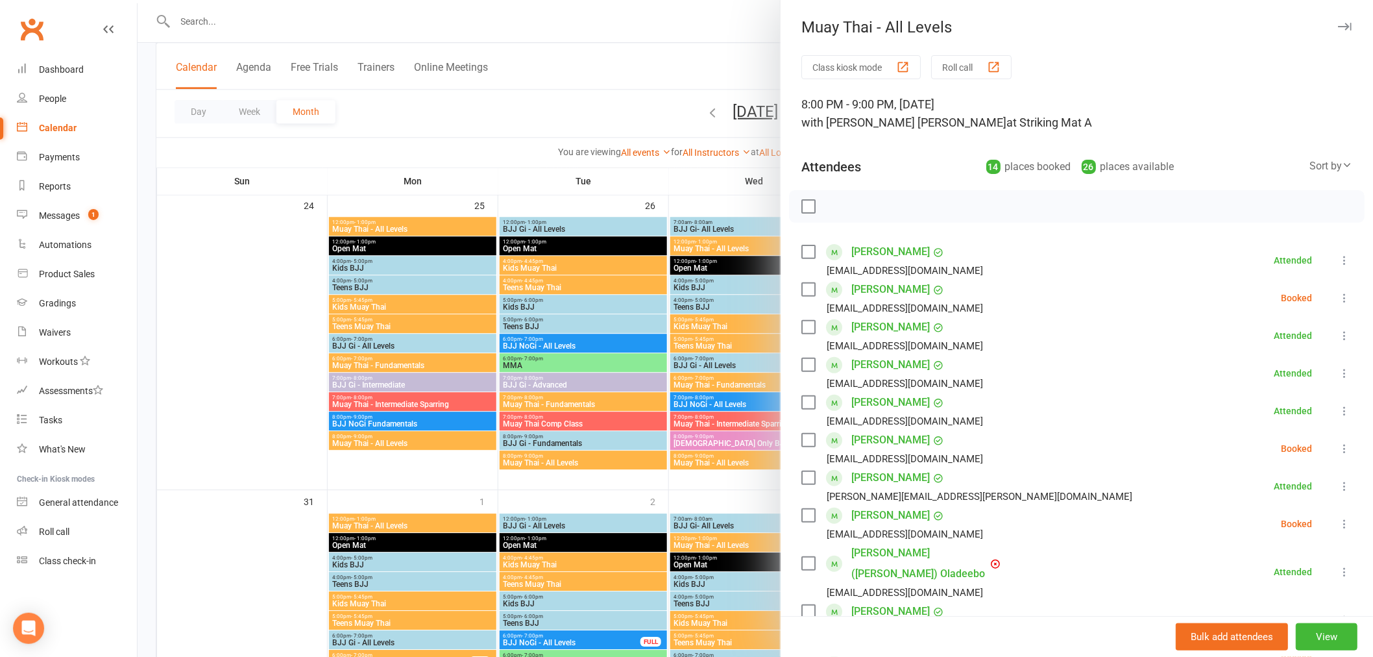
click at [735, 428] on div at bounding box center [756, 328] width 1236 height 657
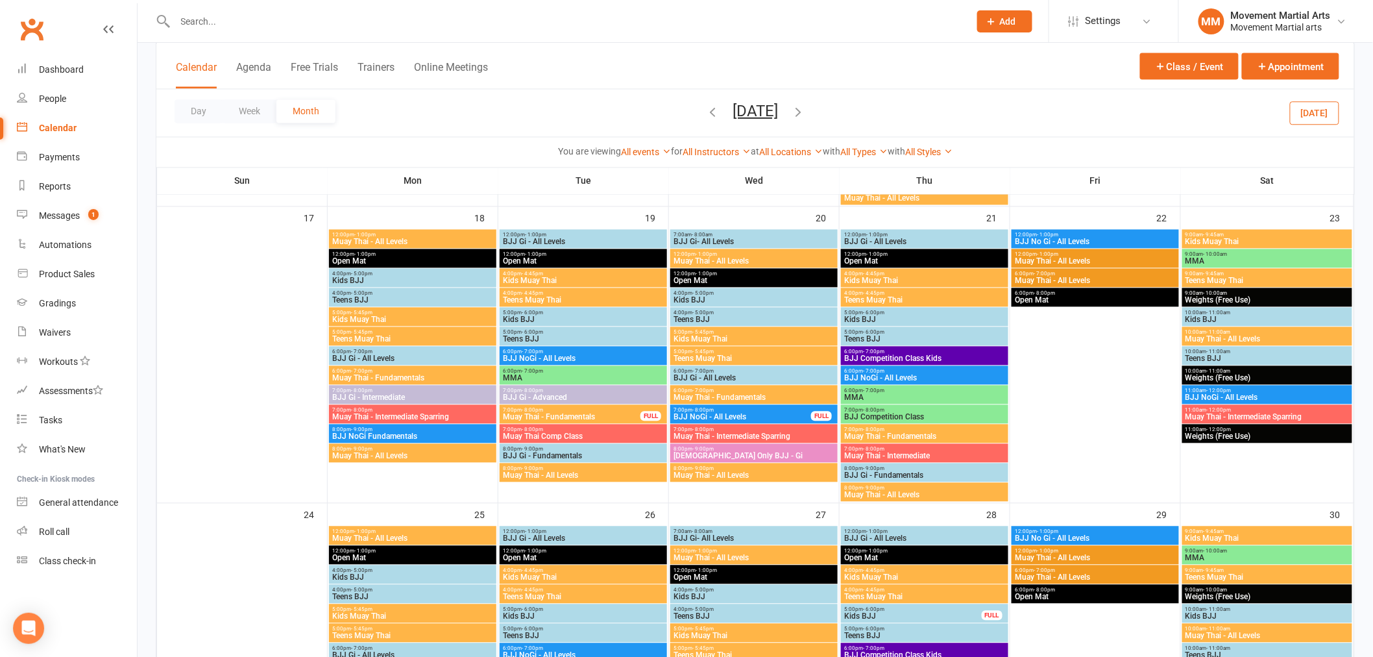
scroll to position [931, 0]
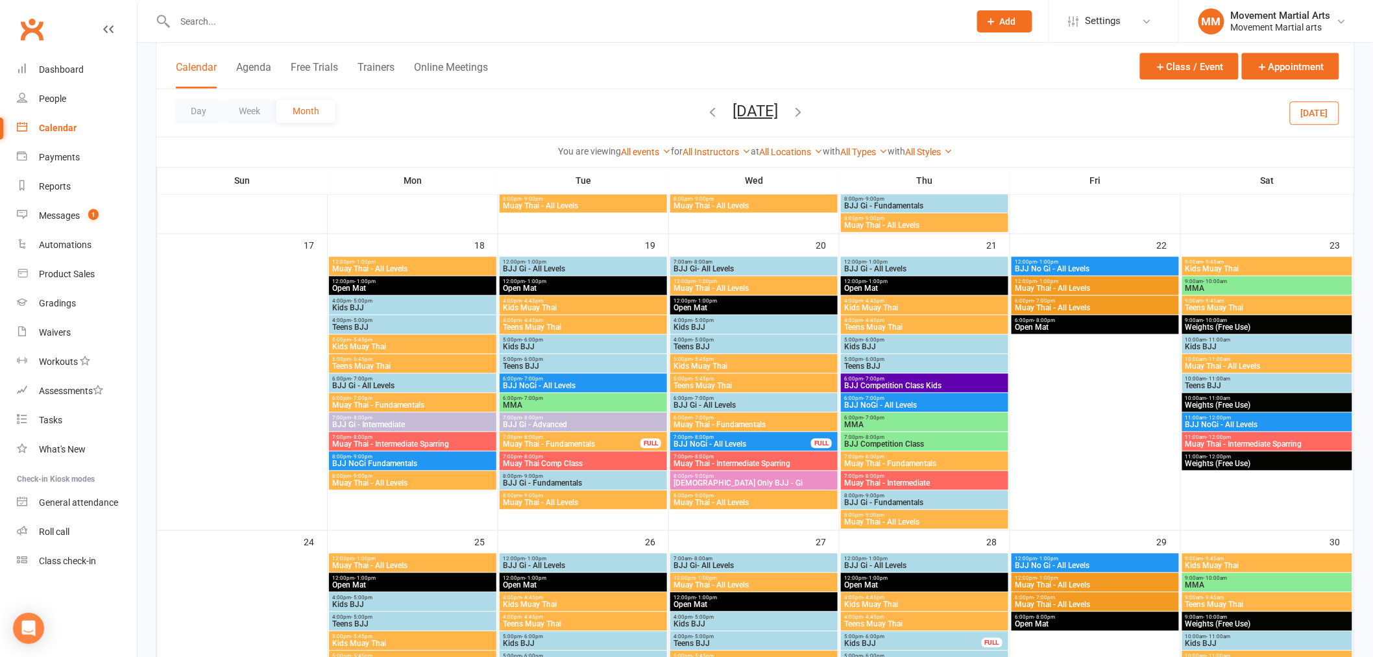
click at [915, 382] on span "BJJ Competition Class Kids" at bounding box center [925, 386] width 162 height 8
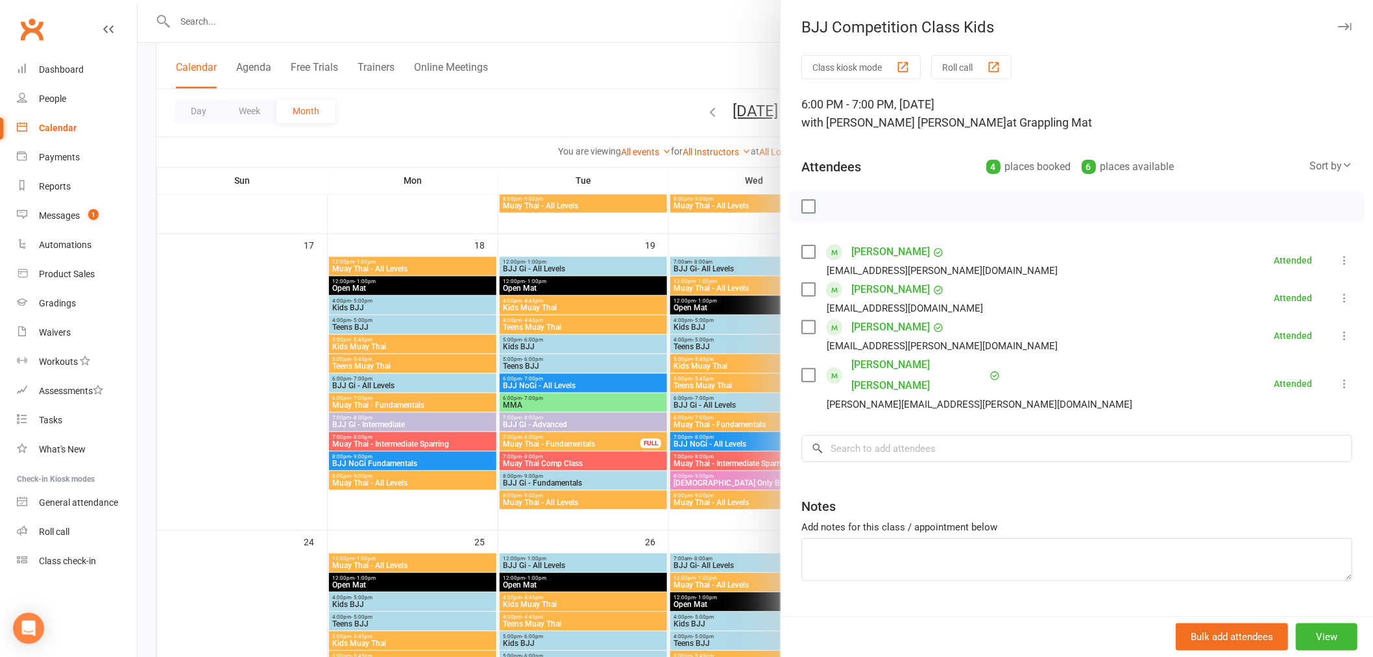
click at [743, 407] on div at bounding box center [756, 328] width 1236 height 657
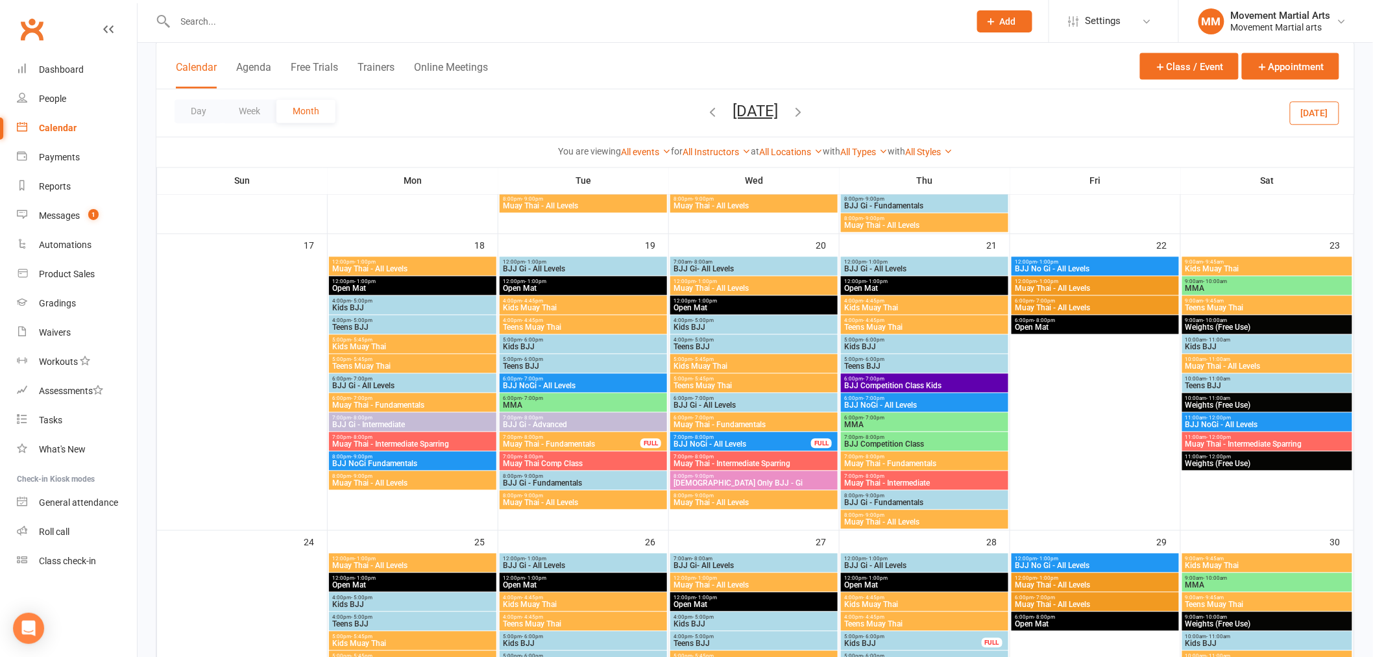
click at [877, 402] on span "BJJ NoGi - All Levels" at bounding box center [925, 406] width 162 height 8
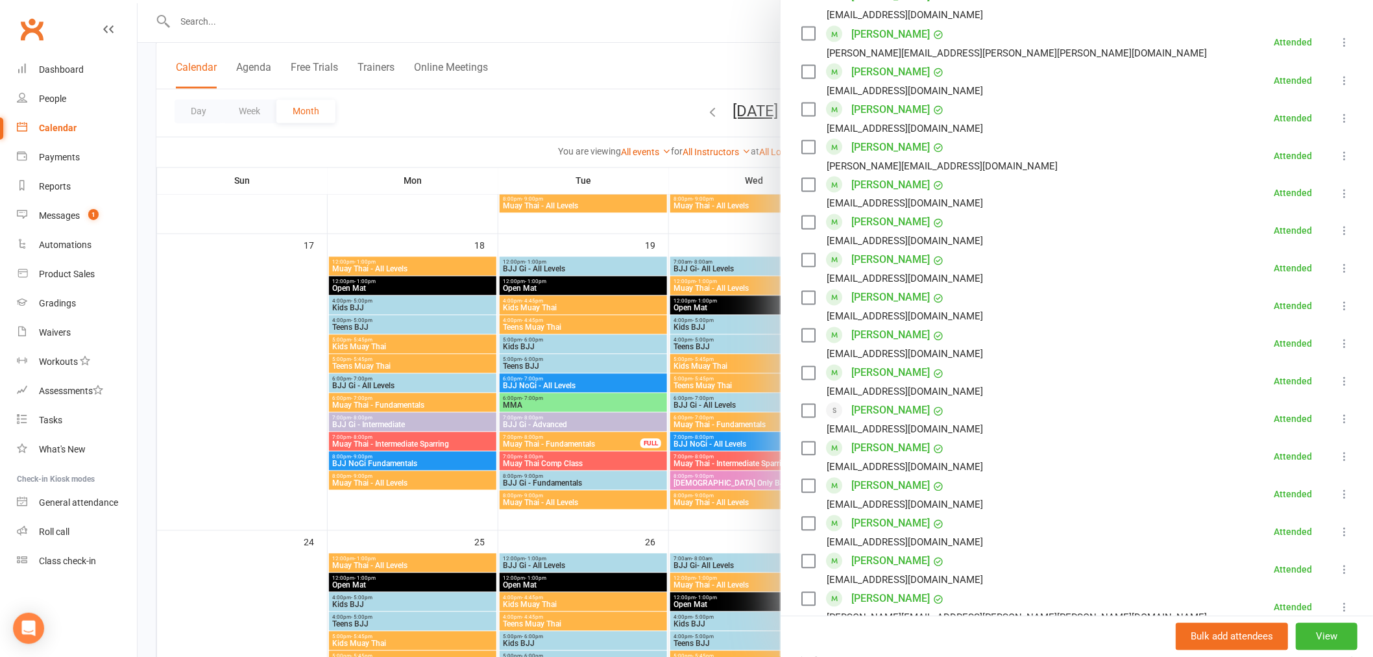
scroll to position [1009, 0]
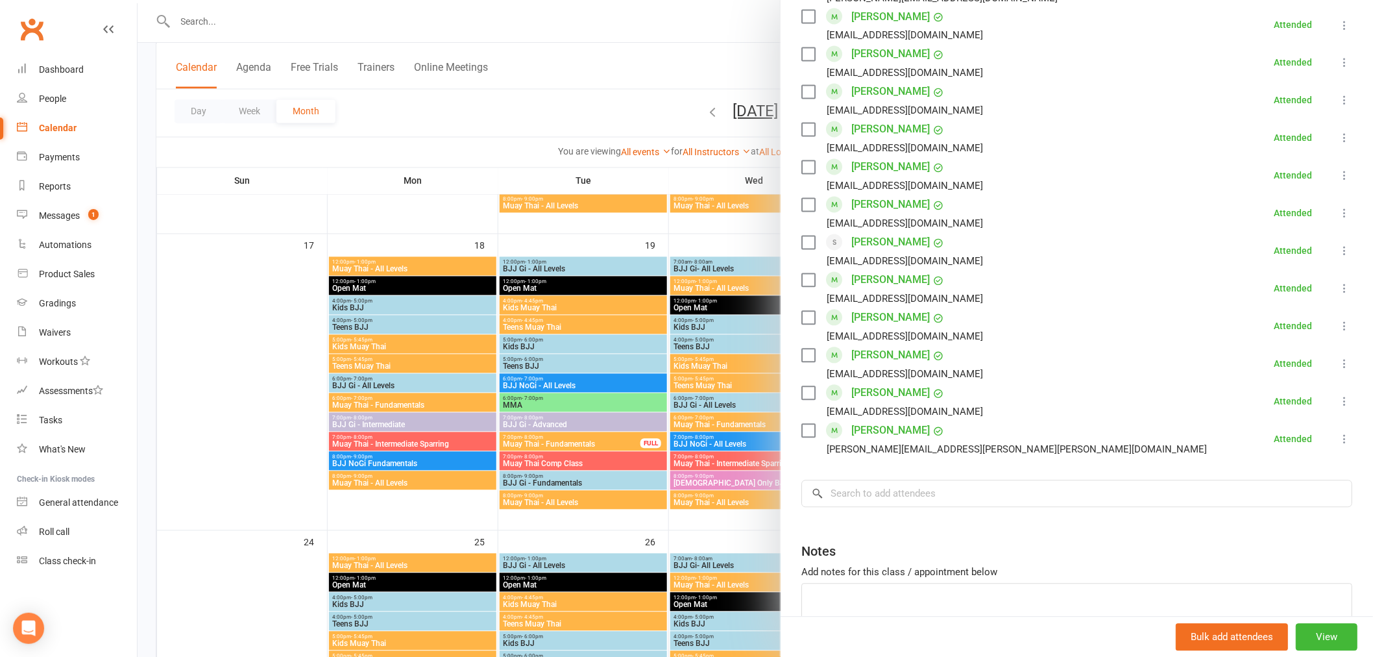
click at [721, 423] on div at bounding box center [756, 328] width 1236 height 657
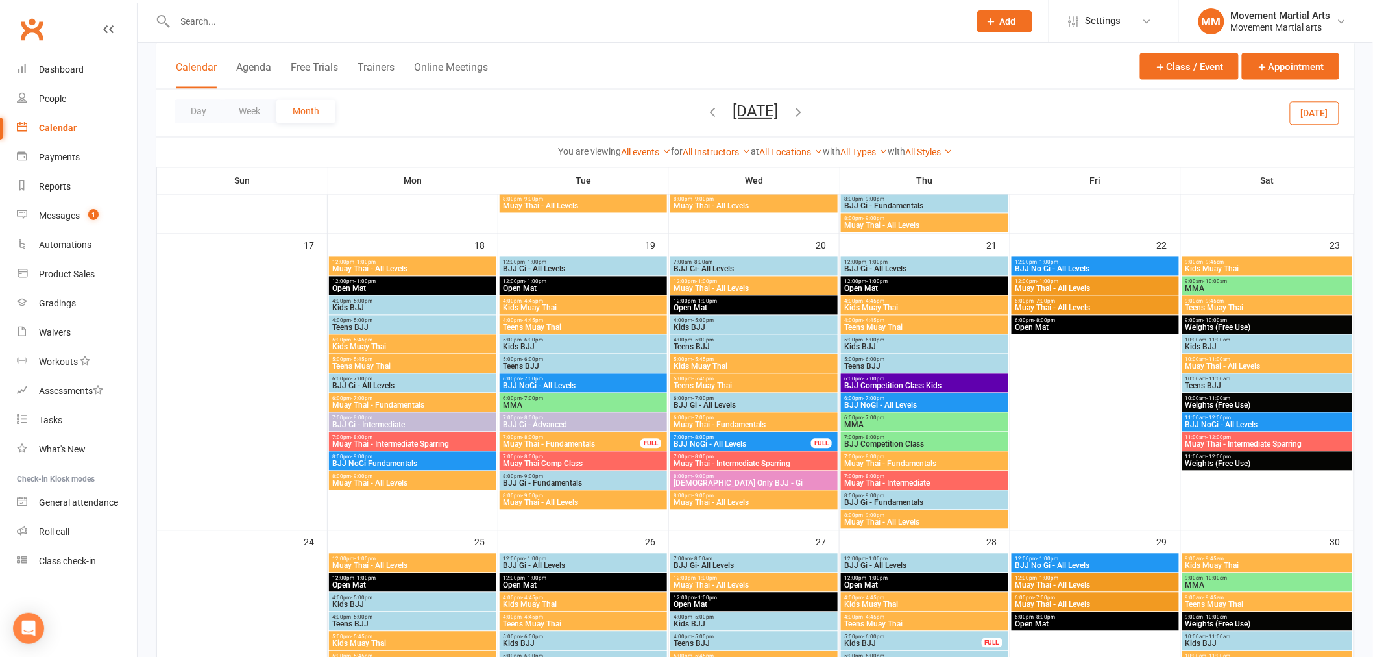
click at [955, 499] on span "BJJ Gi - Fundamentals" at bounding box center [925, 503] width 162 height 8
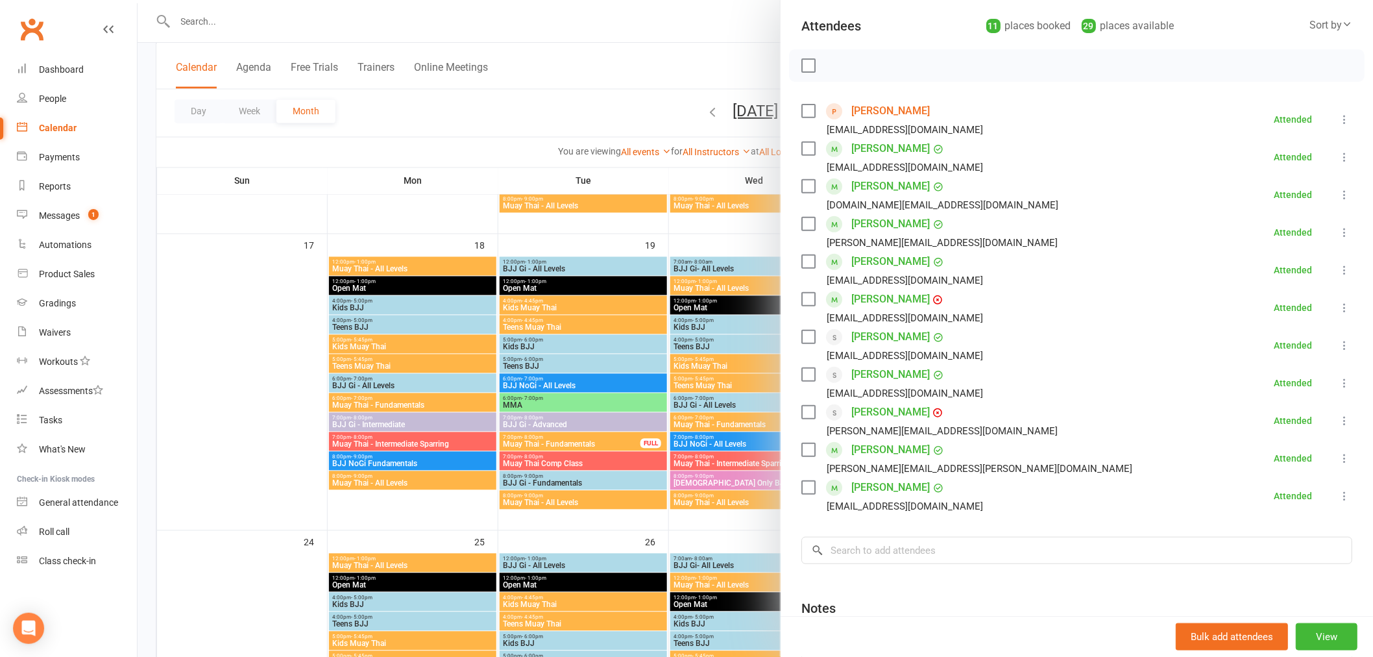
scroll to position [167, 0]
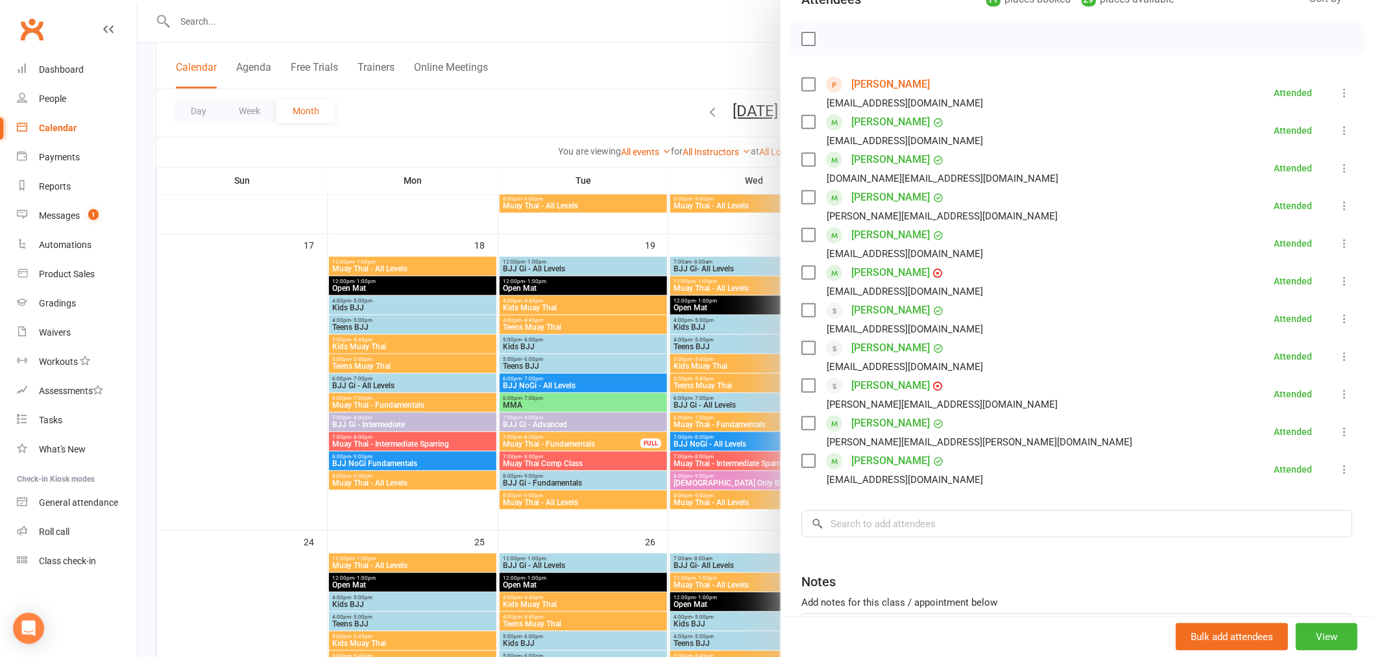
click at [731, 476] on div at bounding box center [756, 328] width 1236 height 657
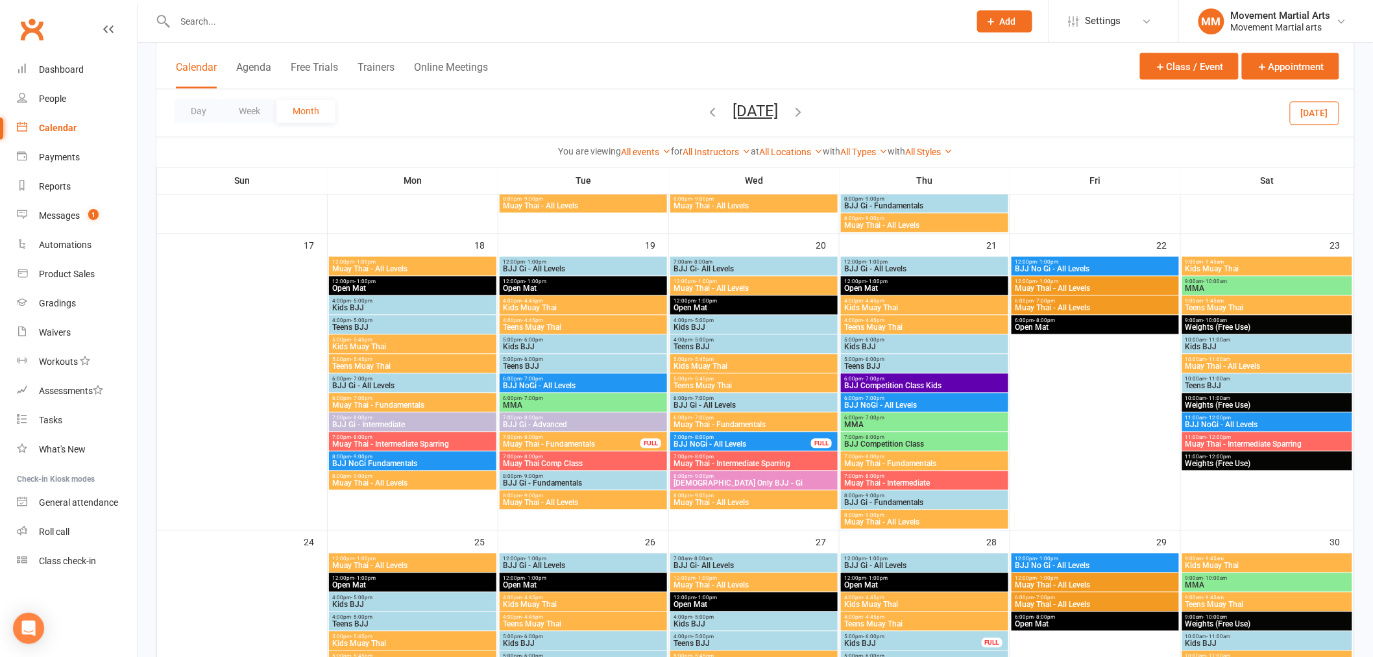
click at [876, 521] on span "Muay Thai - All Levels" at bounding box center [925, 522] width 162 height 8
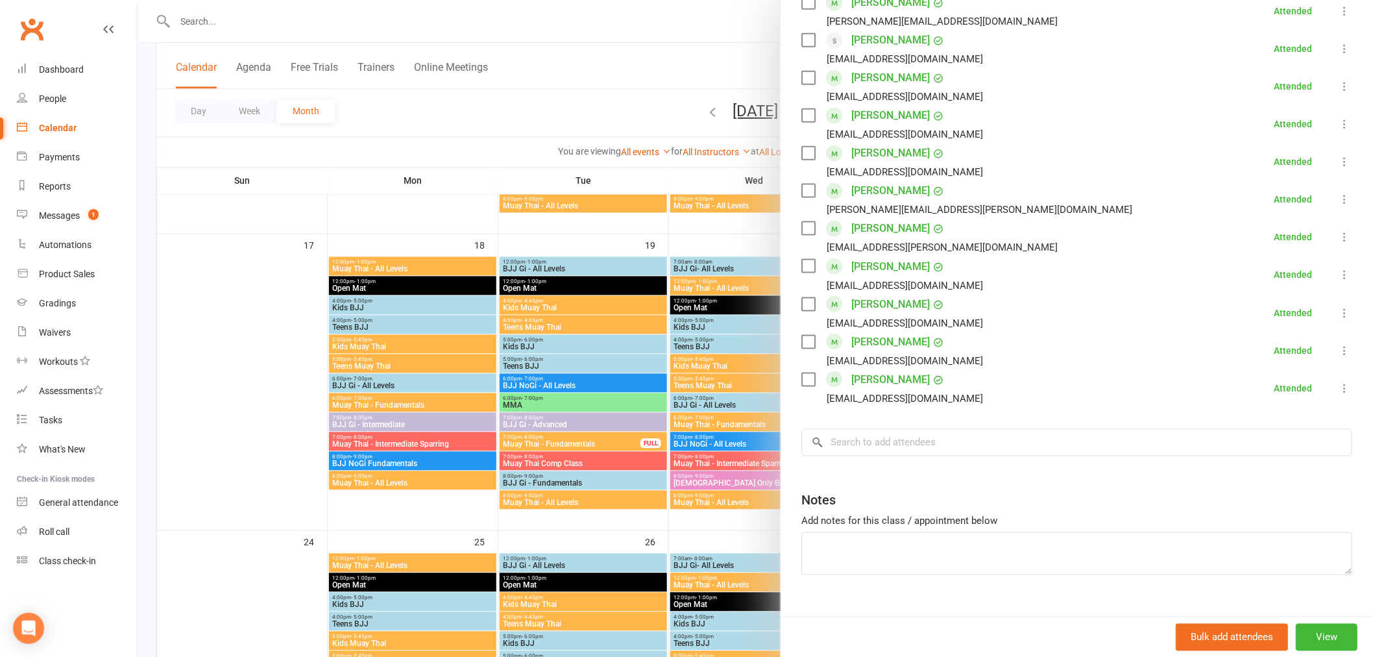
scroll to position [612, 0]
click at [724, 319] on div at bounding box center [756, 328] width 1236 height 657
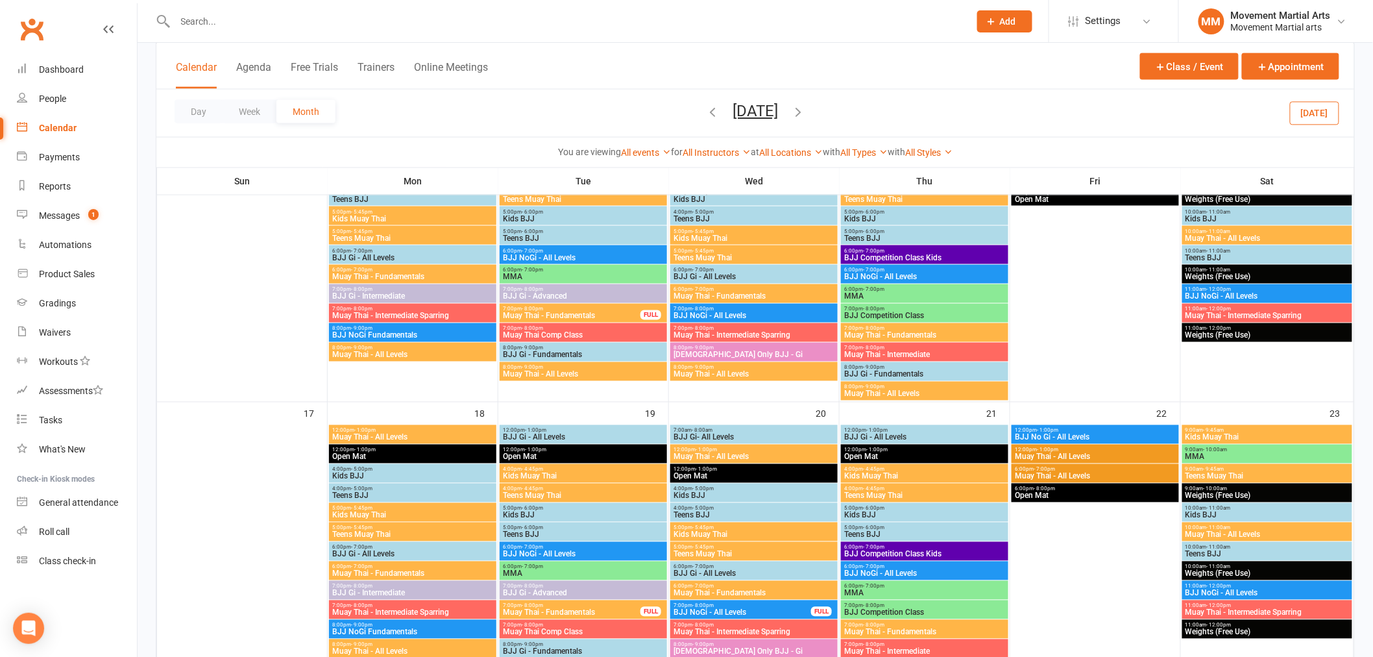
scroll to position [594, 0]
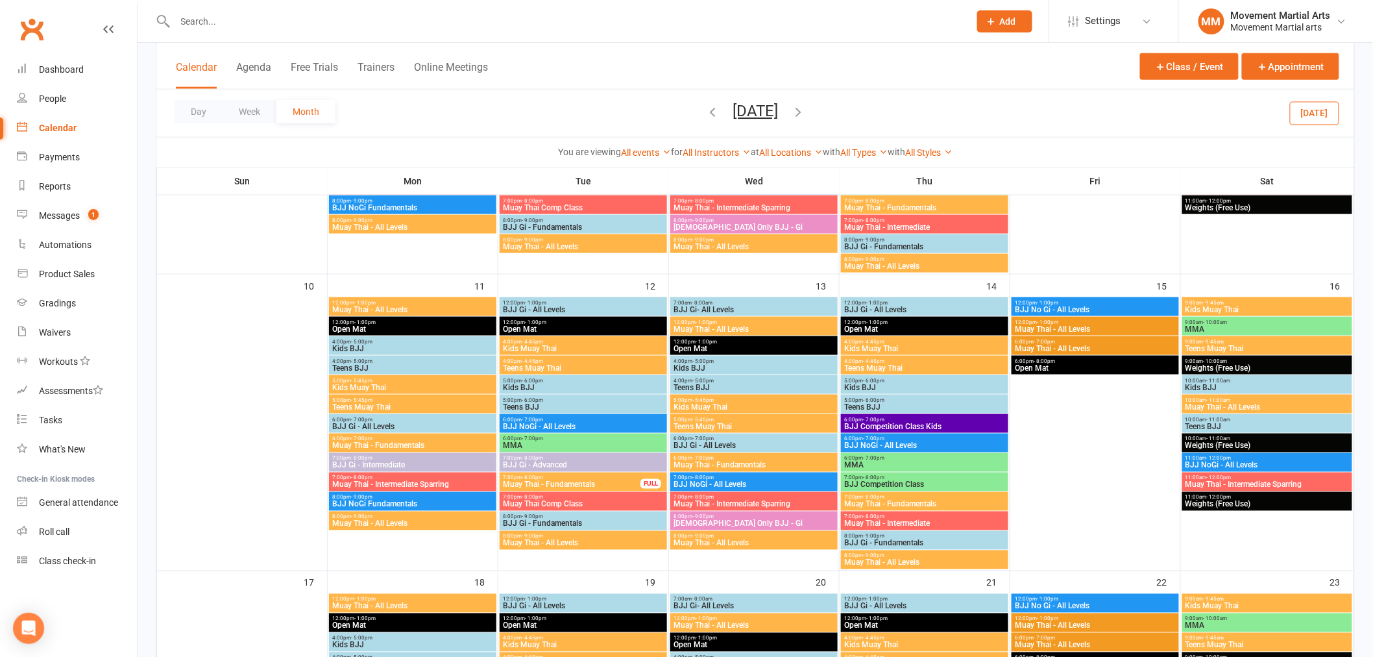
click at [912, 446] on span "BJJ NoGi - All Levels" at bounding box center [925, 446] width 162 height 8
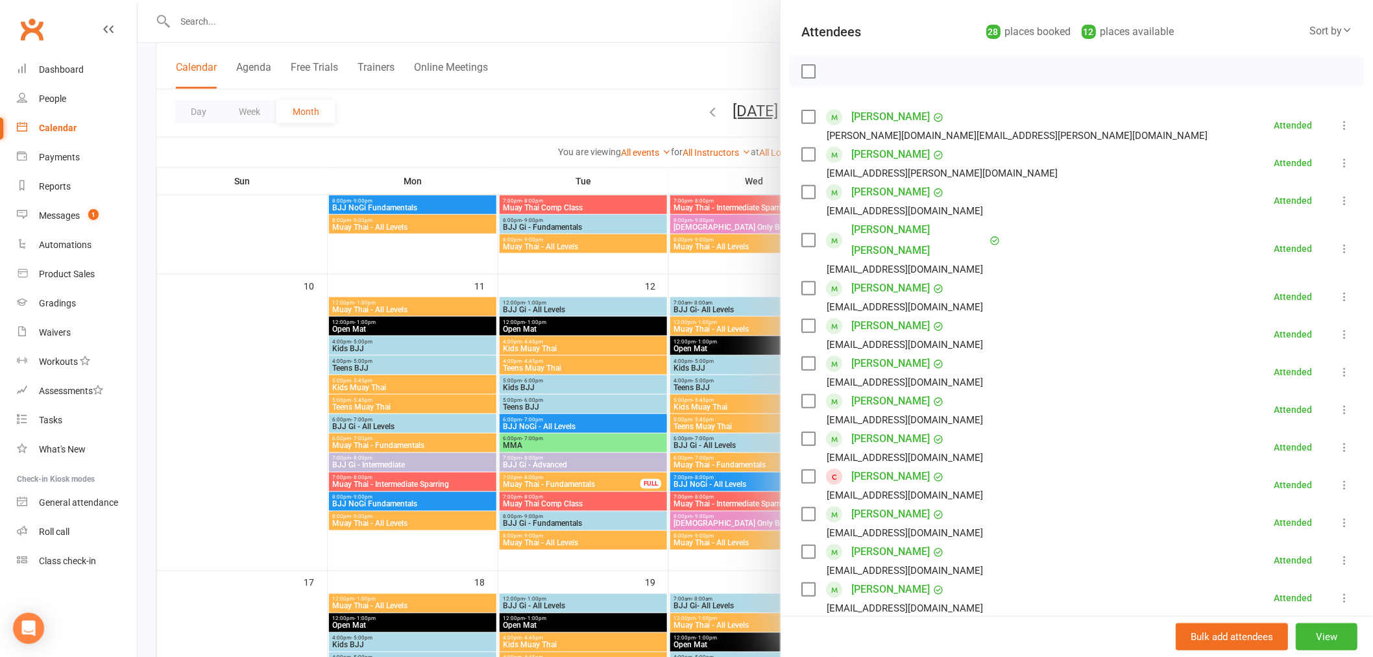
scroll to position [167, 0]
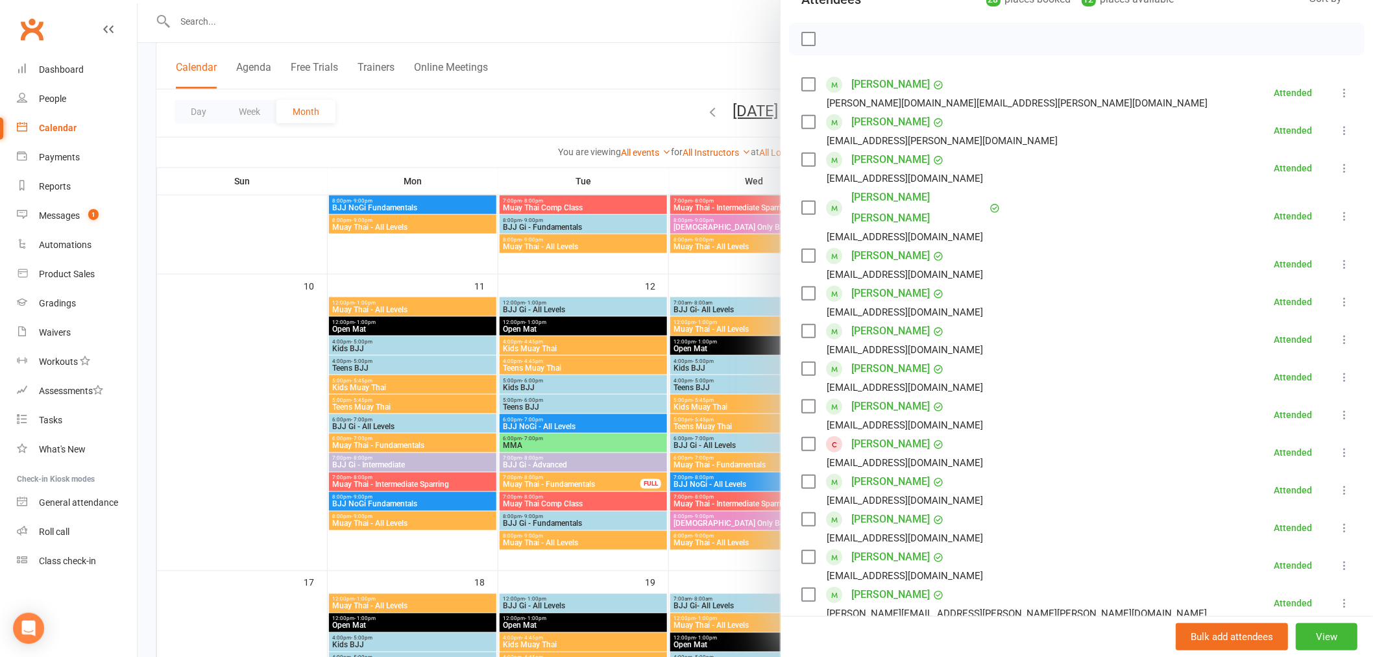
click at [735, 406] on div at bounding box center [756, 328] width 1236 height 657
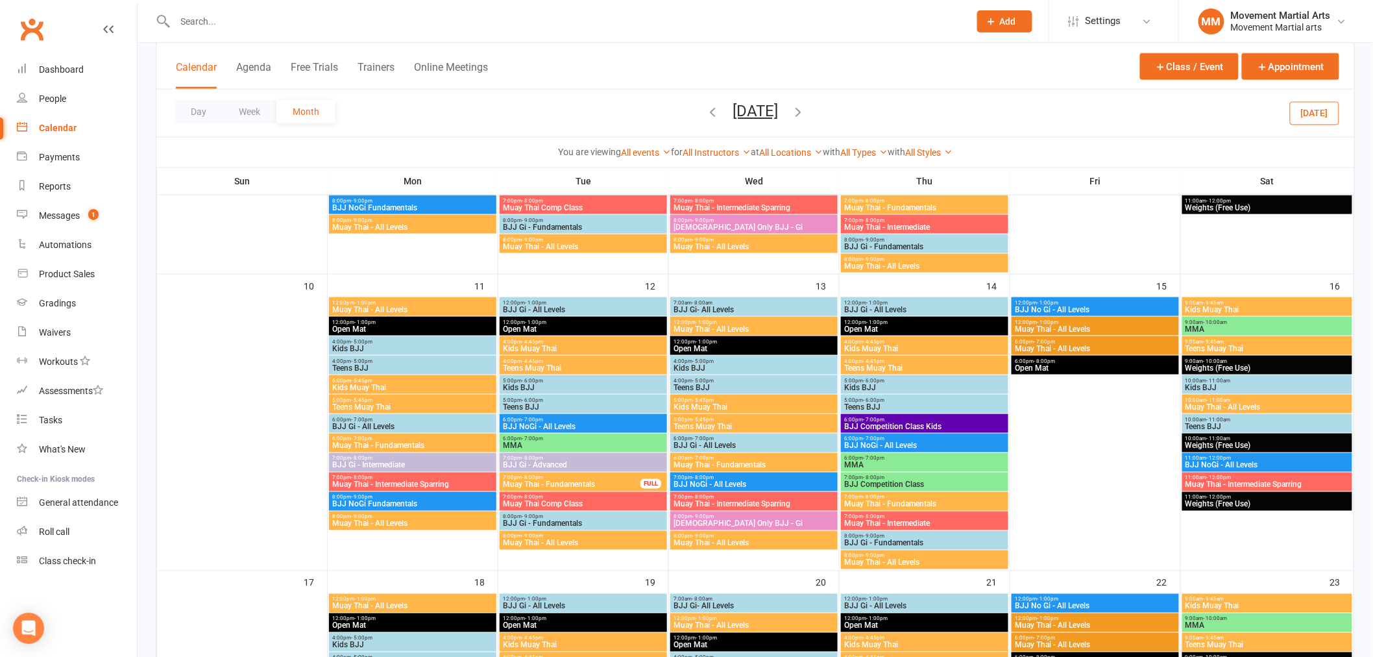
click at [892, 463] on span "MMA" at bounding box center [925, 465] width 162 height 8
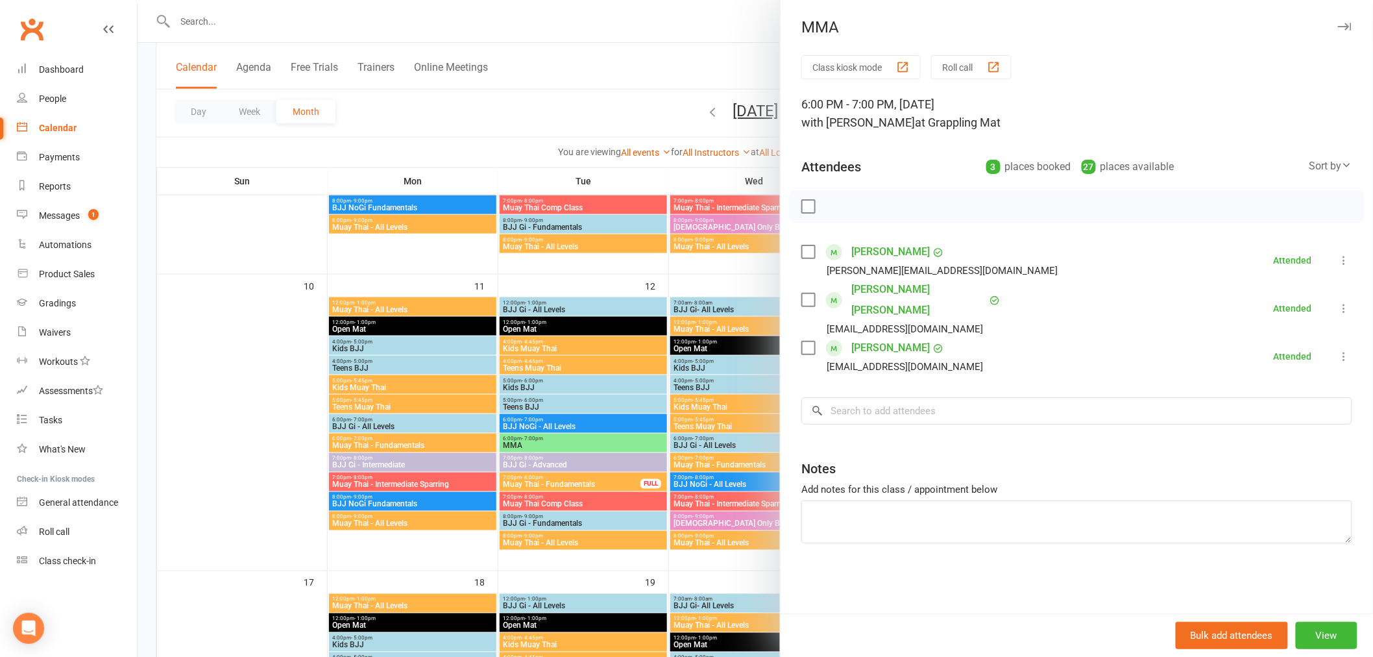
drag, startPoint x: 892, startPoint y: 463, endPoint x: 702, endPoint y: 469, distance: 189.6
click at [702, 469] on div at bounding box center [756, 328] width 1236 height 657
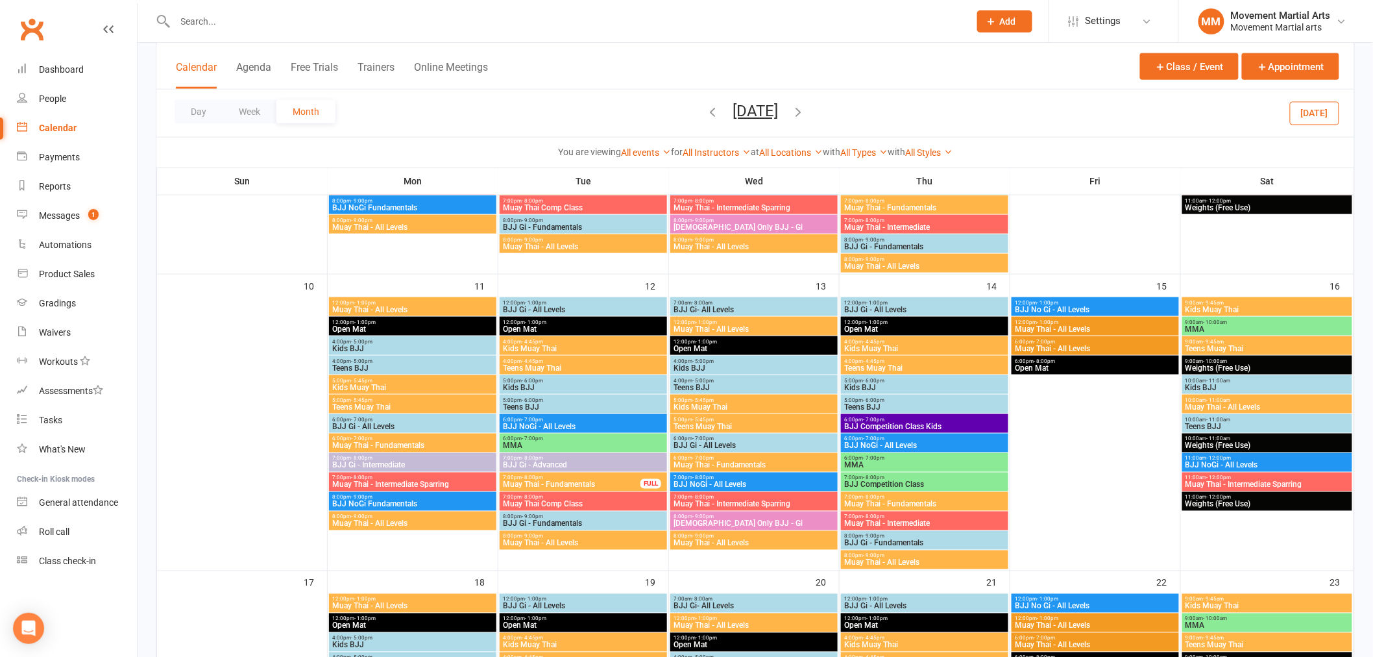
click at [732, 481] on span "BJJ NoGi - All Levels" at bounding box center [754, 485] width 162 height 8
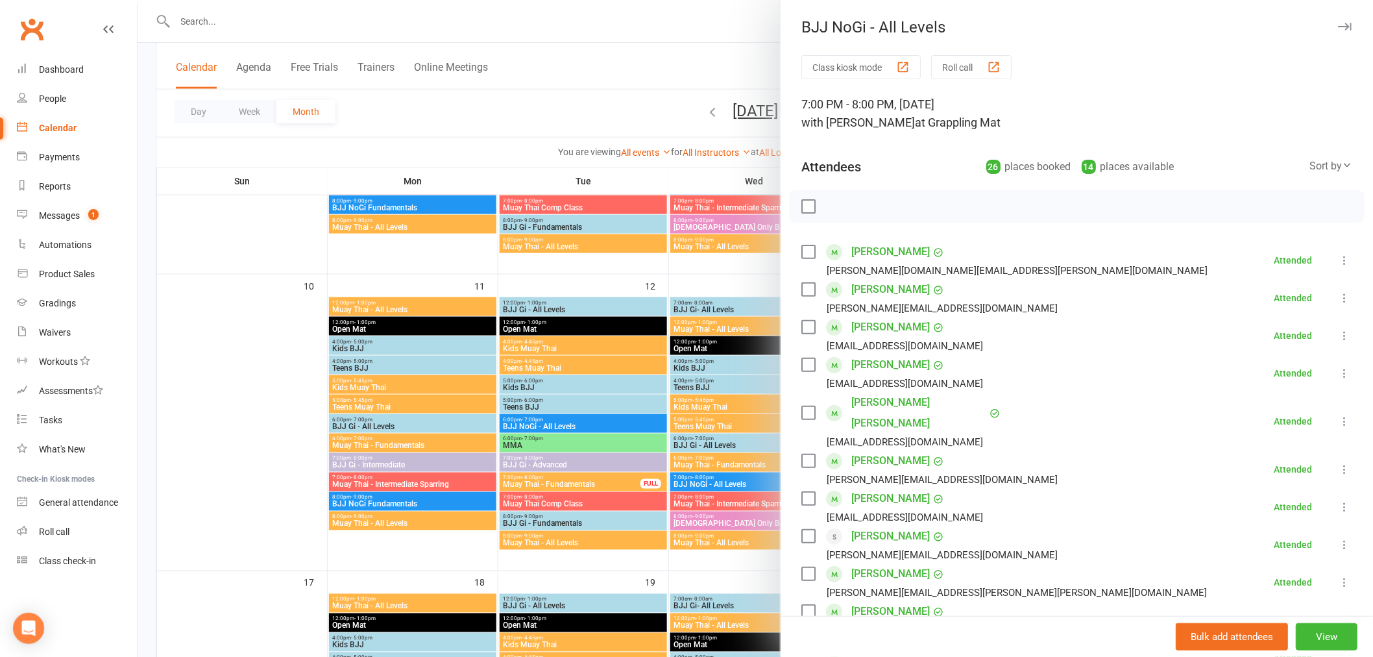
click at [735, 428] on div at bounding box center [756, 328] width 1236 height 657
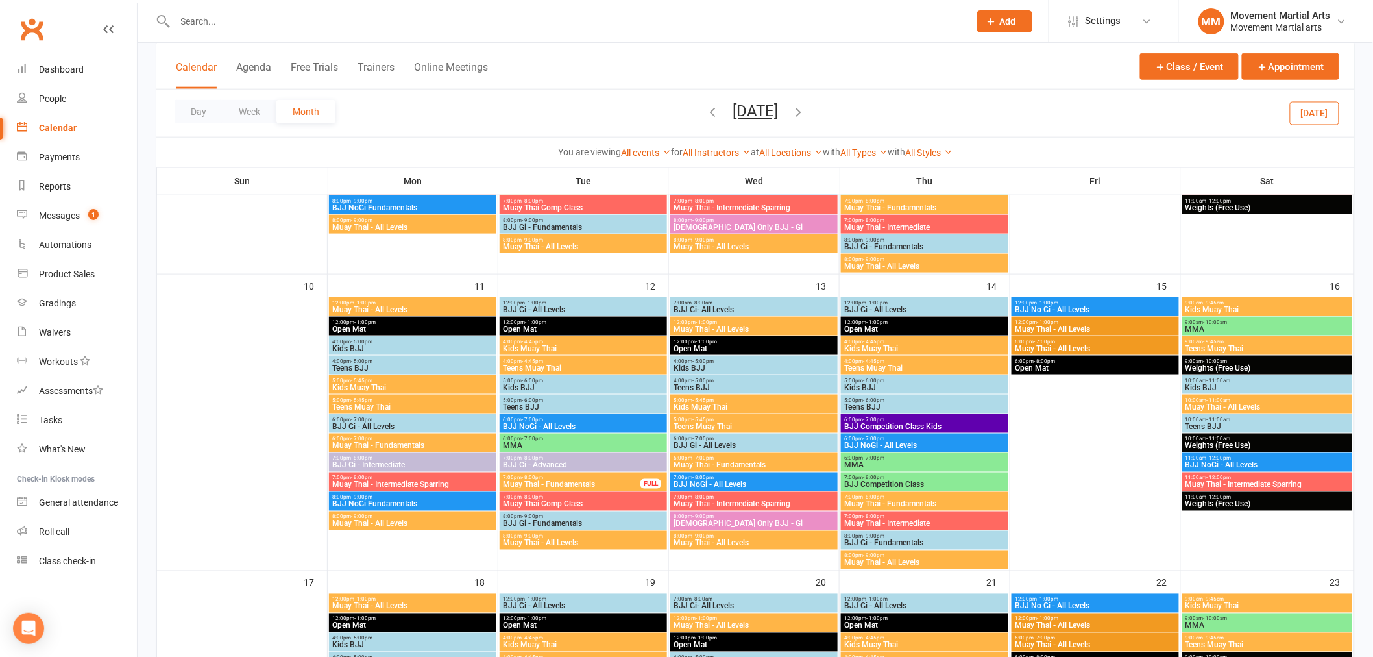
click at [783, 489] on div "7:00pm - 8:00pm BJJ NoGi - All Levels" at bounding box center [753, 481] width 167 height 19
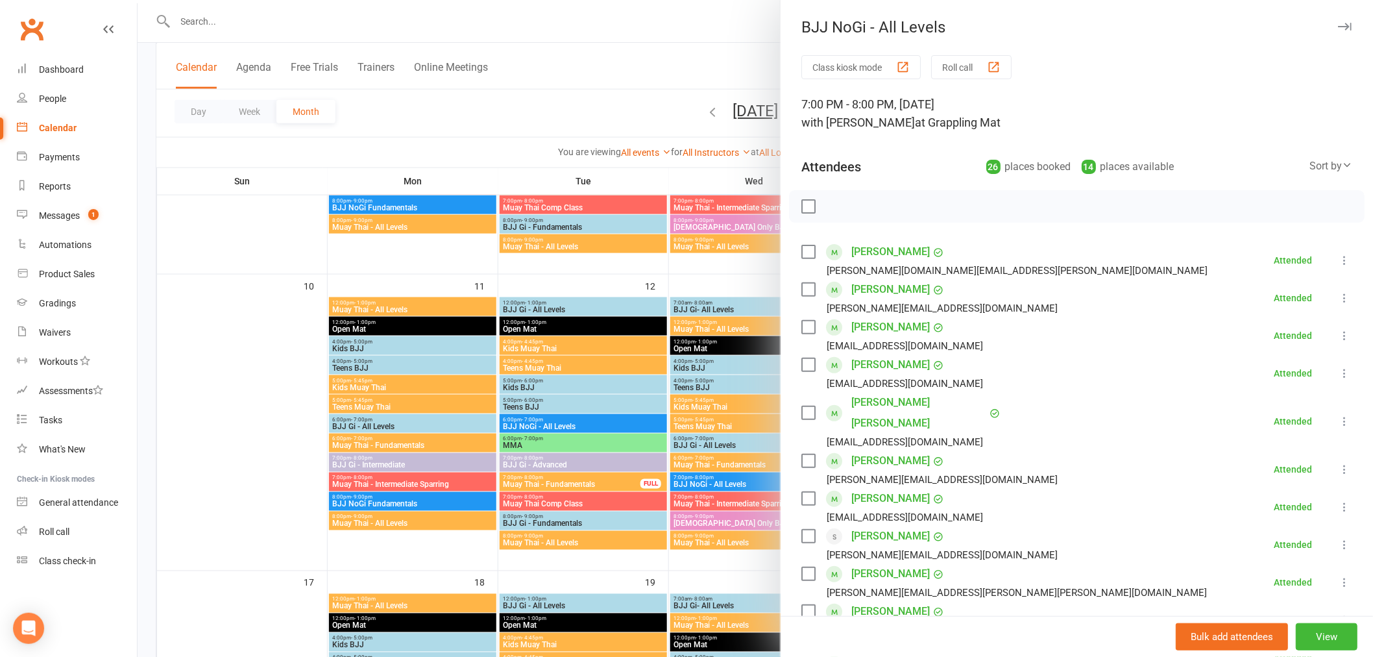
click at [731, 489] on div at bounding box center [756, 328] width 1236 height 657
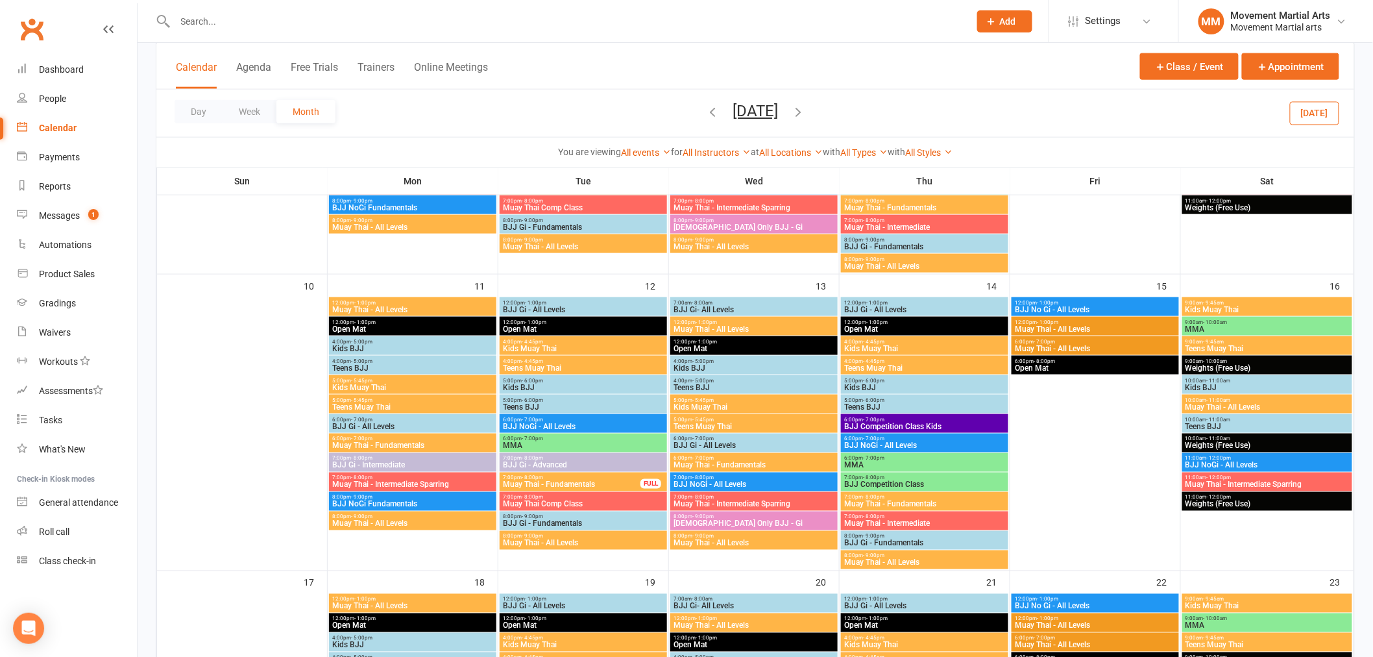
click at [735, 501] on span "Muay Thai - Intermediate Sparring" at bounding box center [754, 504] width 162 height 8
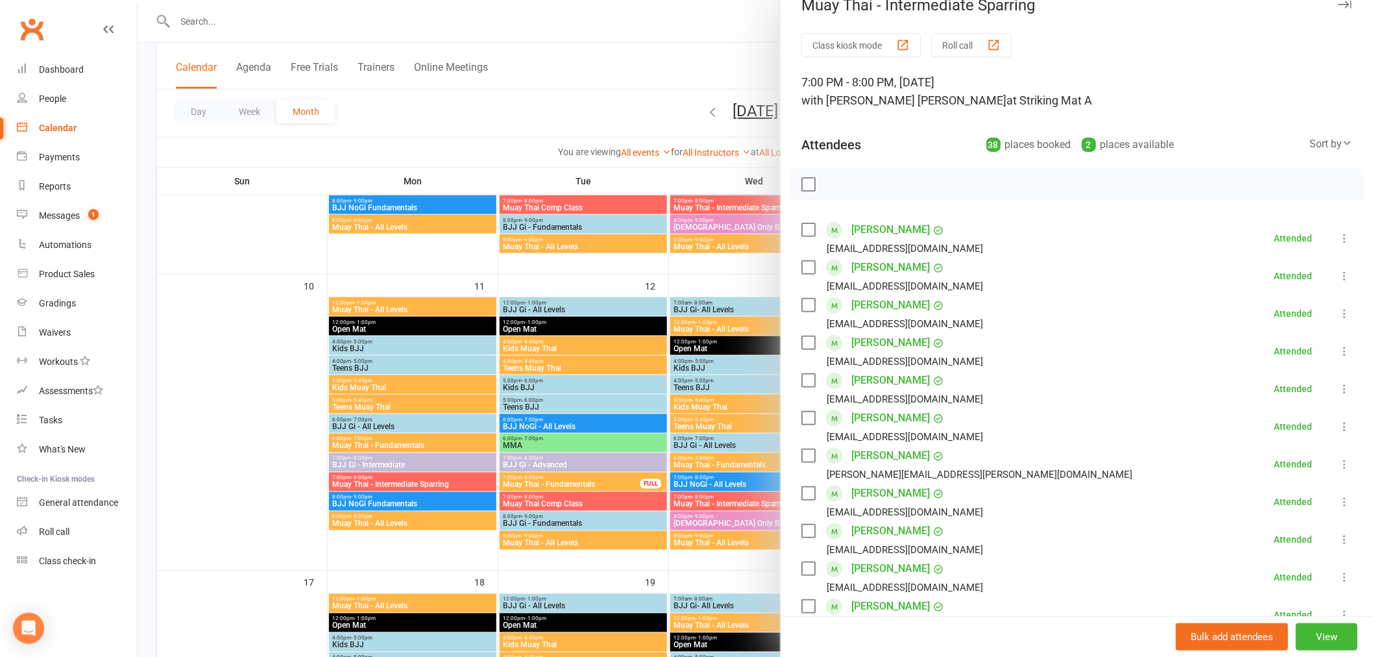
scroll to position [0, 0]
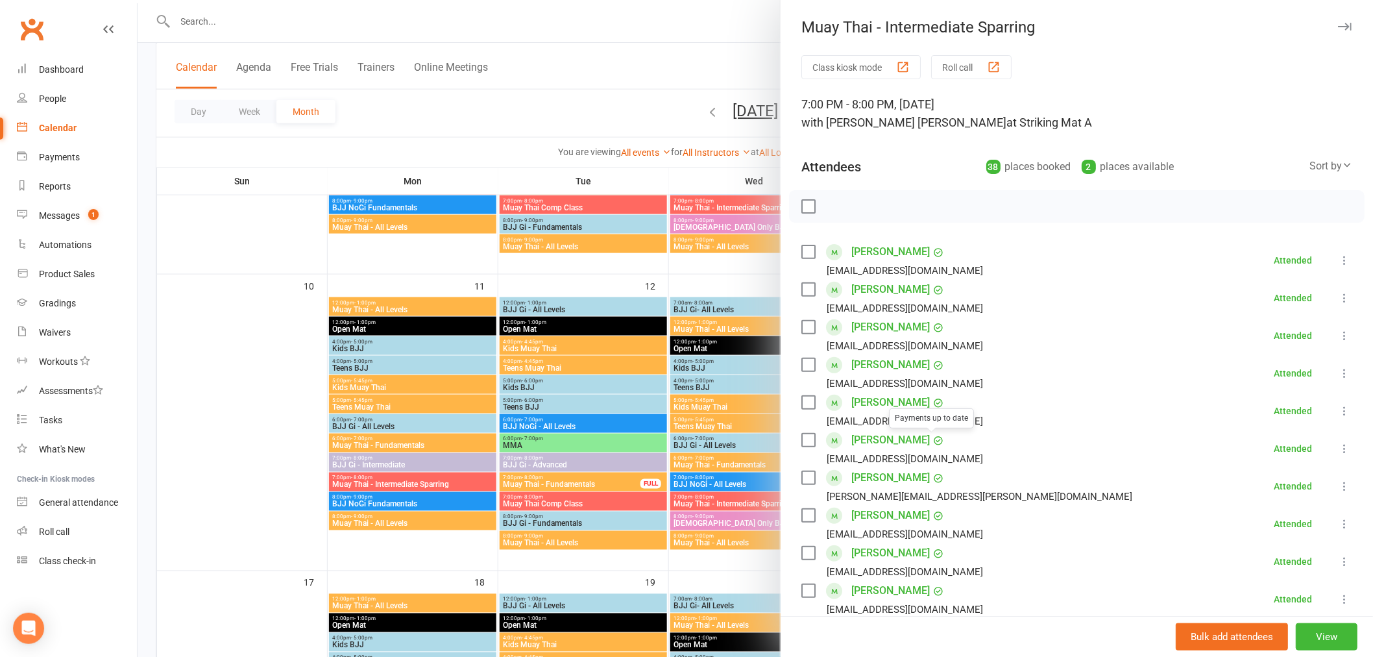
click at [705, 430] on div at bounding box center [756, 328] width 1236 height 657
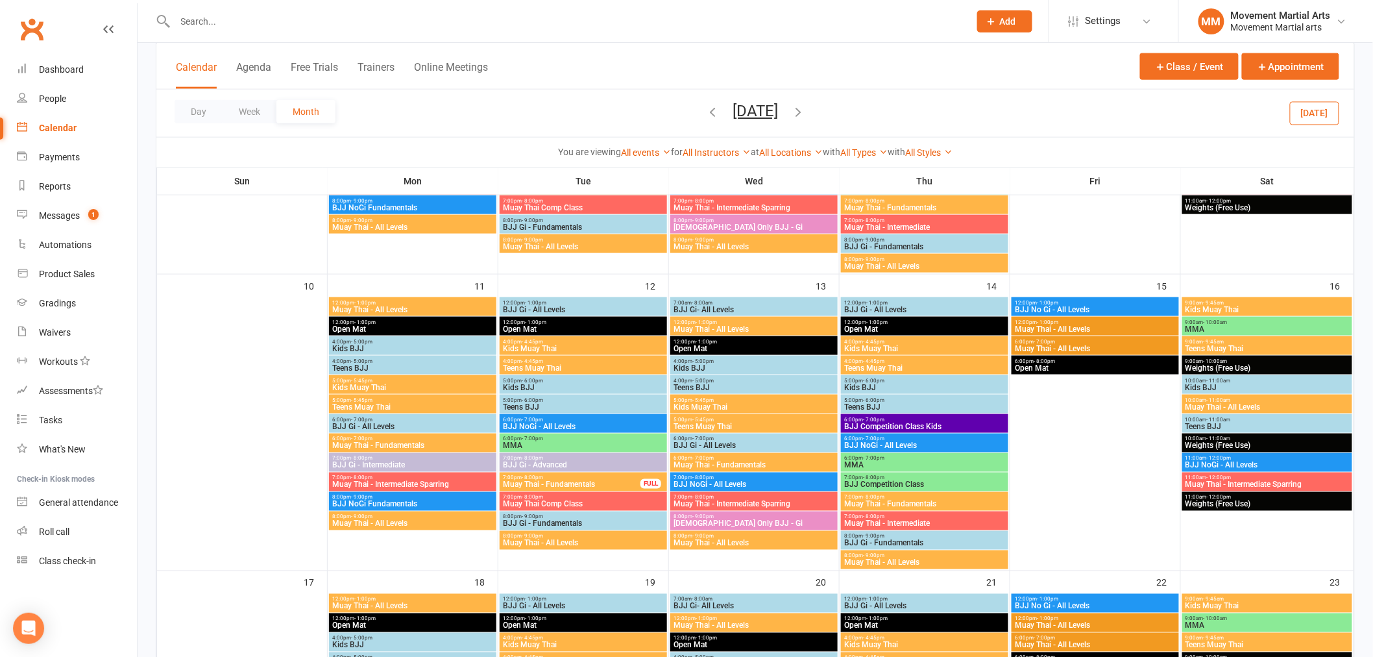
click at [1145, 308] on span "BJJ No Gi - All Levels" at bounding box center [1095, 310] width 162 height 8
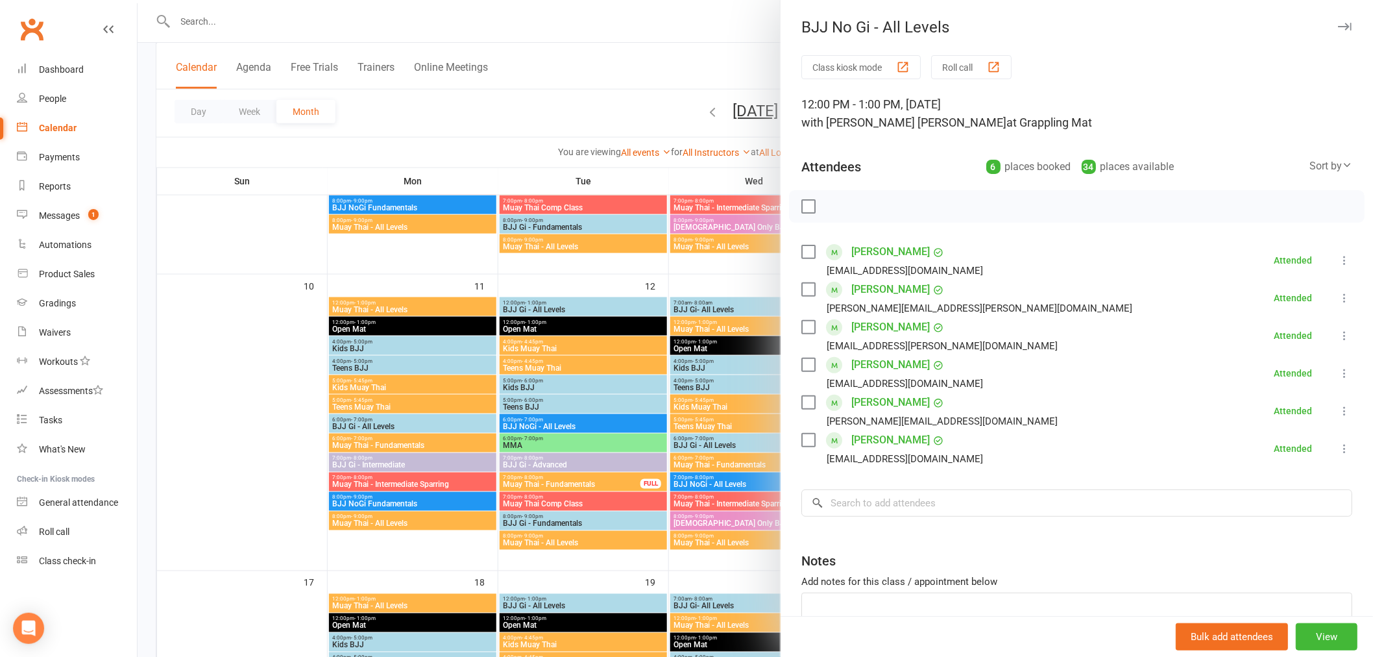
click at [714, 391] on div at bounding box center [756, 328] width 1236 height 657
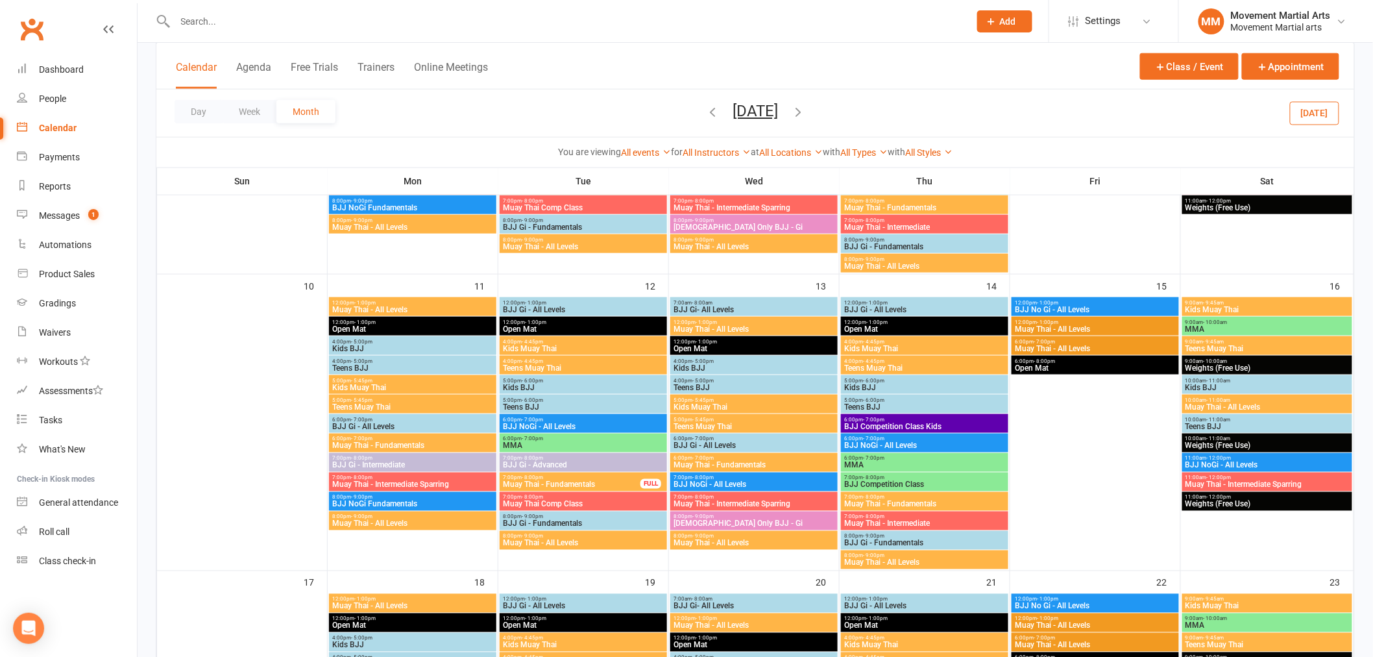
click at [1144, 325] on span "Muay Thai - All Levels" at bounding box center [1095, 329] width 162 height 8
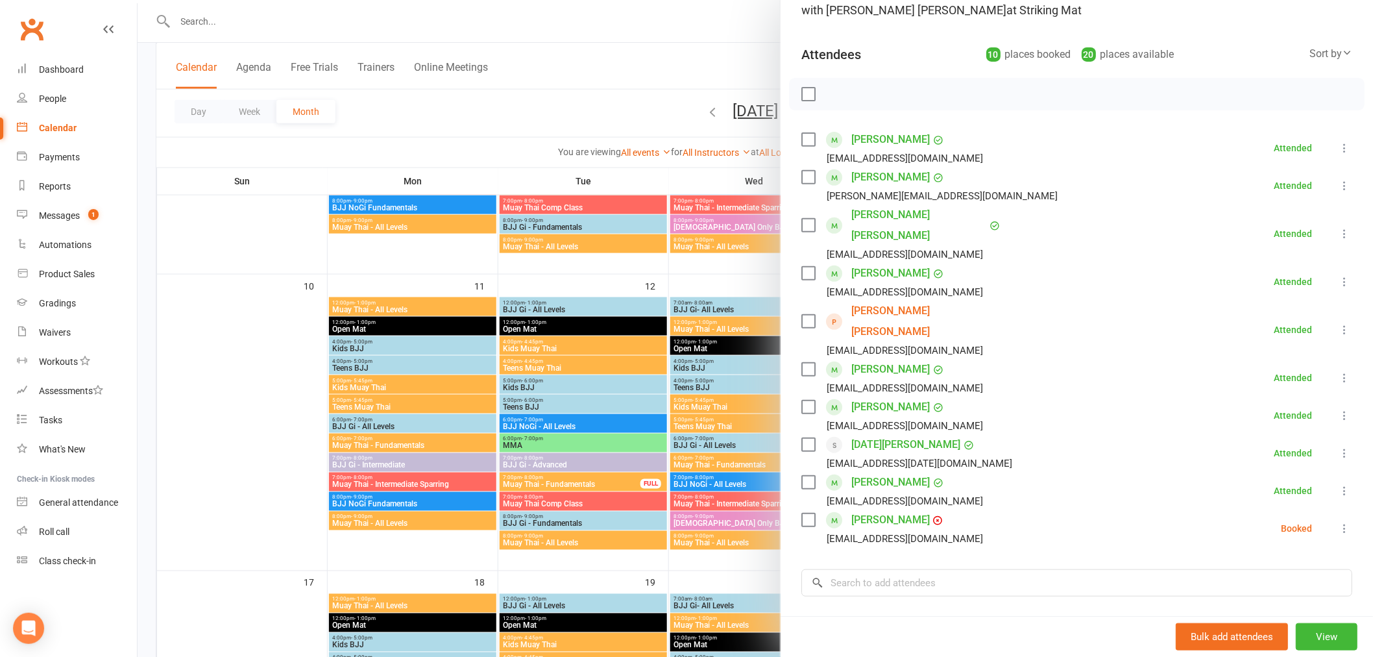
scroll to position [167, 0]
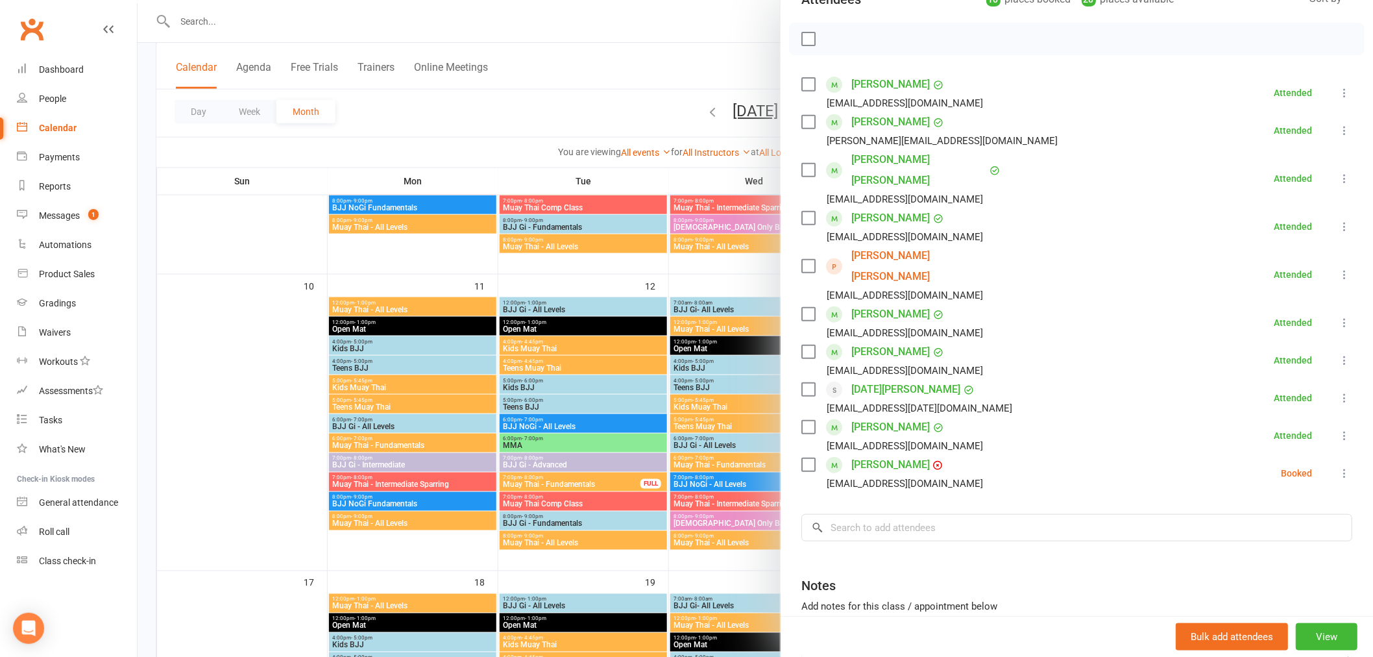
click at [737, 426] on div at bounding box center [756, 328] width 1236 height 657
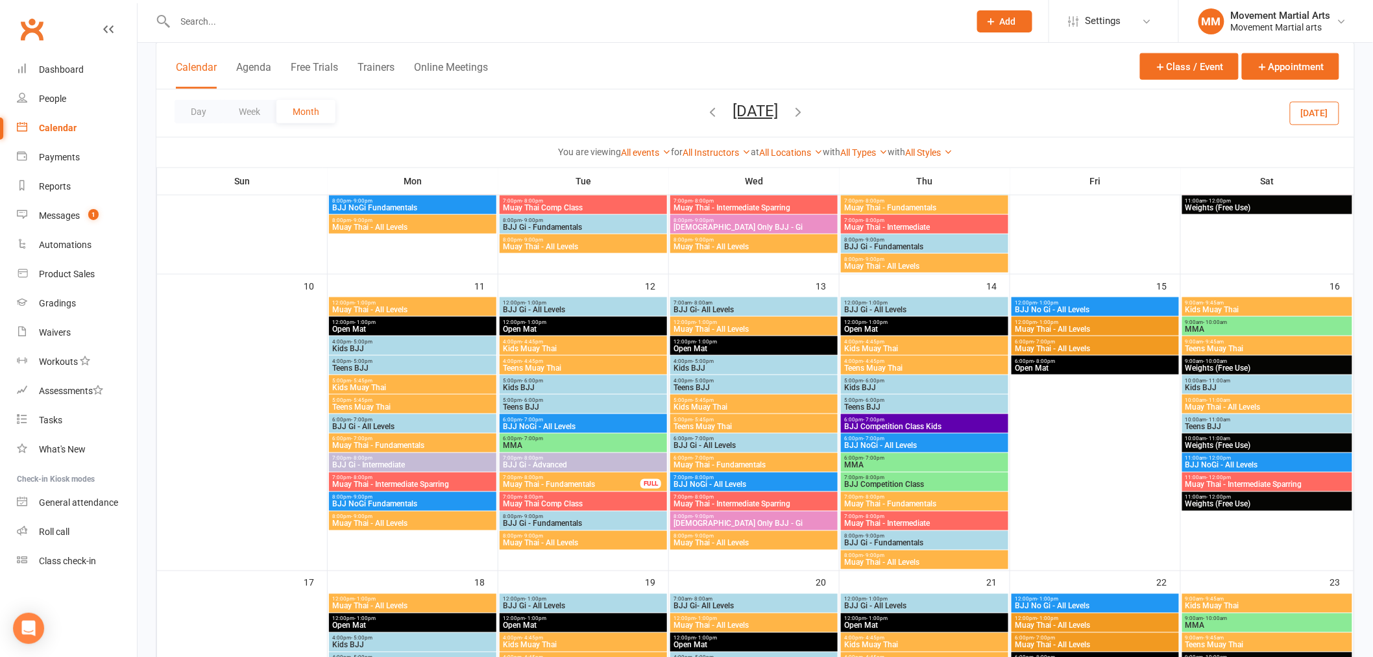
click at [1123, 348] on span "Muay Thai - All Levels" at bounding box center [1095, 349] width 162 height 8
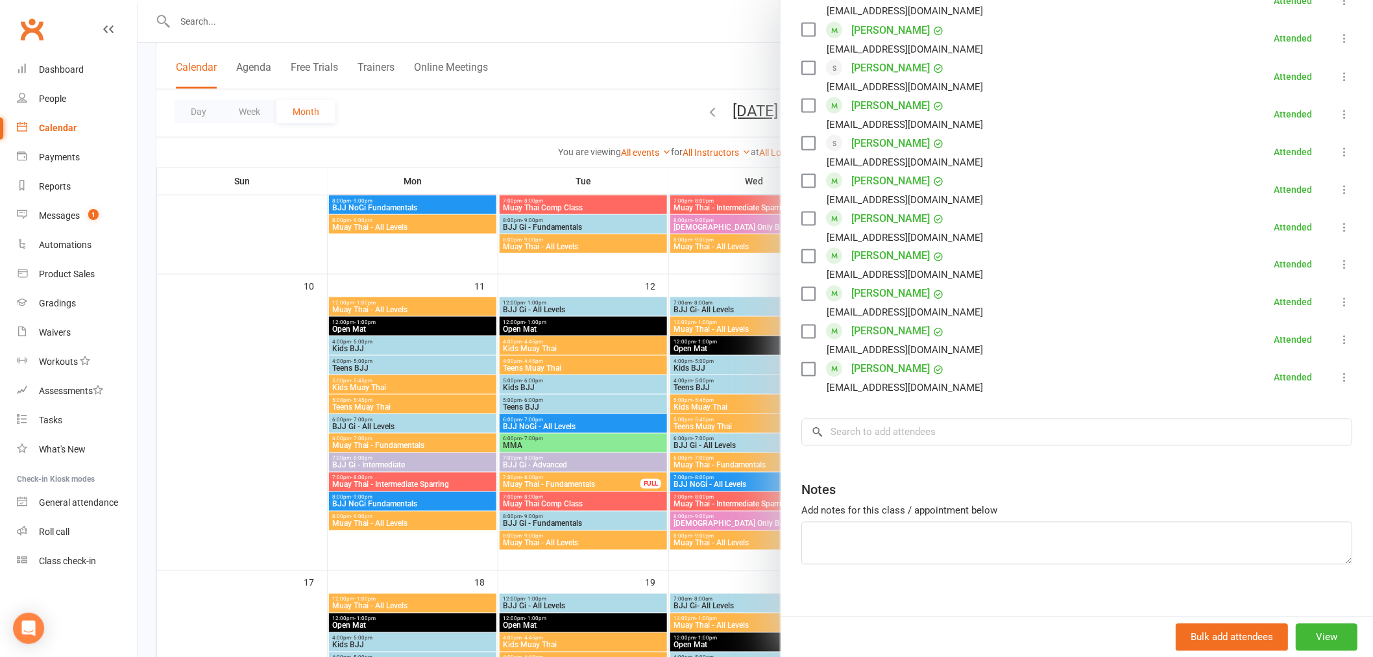
scroll to position [800, 0]
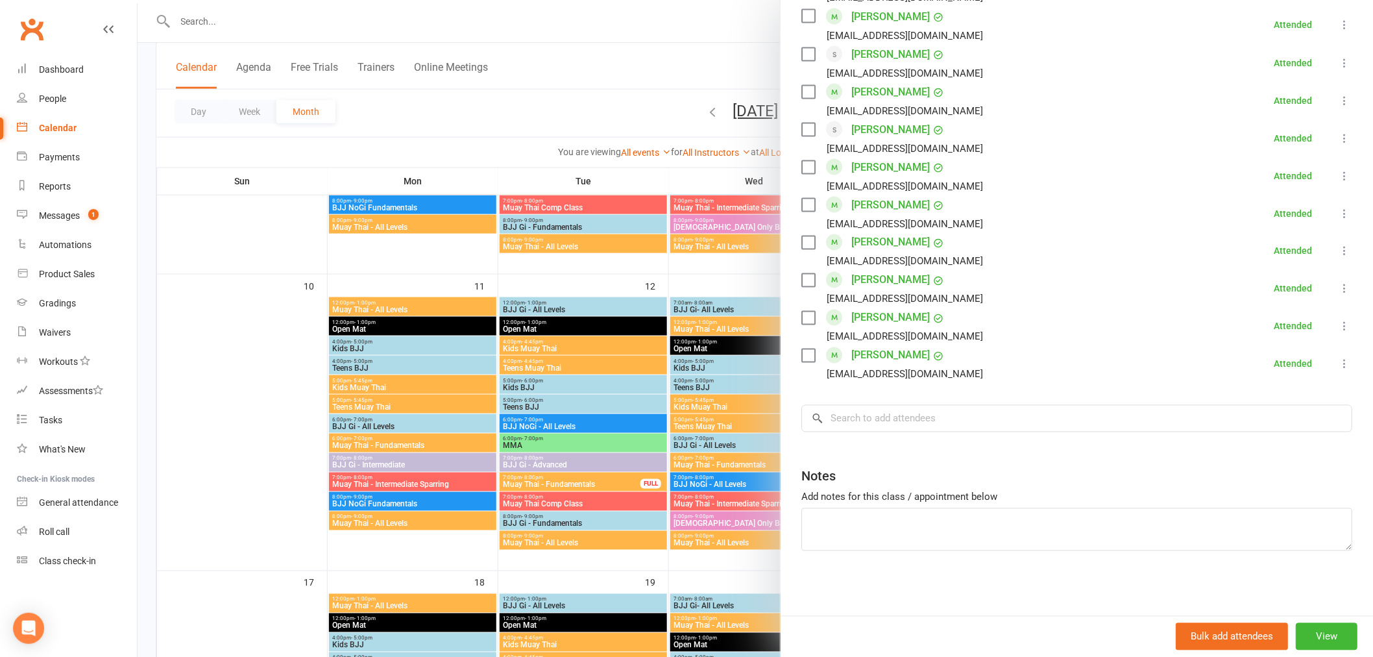
click at [750, 411] on div at bounding box center [756, 328] width 1236 height 657
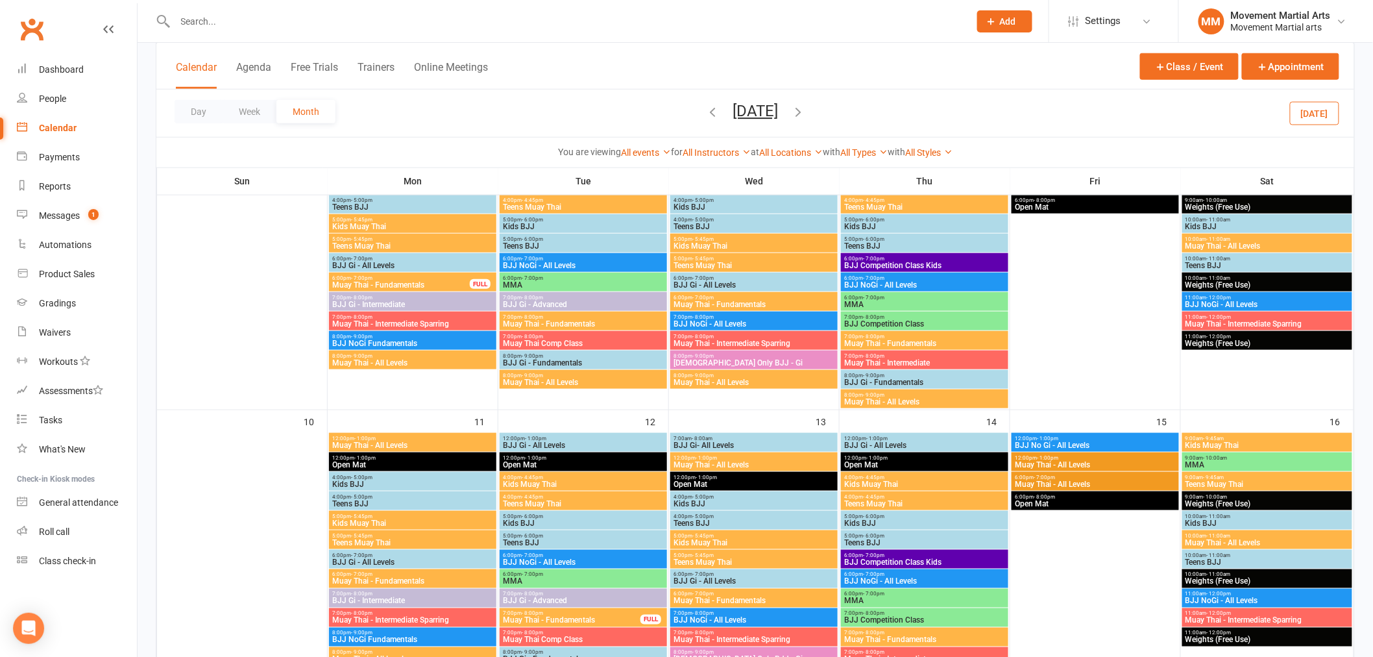
scroll to position [426, 0]
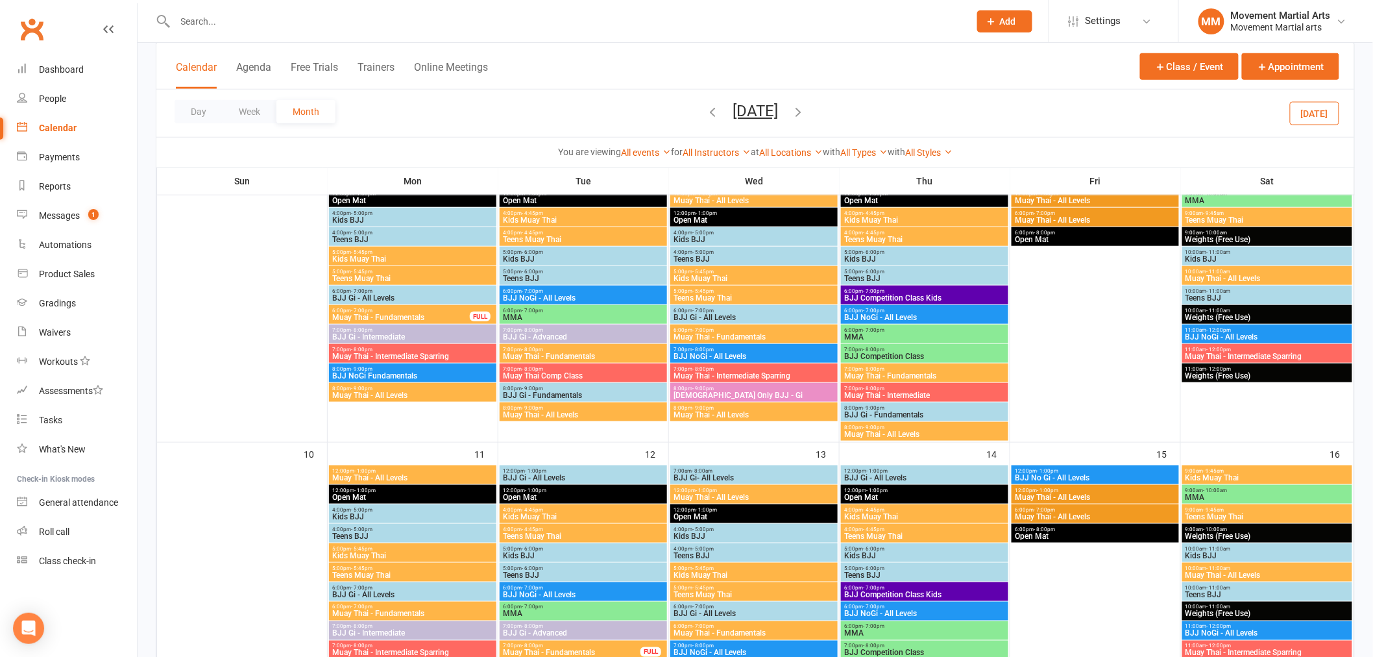
click at [934, 319] on span "BJJ NoGi - All Levels" at bounding box center [925, 317] width 162 height 8
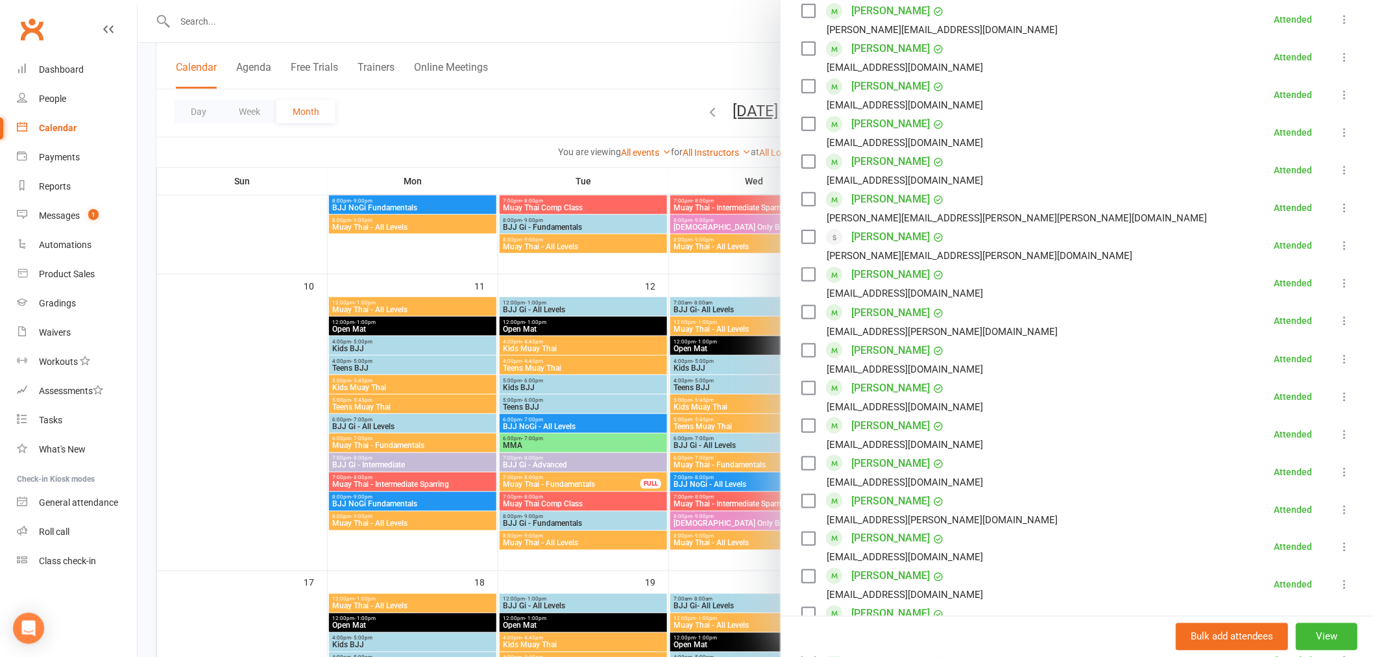
scroll to position [800, 0]
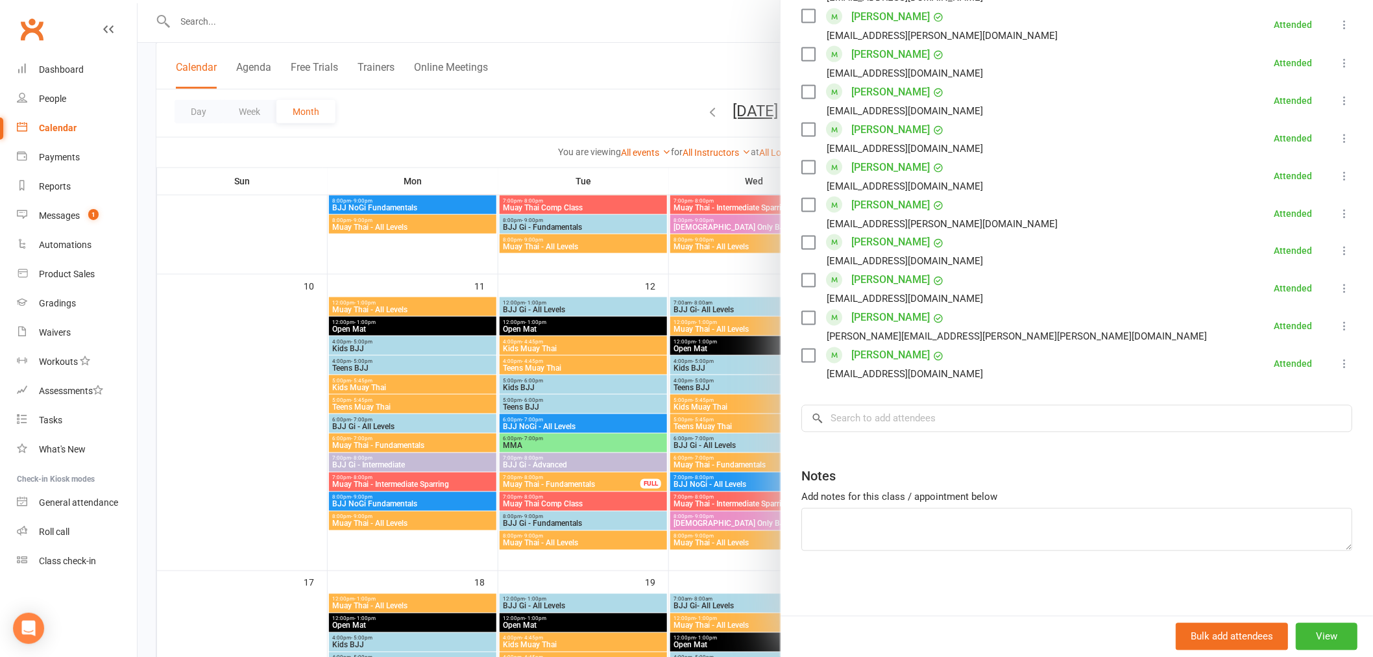
click at [740, 286] on div at bounding box center [756, 328] width 1236 height 657
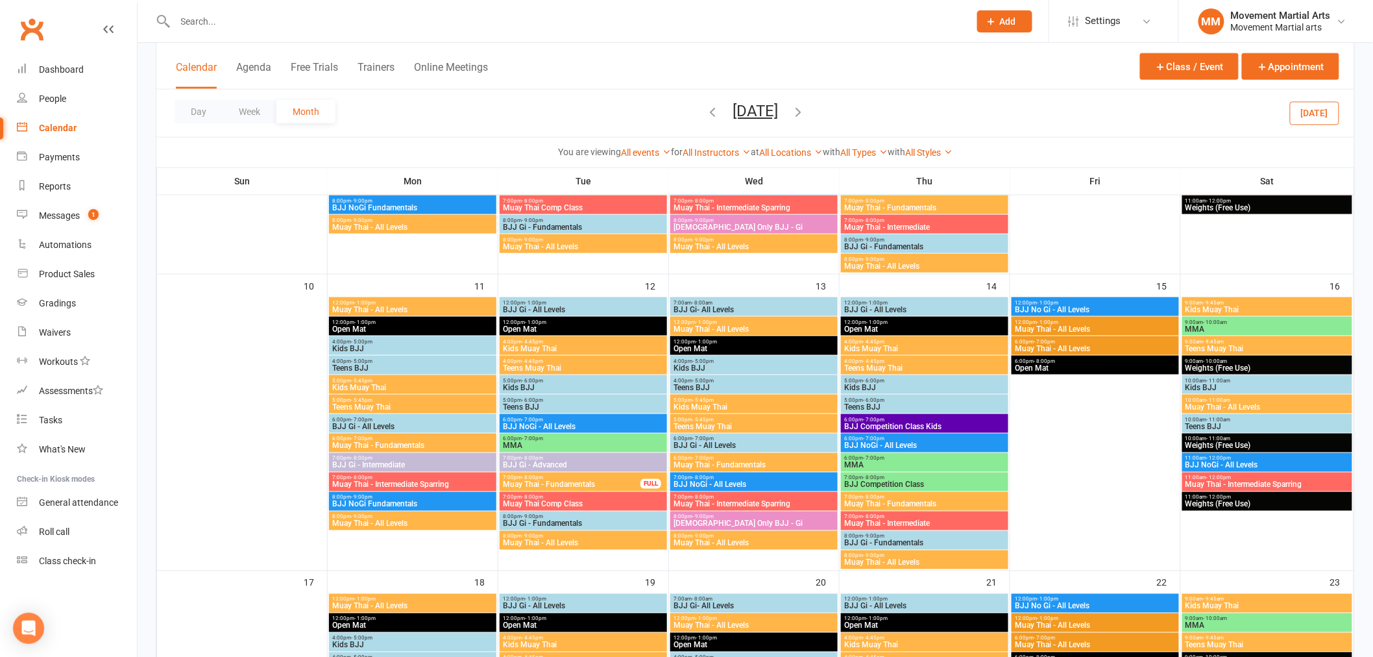
scroll to position [426, 0]
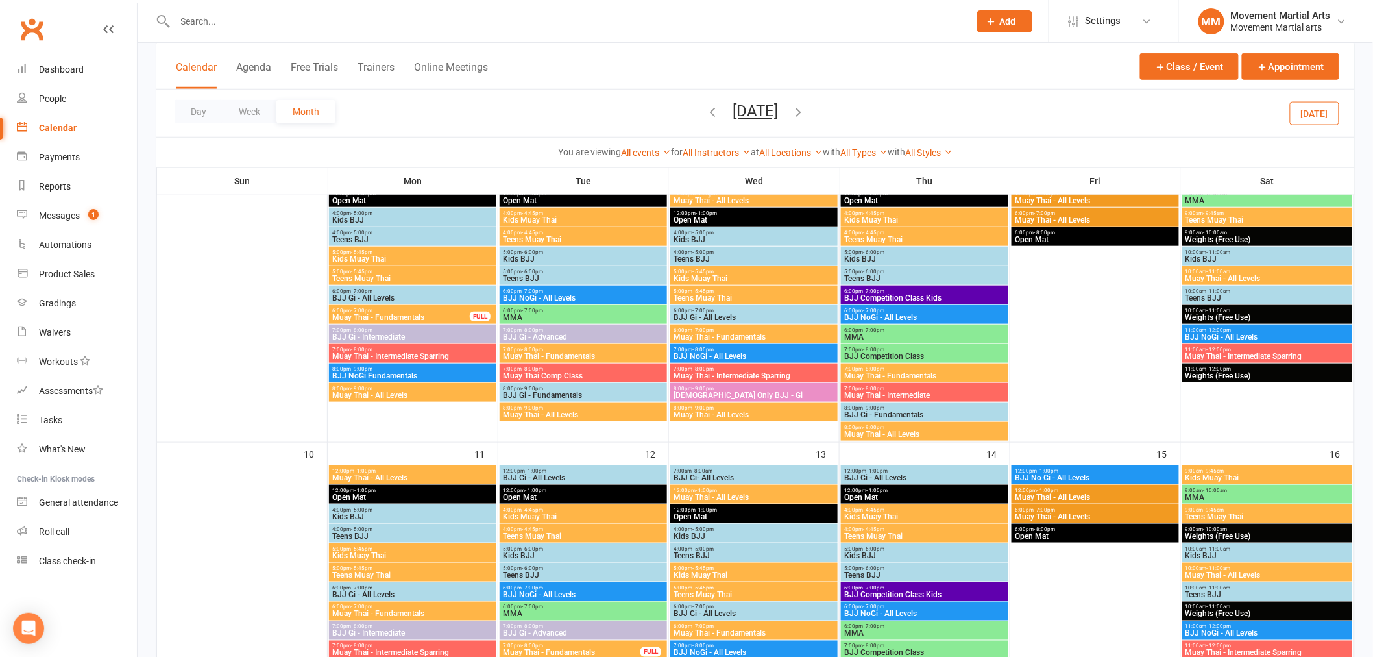
click at [929, 336] on span "MMA" at bounding box center [925, 337] width 162 height 8
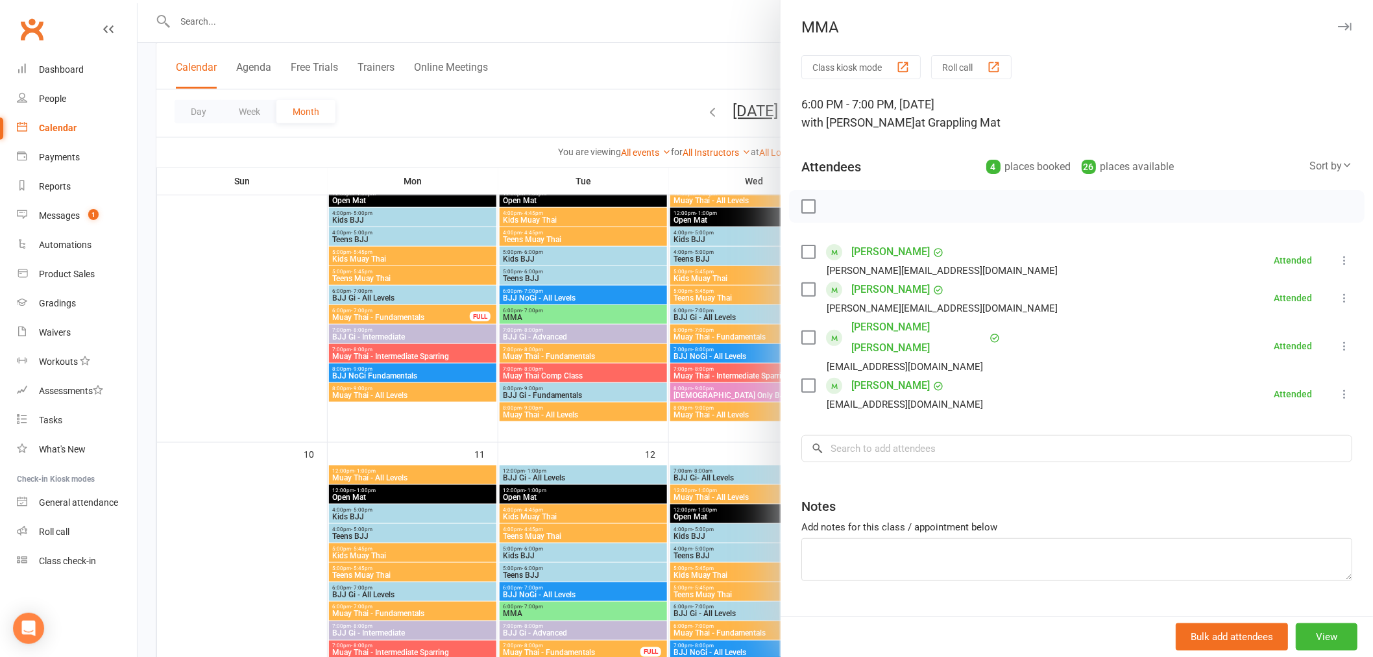
click at [718, 289] on div at bounding box center [756, 328] width 1236 height 657
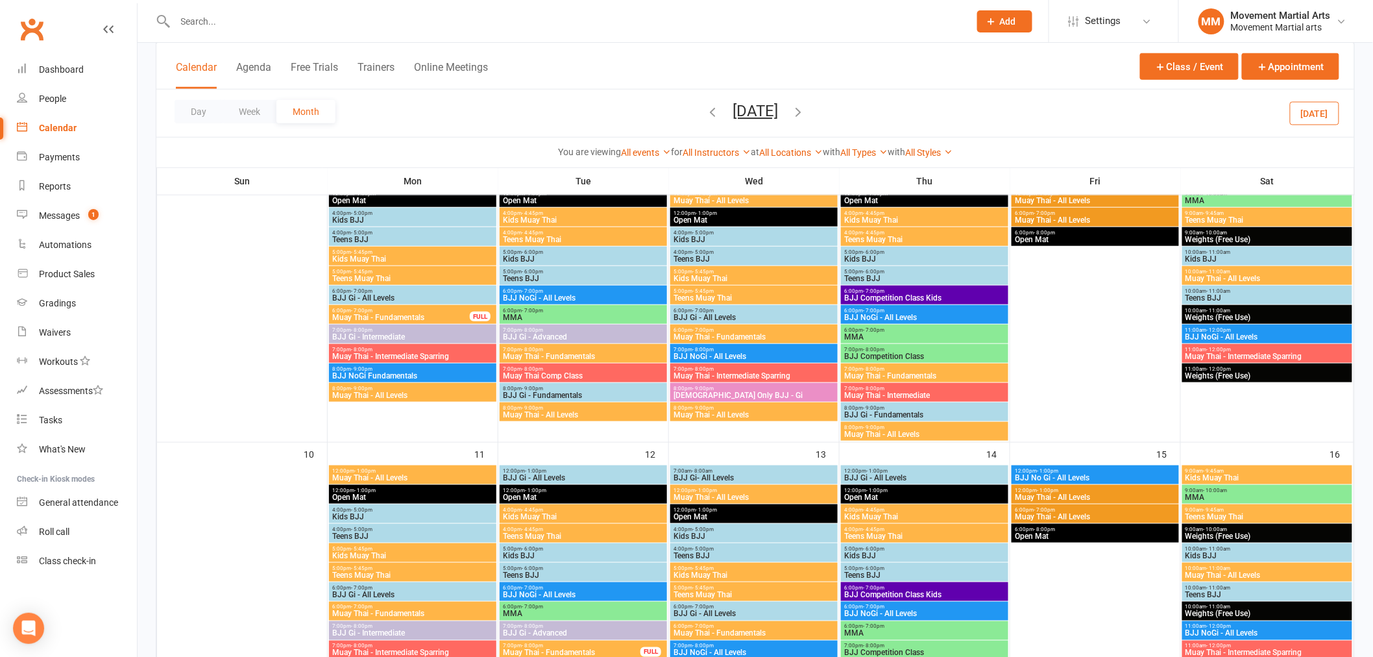
click at [890, 354] on span "BJJ Competition Class" at bounding box center [925, 356] width 162 height 8
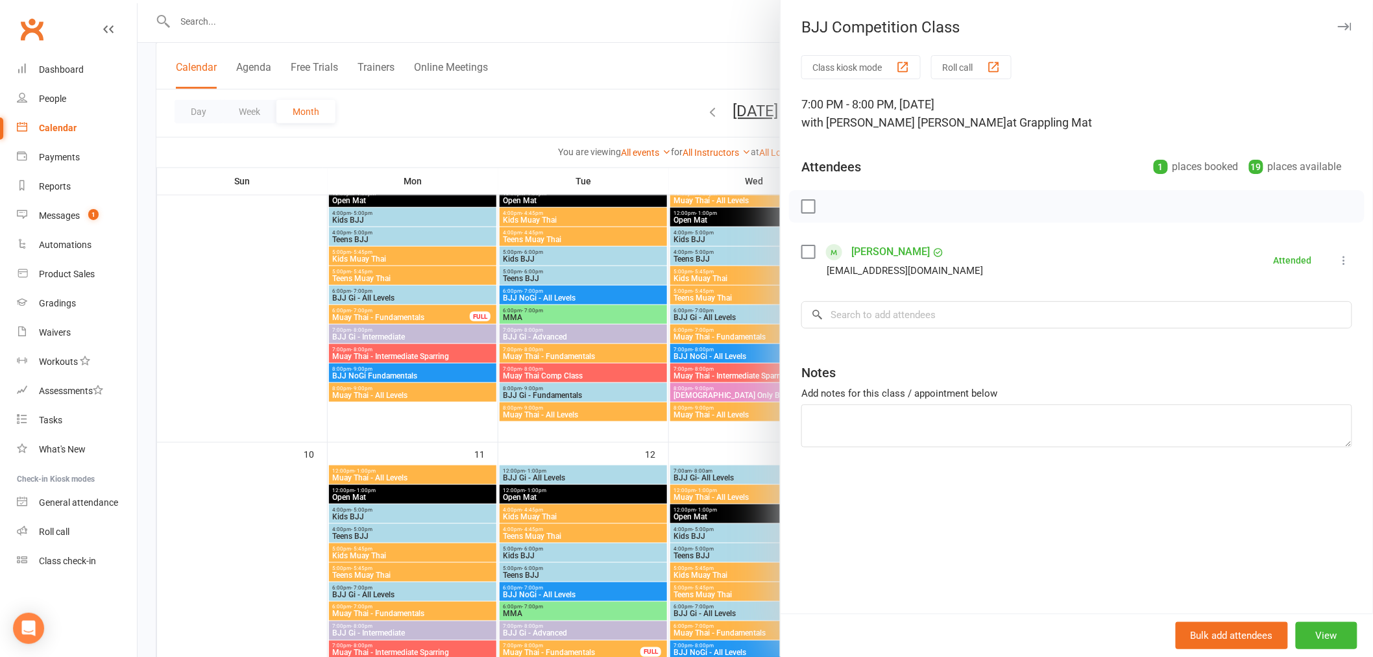
click at [736, 339] on div at bounding box center [756, 328] width 1236 height 657
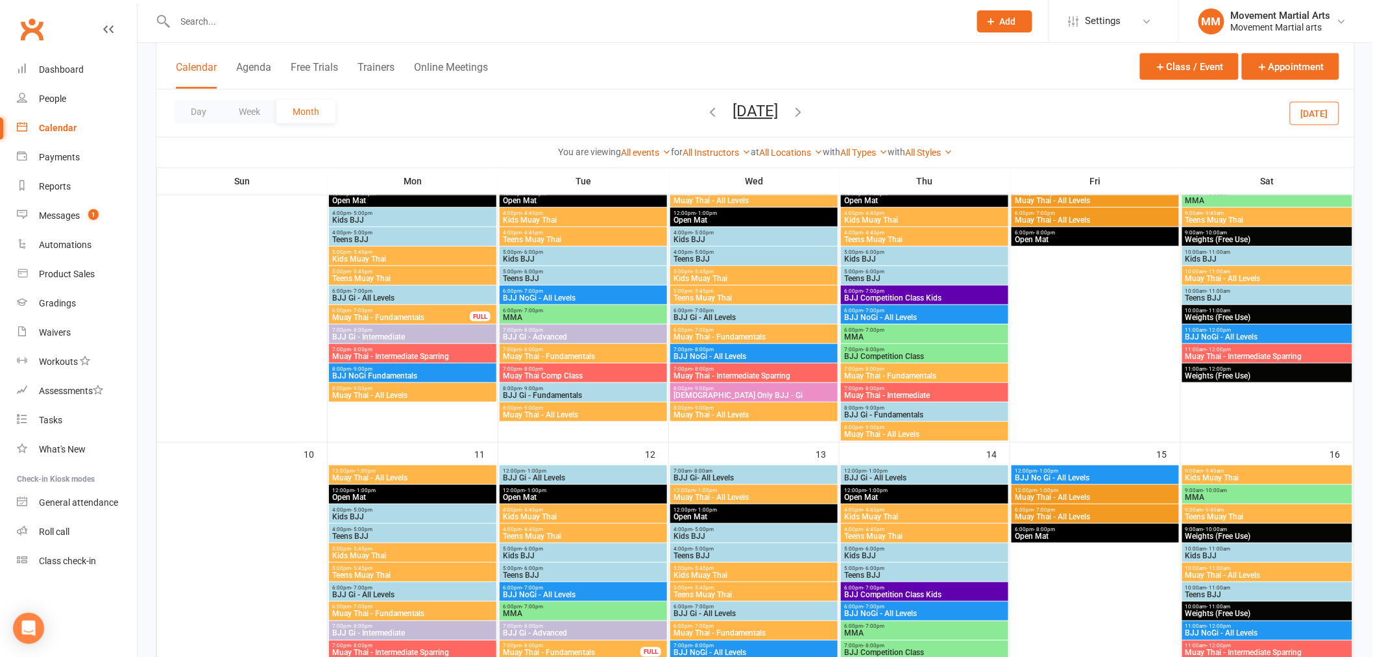
click at [910, 376] on span "Muay Thai - Fundamentals" at bounding box center [925, 376] width 162 height 8
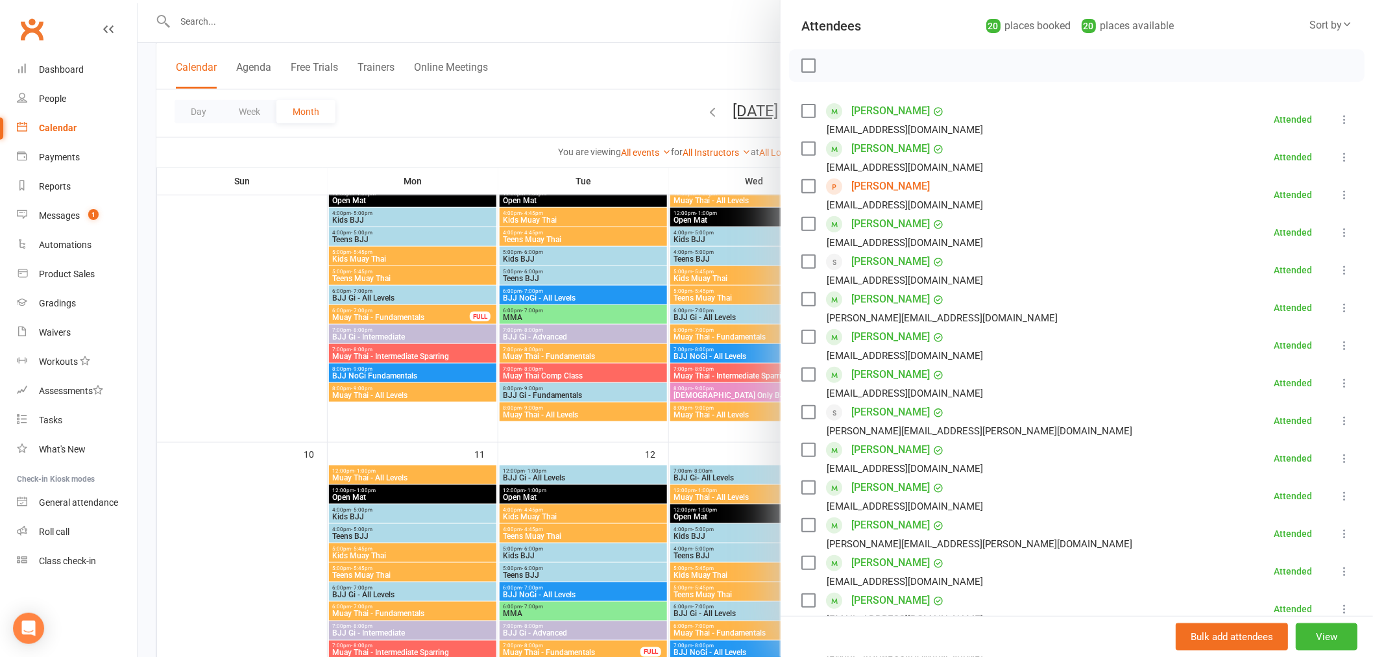
scroll to position [167, 0]
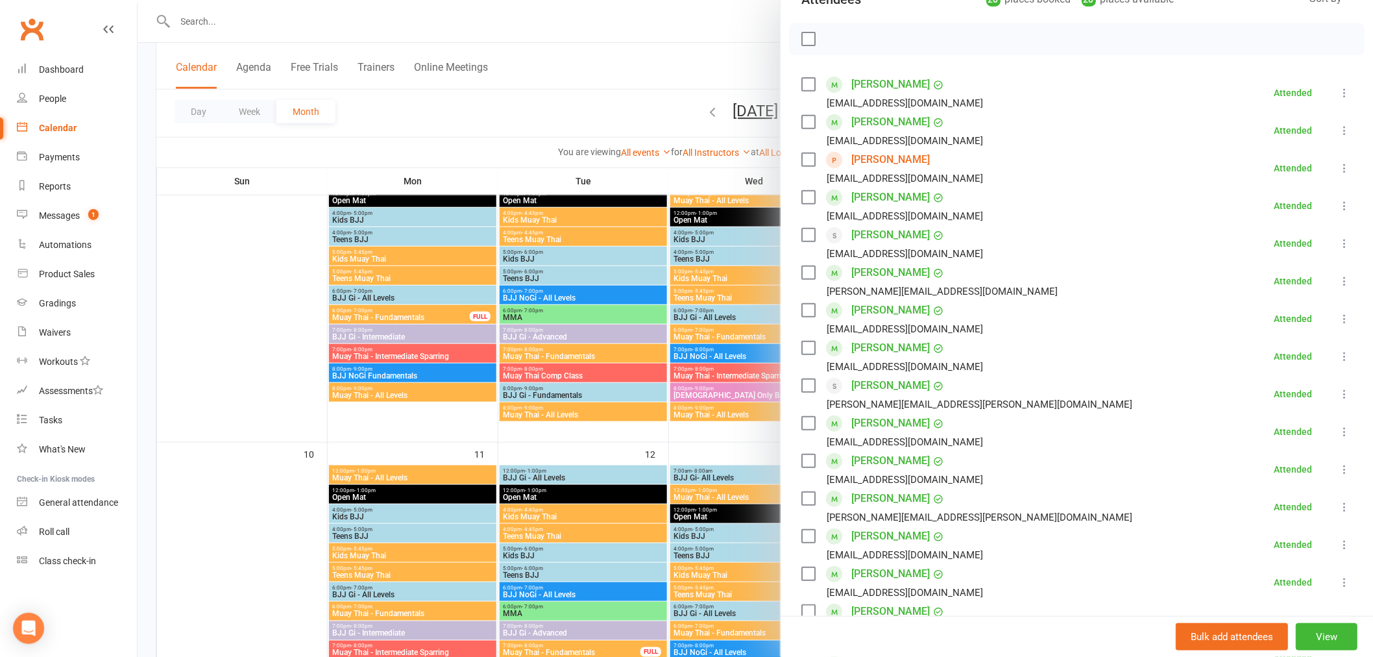
click at [705, 352] on div at bounding box center [756, 328] width 1236 height 657
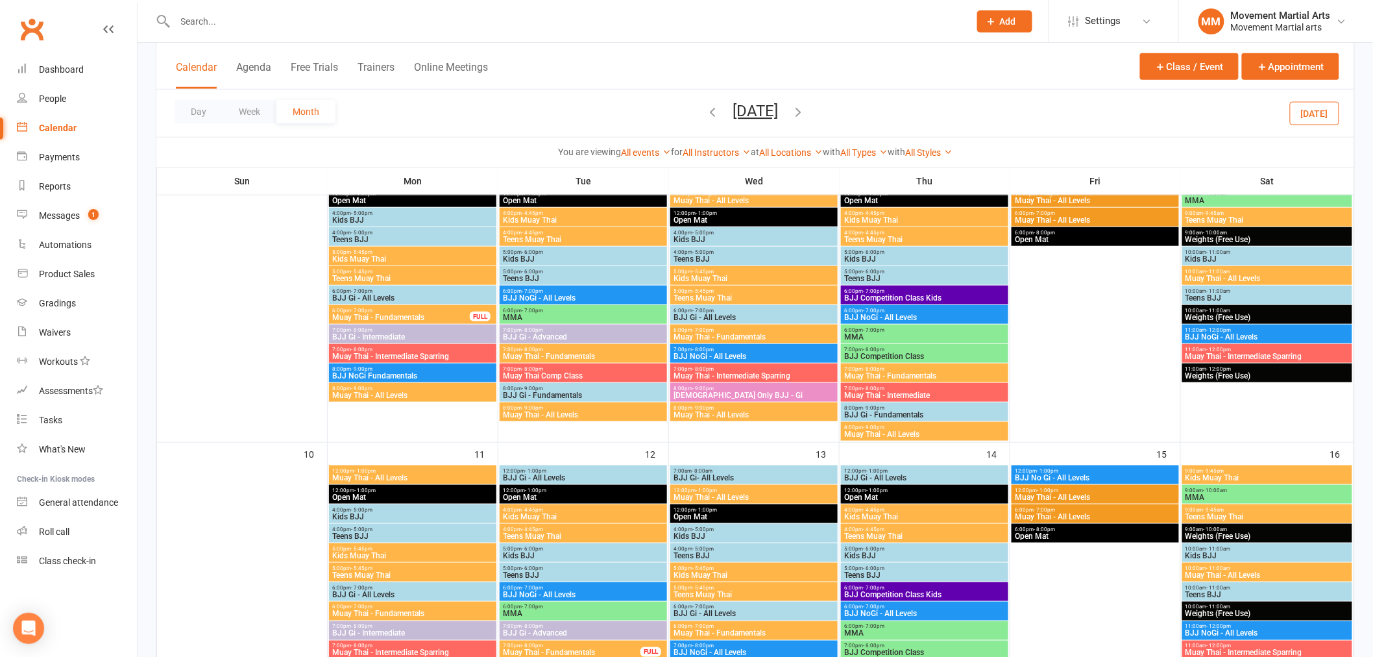
click at [897, 396] on span "Muay Thai - Intermediate" at bounding box center [925, 395] width 162 height 8
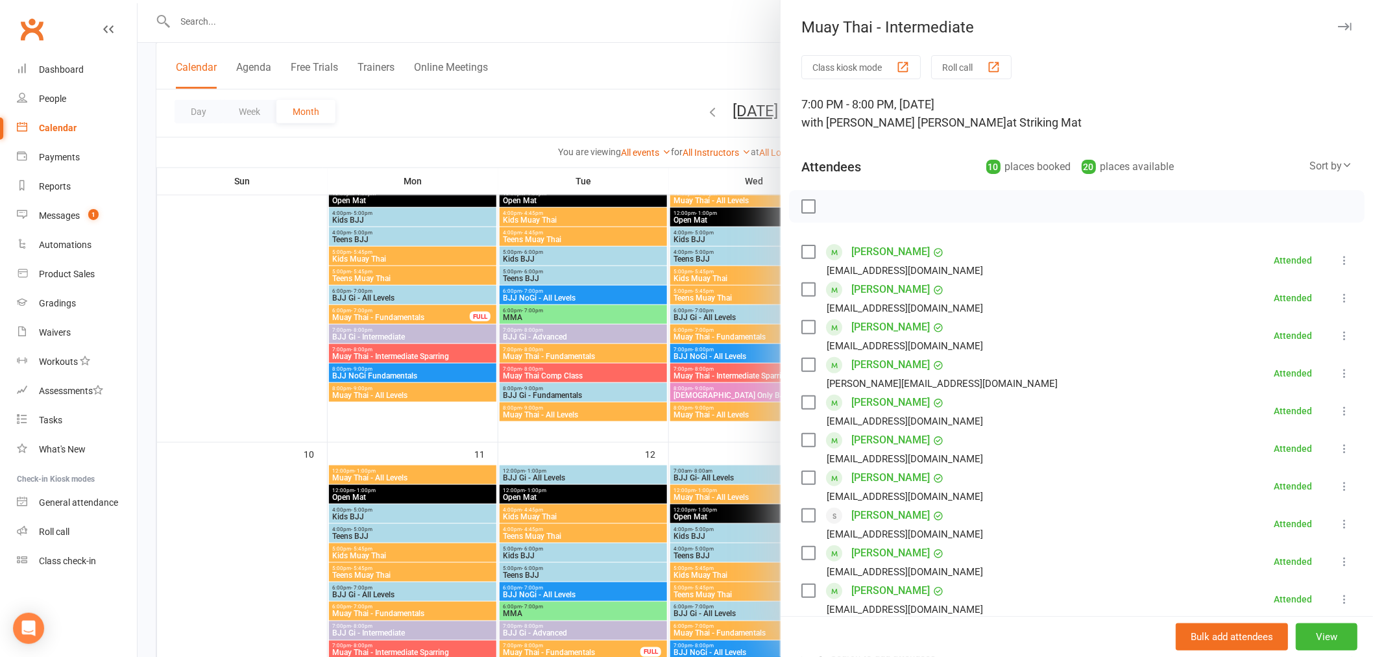
click at [699, 360] on div at bounding box center [756, 328] width 1236 height 657
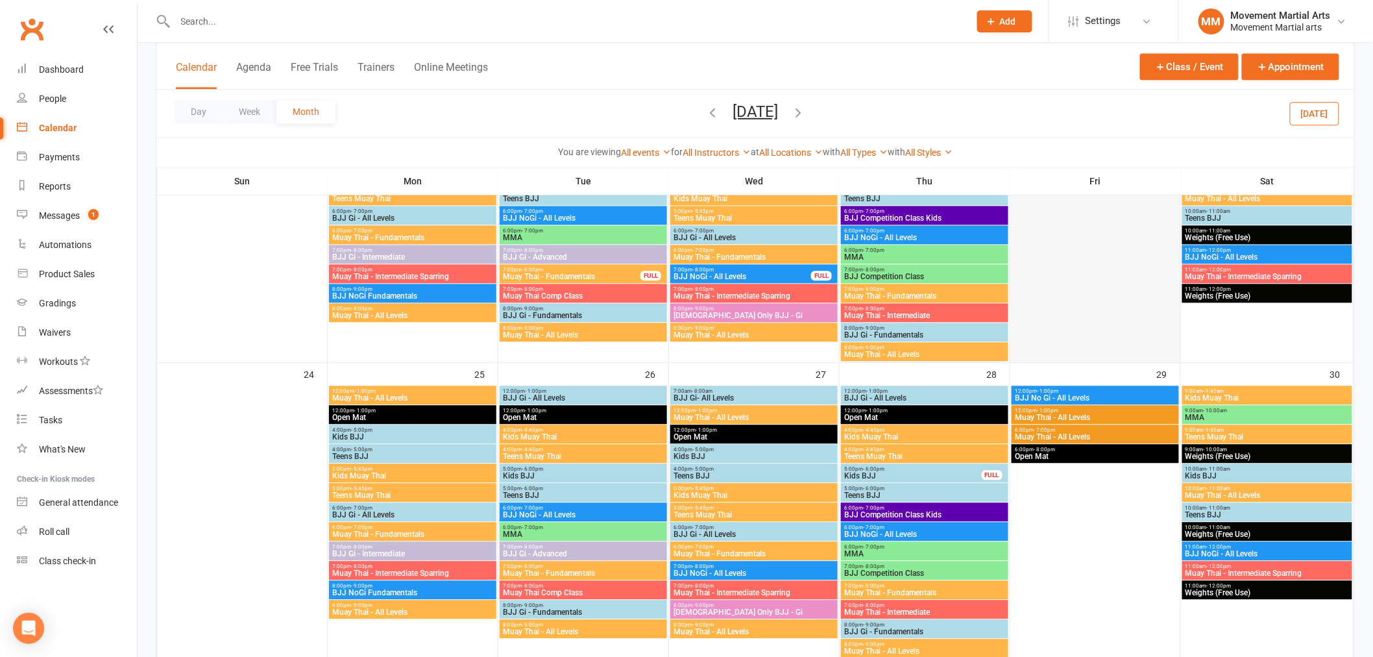
scroll to position [1436, 0]
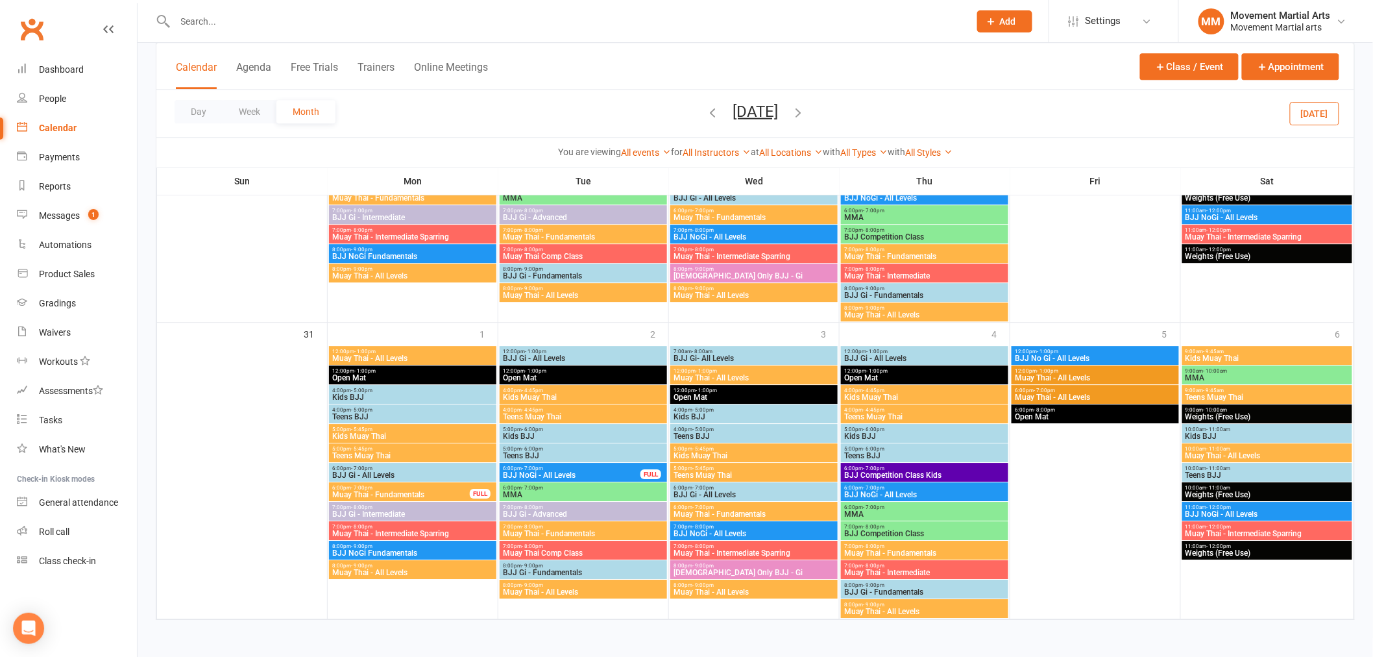
click at [498, 18] on input "text" at bounding box center [565, 21] width 789 height 18
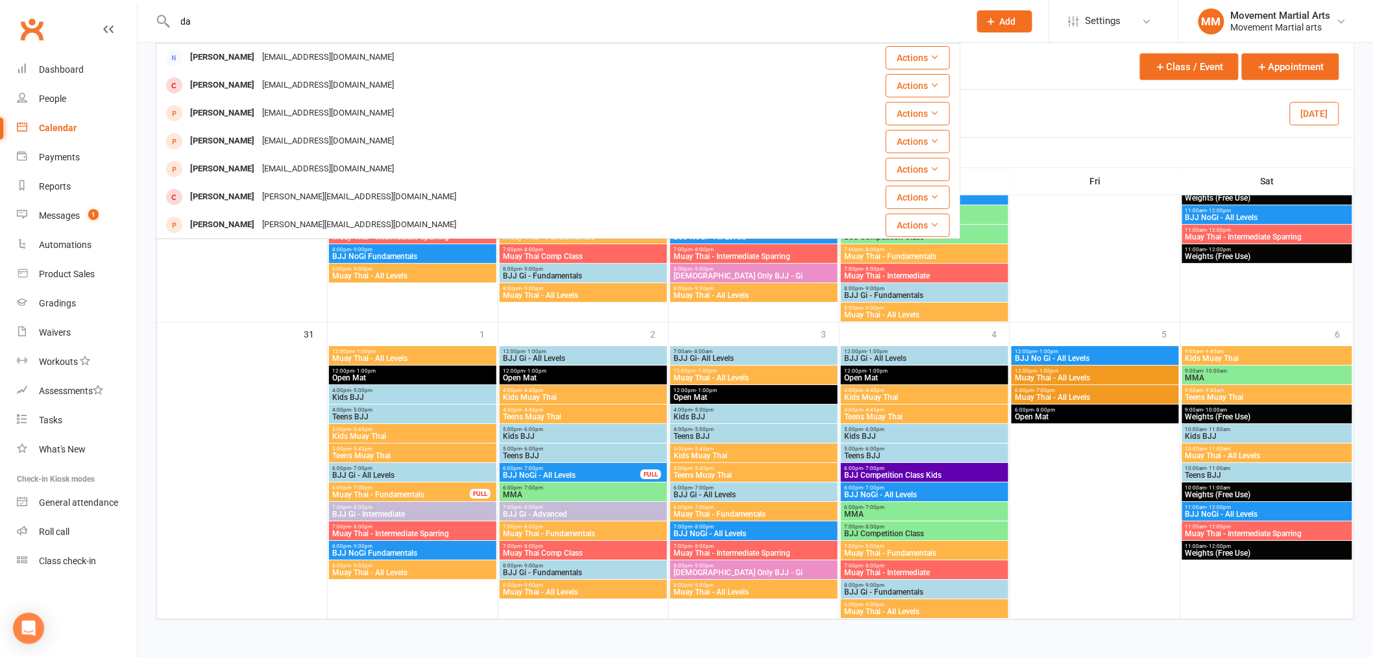
type input "d"
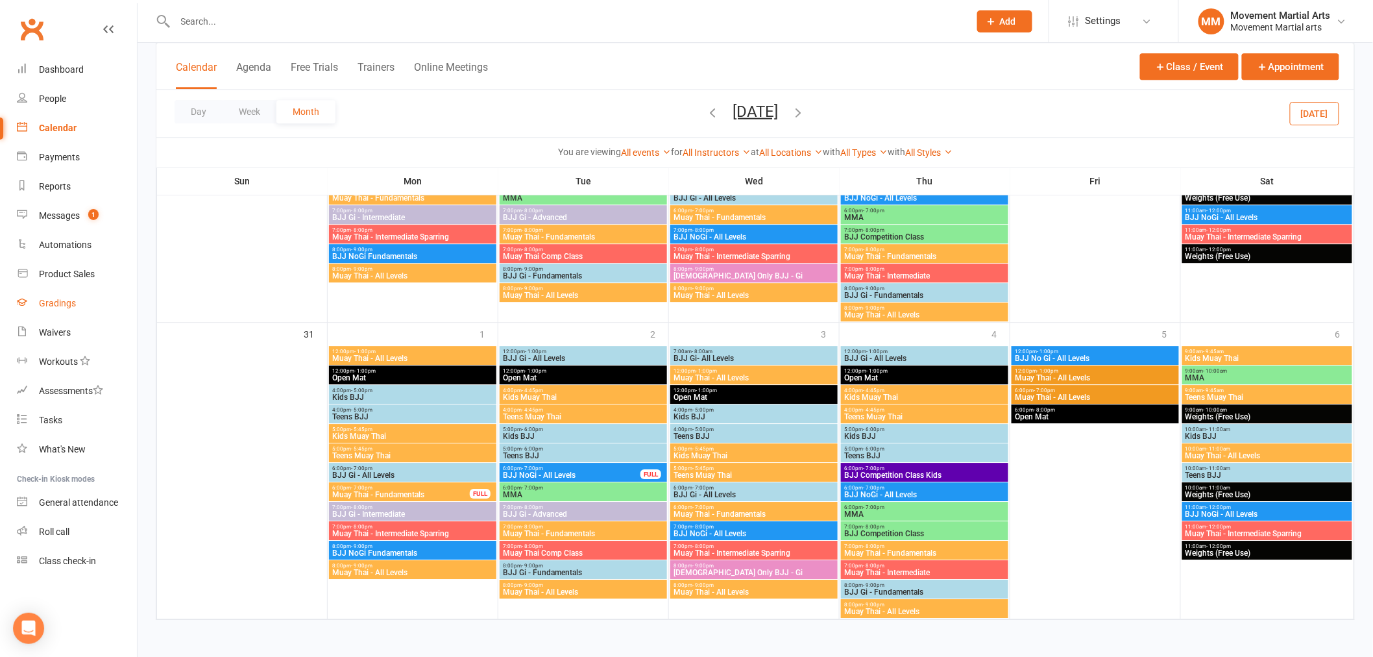
click at [54, 295] on link "Gradings" at bounding box center [77, 303] width 120 height 29
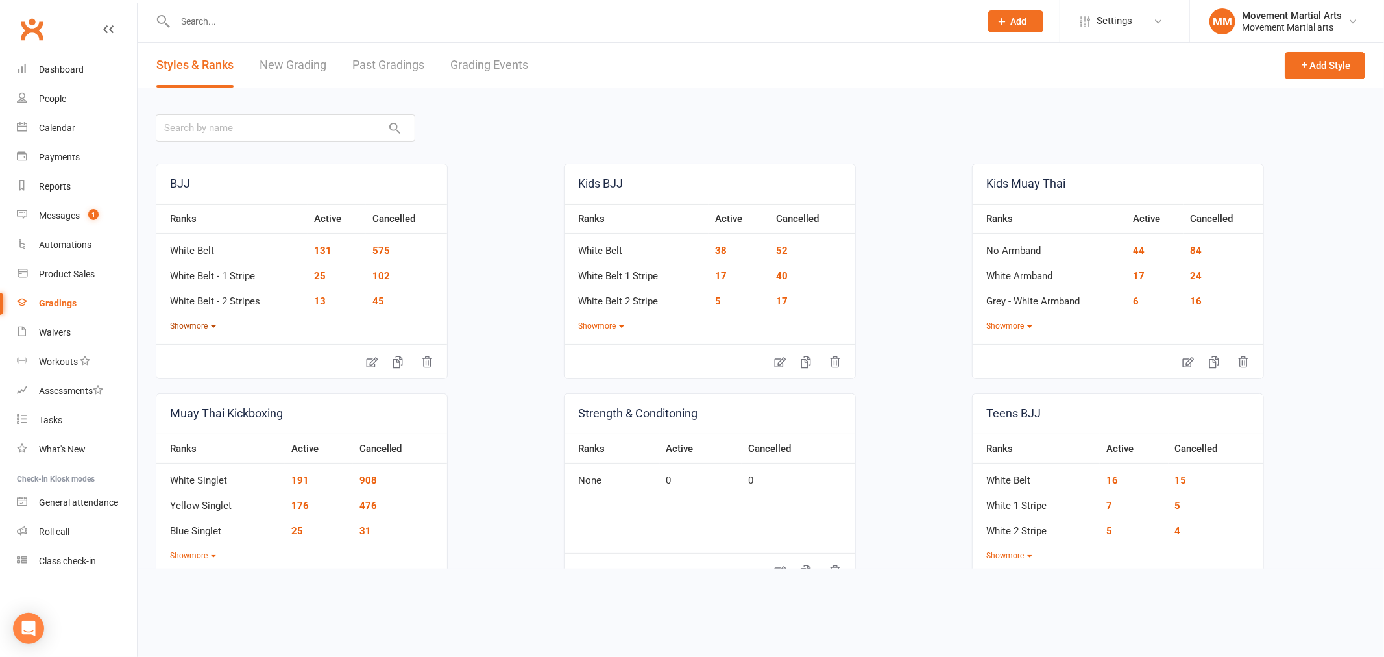
click at [197, 326] on button "Show more" at bounding box center [193, 326] width 46 height 12
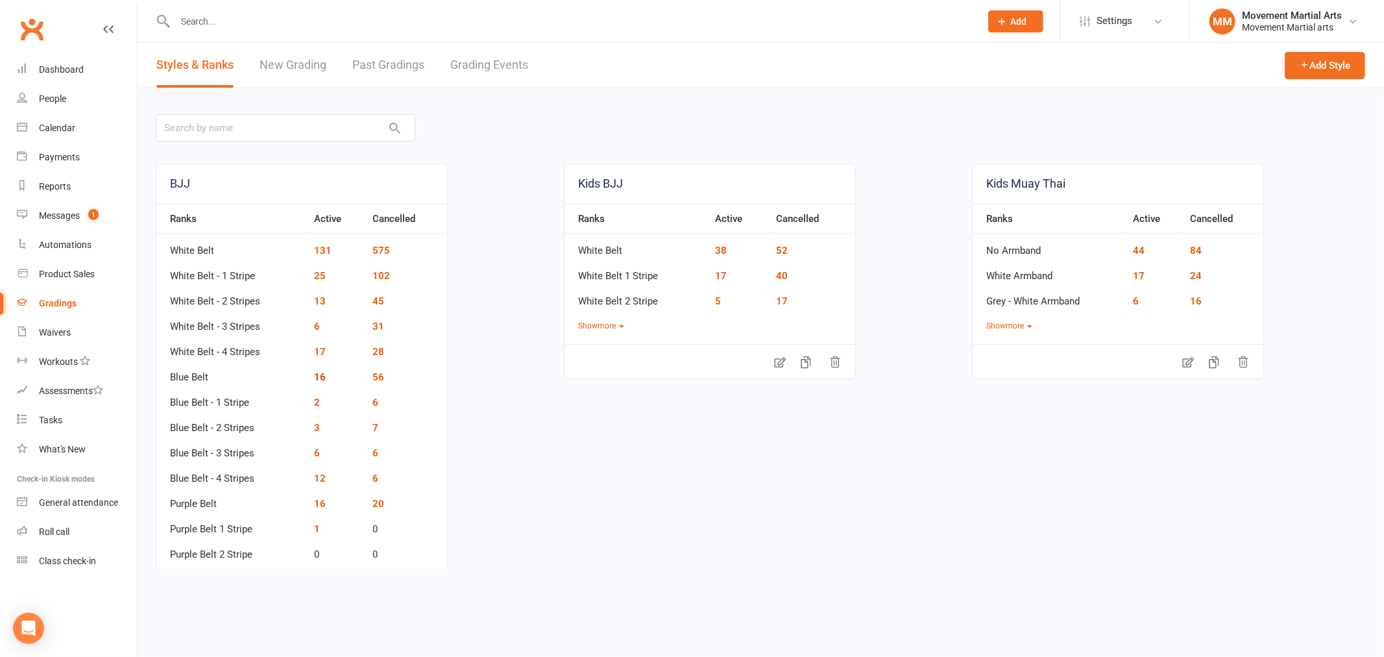
click at [322, 379] on link "16" at bounding box center [320, 377] width 12 height 12
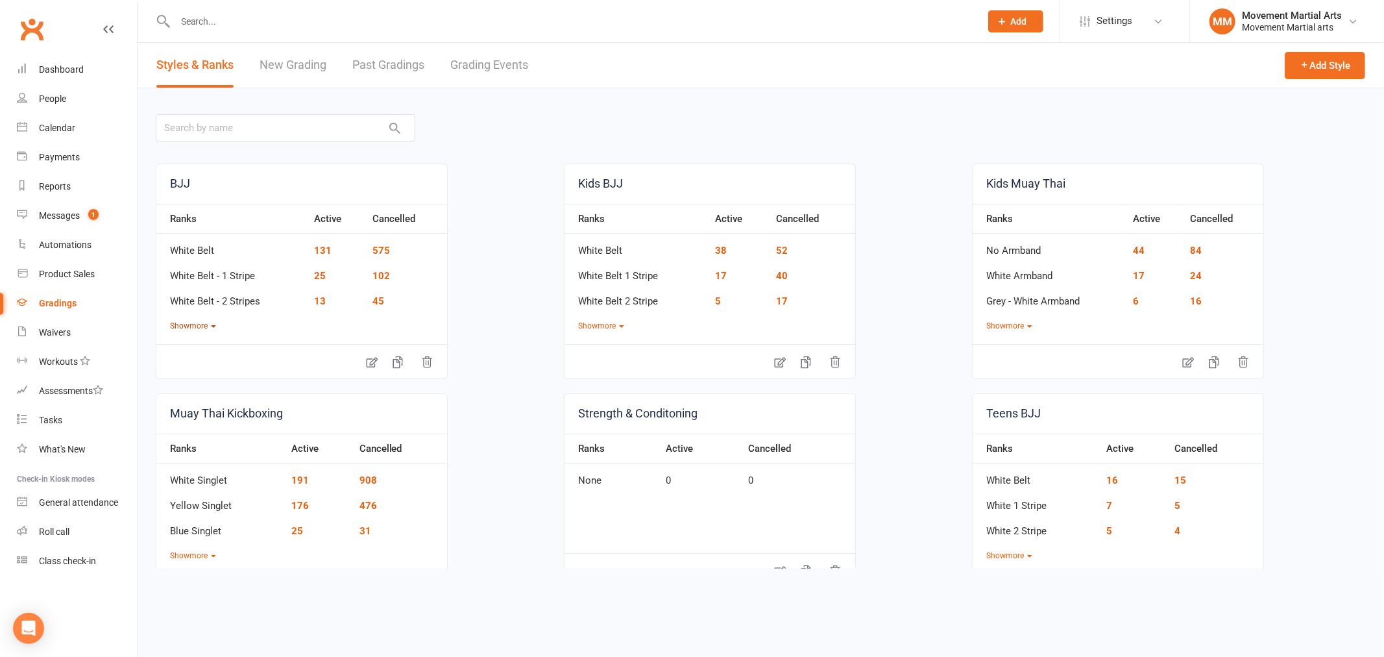
click at [206, 322] on button "Show more" at bounding box center [193, 326] width 46 height 12
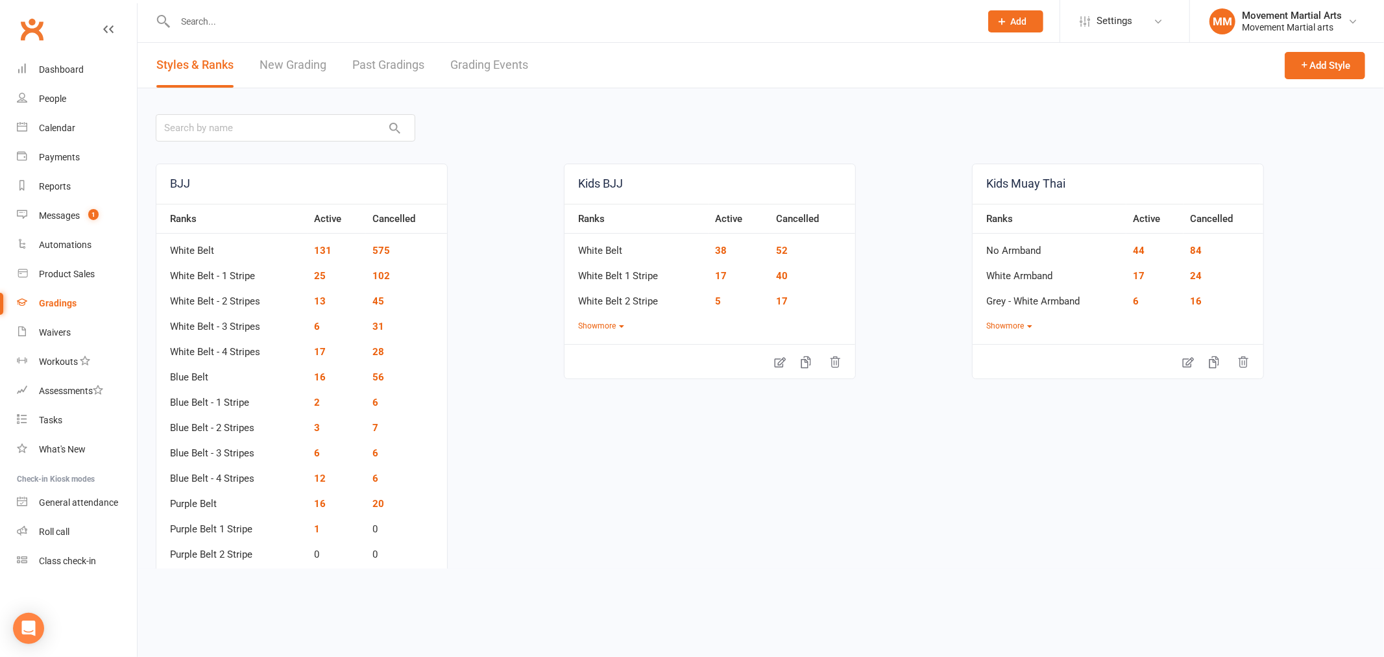
click at [321, 400] on td "2" at bounding box center [337, 397] width 58 height 25
click at [316, 400] on link "2" at bounding box center [317, 402] width 6 height 12
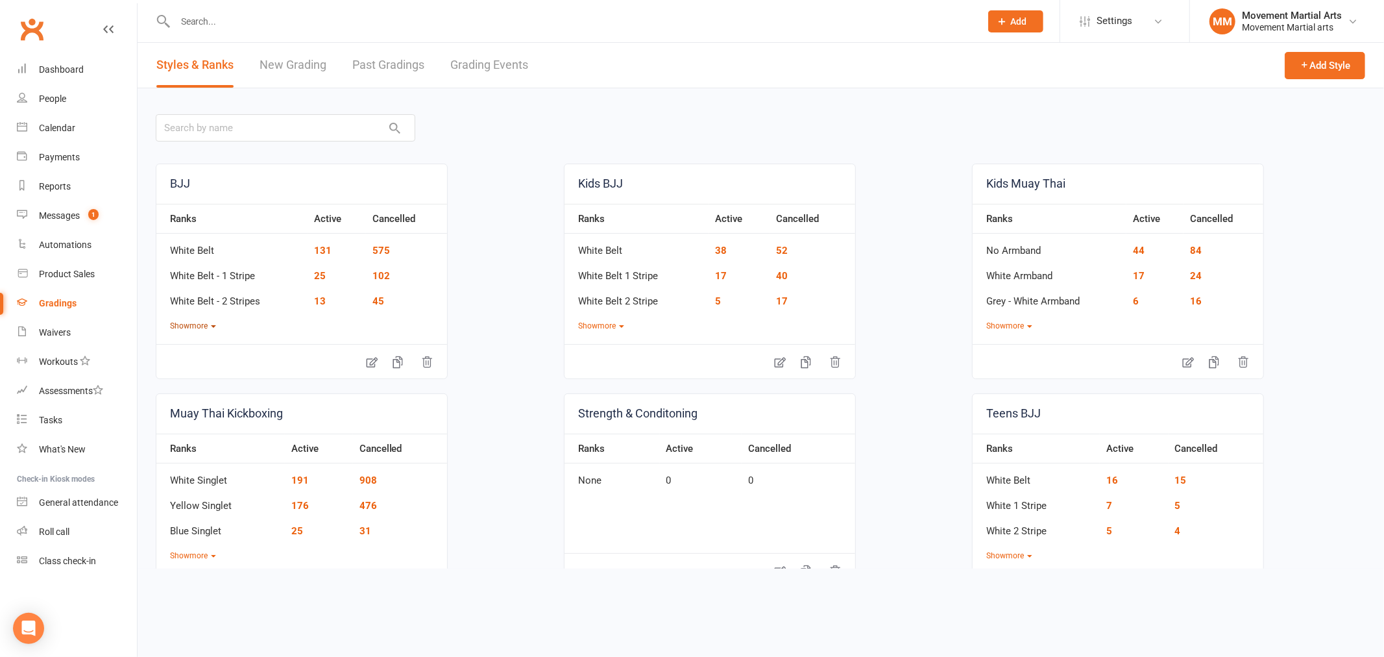
click at [208, 329] on button "Show more" at bounding box center [193, 326] width 46 height 12
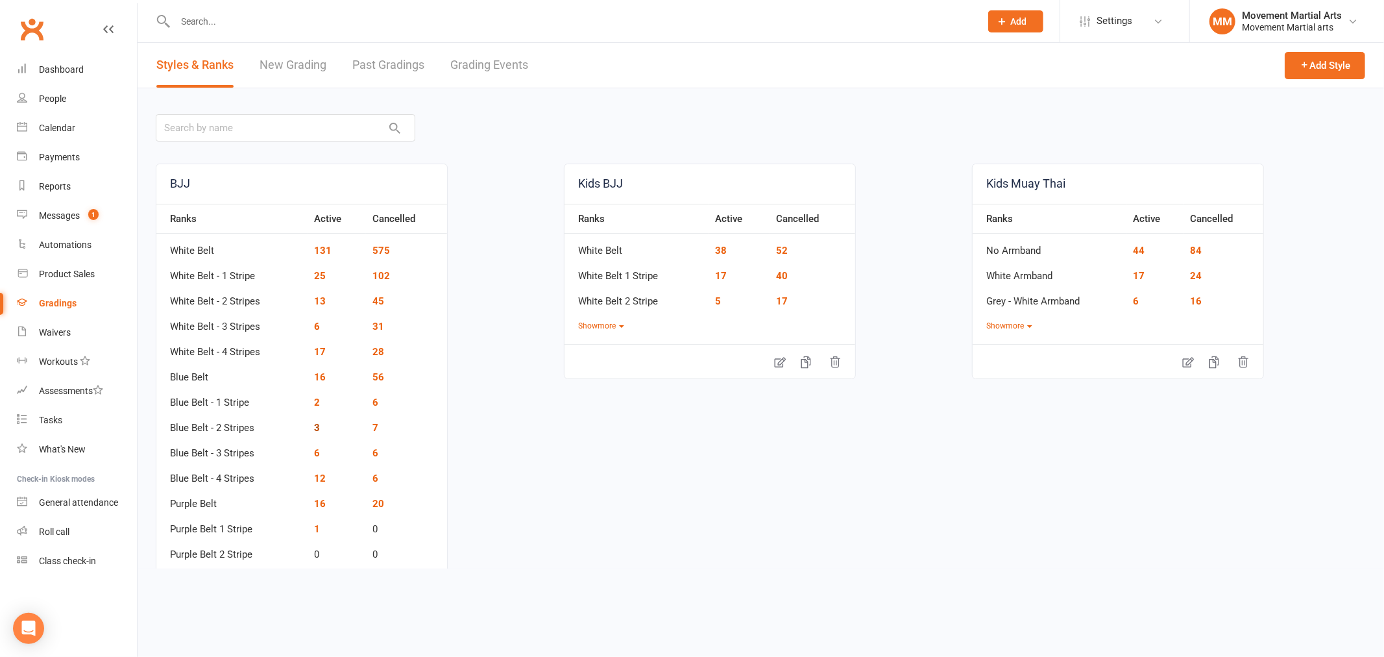
click at [316, 431] on link "3" at bounding box center [317, 428] width 6 height 12
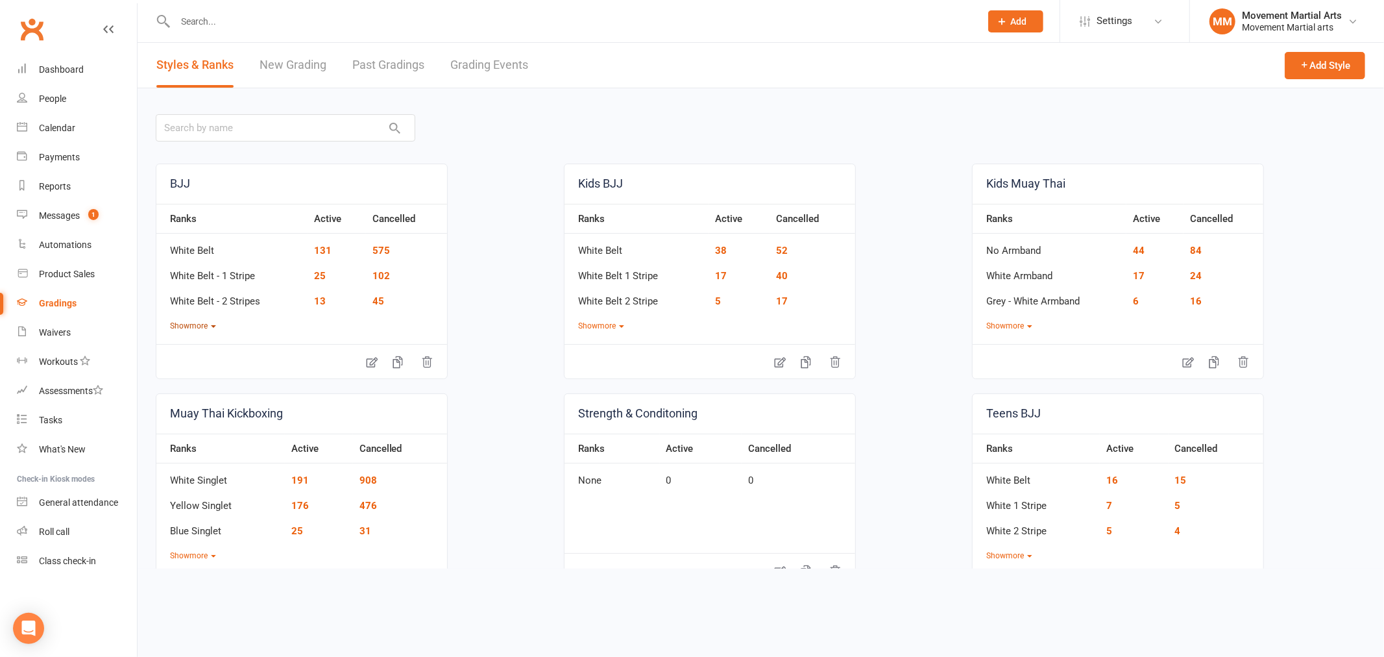
click at [202, 323] on button "Show more" at bounding box center [193, 326] width 46 height 12
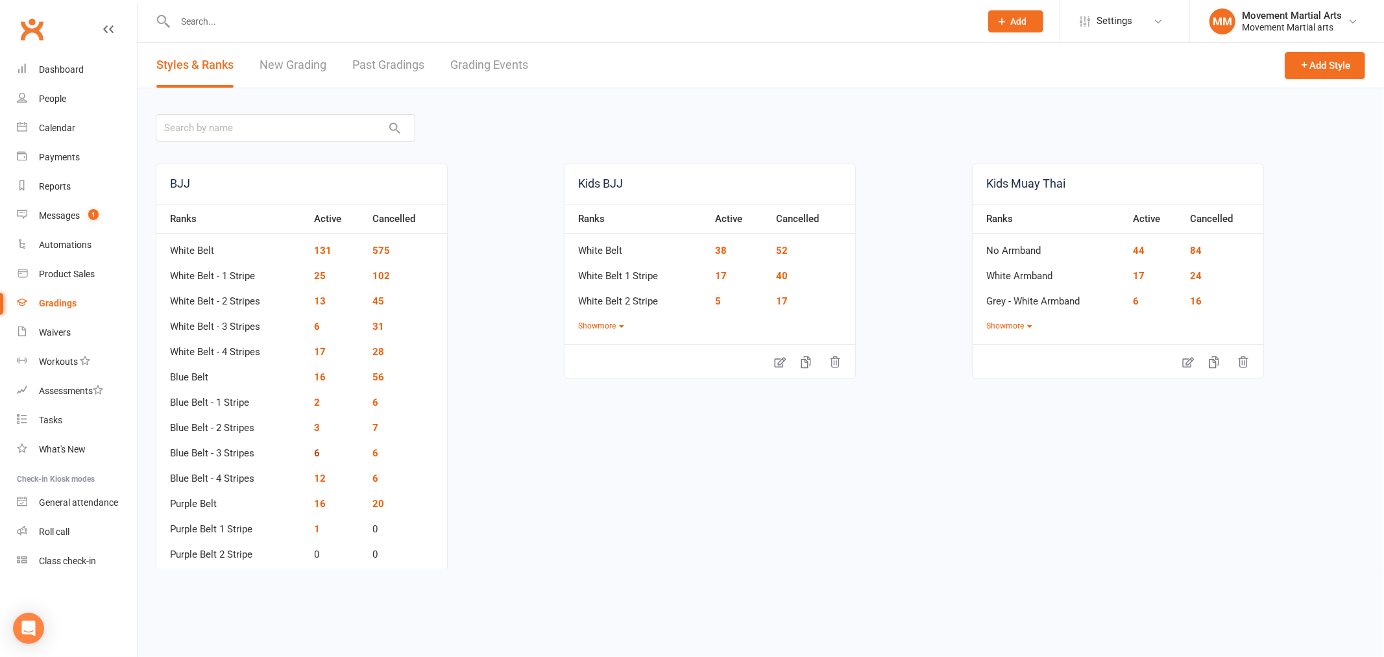
click at [314, 453] on link "6" at bounding box center [317, 453] width 6 height 12
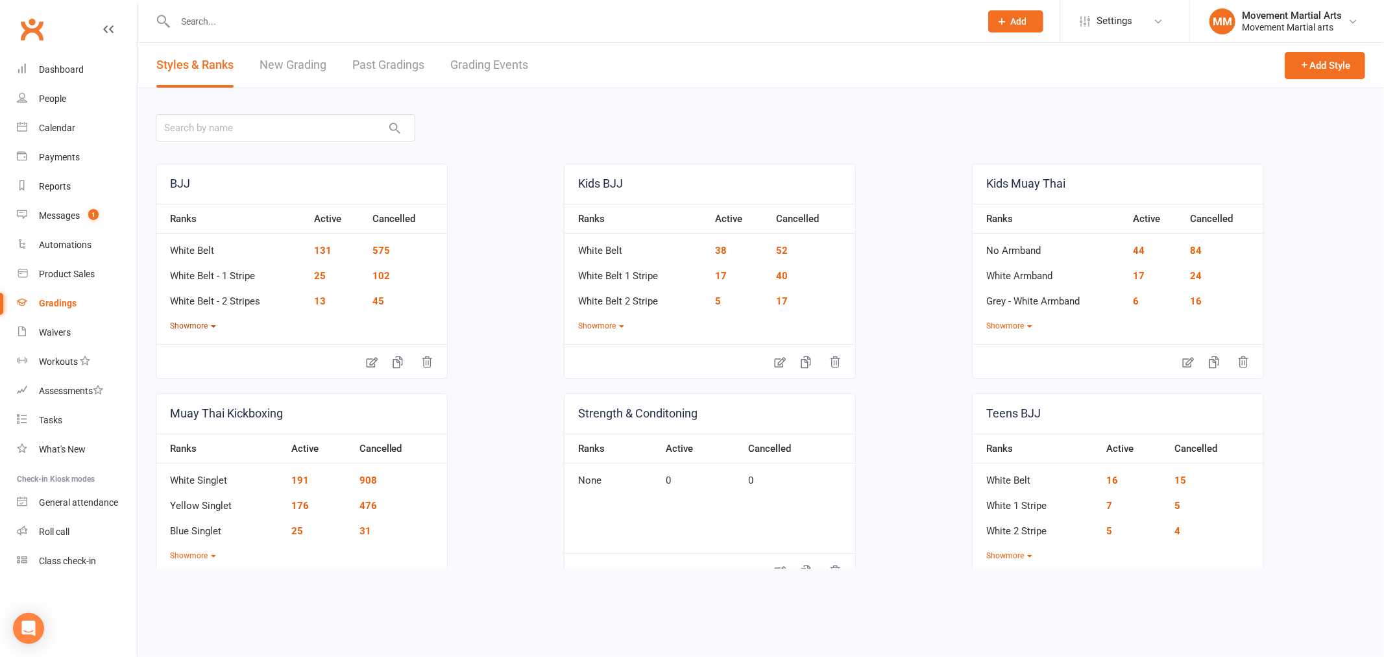
click at [215, 328] on button "Show more" at bounding box center [193, 326] width 46 height 12
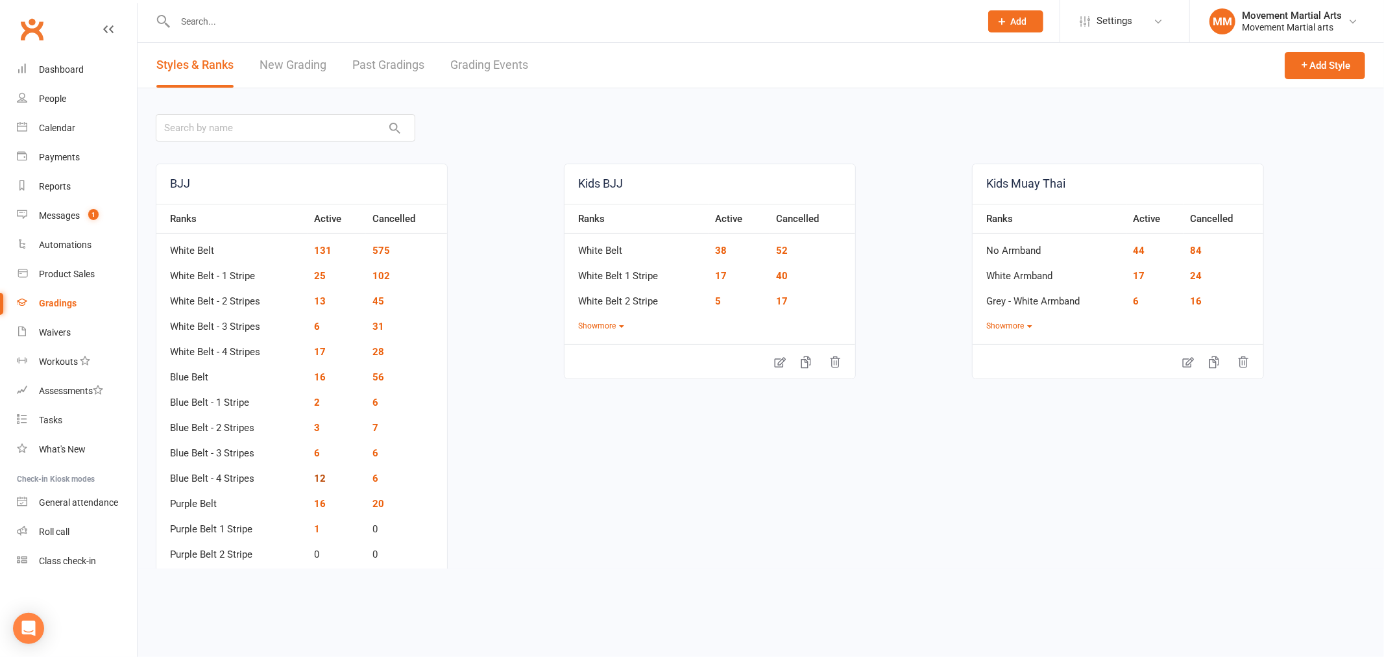
click at [323, 483] on link "12" at bounding box center [320, 478] width 12 height 12
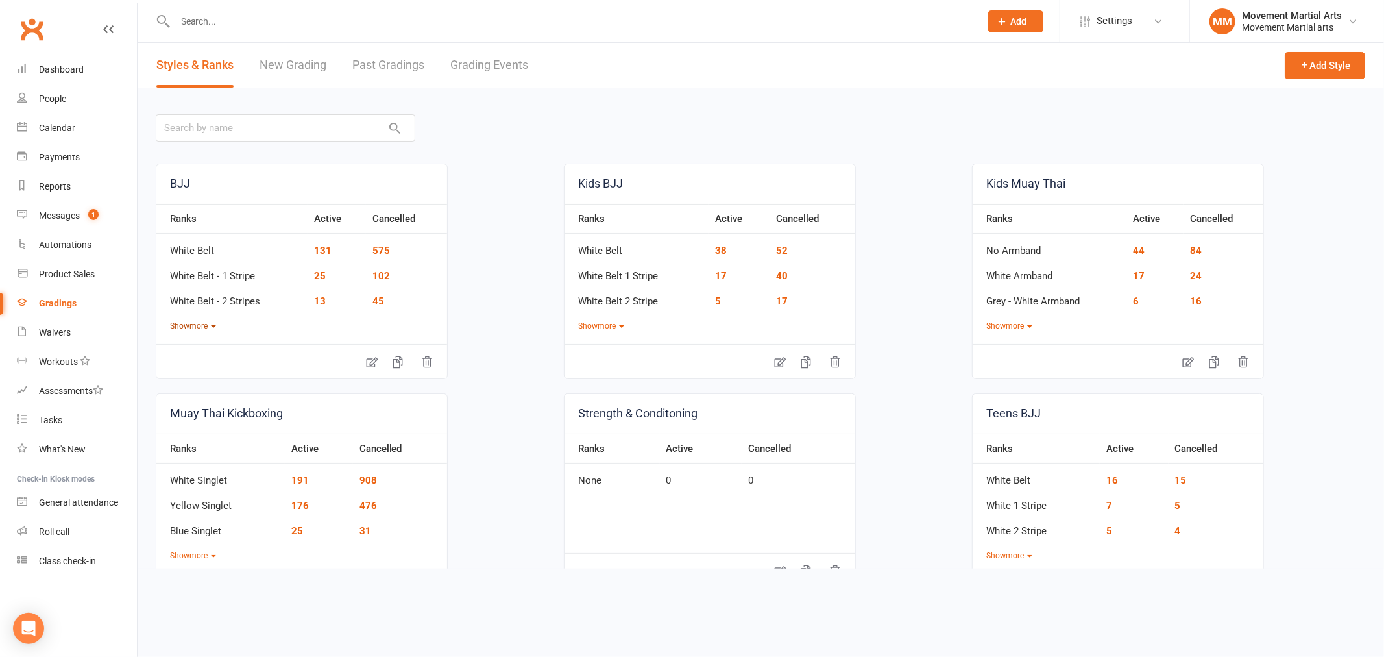
click at [210, 327] on button "Show more" at bounding box center [193, 326] width 46 height 12
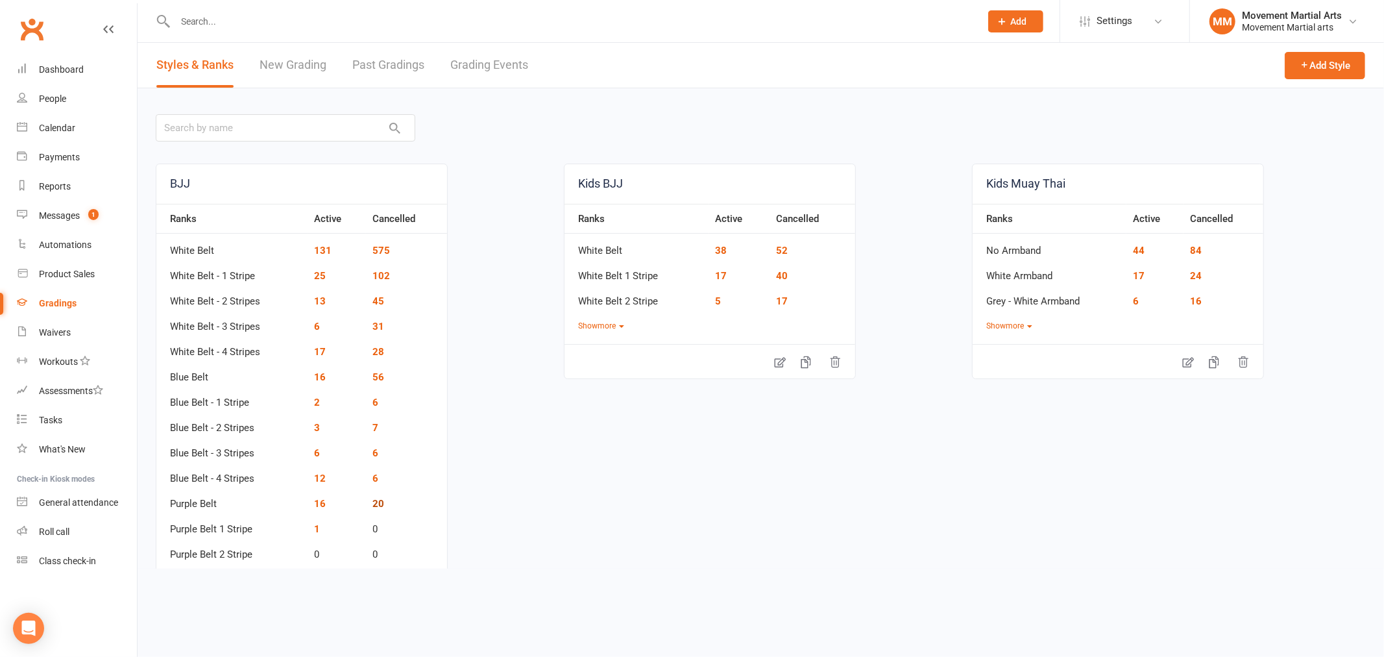
click at [374, 503] on link "20" at bounding box center [378, 504] width 12 height 12
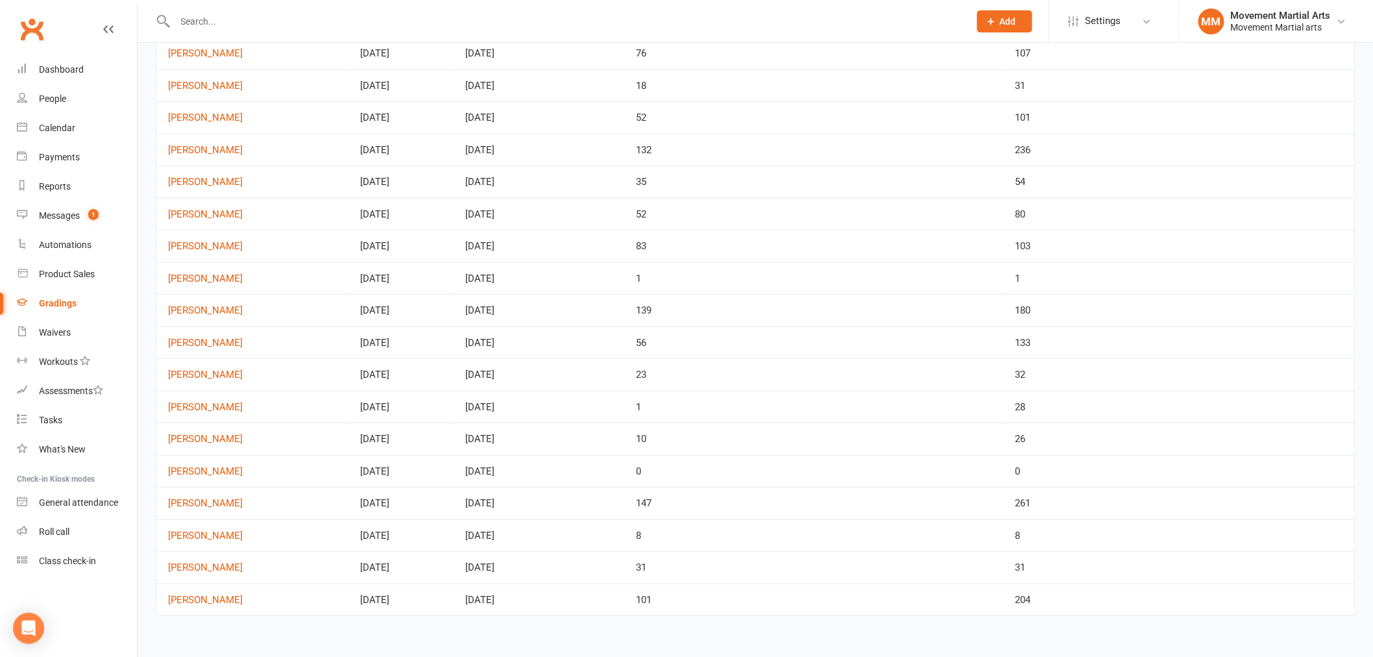
scroll to position [213, 0]
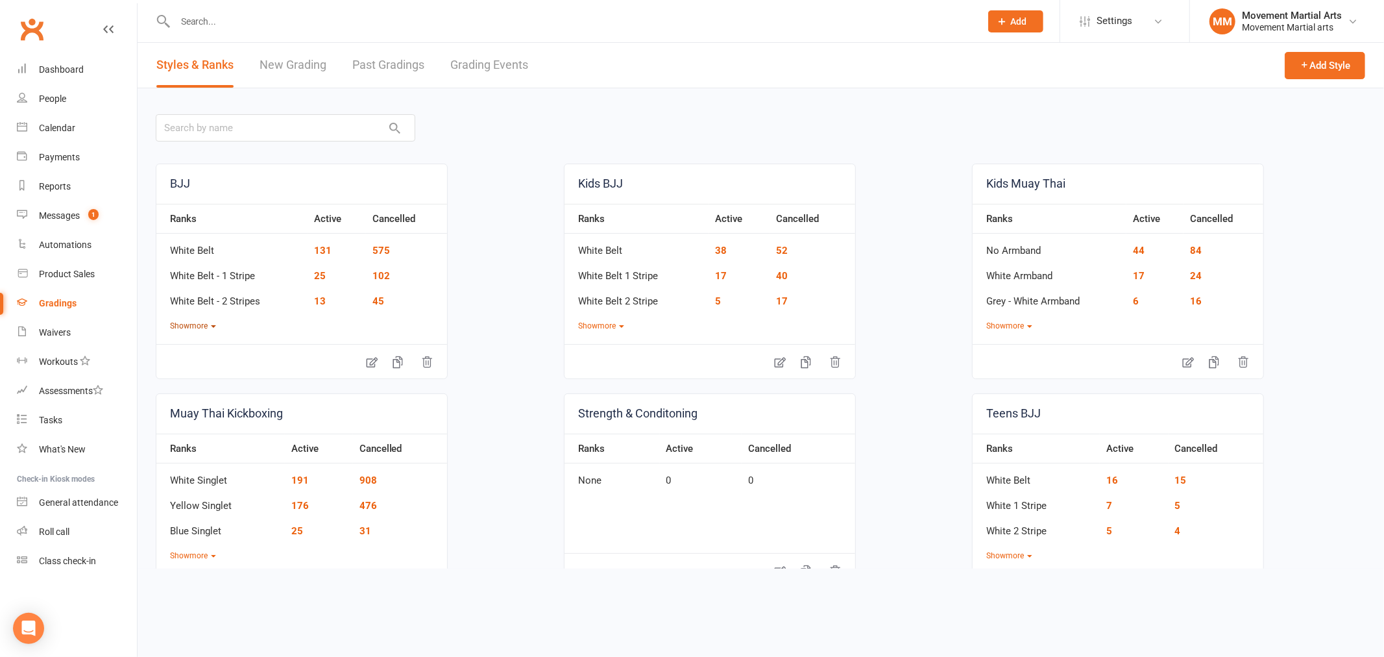
click at [216, 328] on button "Show more" at bounding box center [193, 326] width 46 height 12
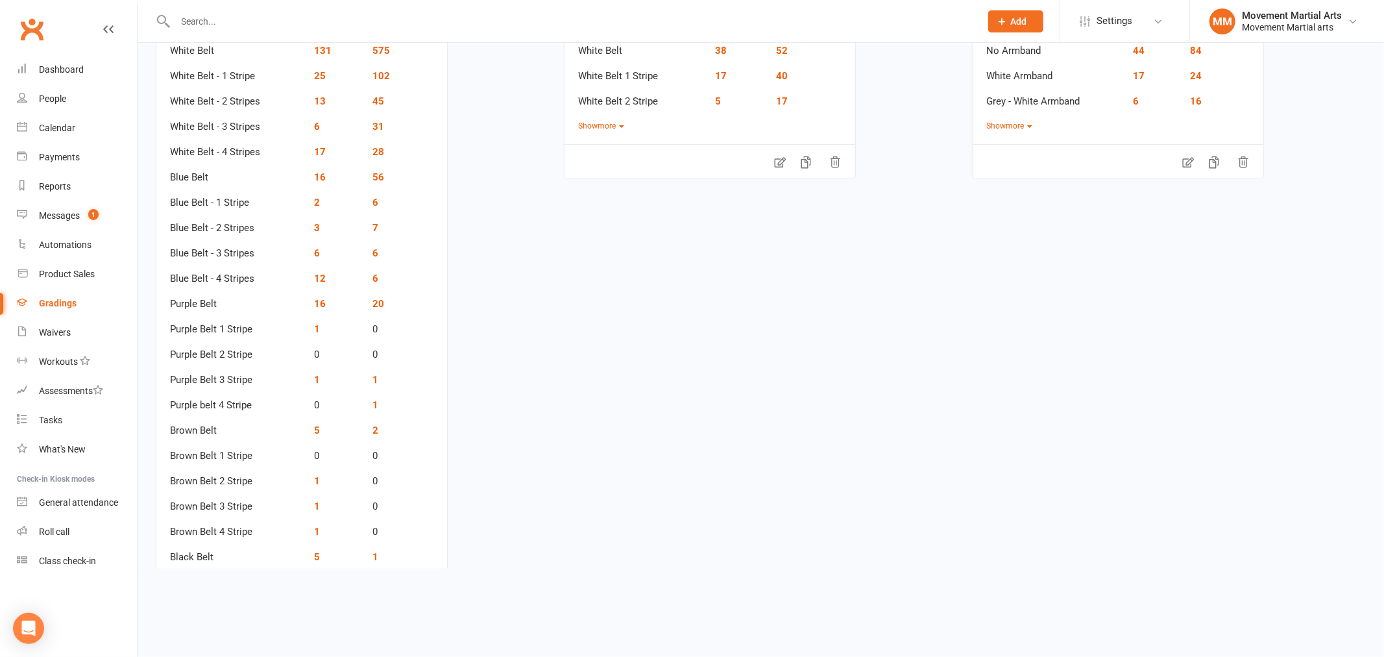
scroll to position [167, 0]
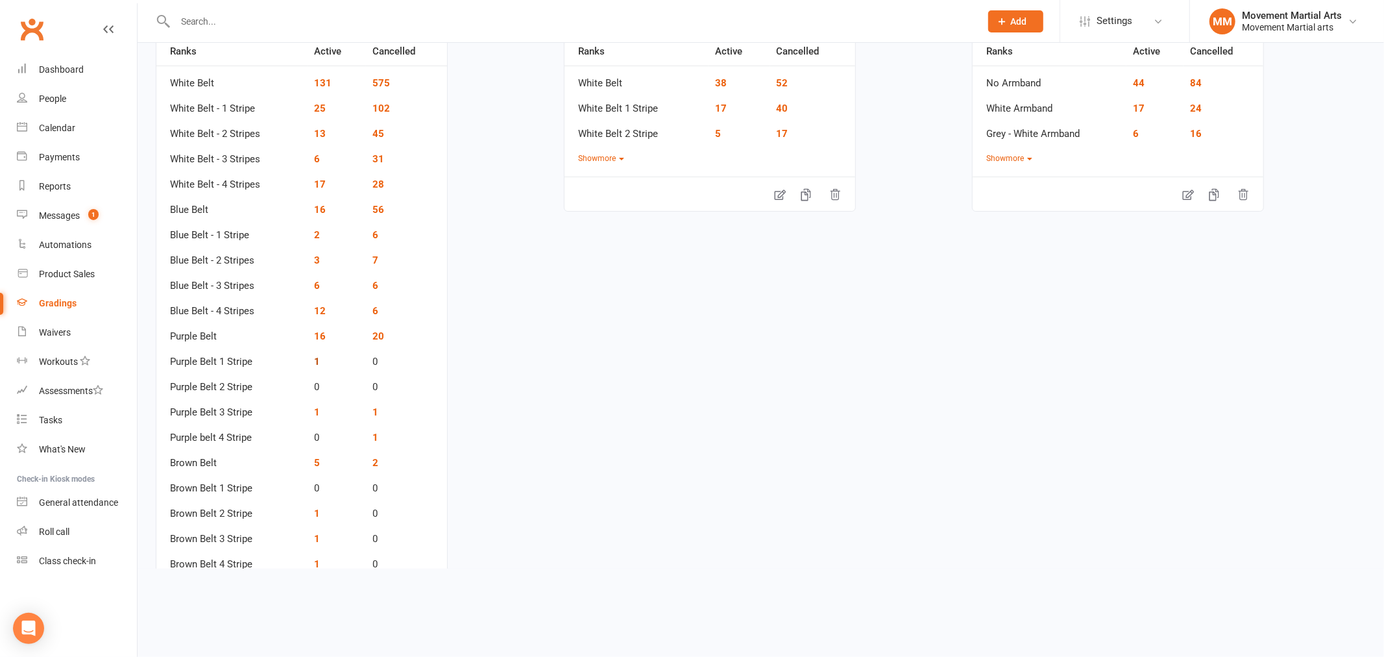
click at [316, 357] on link "1" at bounding box center [317, 362] width 6 height 12
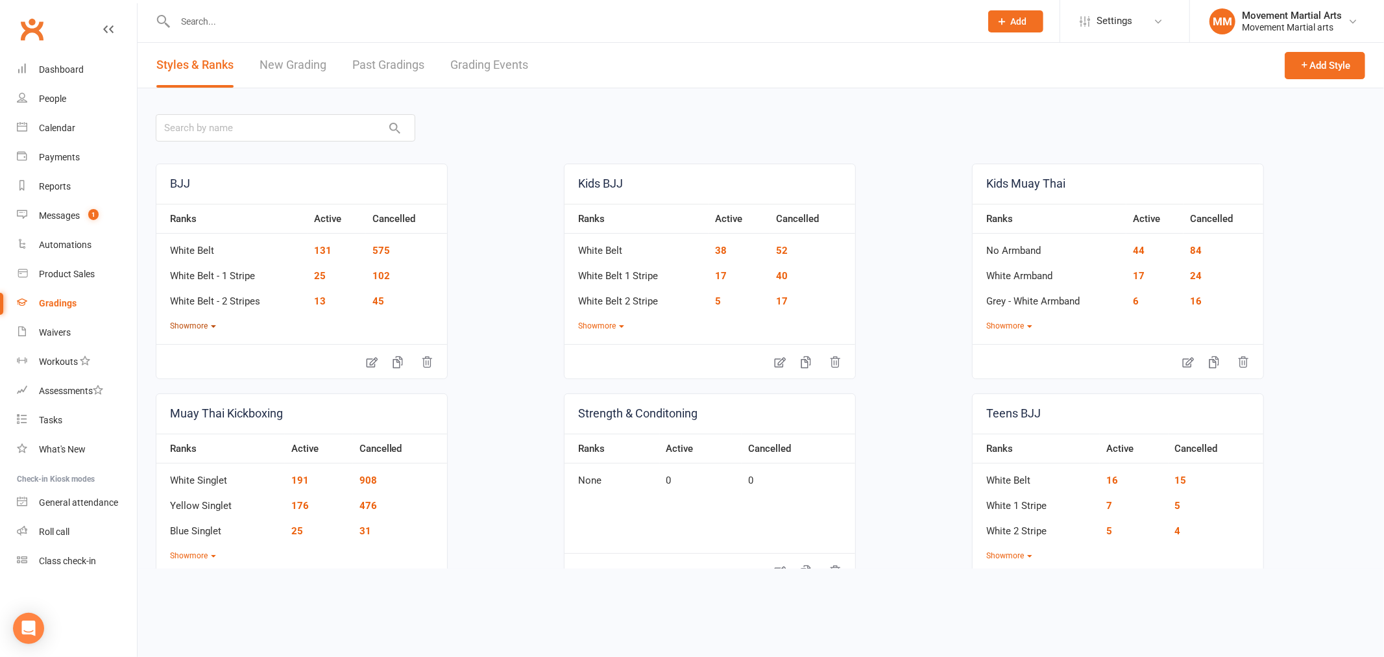
click at [202, 324] on button "Show more" at bounding box center [193, 326] width 46 height 12
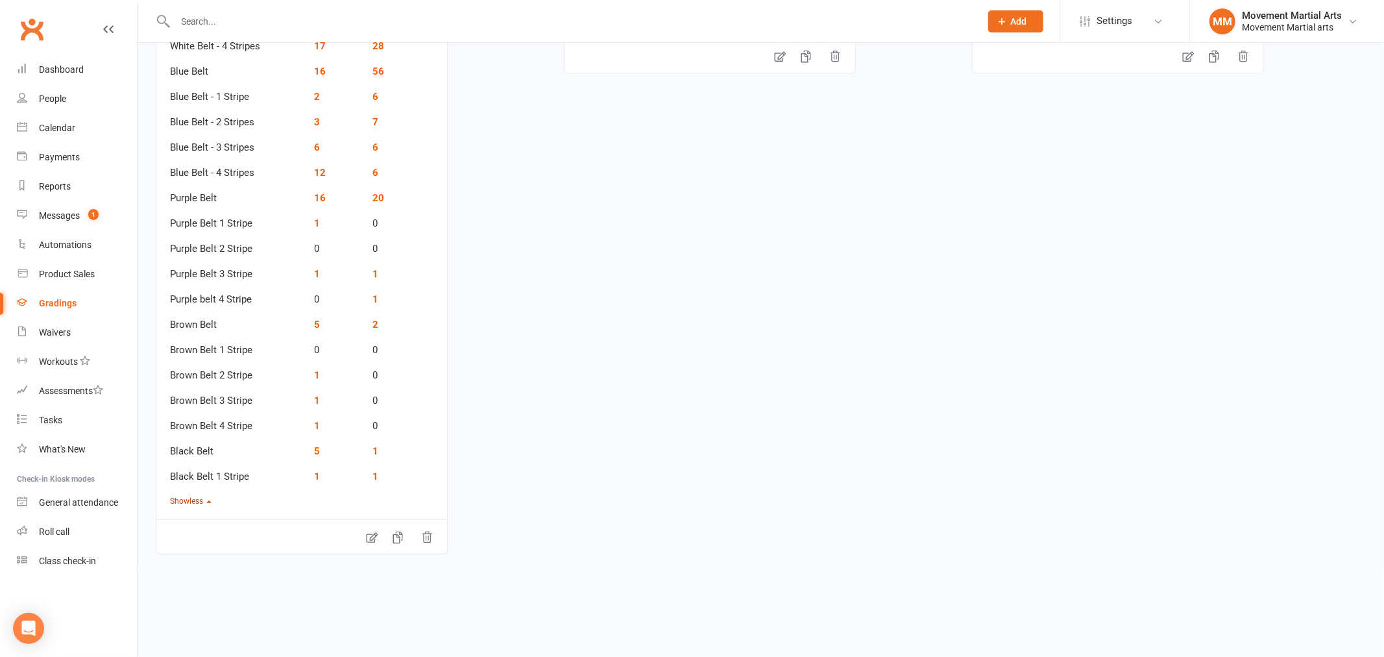
scroll to position [336, 0]
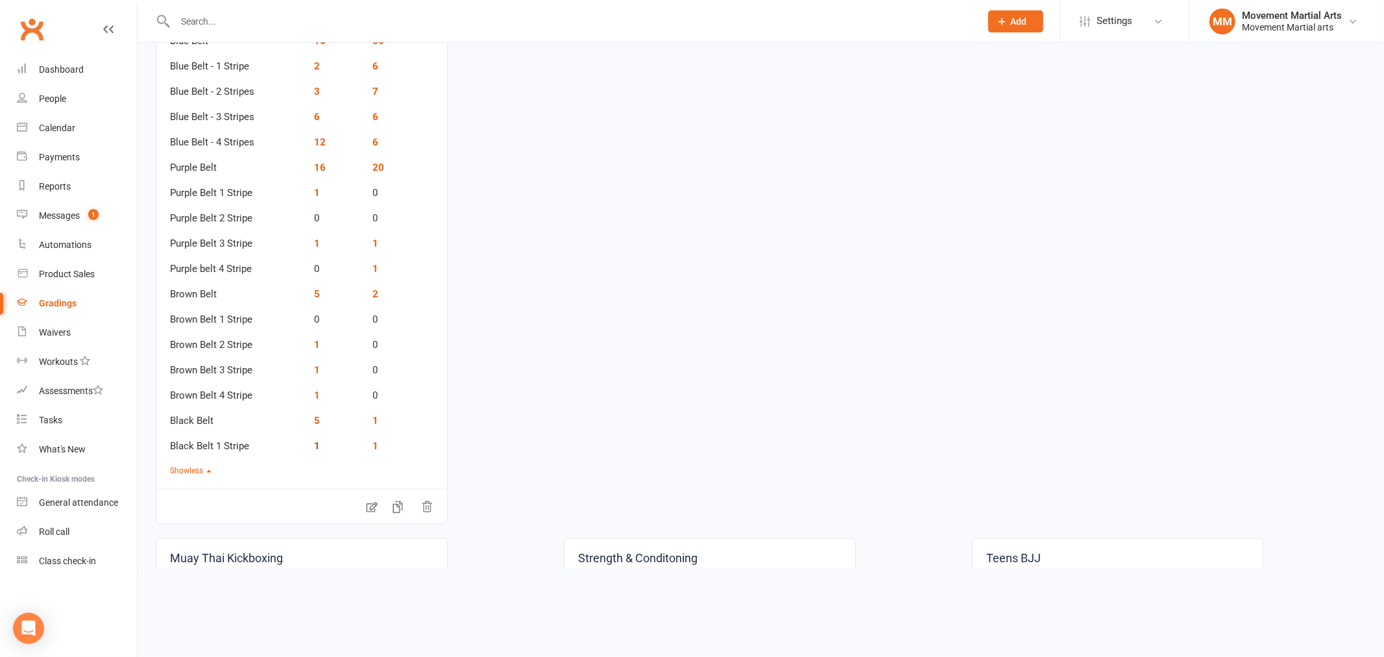
click at [315, 443] on link "1" at bounding box center [317, 446] width 6 height 12
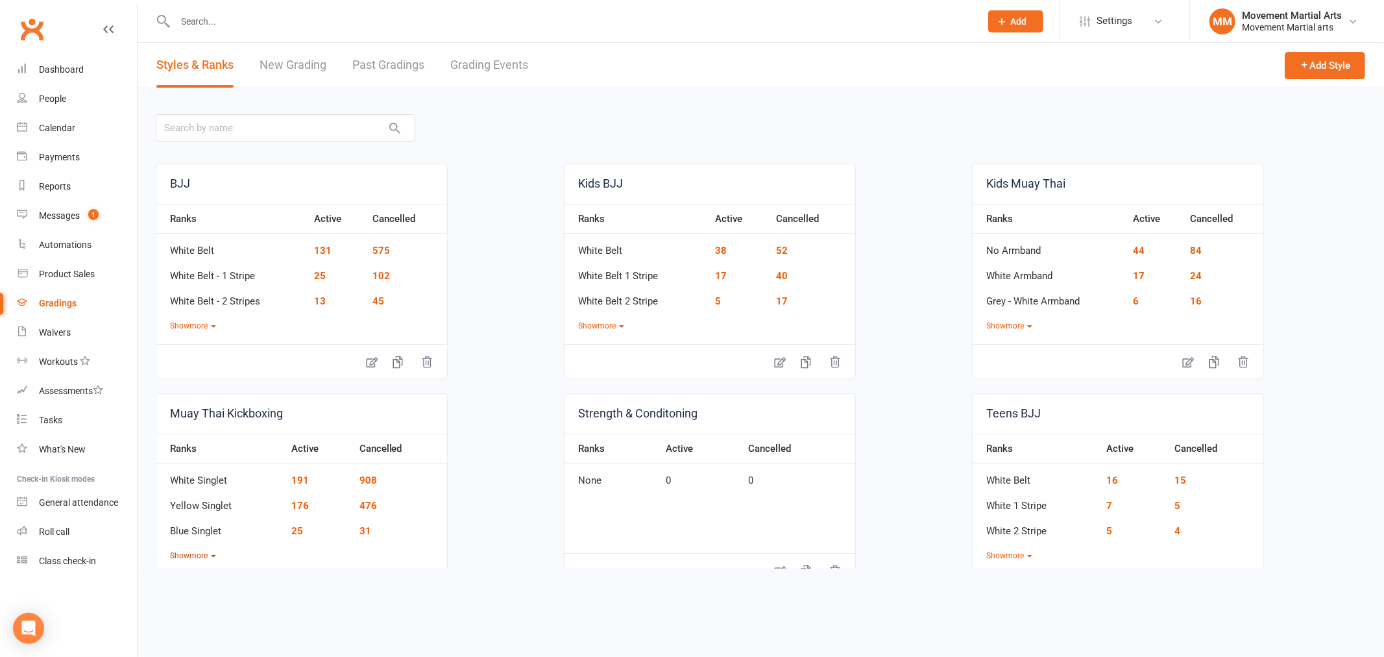
click at [184, 553] on button "Show more" at bounding box center [193, 556] width 46 height 12
click at [41, 21] on link "Clubworx" at bounding box center [32, 29] width 32 height 32
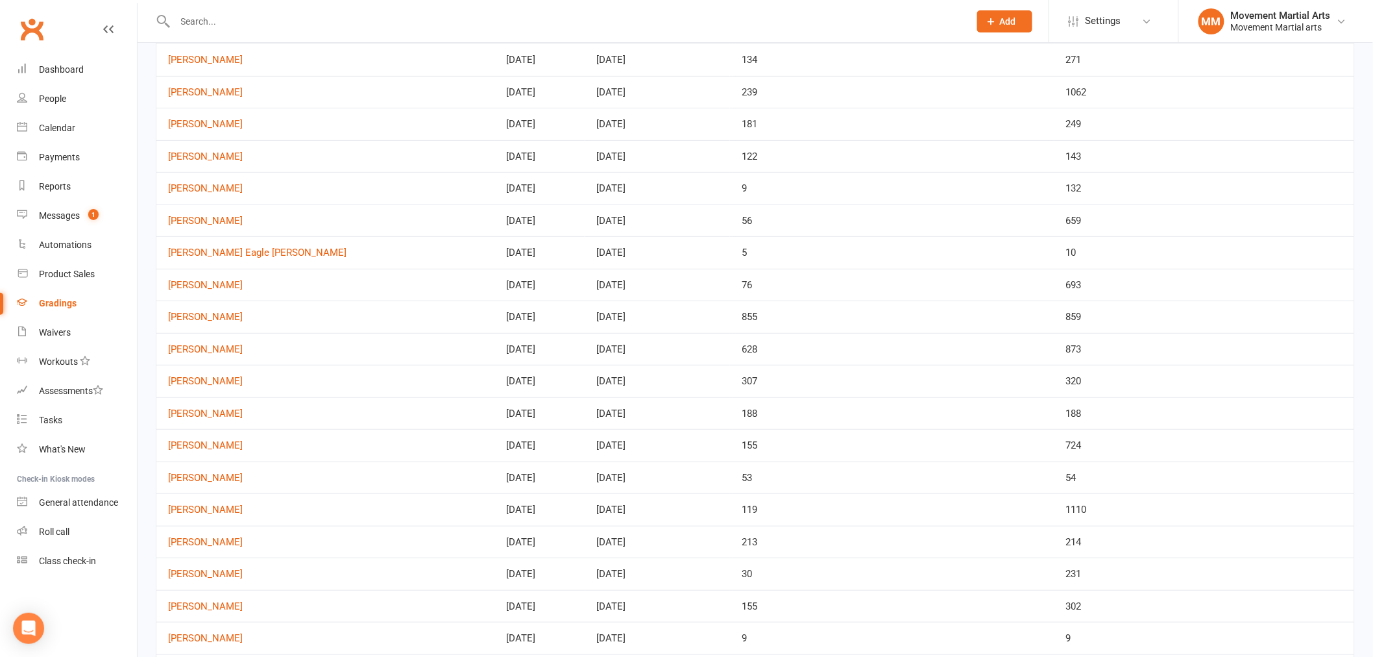
scroll to position [37, 0]
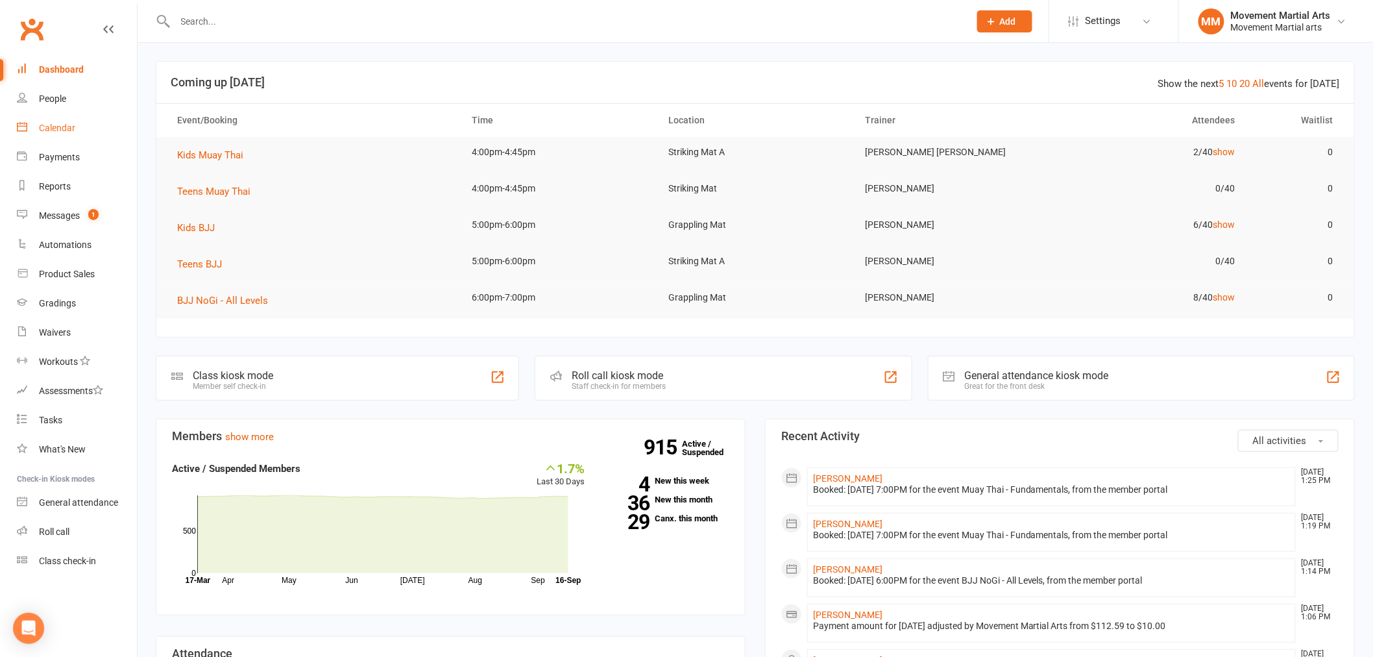
click at [71, 119] on link "Calendar" at bounding box center [77, 128] width 120 height 29
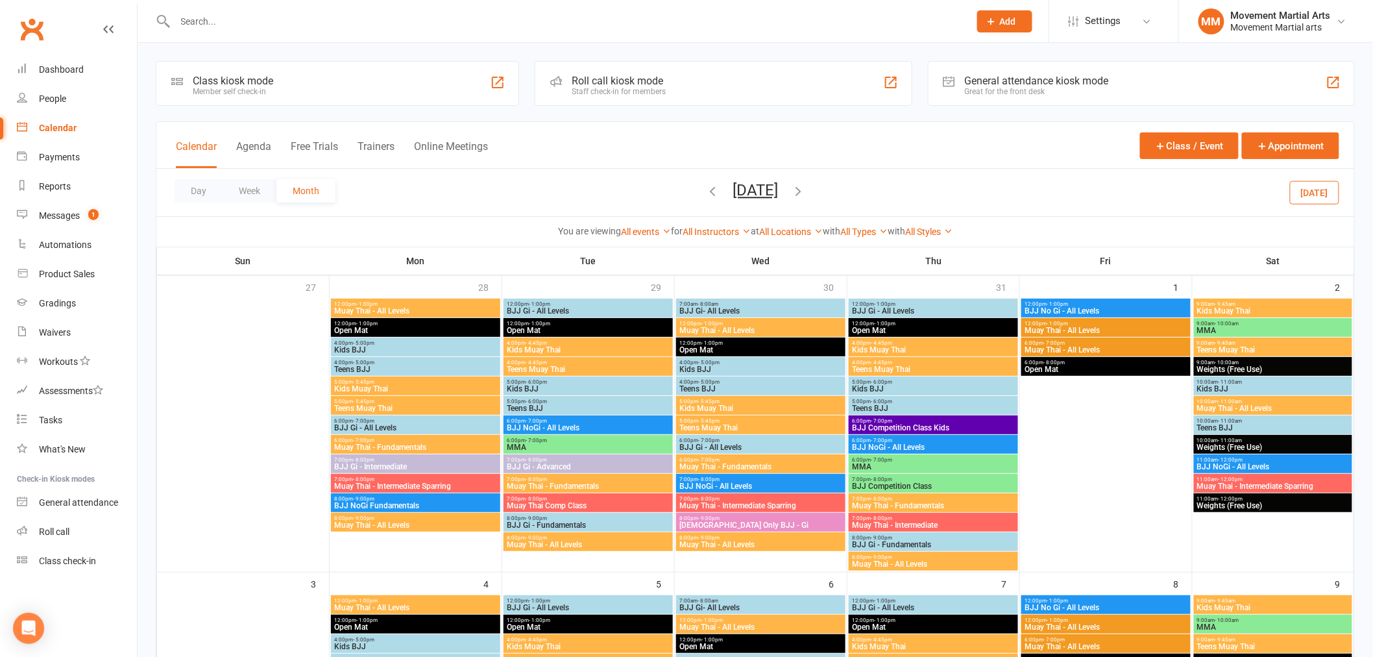
click at [805, 188] on icon "button" at bounding box center [798, 191] width 14 height 14
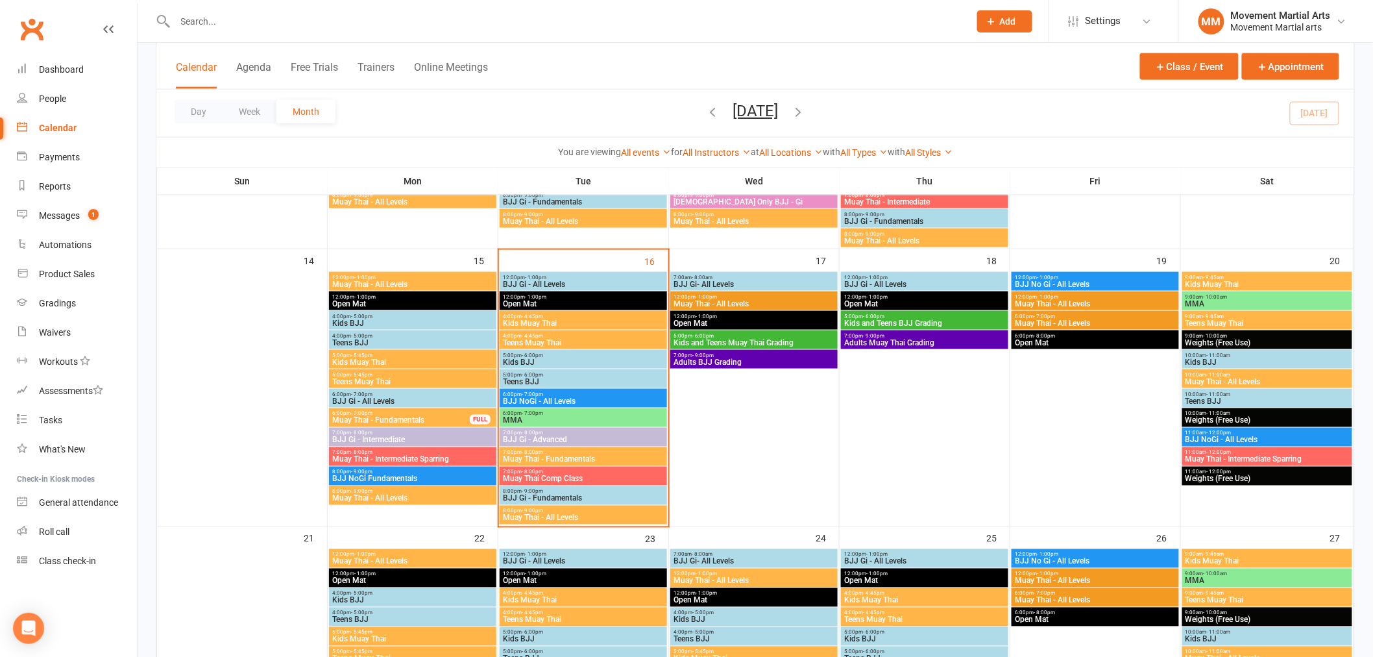
scroll to position [672, 0]
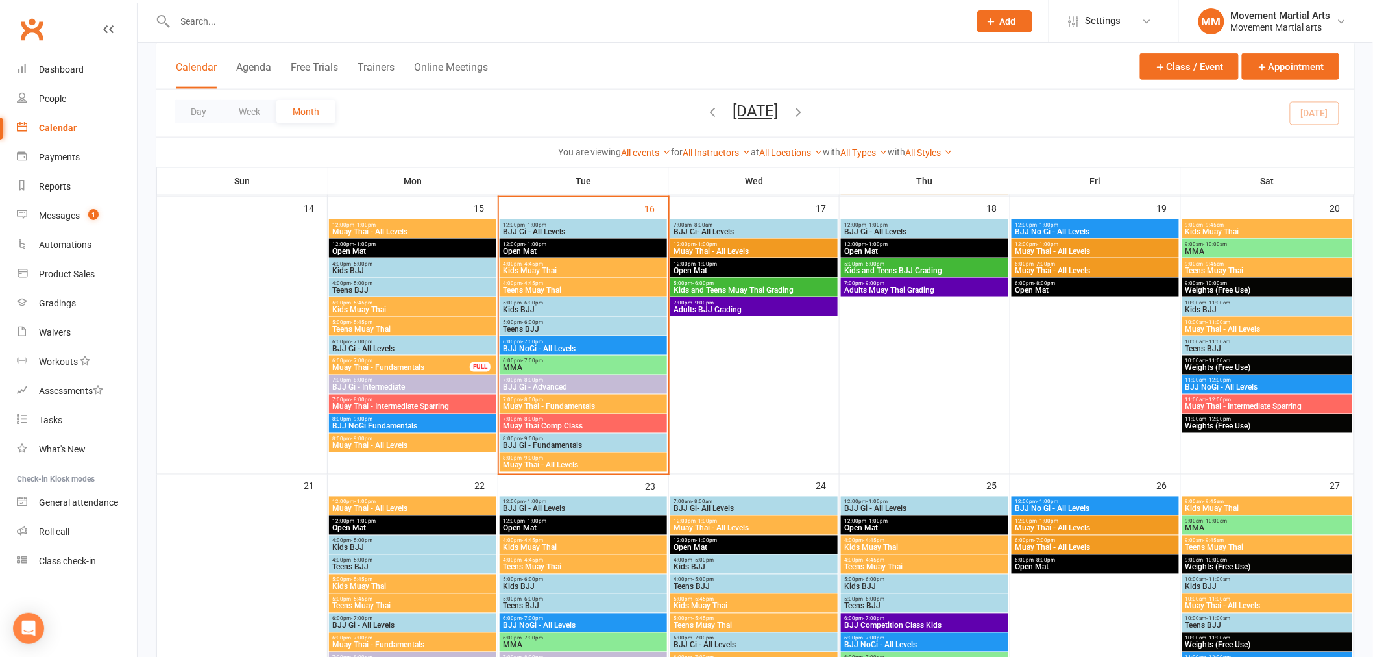
click at [764, 290] on span "Kids and Teens Muay Thai Grading" at bounding box center [754, 290] width 162 height 8
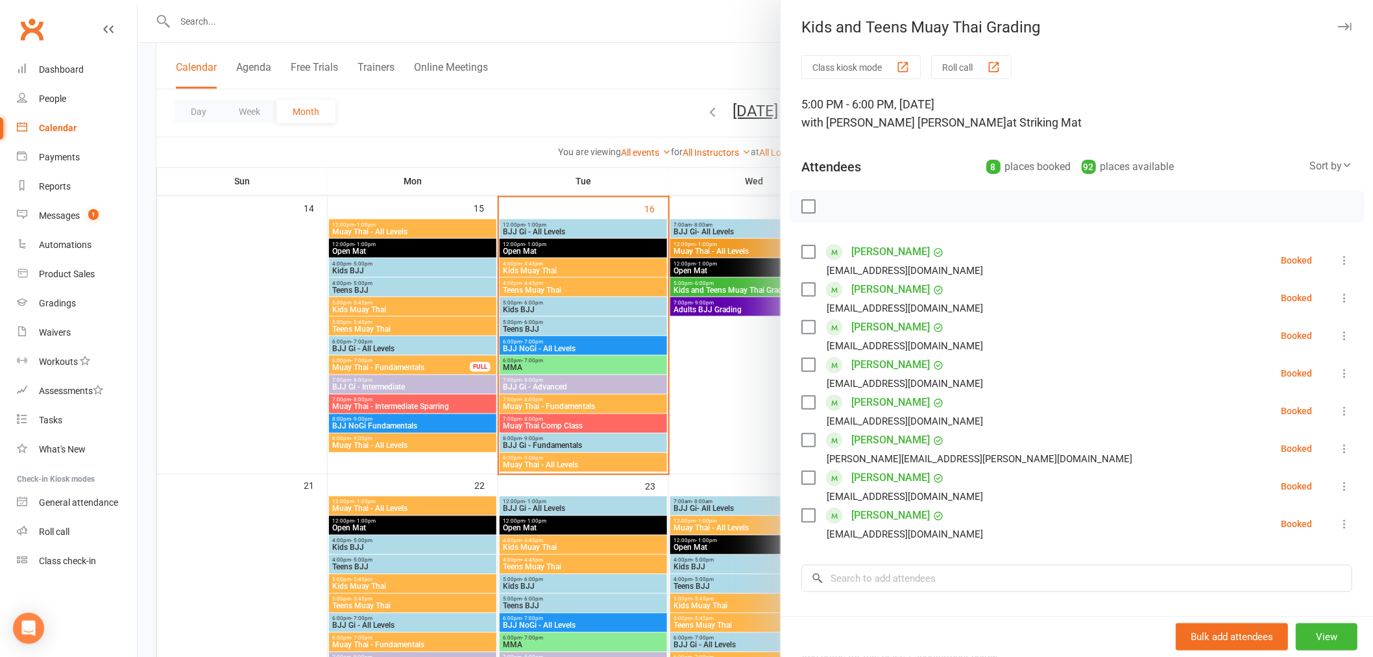
click at [757, 287] on div at bounding box center [756, 328] width 1236 height 657
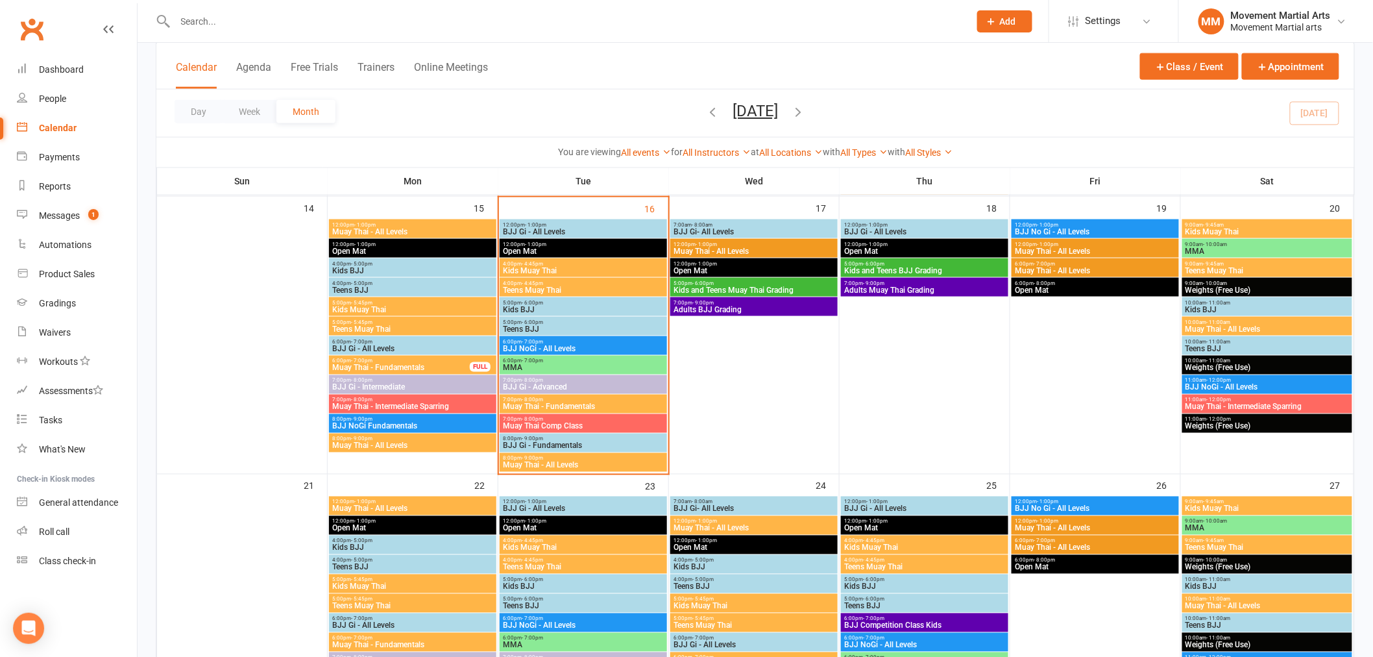
click at [738, 302] on span "7:00pm - 9:00pm" at bounding box center [754, 303] width 162 height 6
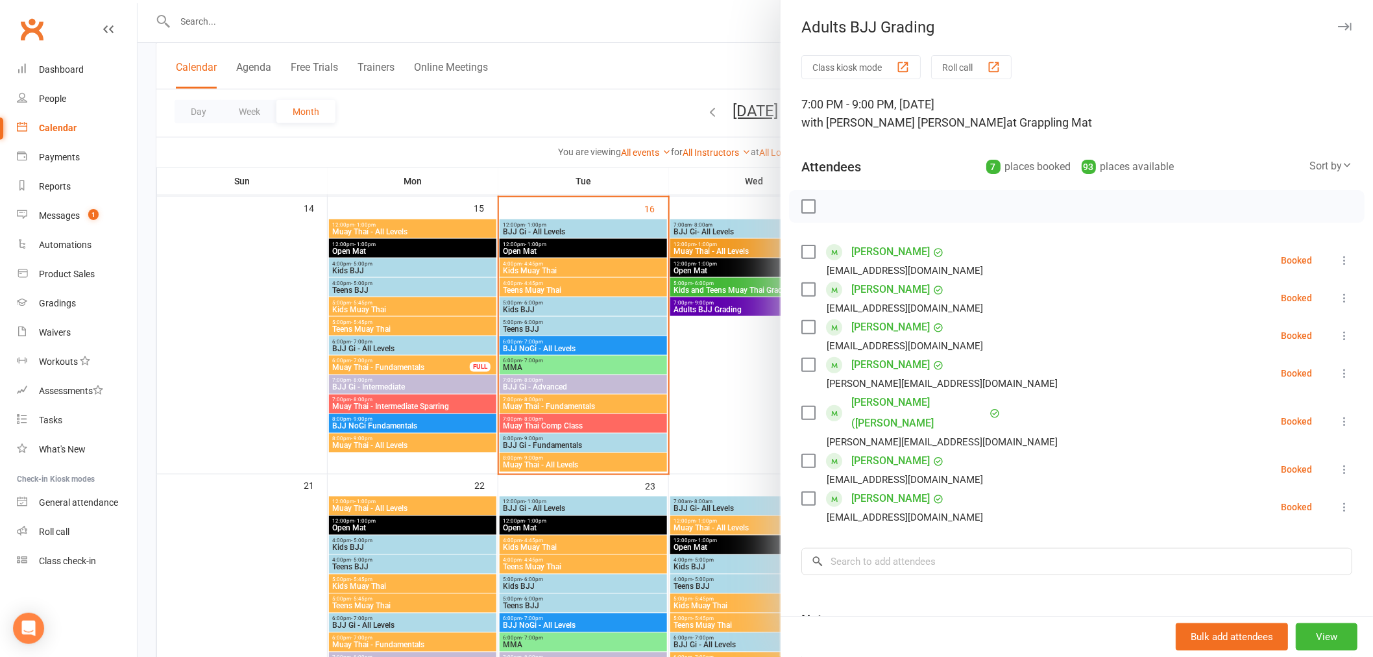
click at [703, 304] on div at bounding box center [756, 328] width 1236 height 657
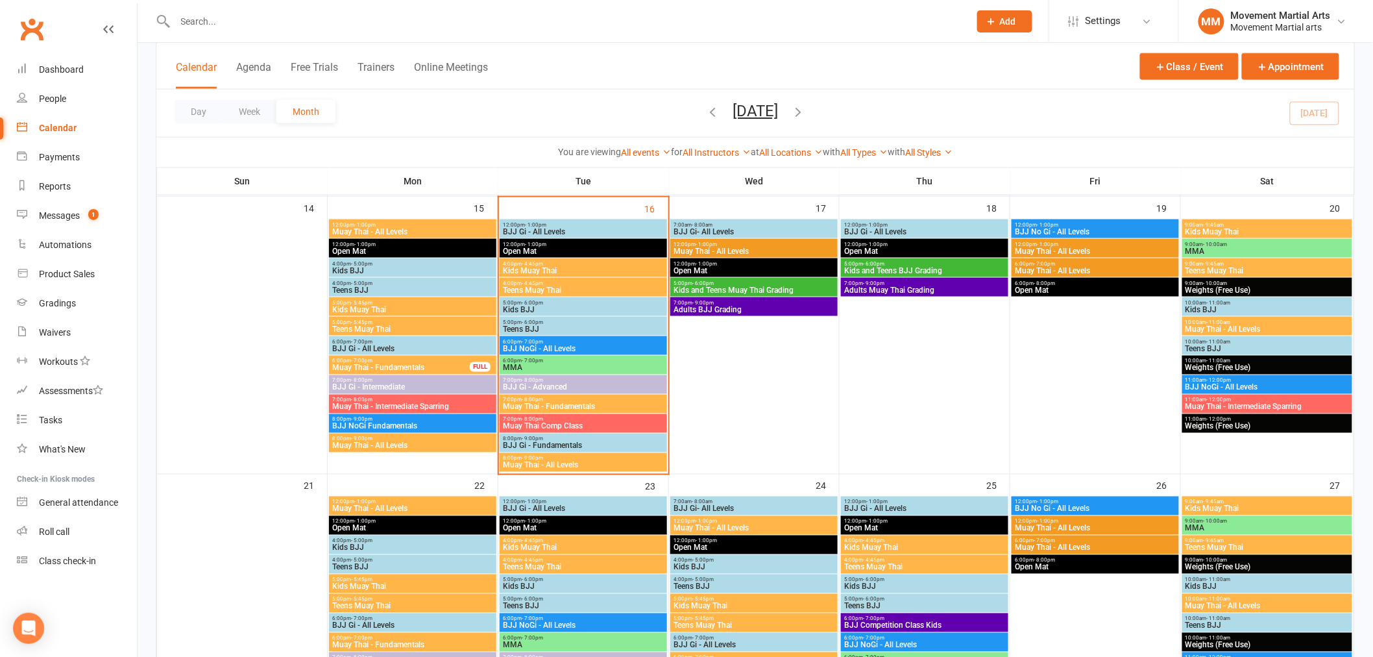
click at [911, 268] on span "Kids and Teens BJJ Grading" at bounding box center [925, 271] width 162 height 8
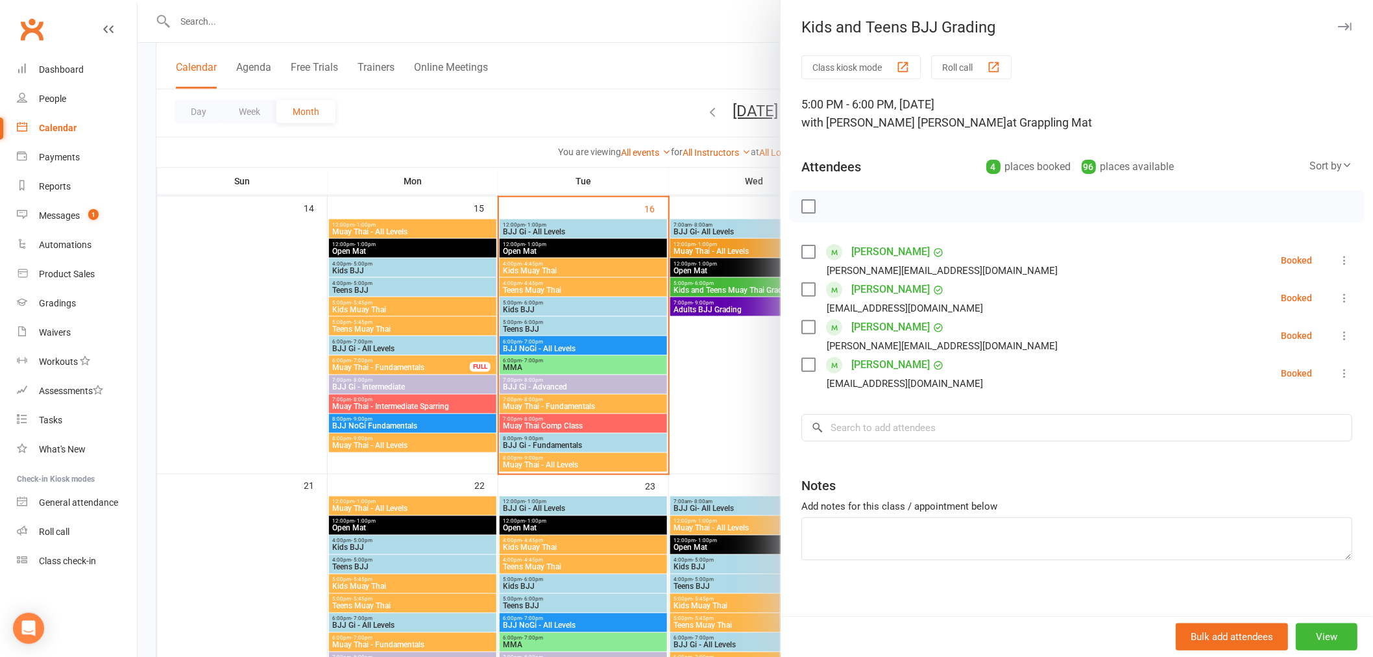
click at [737, 286] on div at bounding box center [756, 328] width 1236 height 657
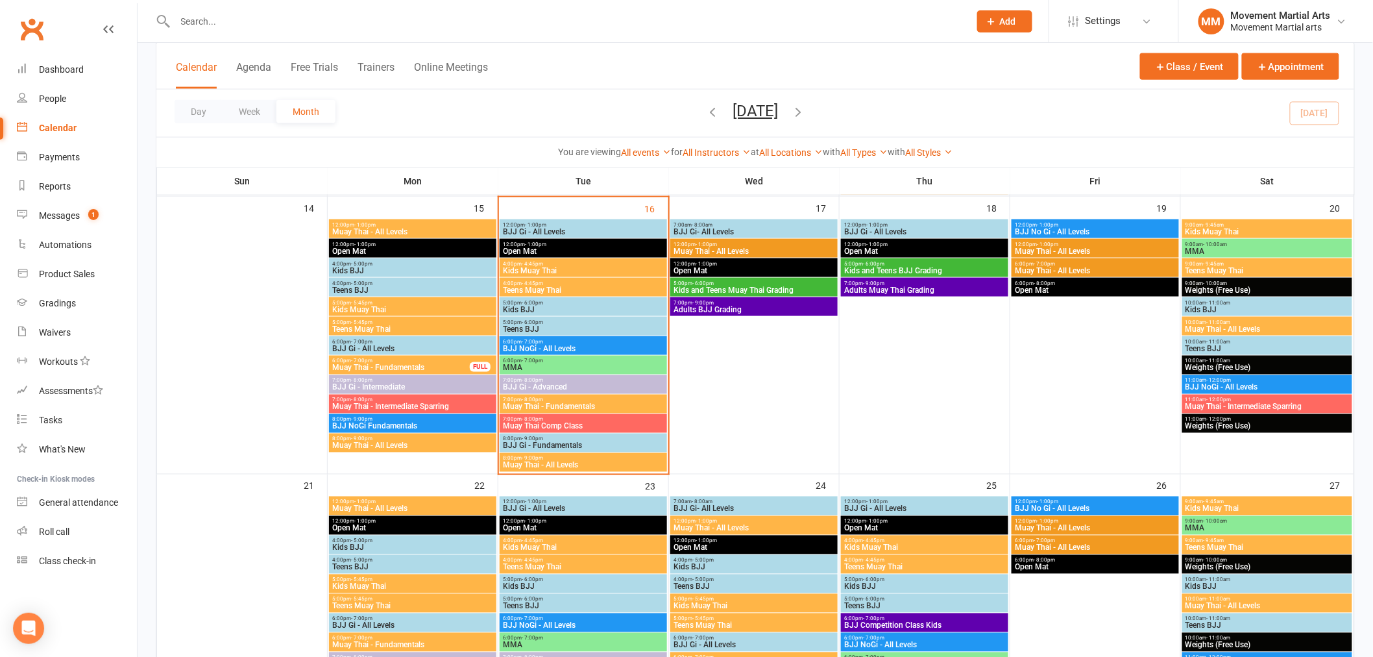
click at [876, 289] on span "Adults Muay Thai Grading" at bounding box center [925, 290] width 162 height 8
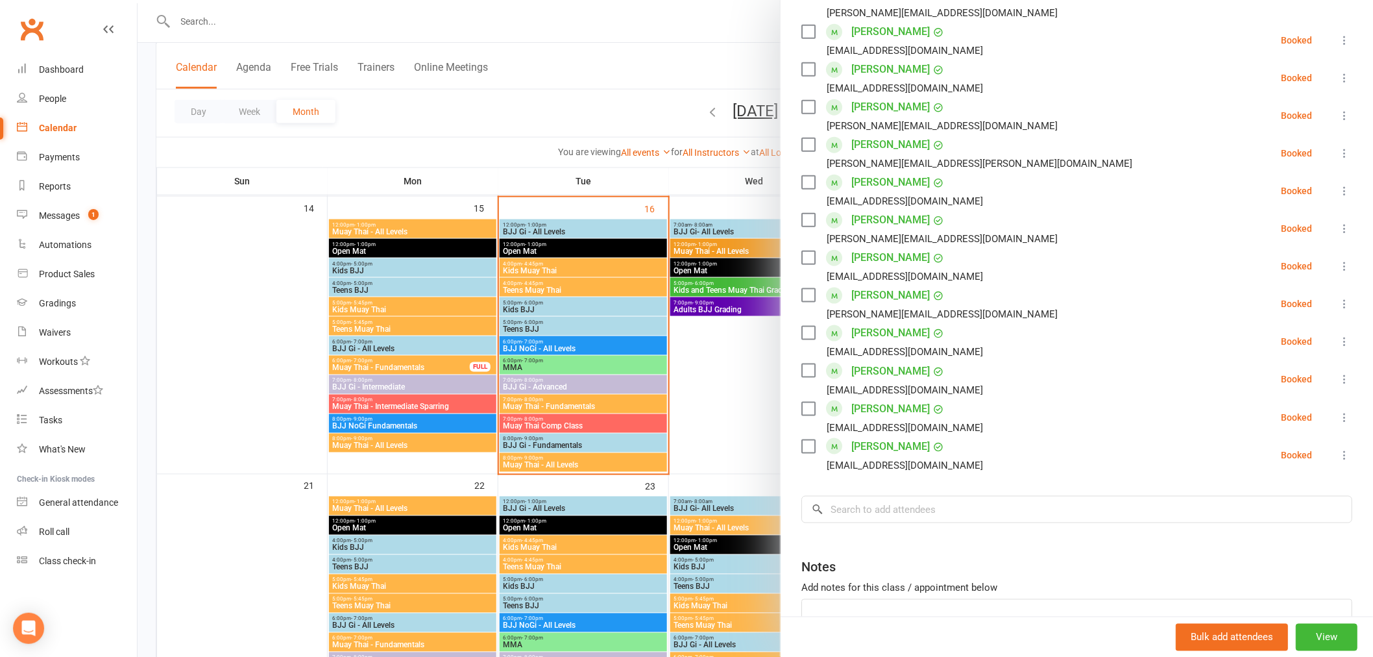
scroll to position [0, 0]
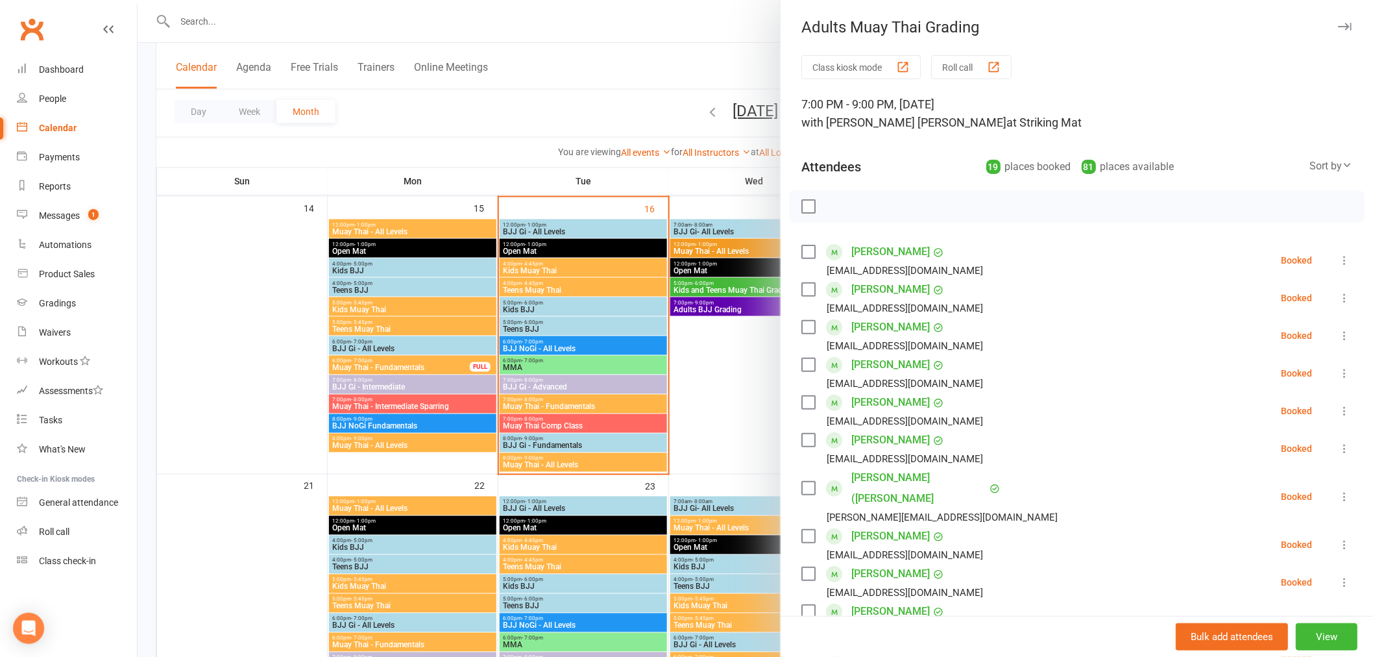
click at [729, 270] on div at bounding box center [756, 328] width 1236 height 657
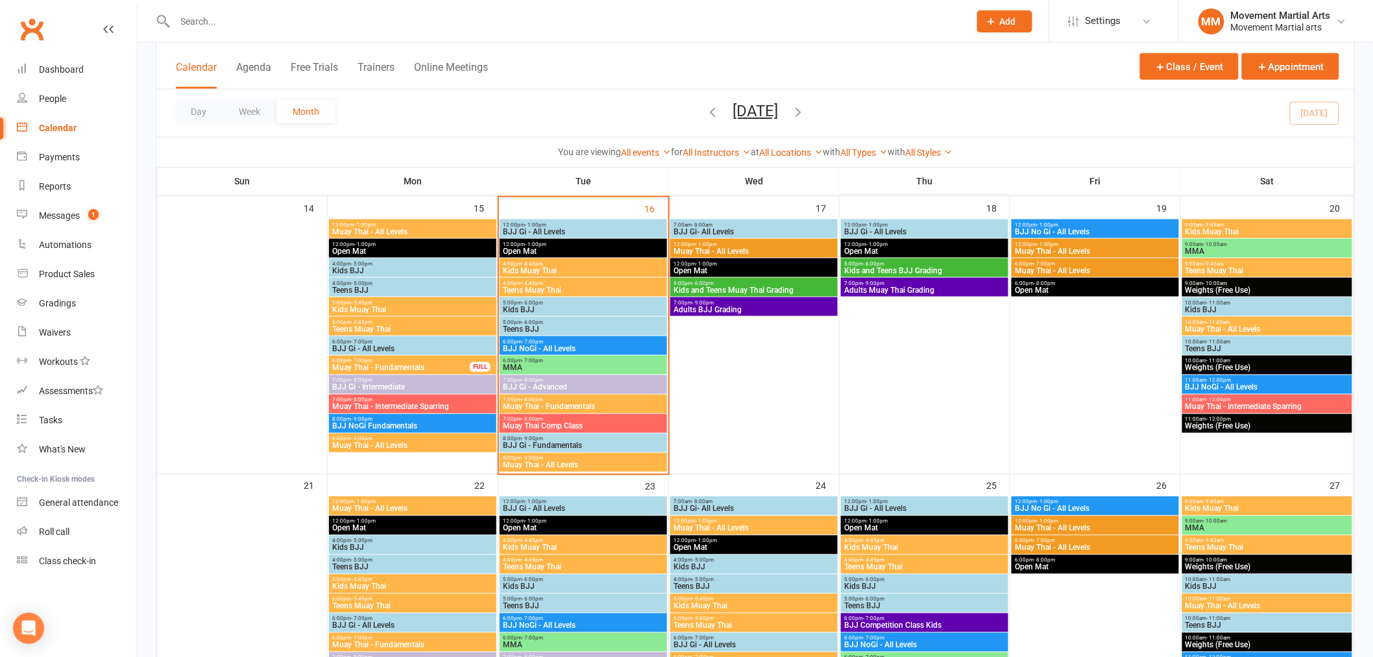
click at [386, 399] on span "7:00pm - 8:00pm" at bounding box center [413, 400] width 162 height 6
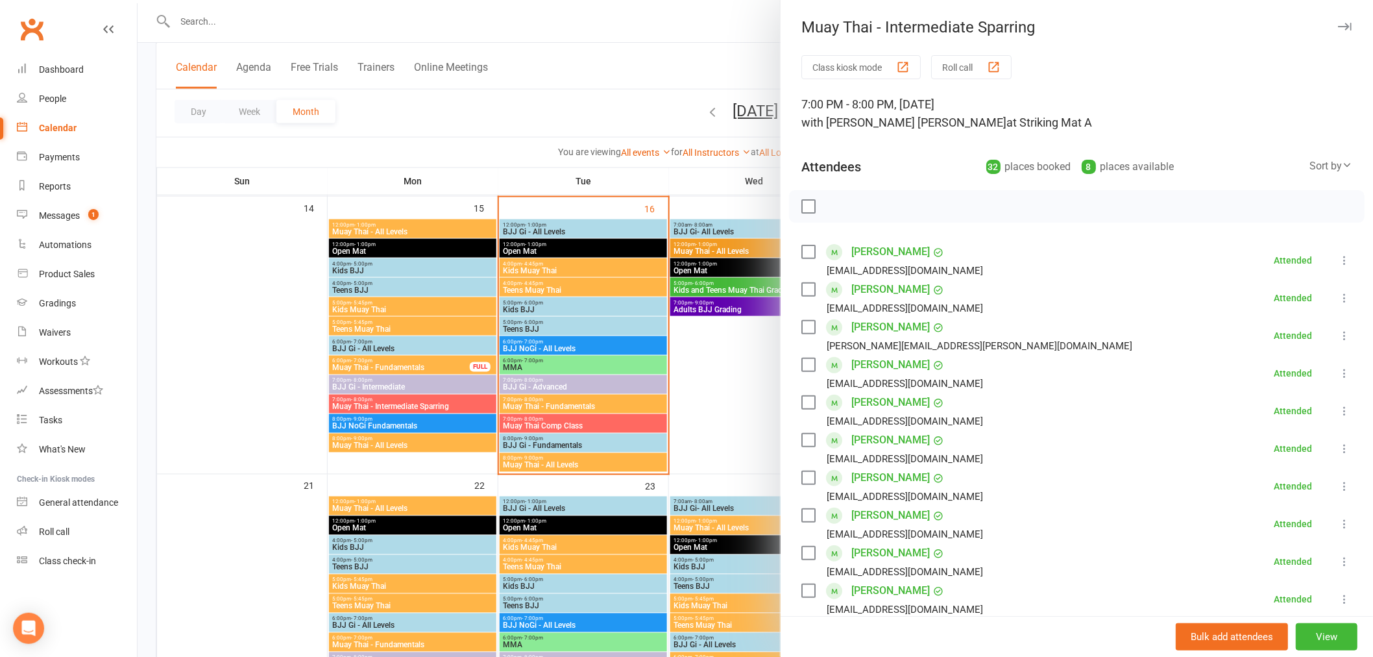
click at [386, 399] on div at bounding box center [756, 328] width 1236 height 657
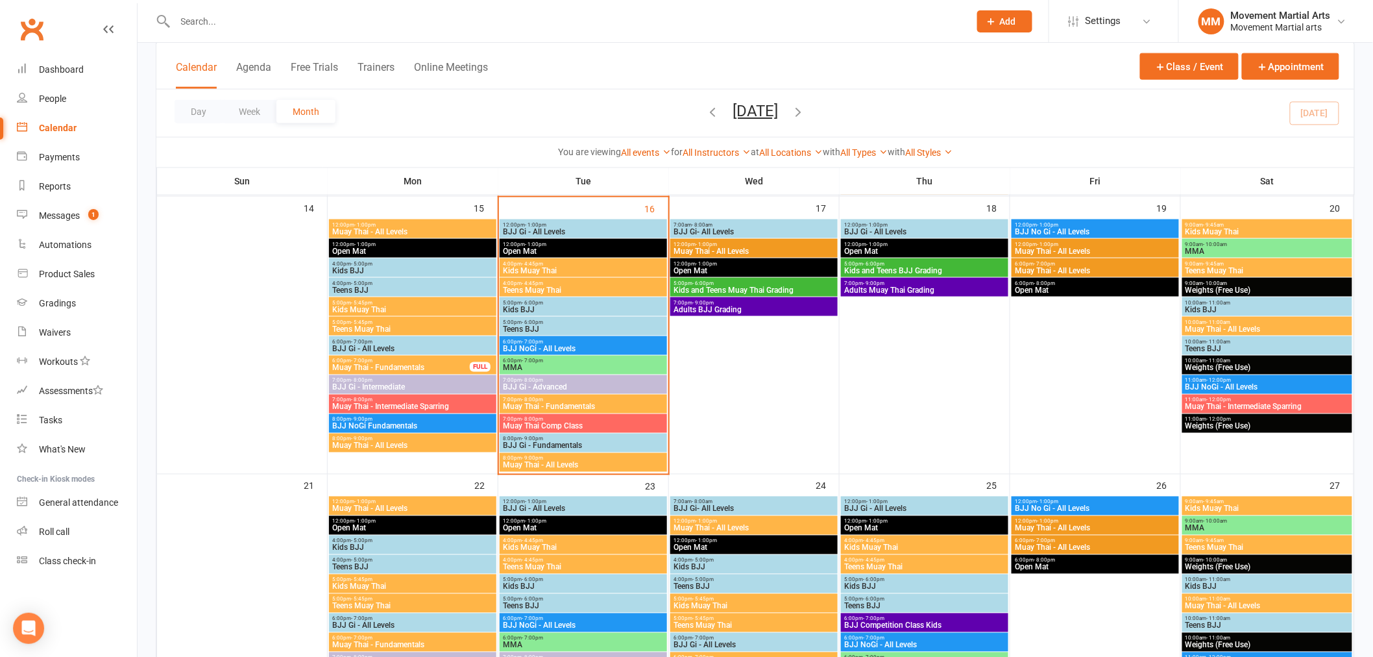
click at [386, 384] on span "BJJ Gi - Intermediate" at bounding box center [413, 388] width 162 height 8
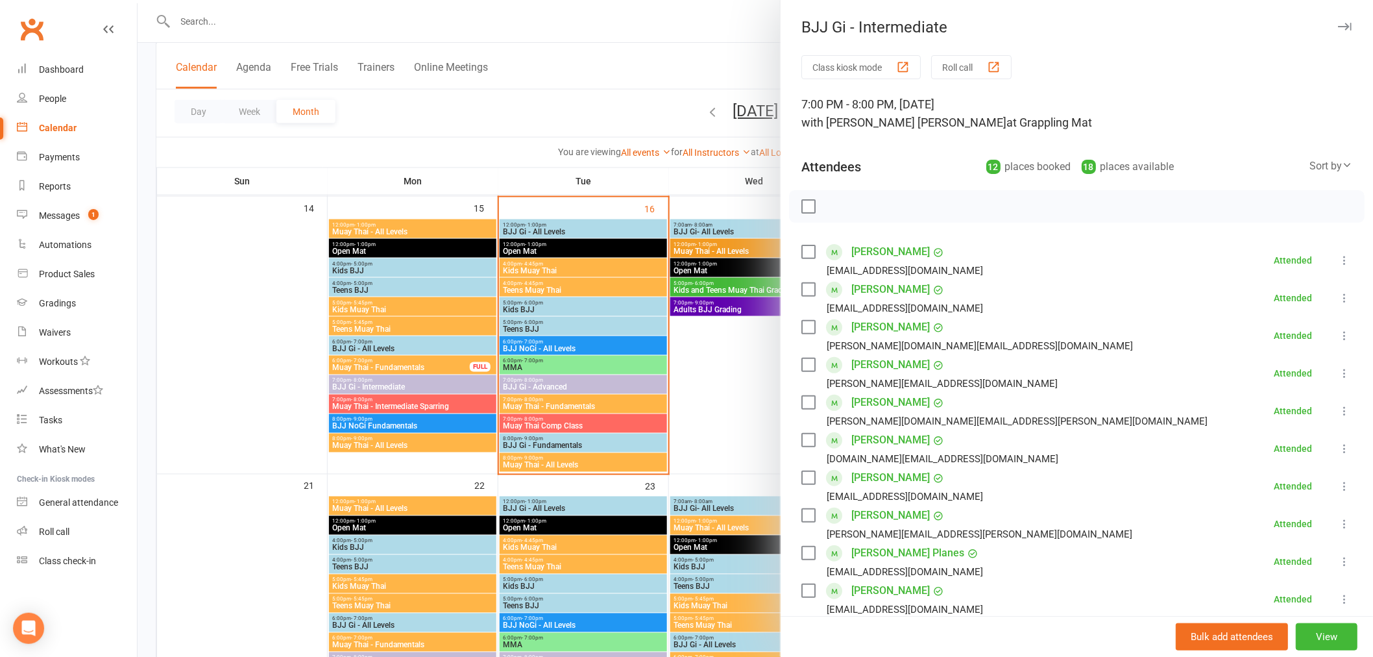
click at [386, 382] on div at bounding box center [756, 328] width 1236 height 657
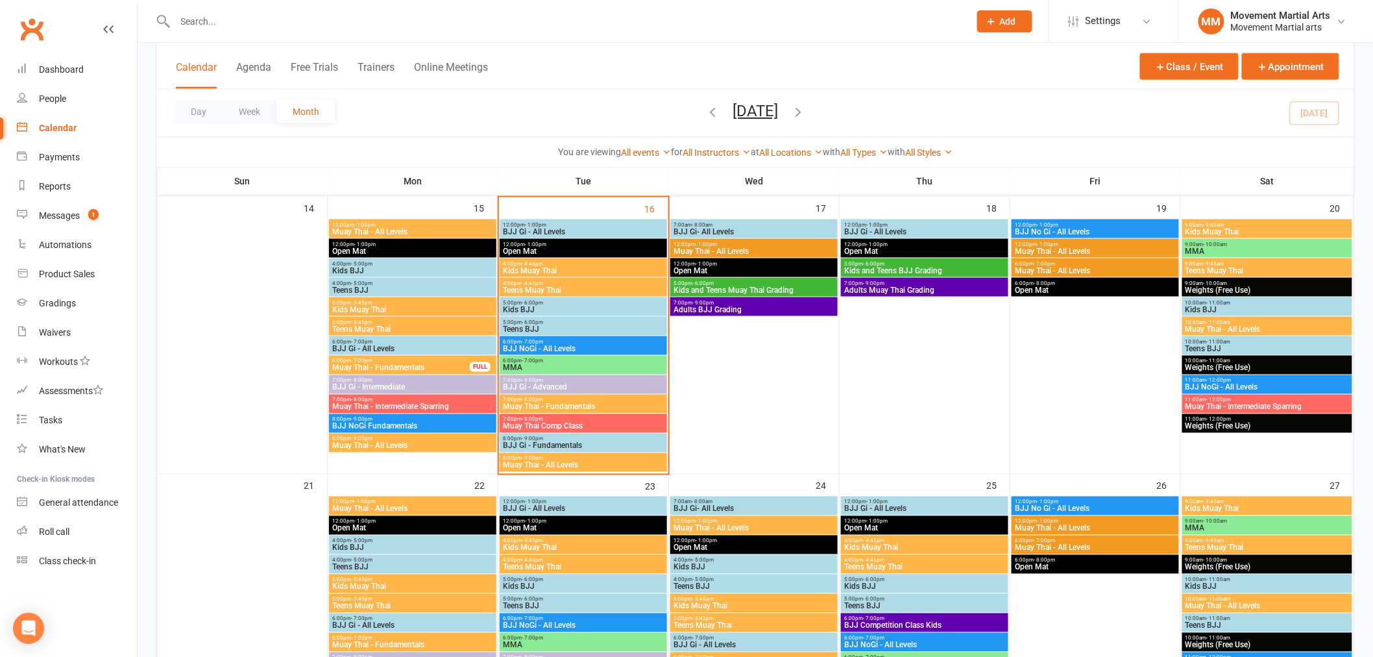
click at [394, 345] on span "BJJ Gi - All Levels" at bounding box center [413, 349] width 162 height 8
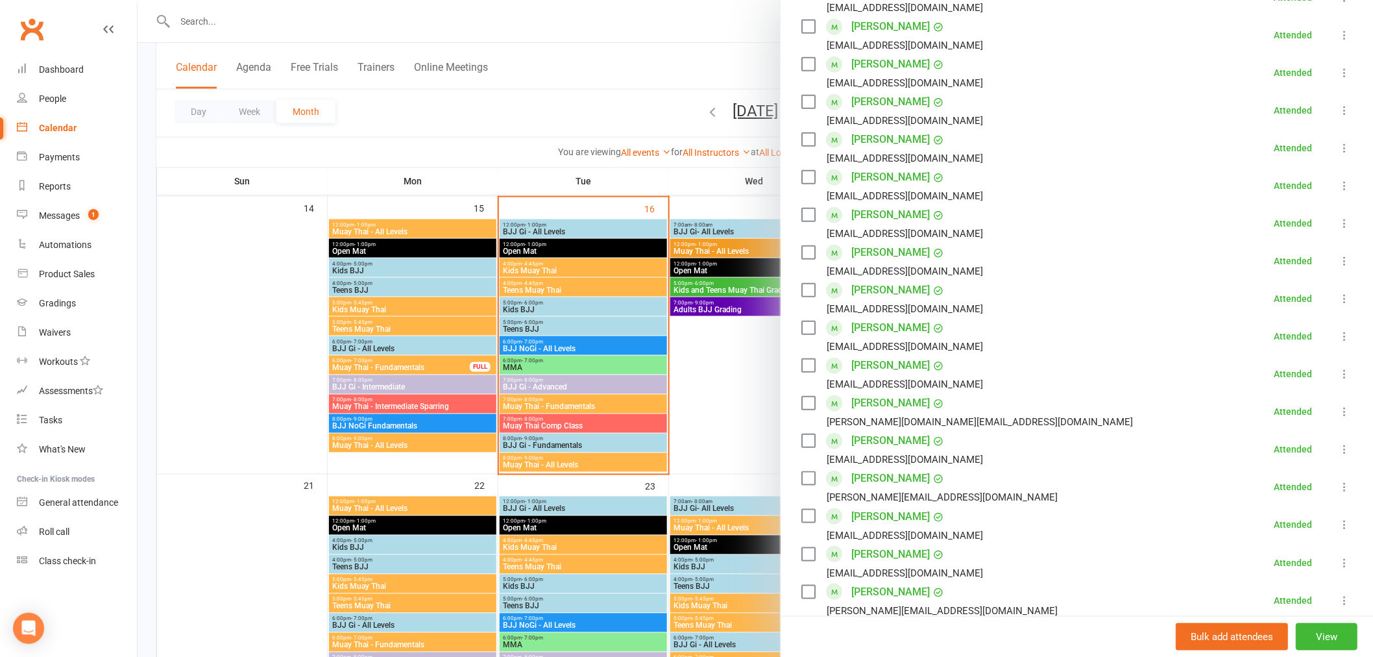
scroll to position [336, 0]
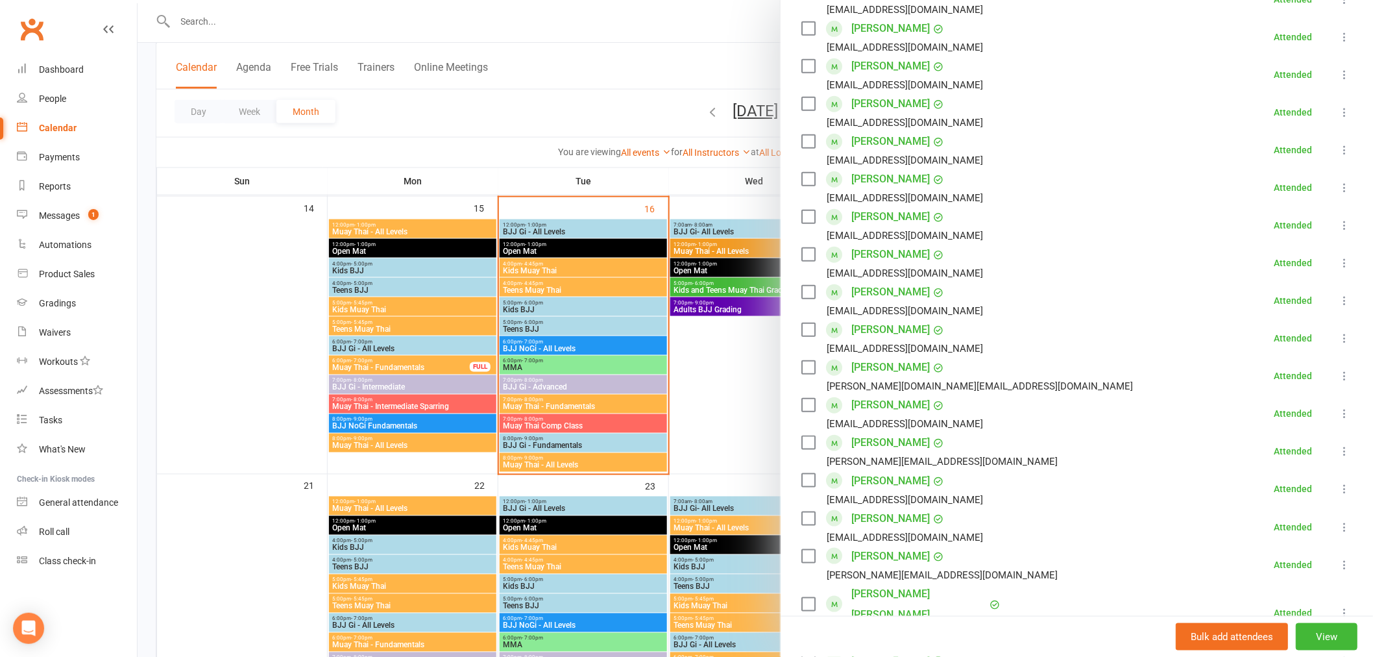
click at [422, 334] on div at bounding box center [756, 328] width 1236 height 657
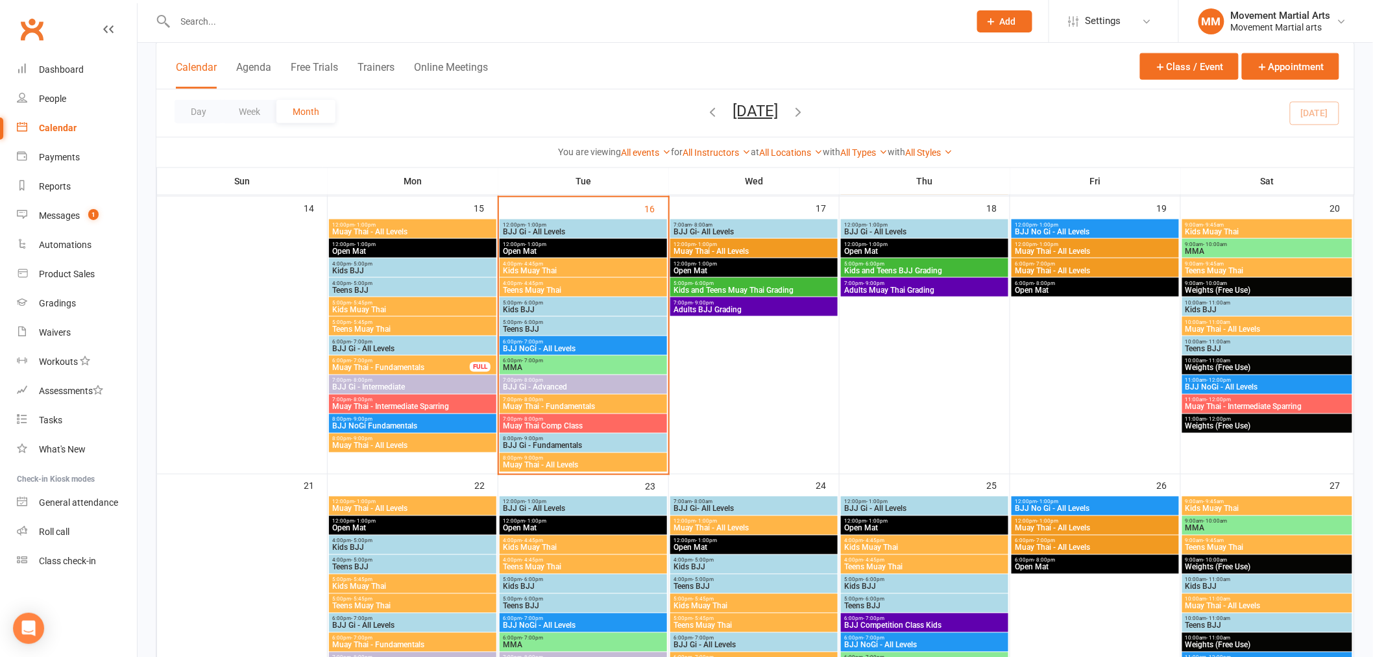
click at [409, 422] on span "BJJ NoGi Fundamentals" at bounding box center [413, 426] width 162 height 8
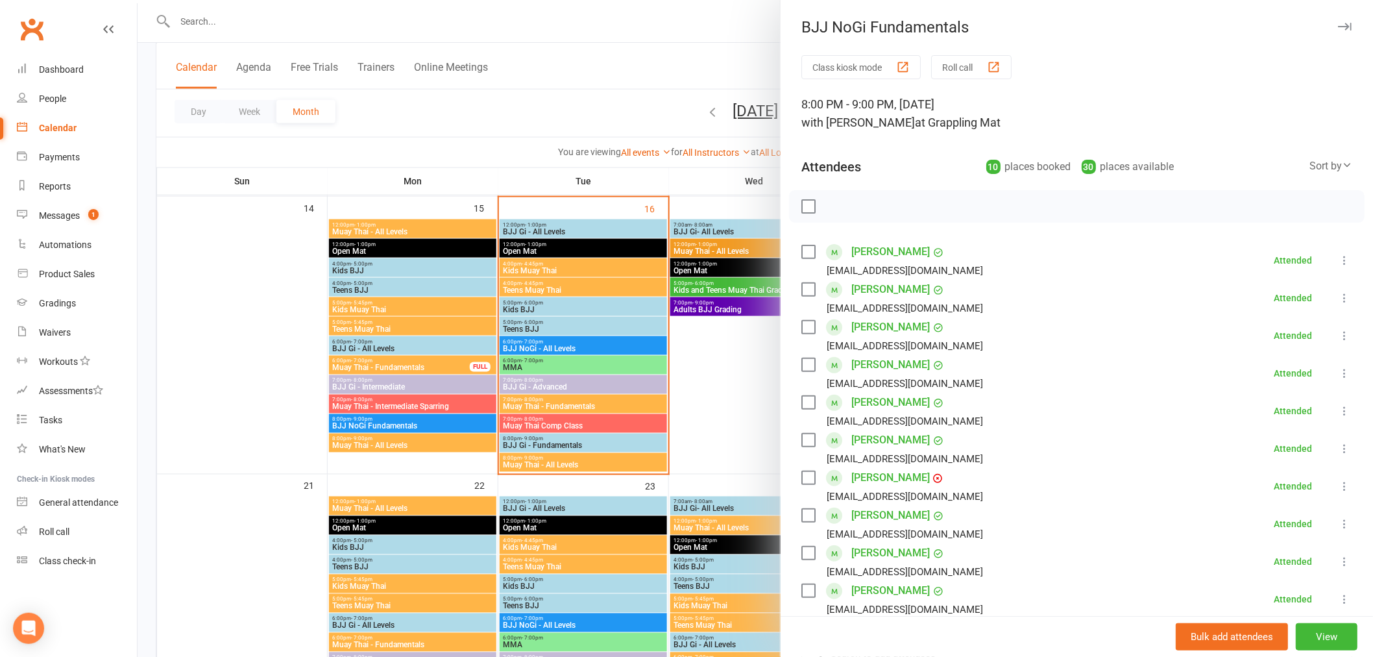
scroll to position [167, 0]
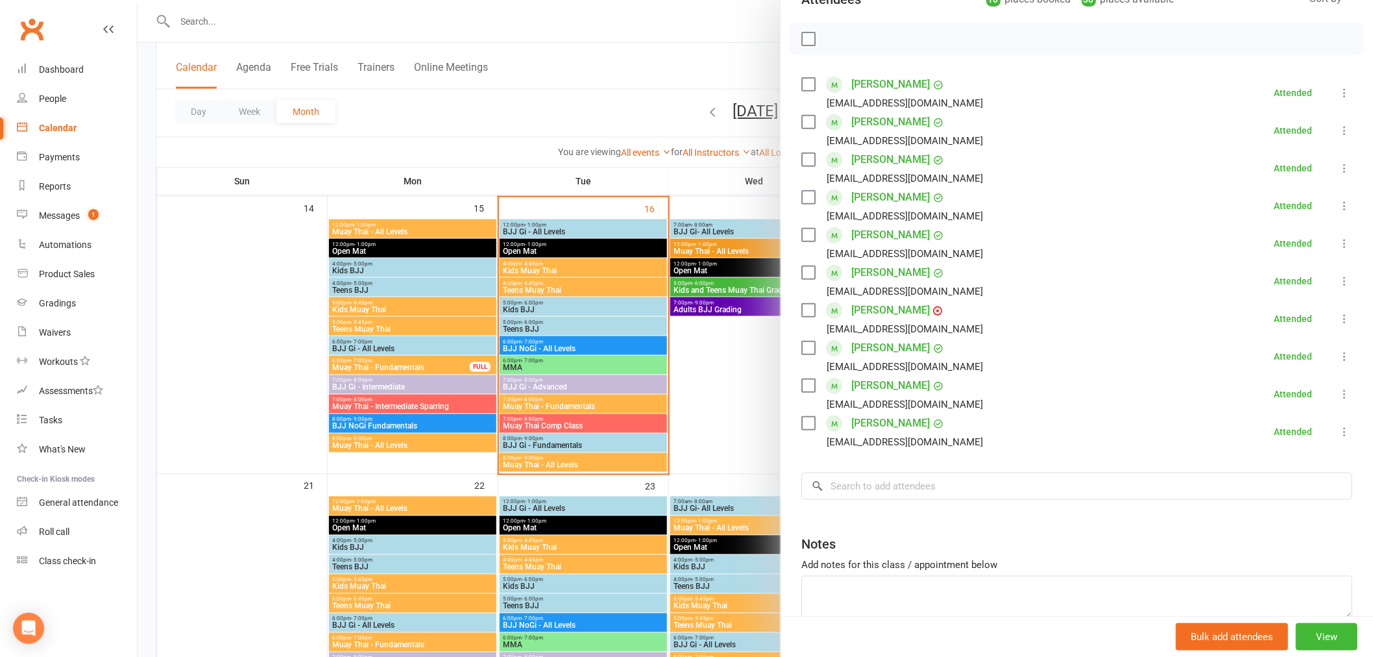
click at [432, 417] on div at bounding box center [756, 328] width 1236 height 657
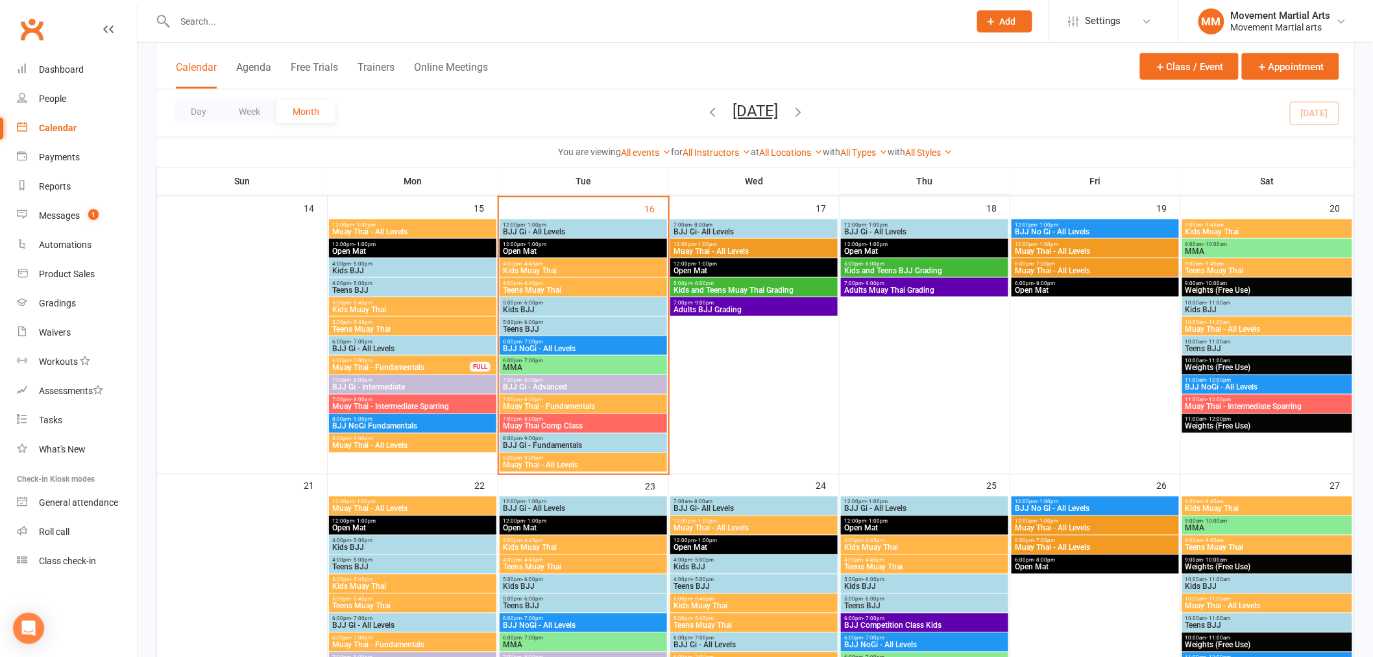
click at [421, 448] on span "Muay Thai - All Levels" at bounding box center [413, 446] width 162 height 8
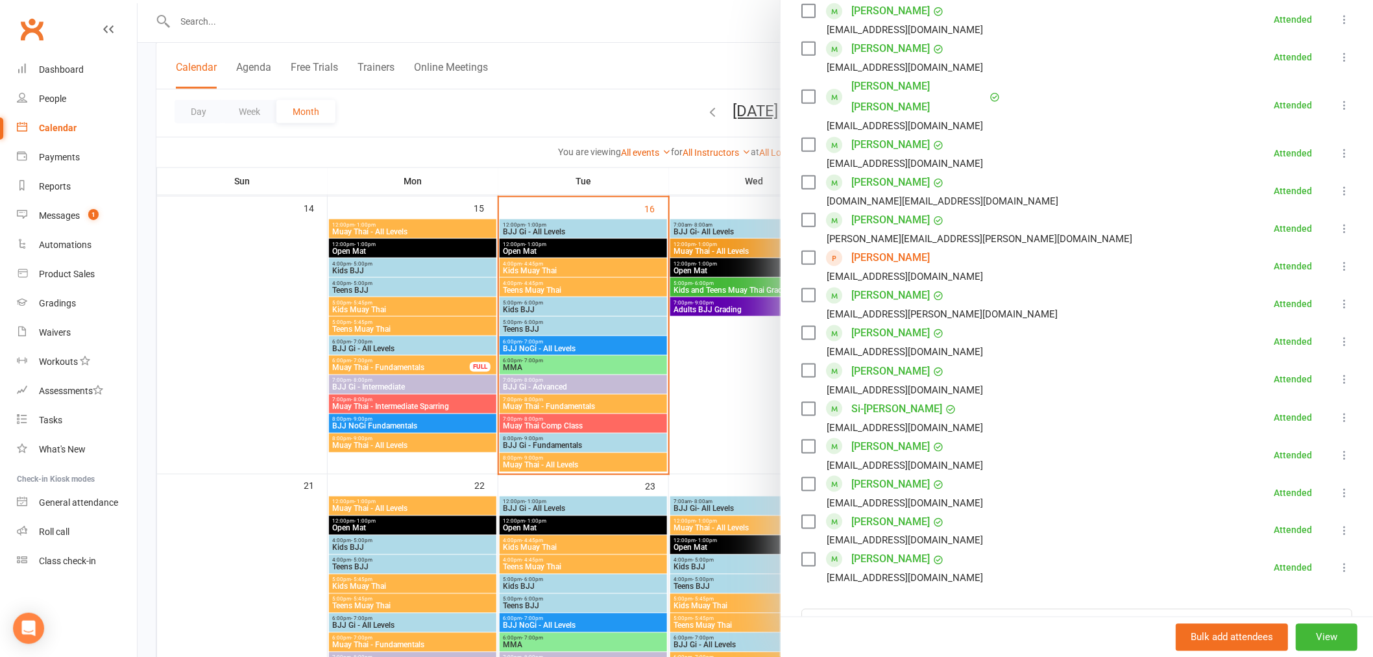
scroll to position [0, 0]
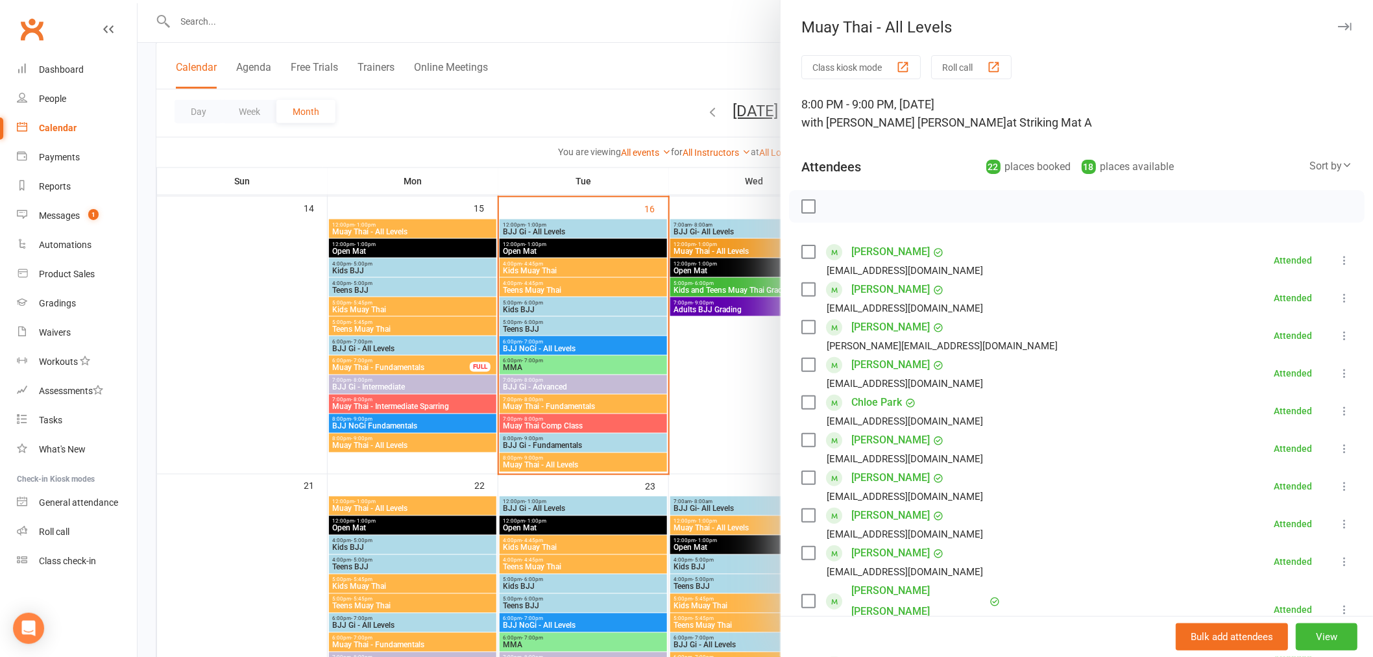
click at [422, 343] on div at bounding box center [756, 328] width 1236 height 657
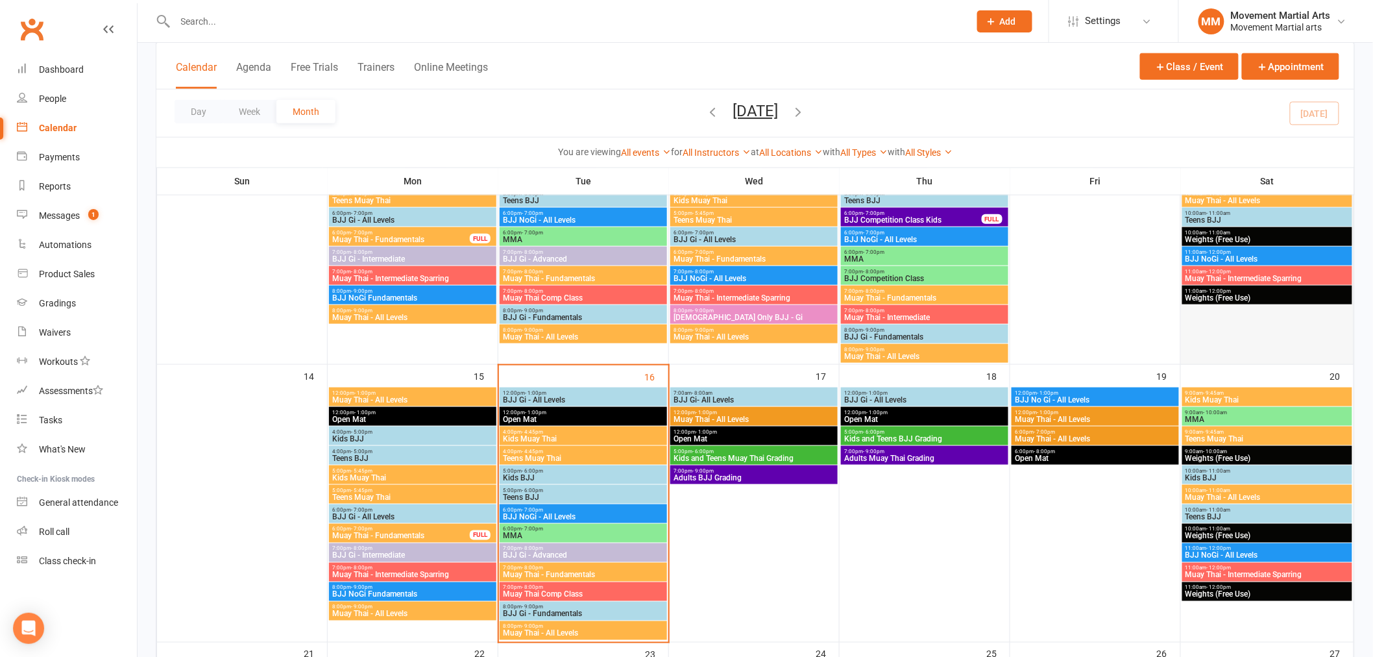
scroll to position [336, 0]
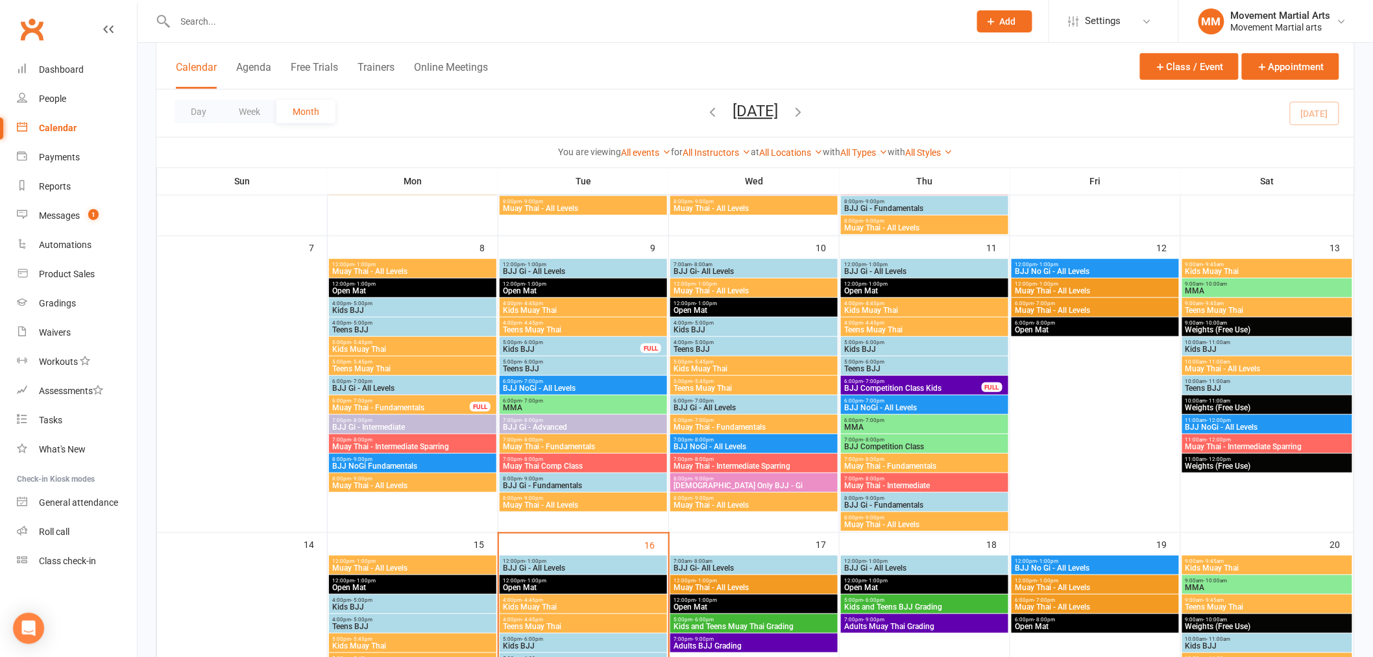
click at [728, 404] on span "BJJ Gi - All Levels" at bounding box center [754, 408] width 162 height 8
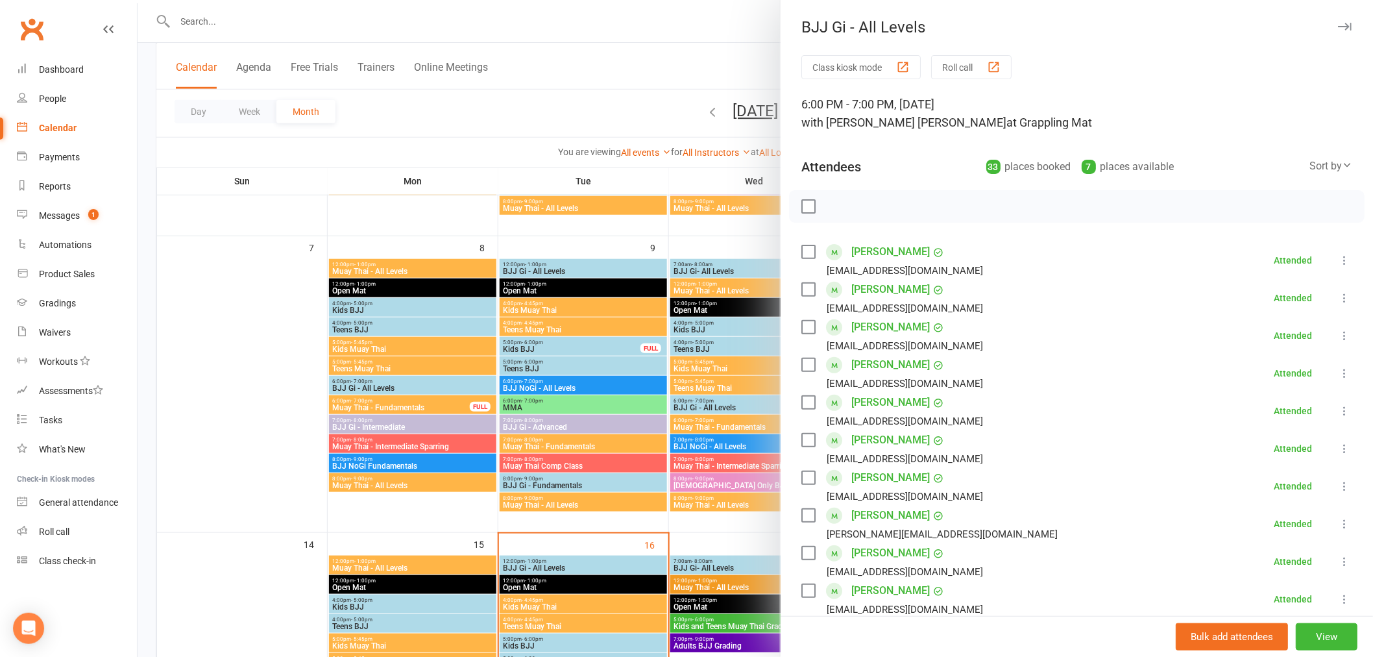
click at [711, 408] on div at bounding box center [756, 328] width 1236 height 657
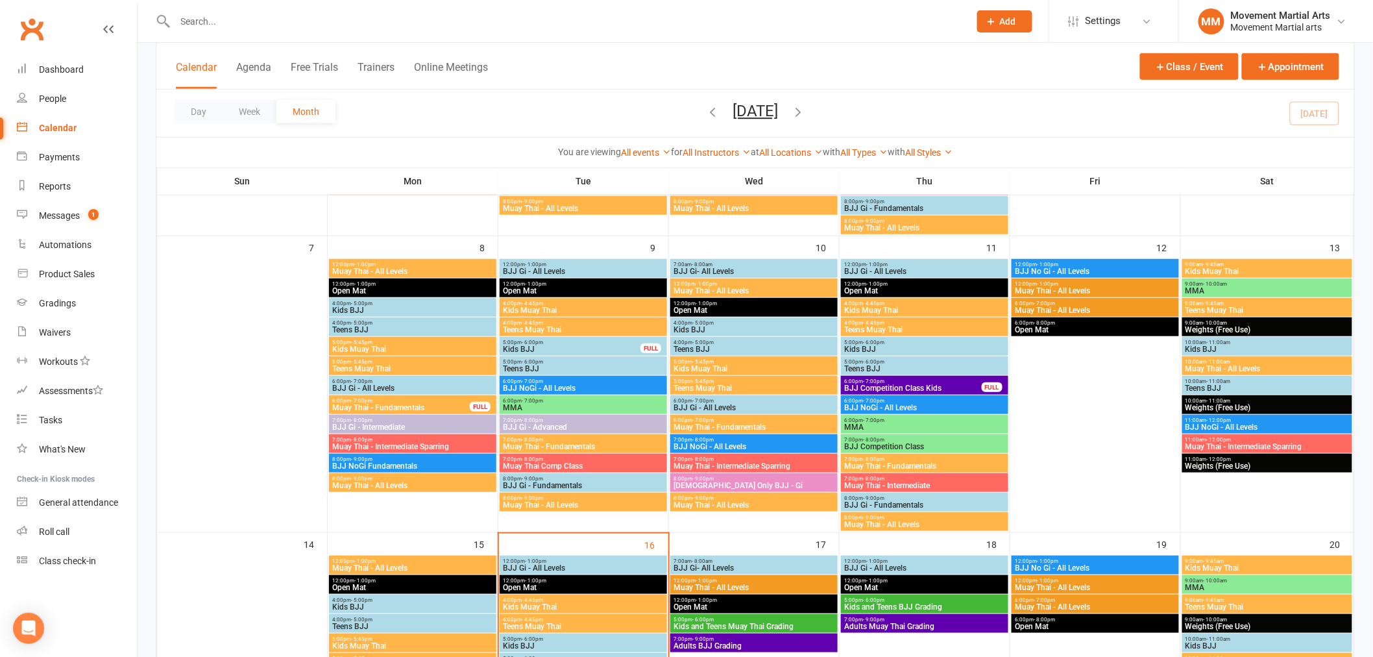
click at [712, 439] on span "- 8:00pm" at bounding box center [702, 440] width 21 height 6
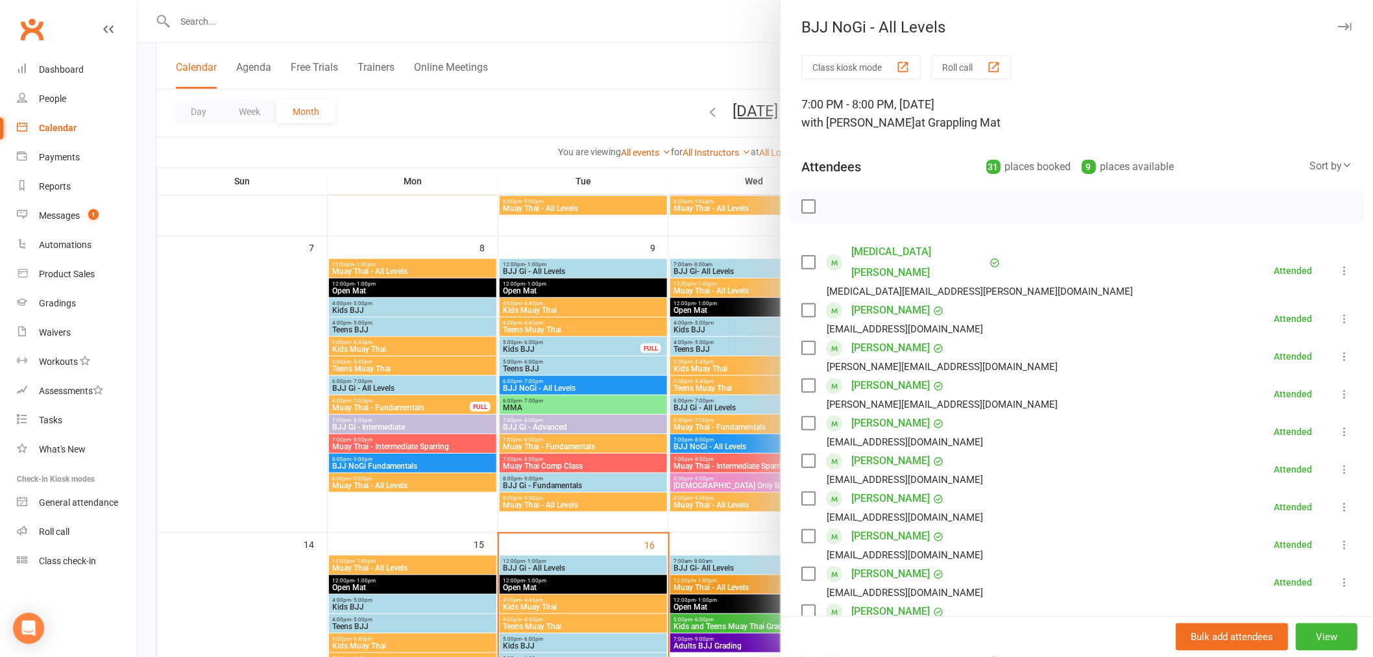
click at [724, 441] on div at bounding box center [756, 328] width 1236 height 657
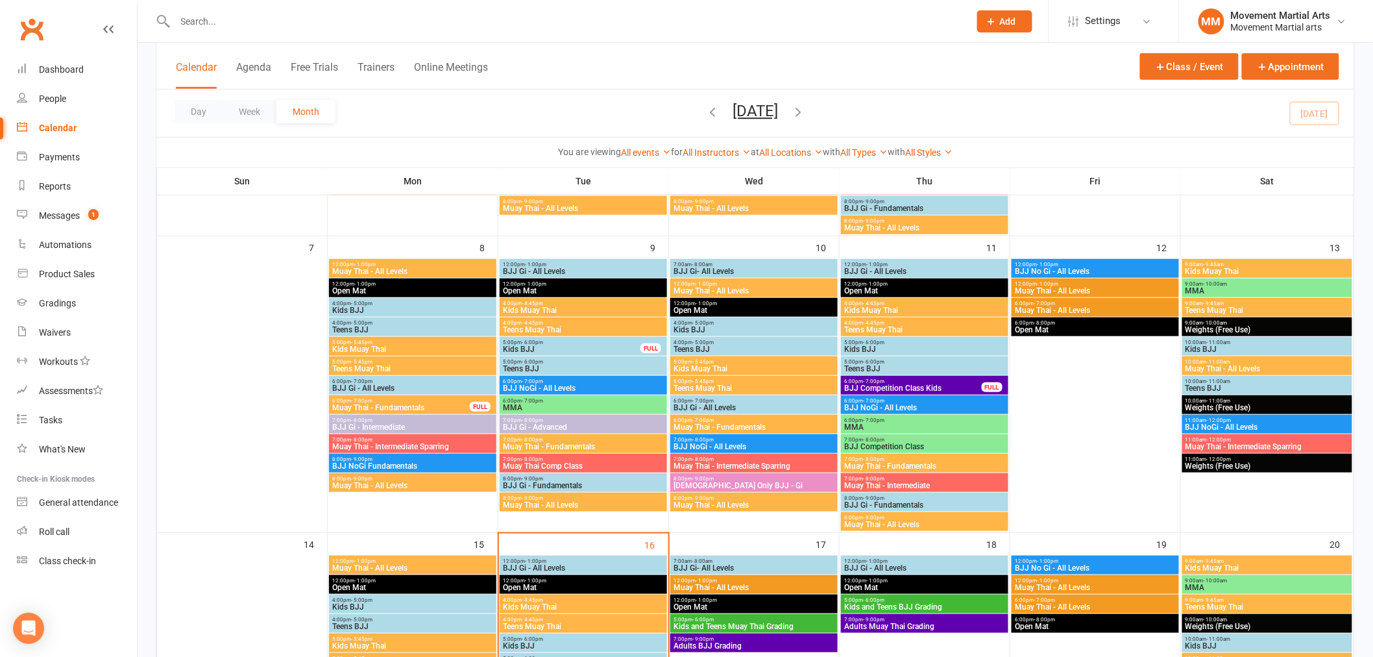
click at [737, 501] on span "Muay Thai - All Levels" at bounding box center [754, 505] width 162 height 8
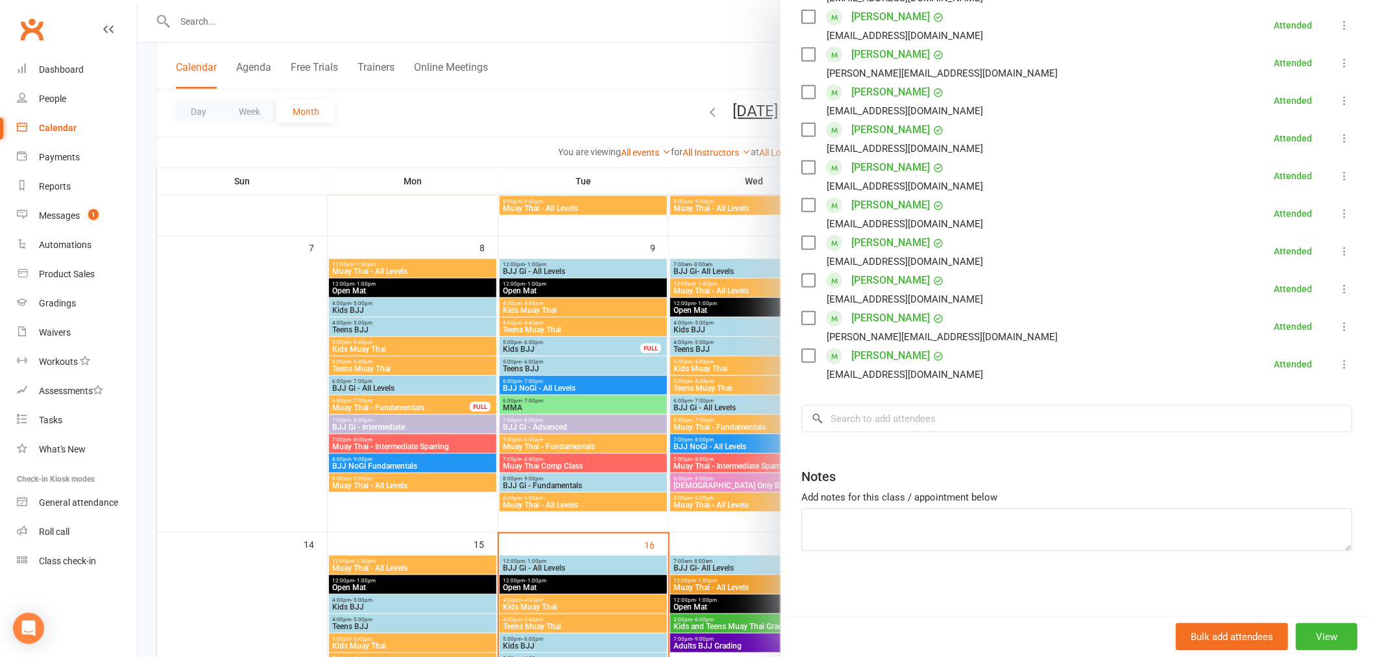
scroll to position [0, 0]
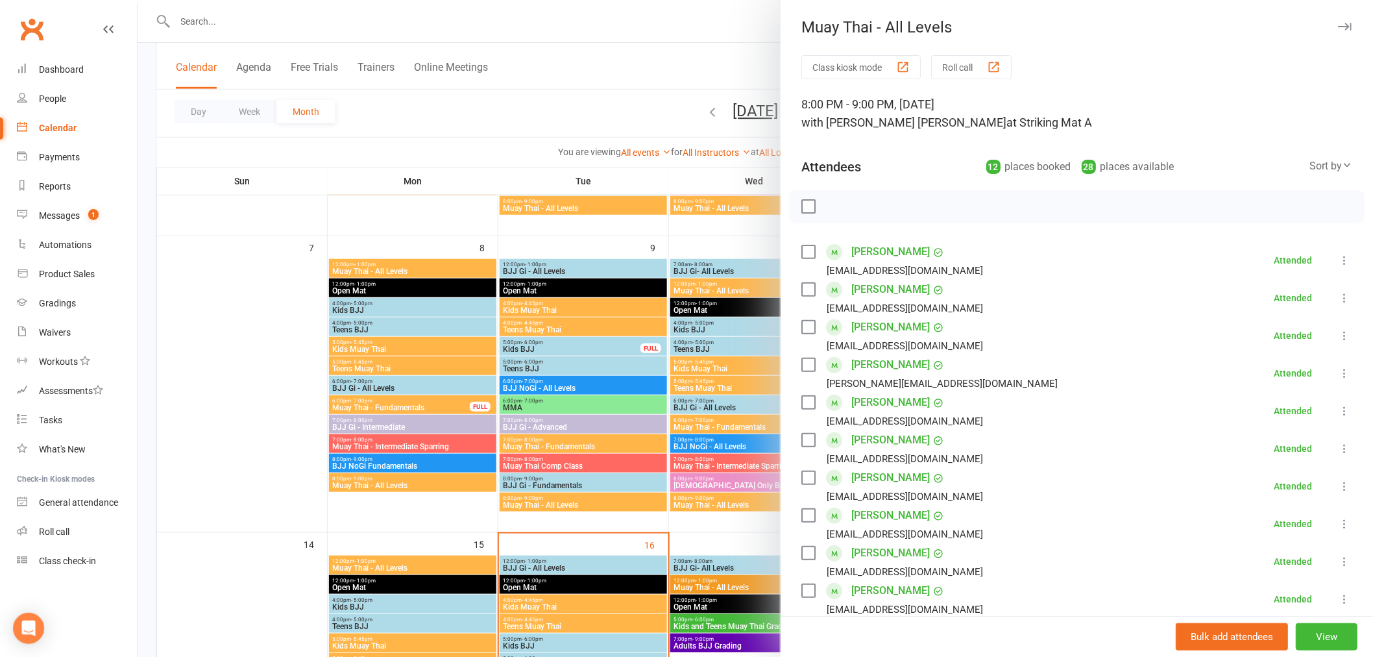
click at [705, 432] on div at bounding box center [756, 328] width 1236 height 657
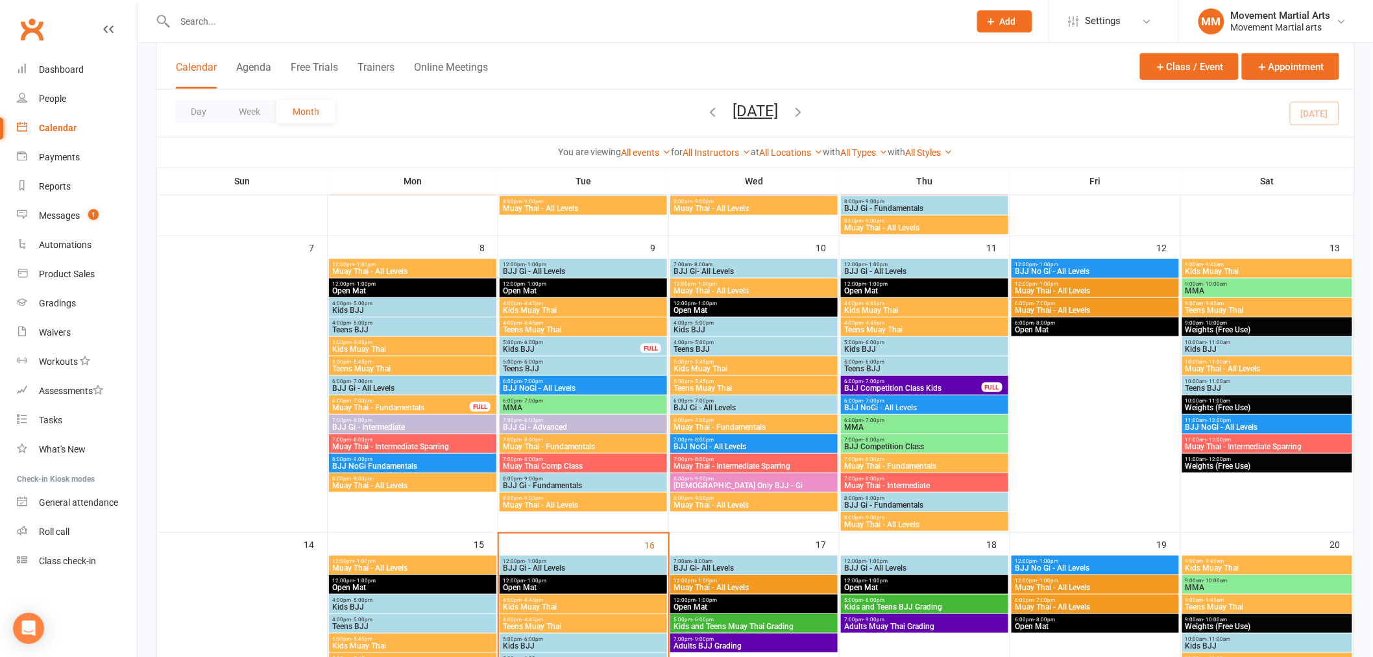
click at [708, 430] on span "Muay Thai - Fundamentals" at bounding box center [754, 427] width 162 height 8
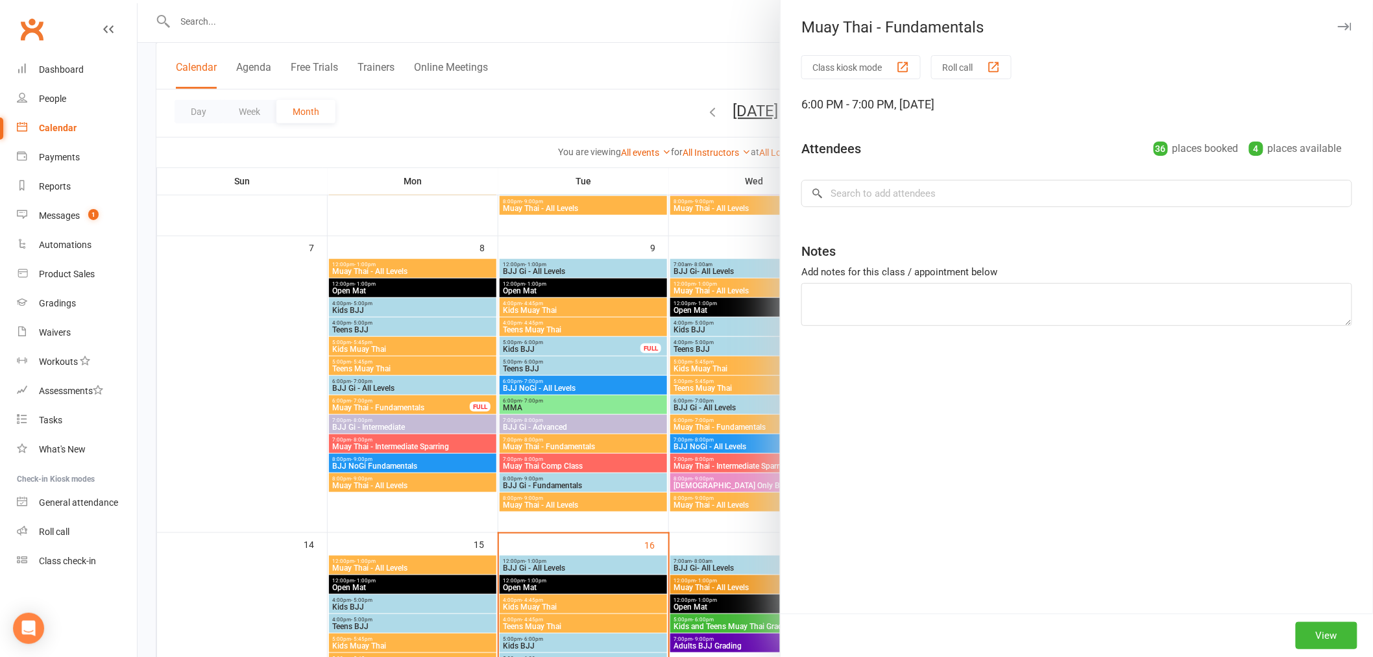
click at [708, 430] on div at bounding box center [756, 328] width 1236 height 657
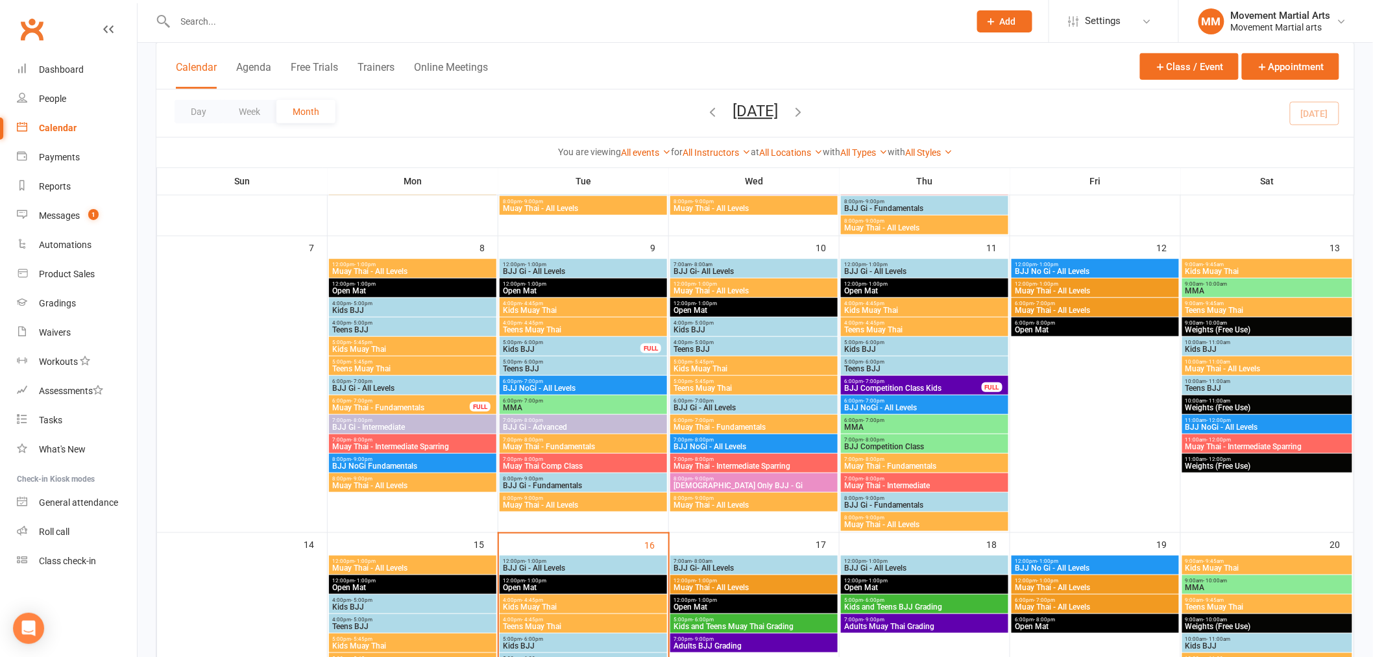
click at [896, 476] on span "7:00pm - 8:00pm" at bounding box center [925, 479] width 162 height 6
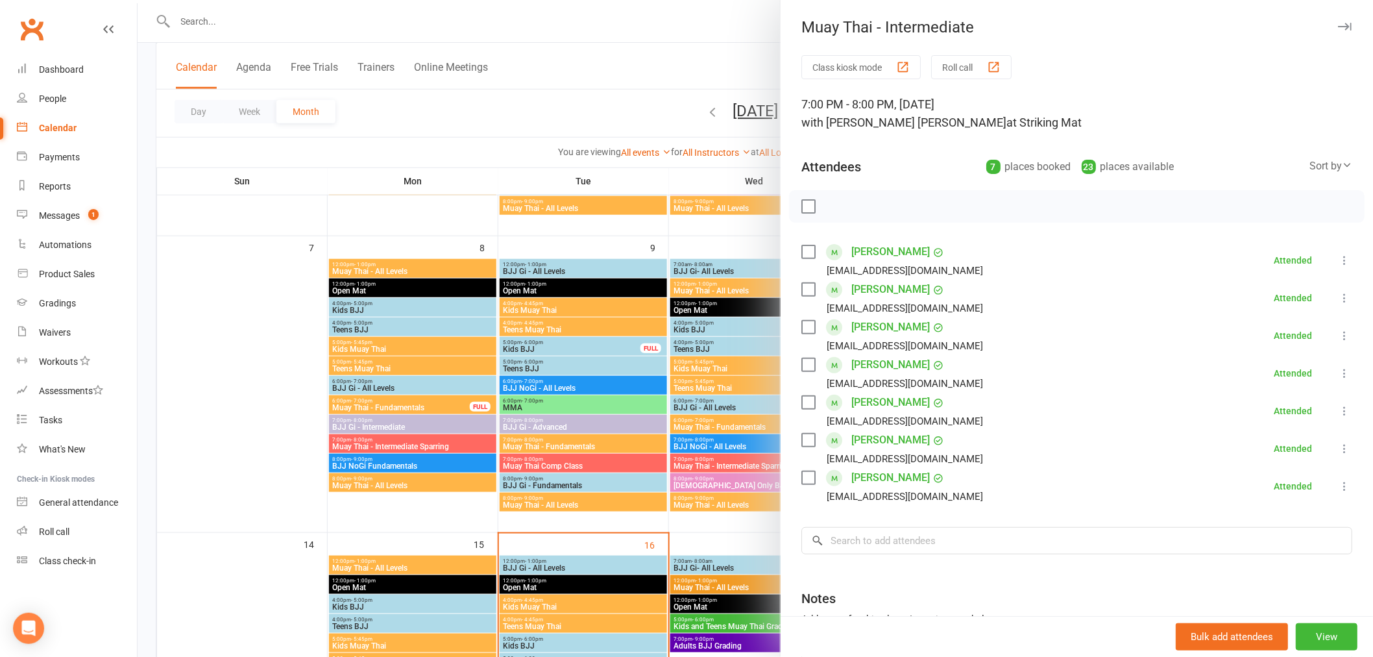
click at [713, 440] on div at bounding box center [756, 328] width 1236 height 657
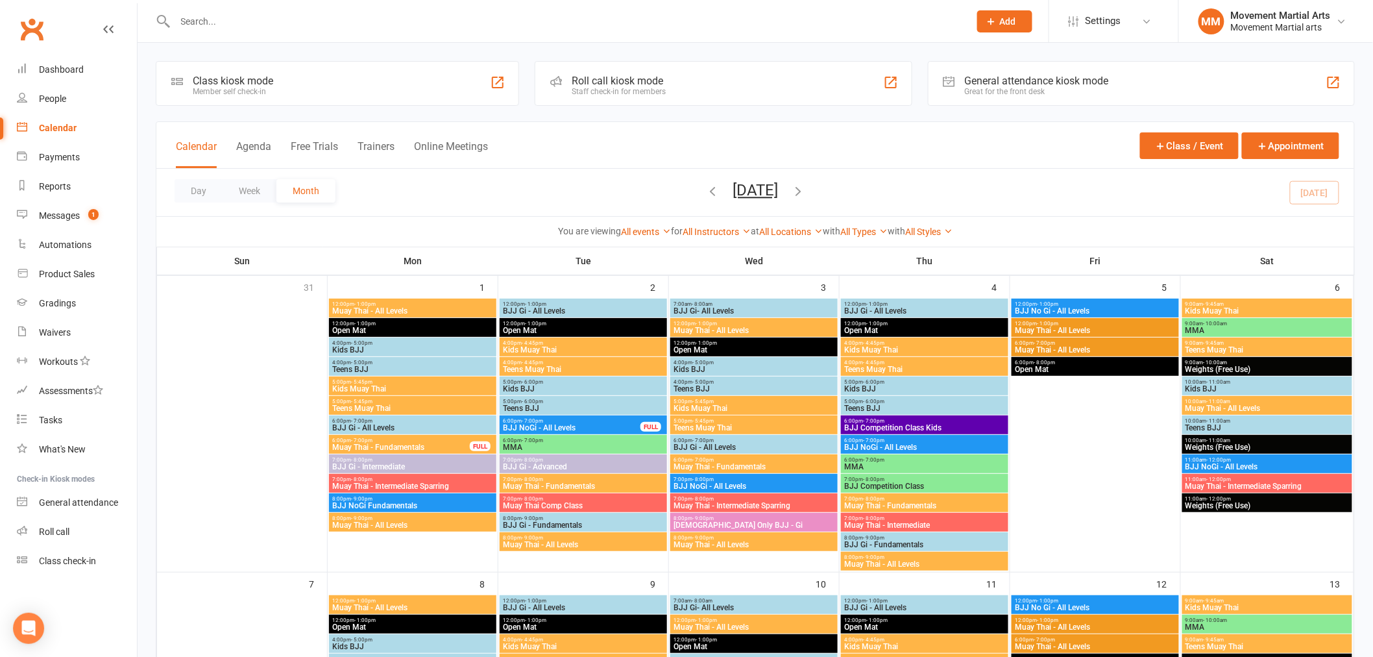
click at [734, 446] on span "BJJ Gi - All Levels" at bounding box center [754, 447] width 162 height 8
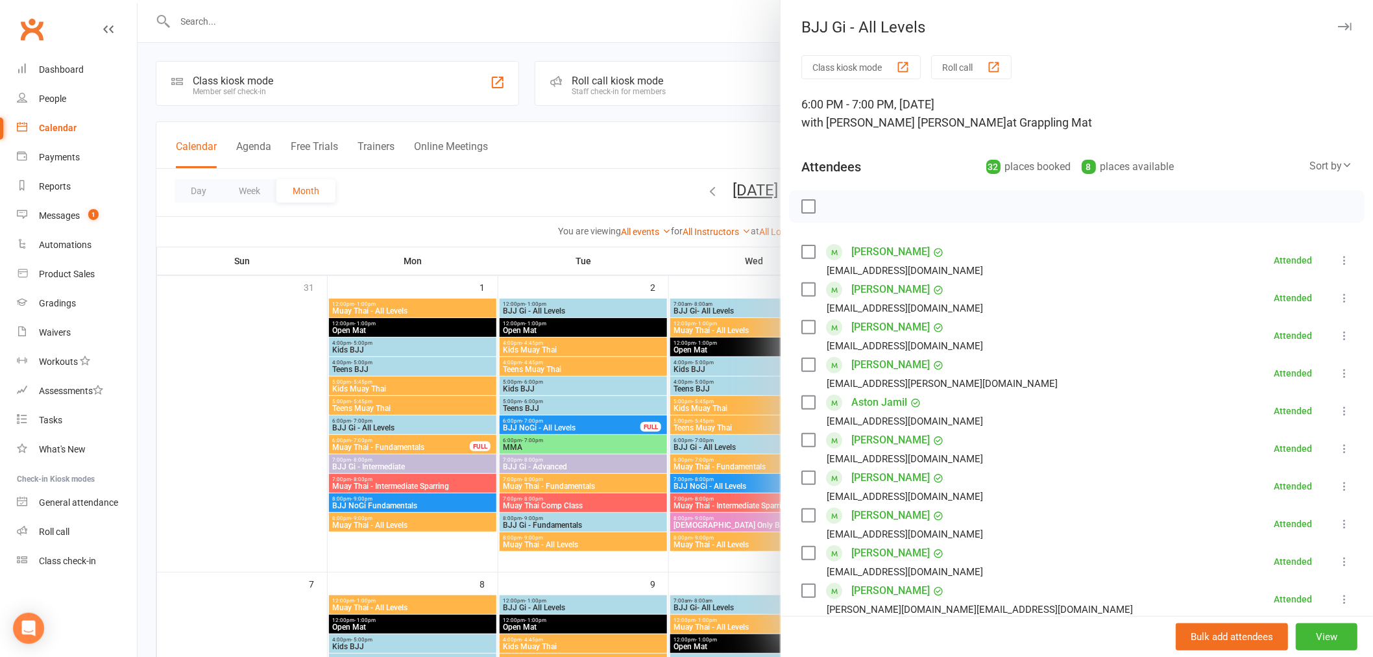
click at [734, 443] on div at bounding box center [756, 328] width 1236 height 657
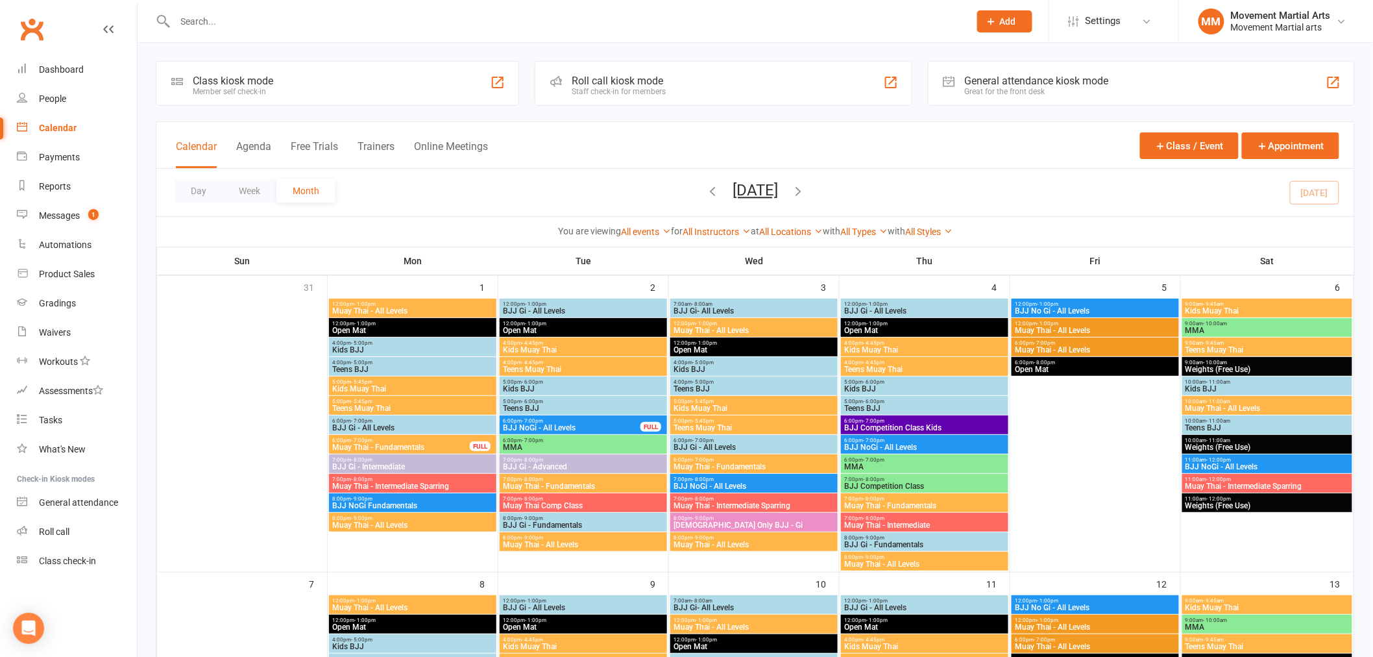
click at [734, 483] on span "BJJ NoGi - All Levels" at bounding box center [754, 486] width 162 height 8
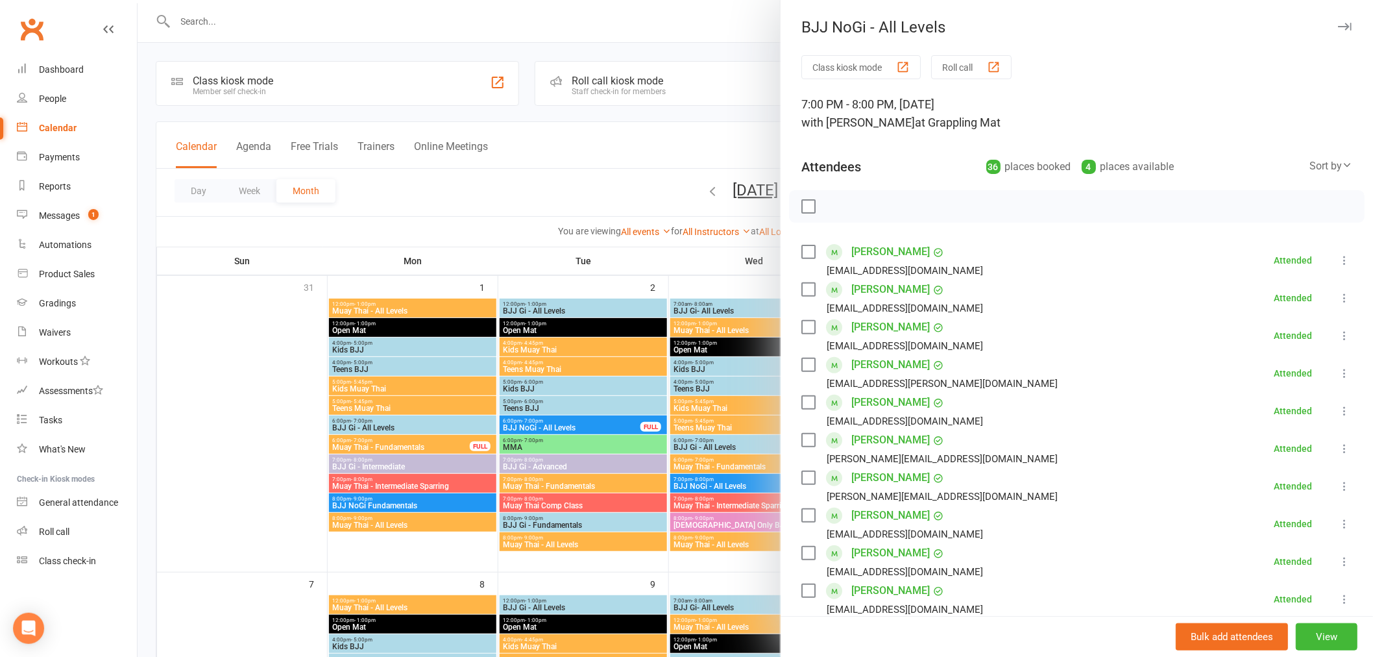
click at [723, 463] on div at bounding box center [756, 328] width 1236 height 657
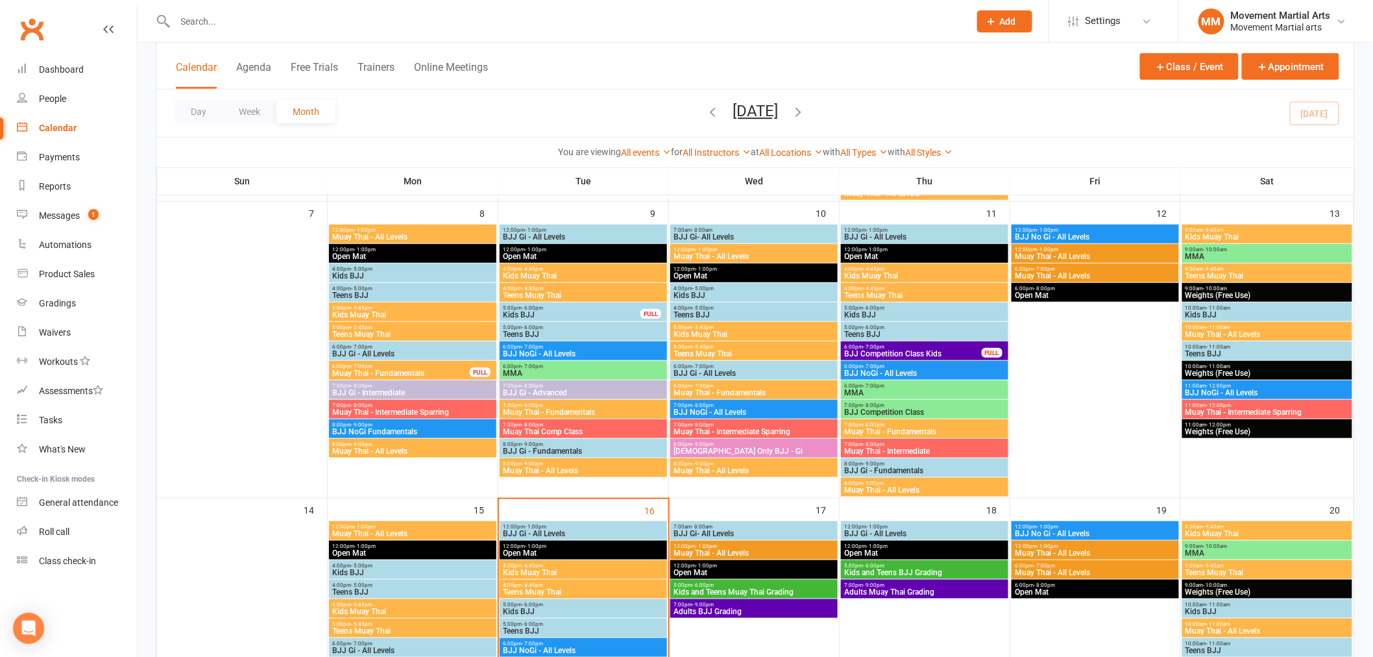
scroll to position [672, 0]
